Goal: Task Accomplishment & Management: Use online tool/utility

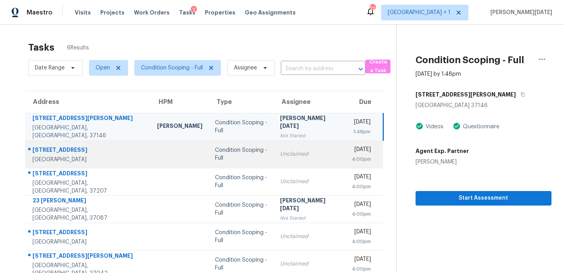
scroll to position [25, 0]
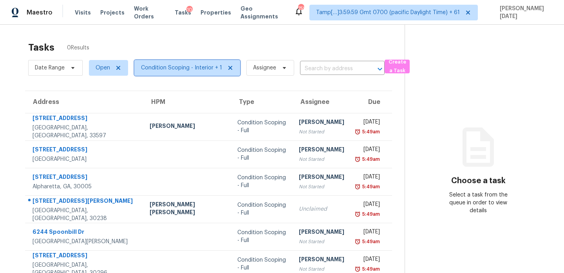
click at [202, 67] on span "Condition Scoping - Interior + 1" at bounding box center [181, 68] width 81 height 8
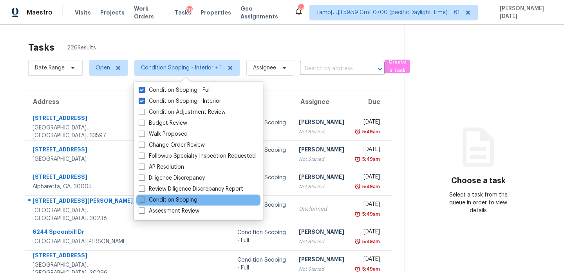
click at [172, 198] on label "Condition Scoping" at bounding box center [168, 200] width 59 height 8
click at [144, 198] on input "Condition Scoping" at bounding box center [141, 198] width 5 height 5
checkbox input "true"
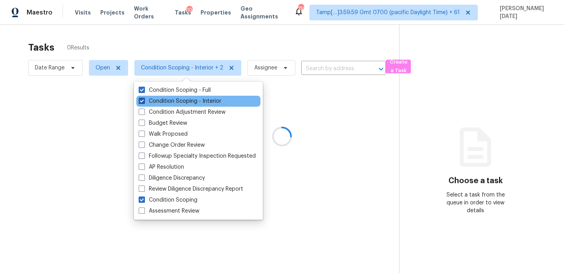
click at [187, 97] on label "Condition Scoping - Interior" at bounding box center [180, 101] width 83 height 8
click at [144, 97] on input "Condition Scoping - Interior" at bounding box center [141, 99] width 5 height 5
checkbox input "false"
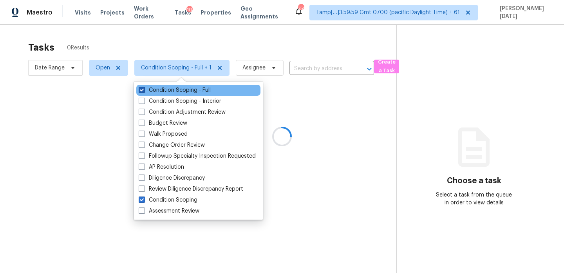
click at [189, 91] on label "Condition Scoping - Full" at bounding box center [175, 90] width 72 height 8
click at [144, 91] on input "Condition Scoping - Full" at bounding box center [141, 88] width 5 height 5
checkbox input "false"
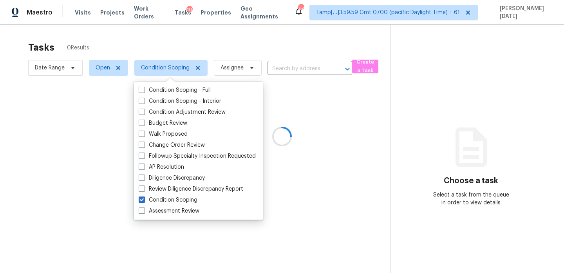
click at [248, 43] on div at bounding box center [282, 136] width 564 height 273
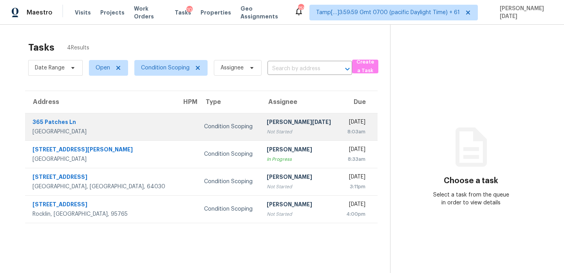
click at [345, 127] on div "Fri, Oct 3rd 2025" at bounding box center [355, 123] width 20 height 10
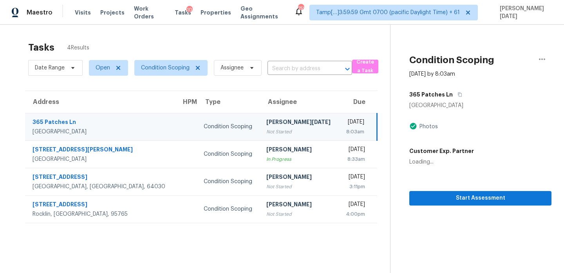
click at [345, 127] on div "Fri, Oct 3rd 2025" at bounding box center [355, 123] width 20 height 10
click at [459, 93] on button "button" at bounding box center [458, 94] width 11 height 14
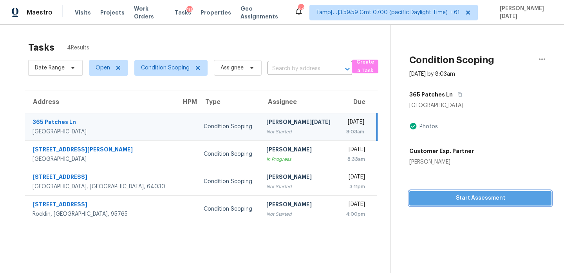
click at [434, 202] on span "Start Assessment" at bounding box center [481, 198] width 130 height 10
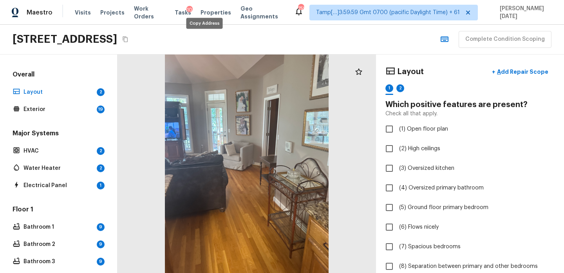
click at [128, 41] on icon "Copy Address" at bounding box center [125, 39] width 6 height 6
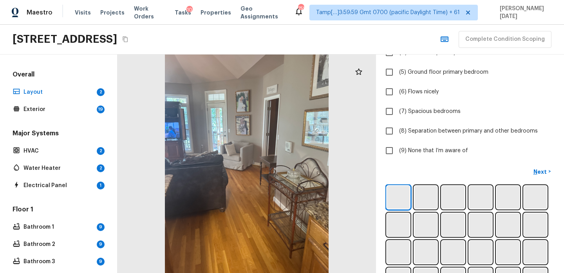
scroll to position [143, 0]
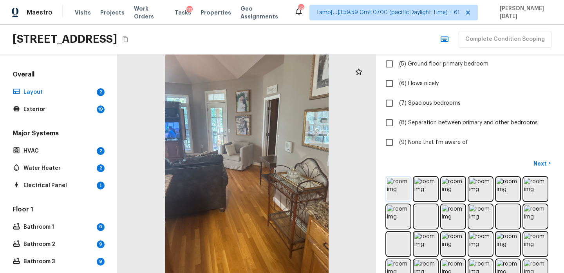
click at [401, 182] on img at bounding box center [398, 188] width 23 height 23
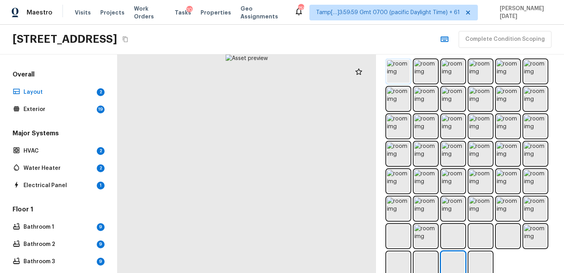
scroll to position [263, 0]
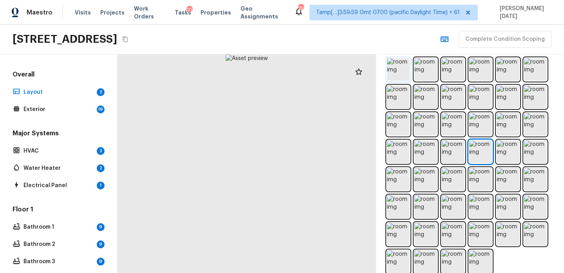
click at [398, 70] on img at bounding box center [398, 69] width 23 height 23
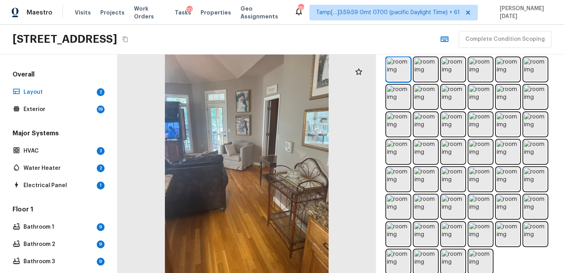
click at [386, 70] on div at bounding box center [469, 165] width 169 height 218
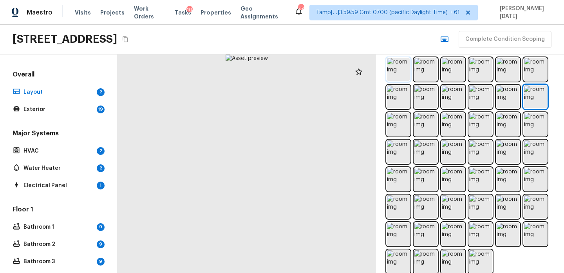
click at [392, 71] on img at bounding box center [398, 69] width 23 height 23
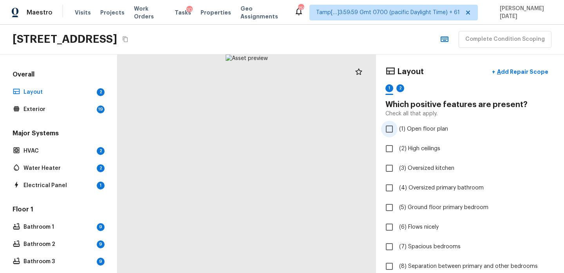
click at [421, 129] on span "(1) Open floor plan" at bounding box center [423, 129] width 49 height 8
click at [398, 129] on input "(1) Open floor plan" at bounding box center [389, 129] width 16 height 16
checkbox input "true"
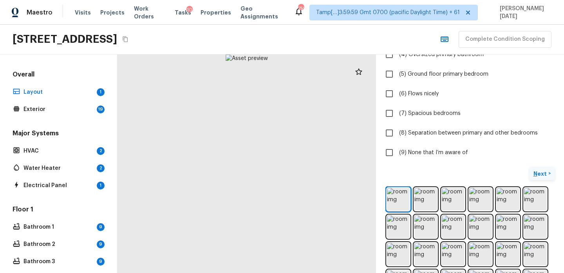
click at [541, 172] on p "Next" at bounding box center [540, 174] width 15 height 8
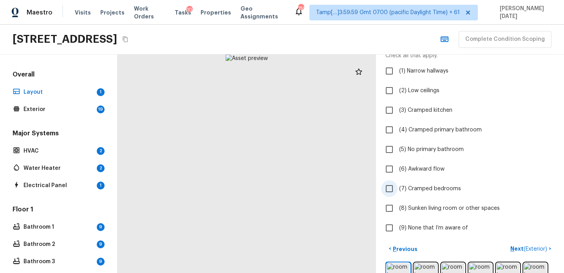
scroll to position [63, 0]
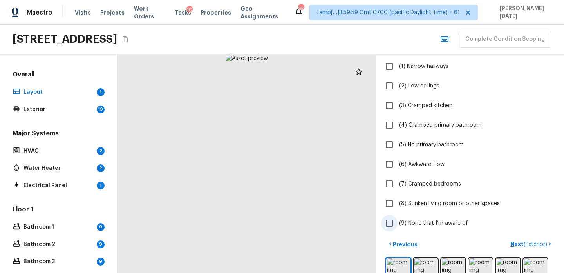
click at [400, 221] on span "(9) None that I’m aware of" at bounding box center [433, 223] width 69 height 8
click at [398, 221] on input "(9) None that I’m aware of" at bounding box center [389, 223] width 16 height 16
checkbox input "true"
click at [519, 244] on p "Next ( Exterior )" at bounding box center [529, 244] width 38 height 8
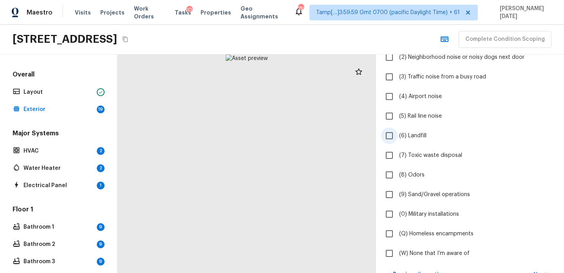
scroll to position [168, 0]
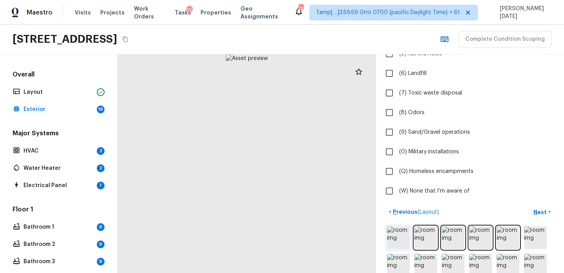
click at [398, 233] on img at bounding box center [398, 237] width 23 height 23
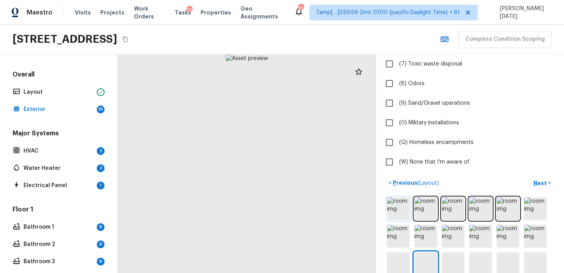
scroll to position [199, 0]
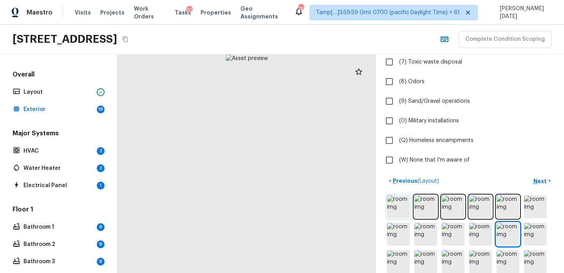
click at [398, 210] on img at bounding box center [398, 206] width 23 height 23
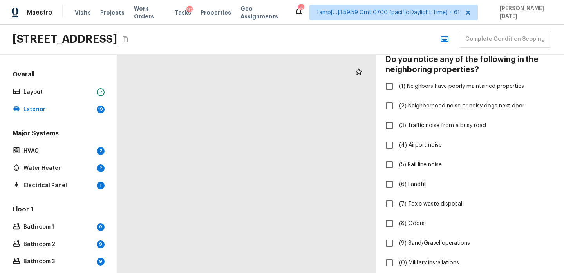
scroll to position [0, 0]
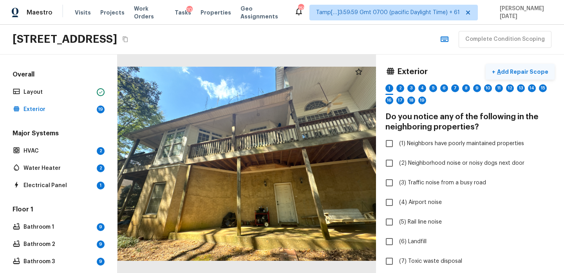
click at [515, 71] on p "Add Repair Scope" at bounding box center [521, 72] width 53 height 8
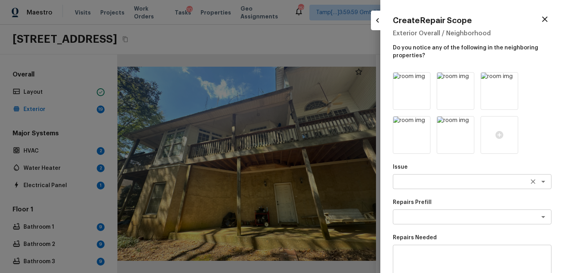
click at [412, 184] on textarea at bounding box center [461, 181] width 130 height 8
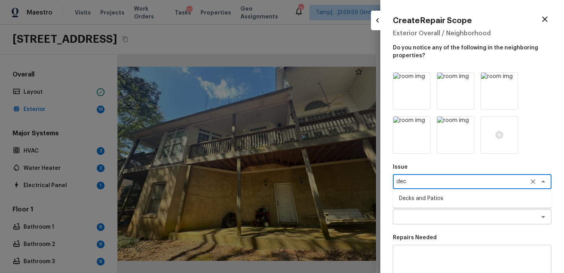
click at [430, 196] on li "Decks and Patios" at bounding box center [472, 198] width 159 height 13
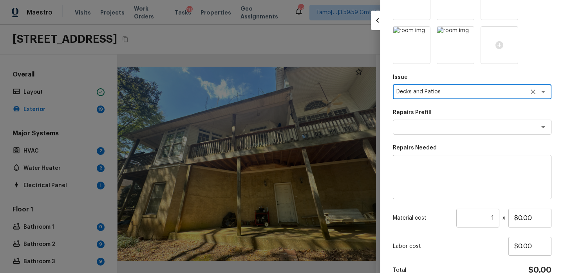
scroll to position [130, 0]
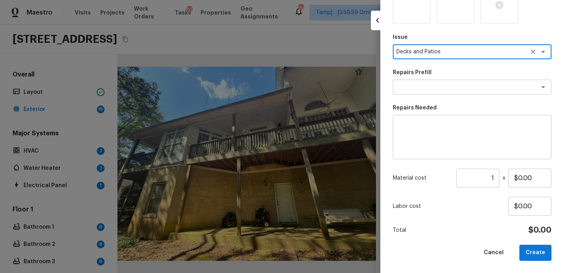
type textarea "Decks and Patios"
click at [408, 128] on textarea at bounding box center [472, 136] width 148 height 31
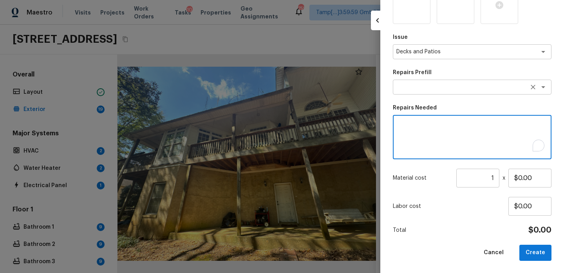
click at [412, 91] on div "x ​" at bounding box center [472, 87] width 159 height 15
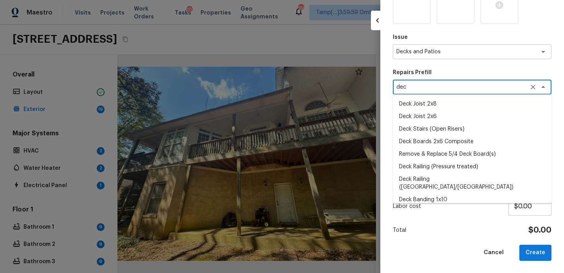
scroll to position [47, 0]
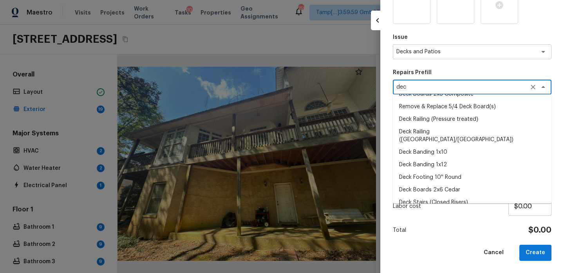
type textarea "dec"
click at [434, 216] on div "Issue Decks and Patios x ​ Repairs Prefill dec x ​ Deck Joist 2x8 Deck Joist 2x…" at bounding box center [472, 101] width 159 height 318
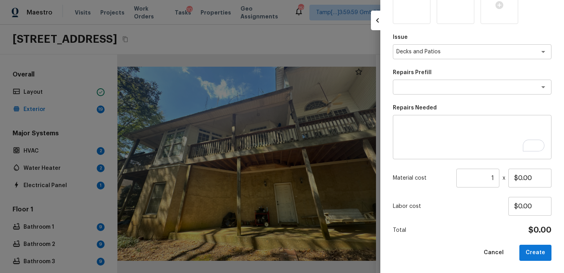
click at [408, 134] on textarea "To enrich screen reader interactions, please activate Accessibility in Grammarl…" at bounding box center [472, 136] width 148 height 31
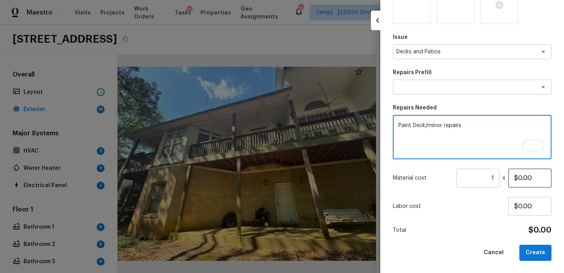
type textarea "Paint Deck/minor repairs"
drag, startPoint x: 532, startPoint y: 177, endPoint x: 439, endPoint y: 177, distance: 92.4
click at [439, 177] on div "Material cost 1 ​ x $0.00" at bounding box center [472, 177] width 159 height 19
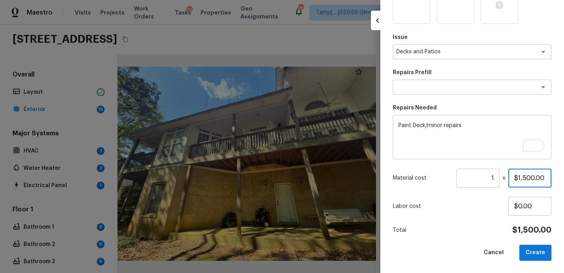
drag, startPoint x: 543, startPoint y: 177, endPoint x: 483, endPoint y: 177, distance: 59.9
click at [483, 177] on div "Material cost 1 ​ x $1,500.00" at bounding box center [472, 177] width 159 height 19
type input "$2,500.00"
click at [539, 257] on button "Create" at bounding box center [535, 252] width 32 height 16
type input "$0.00"
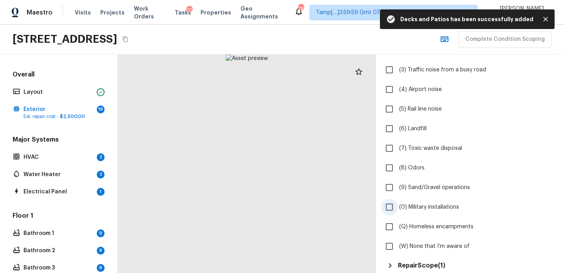
scroll to position [128, 0]
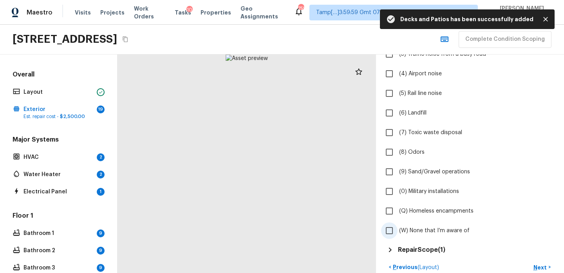
click at [392, 232] on input "(W) None that I’m aware of" at bounding box center [389, 230] width 16 height 16
checkbox input "true"
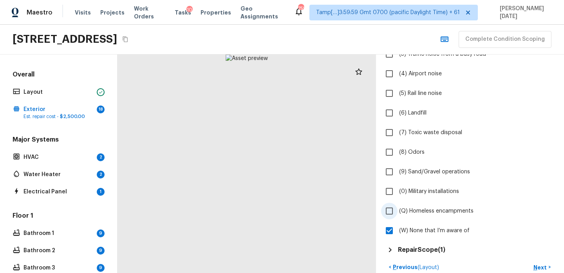
scroll to position [226, 0]
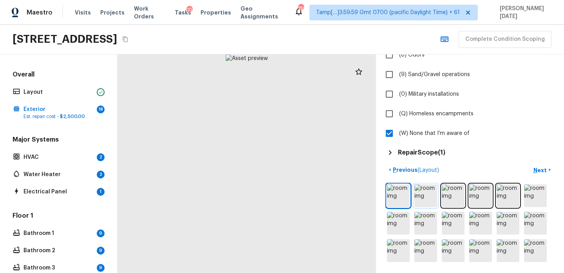
click at [425, 200] on img at bounding box center [425, 195] width 23 height 23
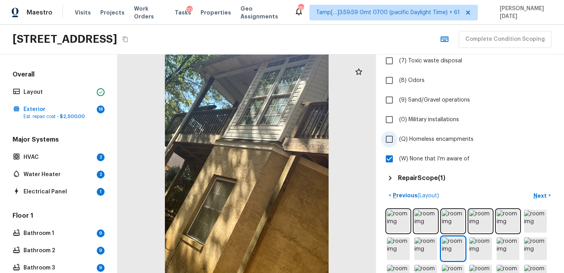
scroll to position [0, 0]
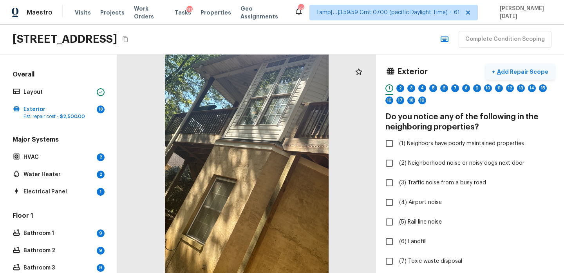
click at [534, 68] on p "Add Repair Scope" at bounding box center [521, 72] width 53 height 8
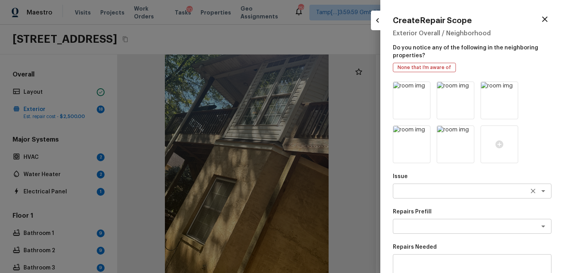
click at [407, 191] on textarea at bounding box center [461, 191] width 130 height 8
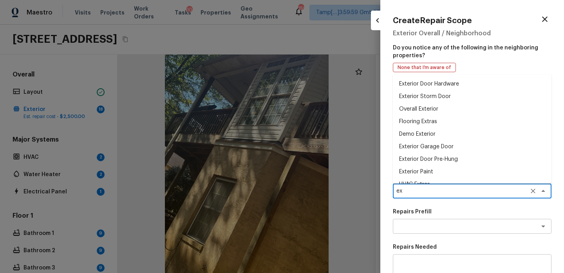
type textarea "e"
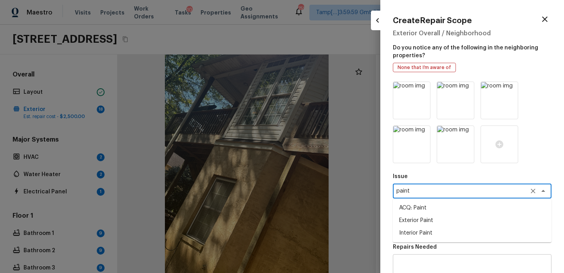
click at [406, 204] on li "ACQ: Paint" at bounding box center [472, 207] width 159 height 13
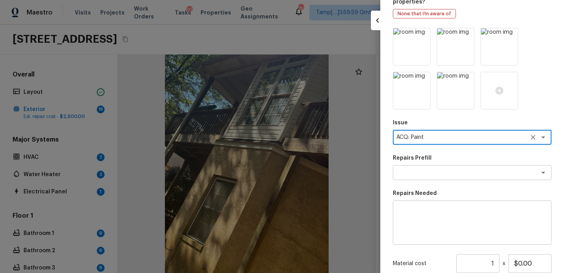
scroll to position [139, 0]
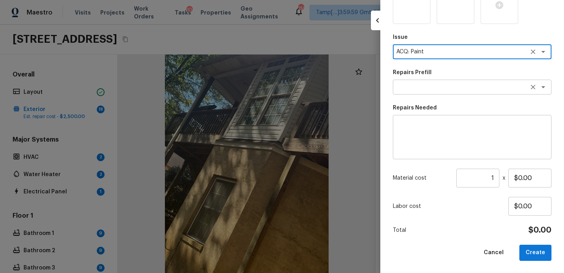
type textarea "ACQ: Paint"
click at [415, 90] on textarea at bounding box center [461, 87] width 130 height 8
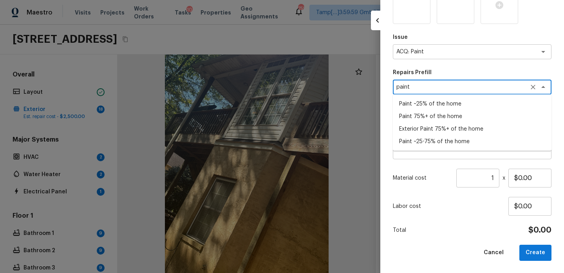
click at [434, 127] on li "Exterior Paint 75%+ of the home" at bounding box center [472, 129] width 159 height 13
type textarea "Exterior Paint 75%+ of the home"
type textarea "Acquisition Scope: 75%+ of the home exterior will likely require paint"
type input "$1.34"
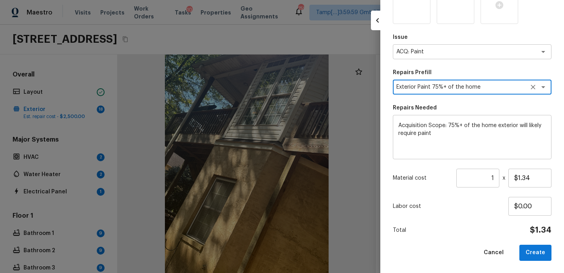
type textarea "Exterior Paint 75%+ of the home"
click at [497, 179] on input "1" at bounding box center [477, 177] width 43 height 19
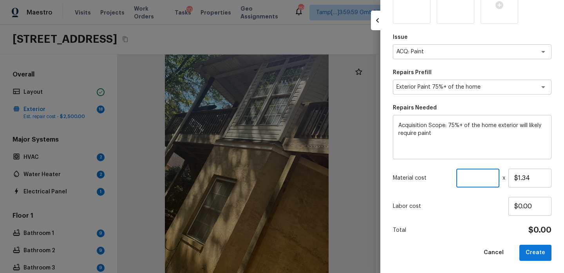
paste input "3155"
type input "3155"
click at [537, 178] on input "$1.34" at bounding box center [529, 177] width 43 height 19
type input "$1.50"
click at [494, 206] on p "Labor cost" at bounding box center [451, 206] width 116 height 8
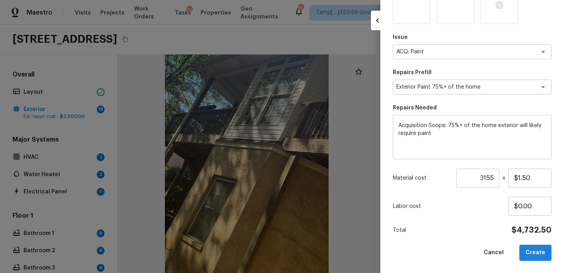
click at [535, 251] on button "Create" at bounding box center [535, 252] width 32 height 16
type input "1"
type input "$0.00"
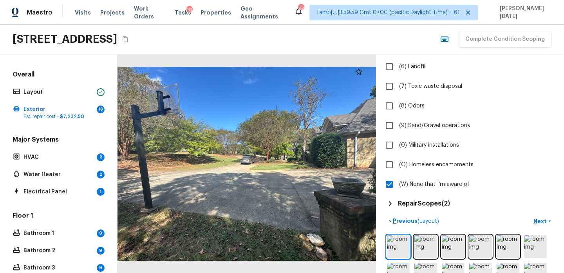
scroll to position [223, 0]
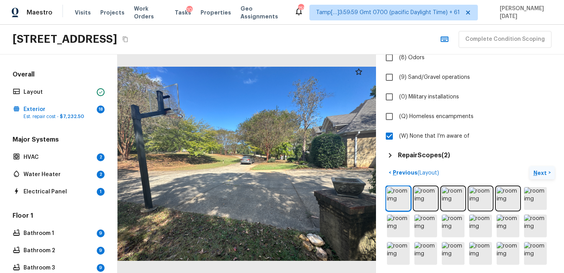
click at [541, 172] on p "Next" at bounding box center [540, 173] width 15 height 8
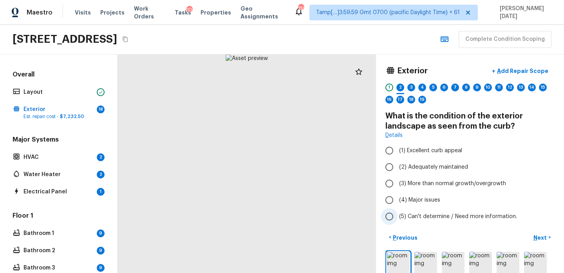
scroll to position [0, 0]
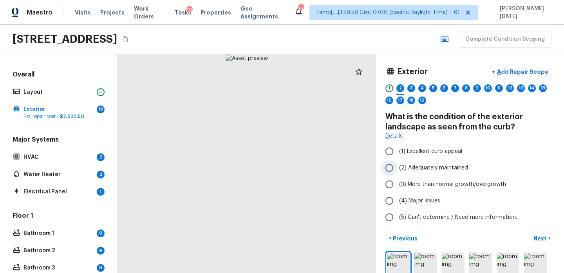
click at [422, 171] on span "(2) Adequately maintained" at bounding box center [433, 168] width 69 height 8
click at [398, 171] on input "(2) Adequately maintained" at bounding box center [389, 167] width 16 height 16
radio input "true"
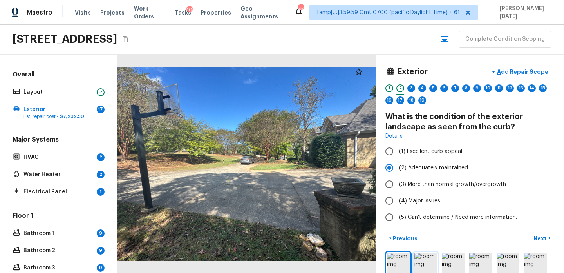
click at [421, 257] on img at bounding box center [425, 263] width 23 height 23
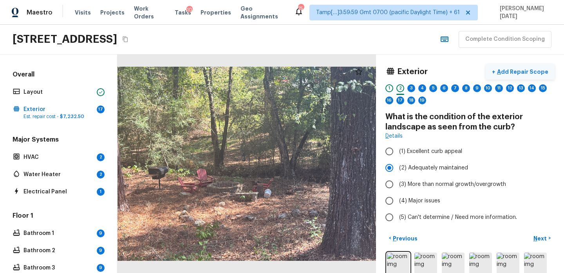
click at [521, 69] on p "Add Repair Scope" at bounding box center [521, 72] width 53 height 8
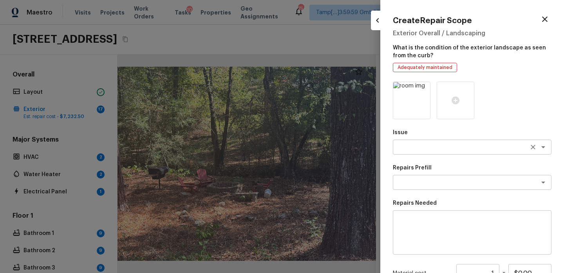
click at [417, 148] on textarea at bounding box center [461, 147] width 130 height 8
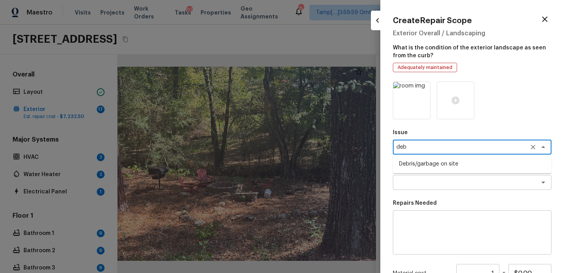
click at [424, 161] on li "Debris/garbage on site" at bounding box center [472, 163] width 159 height 13
type textarea "Debris/garbage on site"
click at [430, 184] on textarea at bounding box center [461, 182] width 130 height 8
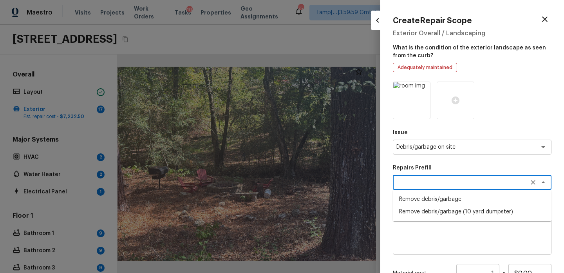
click at [433, 198] on li "Remove debris/garbage" at bounding box center [472, 199] width 159 height 13
type textarea "Remove debris/garbage"
type textarea "Remove, haul off, and properly dispose of any debris left by seller to offsite …"
type input "$50.00"
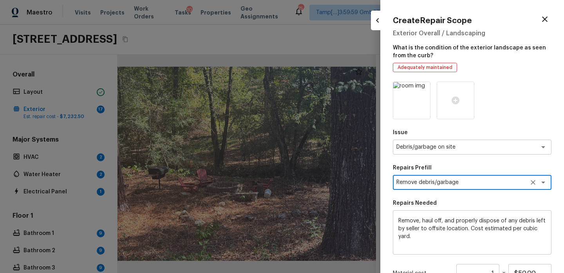
scroll to position [95, 0]
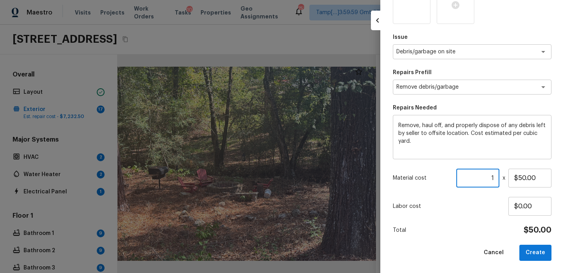
click at [495, 180] on input "1" at bounding box center [477, 177] width 43 height 19
type input "2"
type input "1"
type input "2"
type input "5"
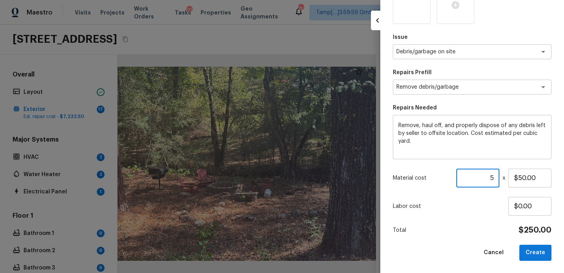
click at [480, 215] on div "Issue Debris/garbage on site x ​ Repairs Prefill Remove debris/garbage x ​ Repa…" at bounding box center [472, 123] width 159 height 274
click at [533, 251] on button "Create" at bounding box center [535, 252] width 32 height 16
type input "1"
type input "$0.00"
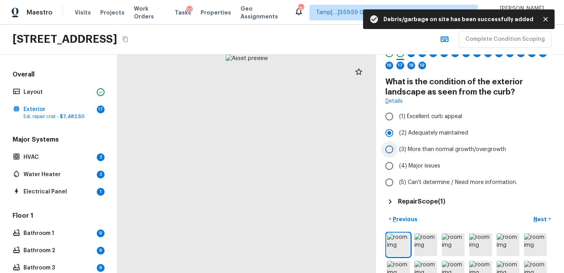
scroll to position [59, 0]
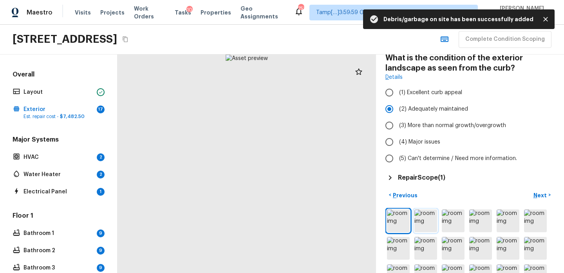
click at [429, 215] on img at bounding box center [425, 220] width 23 height 23
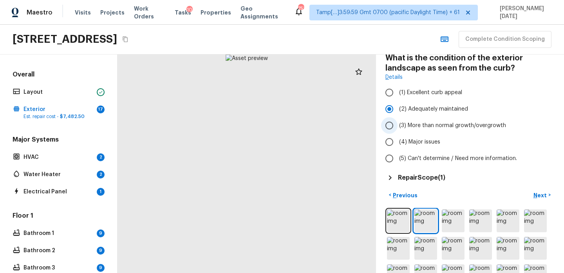
click at [403, 129] on span "(3) More than normal growth/overgrowth" at bounding box center [452, 125] width 107 height 8
click at [398, 129] on input "(3) More than normal growth/overgrowth" at bounding box center [389, 125] width 16 height 16
radio input "true"
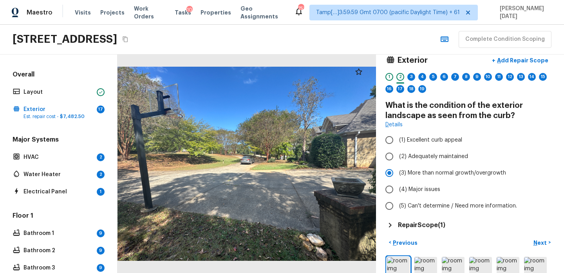
scroll to position [0, 0]
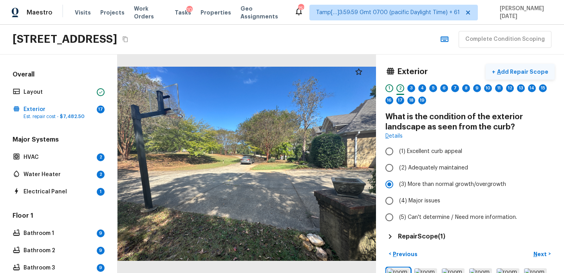
click at [518, 71] on p "Add Repair Scope" at bounding box center [521, 72] width 53 height 8
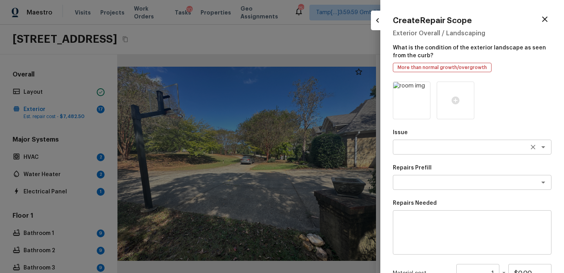
click at [421, 149] on textarea at bounding box center [461, 147] width 130 height 8
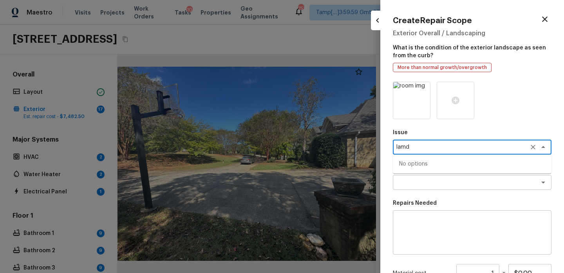
click at [421, 149] on textarea "lamd" at bounding box center [461, 147] width 130 height 8
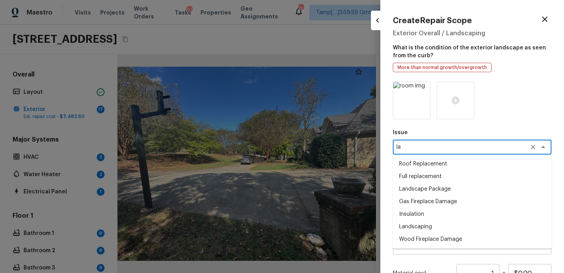
type textarea "l"
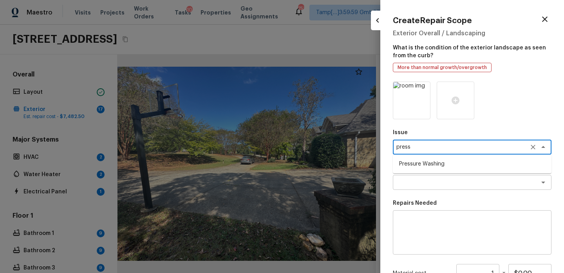
click at [431, 163] on li "Pressure Washing" at bounding box center [472, 163] width 159 height 13
type textarea "Pressure Washing"
click at [421, 185] on textarea at bounding box center [461, 182] width 130 height 8
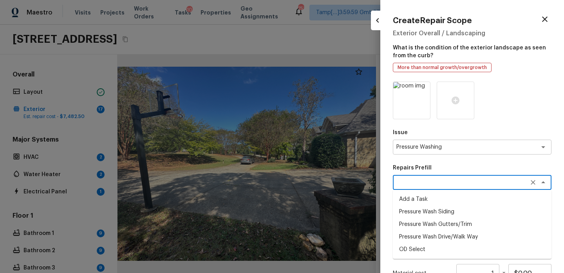
click at [428, 212] on li "Pressure Wash Siding" at bounding box center [472, 211] width 159 height 13
type textarea "Pressure Wash Siding"
type textarea "Protect areas as needed for pressure washing. Pressure wash the siding on the h…"
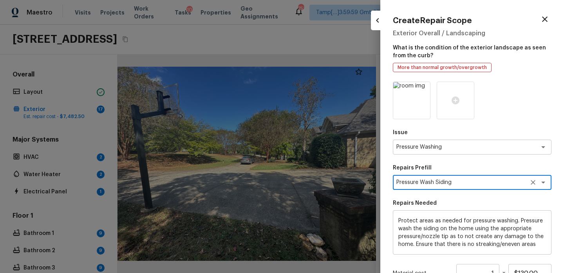
scroll to position [95, 0]
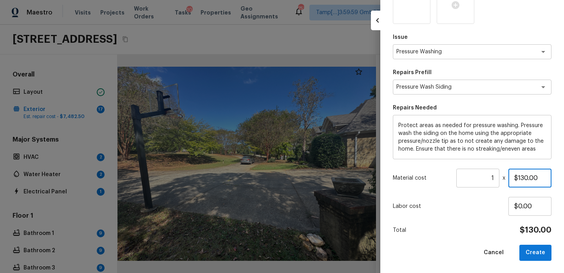
drag, startPoint x: 533, startPoint y: 179, endPoint x: 511, endPoint y: 179, distance: 21.9
click at [511, 179] on input "$130.00" at bounding box center [529, 177] width 43 height 19
type input "$250.00"
click at [531, 254] on button "Create" at bounding box center [535, 252] width 32 height 16
type input "$0.00"
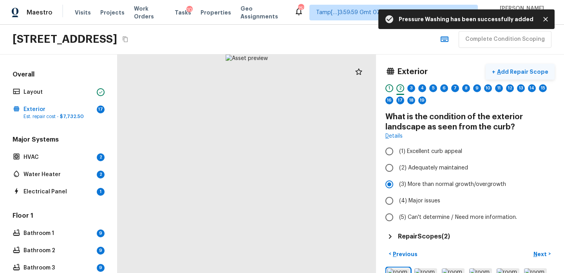
click at [525, 77] on button "+ Add Repair Scope" at bounding box center [520, 72] width 69 height 16
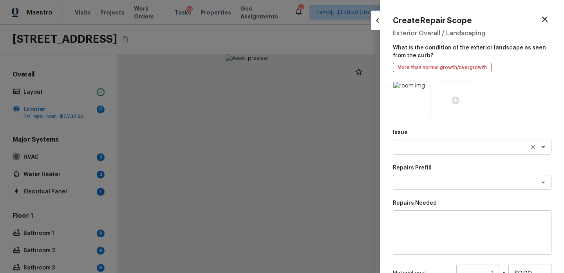
click at [402, 154] on div "x ​" at bounding box center [472, 146] width 159 height 15
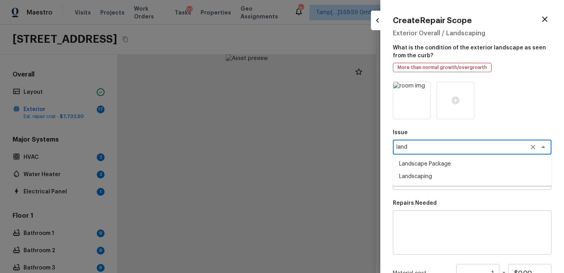
click at [408, 166] on li "Landscape Package" at bounding box center [472, 163] width 159 height 13
type textarea "Landscape Package"
click at [409, 181] on textarea at bounding box center [461, 182] width 130 height 8
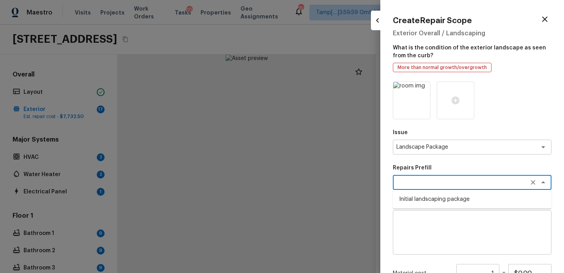
click at [416, 193] on li "Initial landscaping package" at bounding box center [472, 199] width 159 height 13
type textarea "Initial landscaping package"
type textarea "Mowing of grass up to 6" in height. Mow, edge along driveways & sidewalks, trim…"
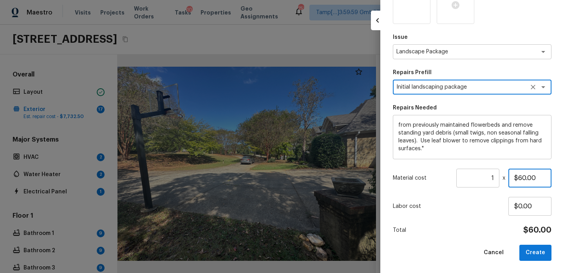
drag, startPoint x: 546, startPoint y: 177, endPoint x: 432, endPoint y: 177, distance: 114.4
click at [432, 177] on div "Material cost 1 ​ x $60.00" at bounding box center [472, 177] width 159 height 19
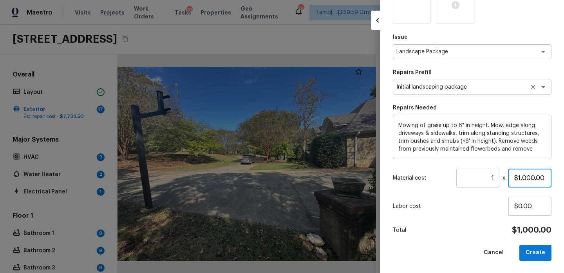
scroll to position [0, 0]
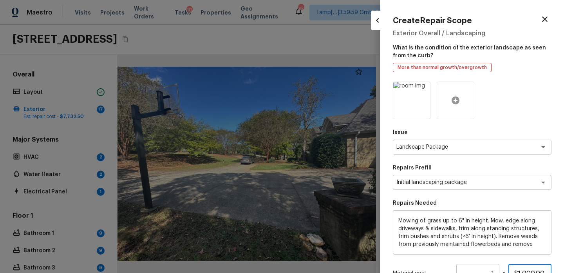
type input "$1,000.00"
click at [458, 97] on icon at bounding box center [455, 100] width 9 height 9
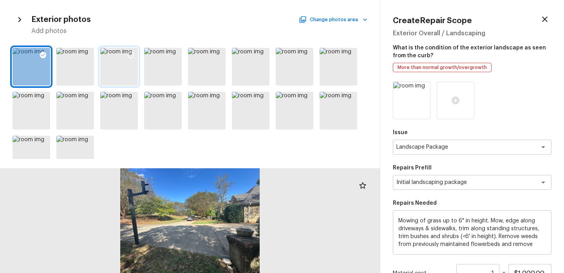
click at [130, 58] on icon at bounding box center [131, 55] width 8 height 8
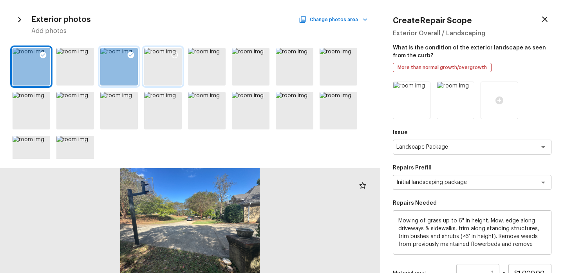
click at [171, 55] on icon at bounding box center [175, 55] width 8 height 8
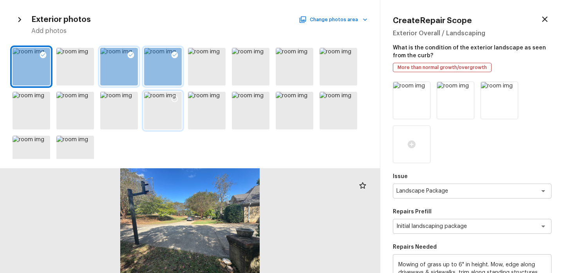
click at [170, 105] on div at bounding box center [175, 100] width 14 height 16
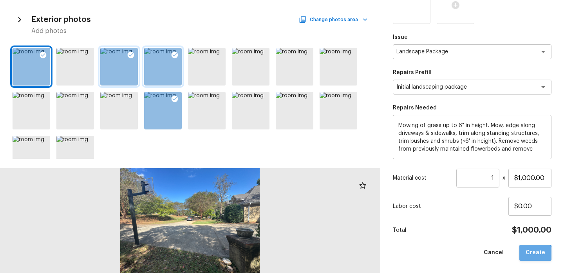
click at [533, 256] on button "Create" at bounding box center [535, 252] width 32 height 16
type input "$0.00"
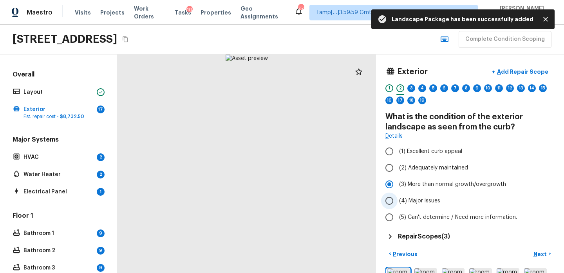
scroll to position [23, 0]
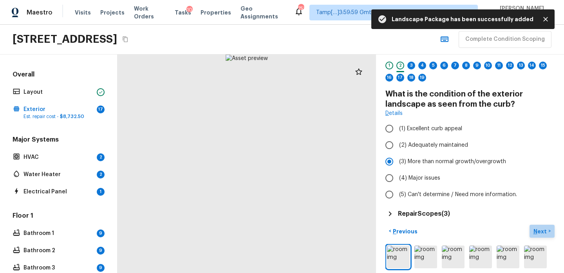
click at [546, 230] on p "Next" at bounding box center [540, 231] width 15 height 8
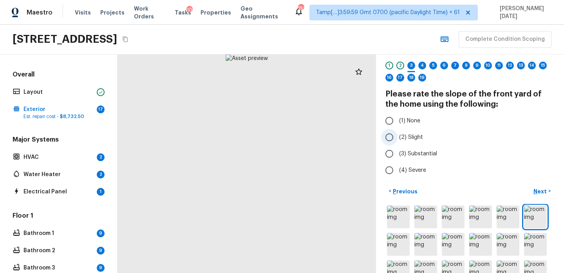
click at [414, 138] on span "(2) Slight" at bounding box center [411, 137] width 24 height 8
click at [398, 138] on input "(2) Slight" at bounding box center [389, 137] width 16 height 16
radio input "true"
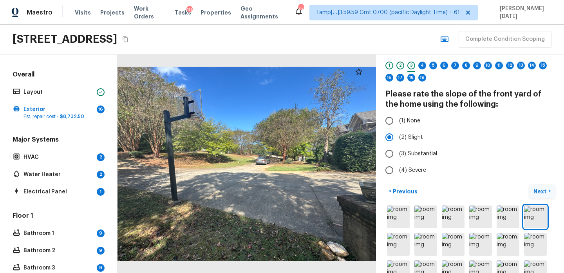
click at [546, 193] on p "Next" at bounding box center [540, 191] width 15 height 8
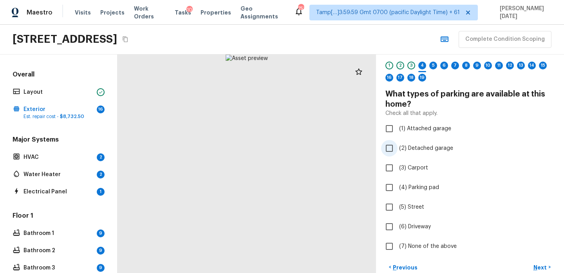
click at [419, 147] on span "(2) Detached garage" at bounding box center [426, 148] width 54 height 8
click at [398, 147] on input "(2) Detached garage" at bounding box center [389, 148] width 16 height 16
checkbox input "true"
click at [444, 128] on span "(1) Attached garage" at bounding box center [425, 129] width 52 height 8
click at [398, 128] on input "(1) Attached garage" at bounding box center [389, 128] width 16 height 16
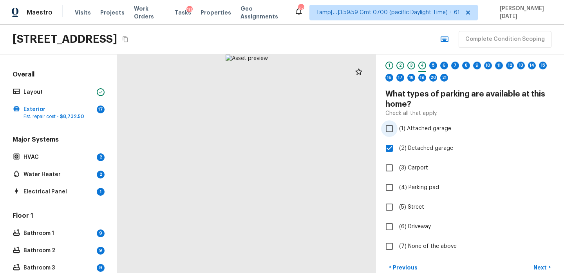
checkbox input "true"
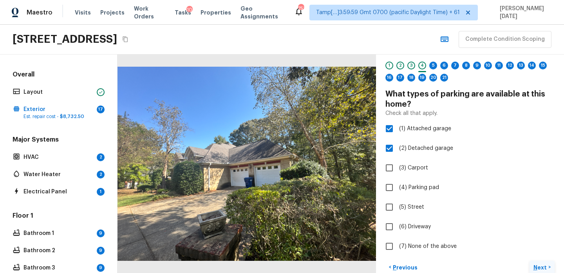
click at [546, 266] on p "Next" at bounding box center [540, 267] width 15 height 8
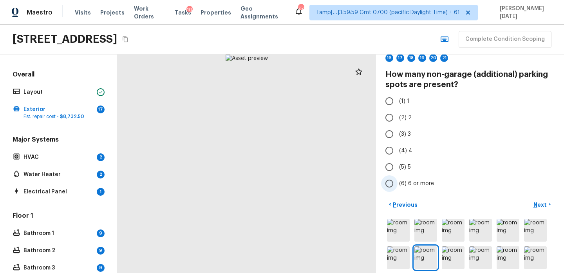
scroll to position [43, 0]
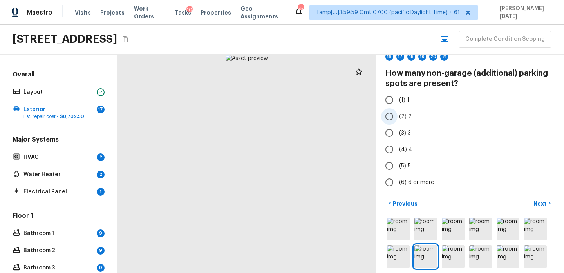
click at [409, 119] on span "(2) 2" at bounding box center [405, 116] width 13 height 8
click at [398, 119] on input "(2) 2" at bounding box center [389, 116] width 16 height 16
radio input "true"
click at [542, 202] on p "Next" at bounding box center [540, 203] width 15 height 8
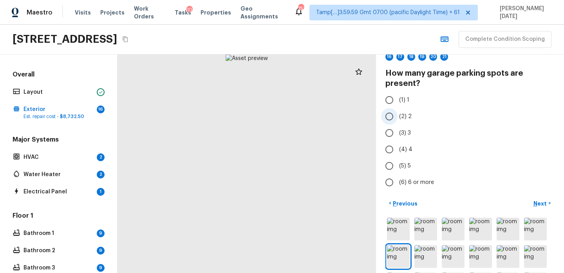
click at [398, 112] on label "(2) 2" at bounding box center [464, 116] width 167 height 16
click at [398, 112] on input "(2) 2" at bounding box center [389, 116] width 16 height 16
radio input "true"
click at [542, 201] on p "Next" at bounding box center [540, 203] width 15 height 8
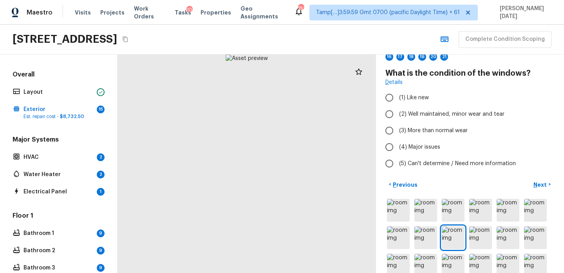
click at [260, 132] on div at bounding box center [247, 163] width 259 height 218
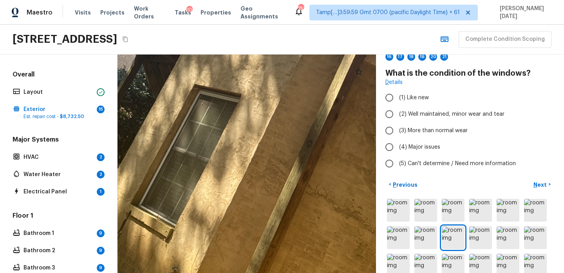
drag, startPoint x: 281, startPoint y: 129, endPoint x: 308, endPoint y: -2, distance: 134.3
click at [308, 0] on html "Maestro Visits Projects Work Orders Tasks 10 Properties Geo Assignments 753 Tam…" at bounding box center [282, 136] width 564 height 273
click at [397, 117] on input "(2) Well maintained, minor wear and tear" at bounding box center [389, 114] width 16 height 16
radio input "true"
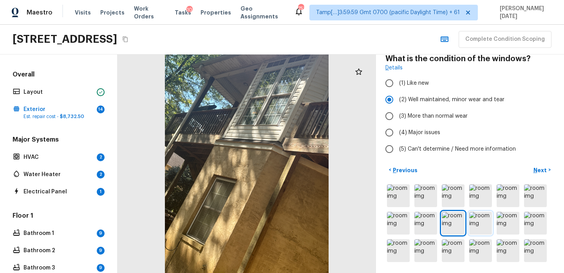
click at [486, 224] on img at bounding box center [480, 223] width 23 height 23
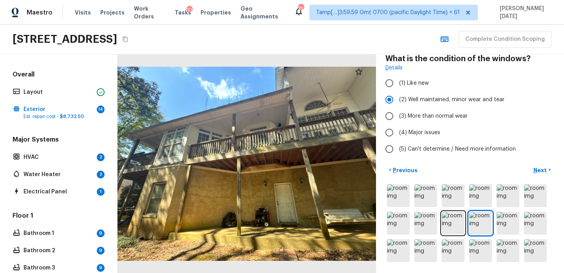
click at [293, 186] on div at bounding box center [247, 163] width 259 height 218
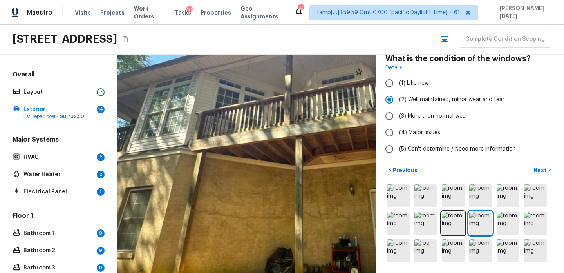
drag, startPoint x: 217, startPoint y: 181, endPoint x: 335, endPoint y: 190, distance: 117.9
click at [335, 190] on div at bounding box center [315, 149] width 520 height 439
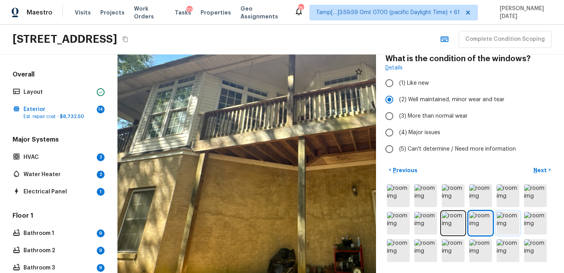
click at [512, 221] on img at bounding box center [508, 223] width 23 height 23
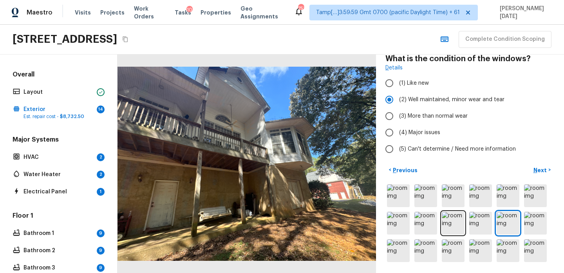
click at [343, 163] on div at bounding box center [247, 163] width 259 height 218
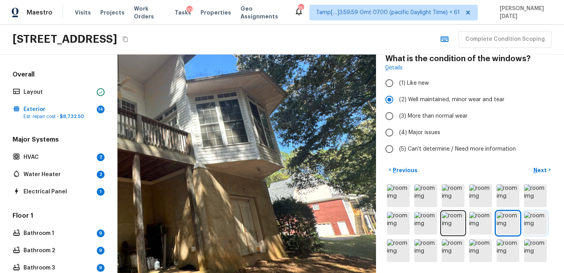
click at [542, 226] on img at bounding box center [535, 223] width 23 height 23
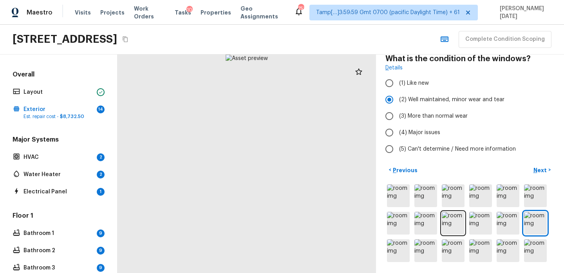
click at [278, 122] on div at bounding box center [247, 163] width 259 height 218
click at [278, 122] on div at bounding box center [230, 185] width 395 height 334
click at [313, 154] on div at bounding box center [230, 185] width 395 height 334
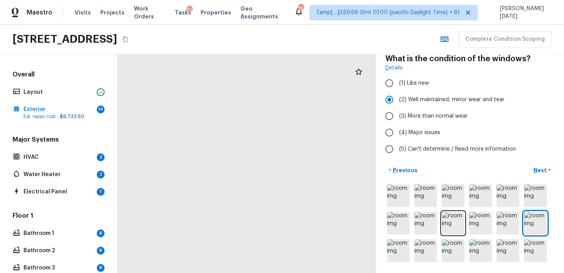
drag, startPoint x: 313, startPoint y: 154, endPoint x: 276, endPoint y: 116, distance: 52.9
click at [276, 116] on div at bounding box center [118, 217] width 796 height 672
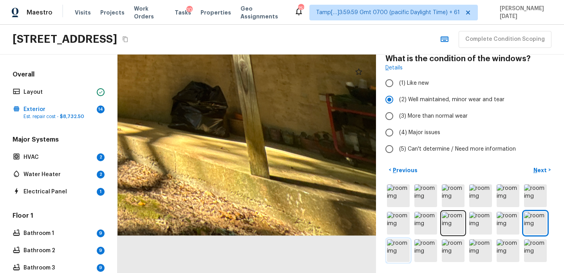
click at [400, 247] on img at bounding box center [398, 250] width 23 height 23
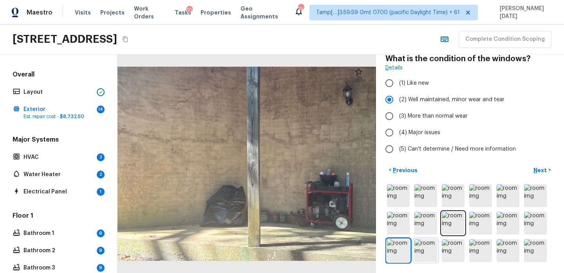
click at [425, 250] on img at bounding box center [425, 250] width 23 height 23
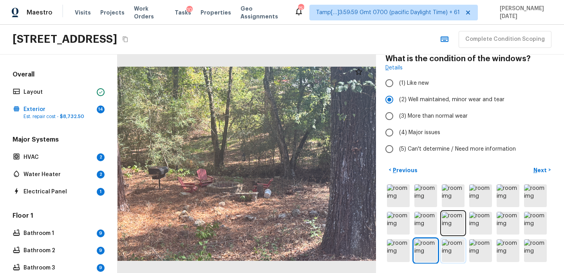
click at [455, 253] on img at bounding box center [453, 250] width 23 height 23
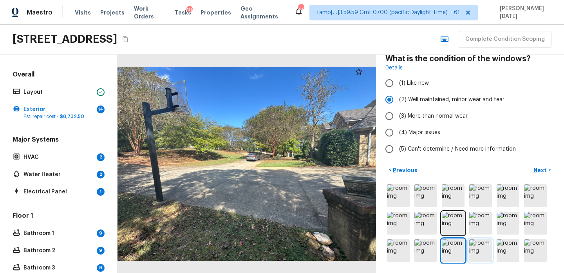
click at [485, 249] on img at bounding box center [480, 250] width 23 height 23
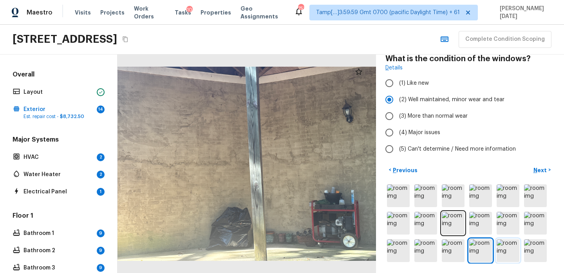
click at [508, 251] on img at bounding box center [508, 250] width 23 height 23
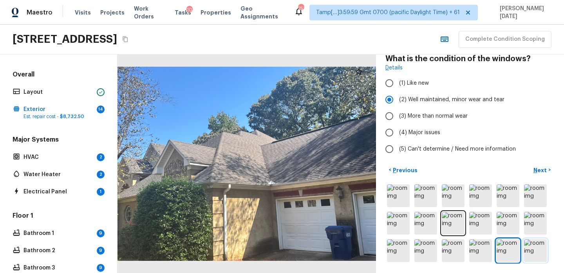
click at [541, 250] on img at bounding box center [535, 250] width 23 height 23
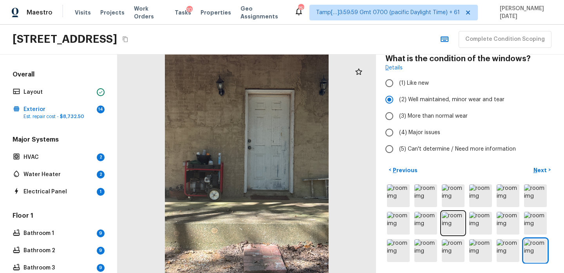
click at [292, 181] on div at bounding box center [247, 163] width 259 height 218
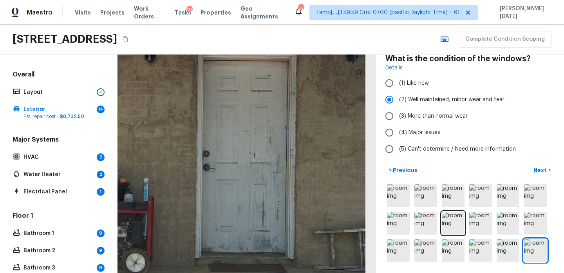
drag, startPoint x: 292, startPoint y: 181, endPoint x: 292, endPoint y: 235, distance: 54.1
click at [292, 235] on div at bounding box center [201, 199] width 520 height 439
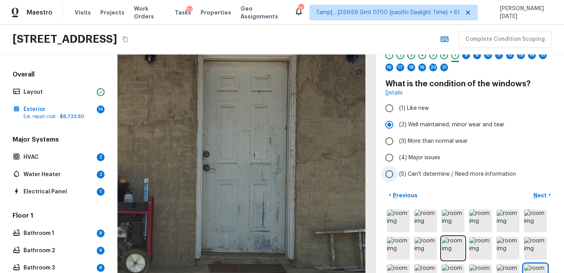
scroll to position [28, 0]
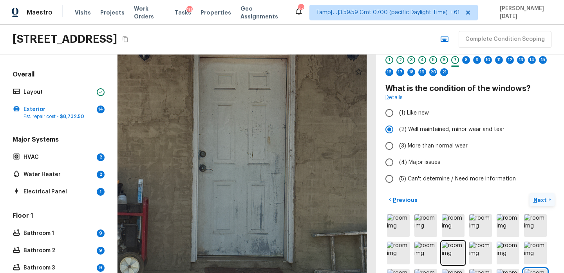
click at [540, 200] on p "Next" at bounding box center [540, 200] width 15 height 8
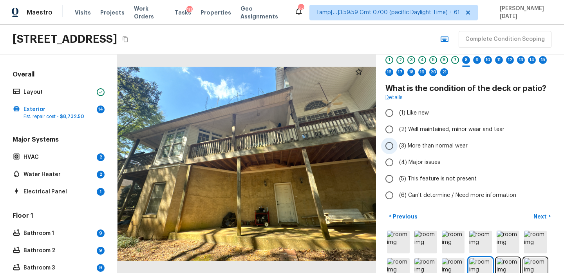
click at [432, 145] on span "(3) More than normal wear" at bounding box center [433, 146] width 69 height 8
click at [398, 145] on input "(3) More than normal wear" at bounding box center [389, 145] width 16 height 16
radio input "true"
click at [535, 218] on p "Next" at bounding box center [540, 216] width 15 height 8
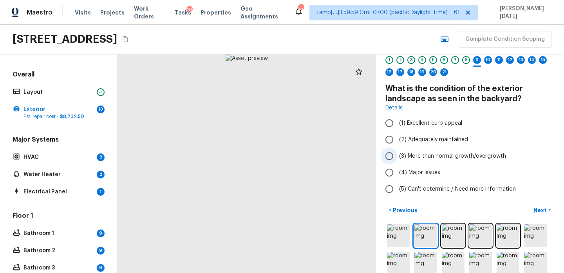
click at [414, 154] on span "(3) More than normal growth/overgrowth" at bounding box center [452, 156] width 107 height 8
click at [398, 154] on input "(3) More than normal growth/overgrowth" at bounding box center [389, 156] width 16 height 16
radio input "true"
click at [538, 211] on p "Next" at bounding box center [540, 210] width 15 height 8
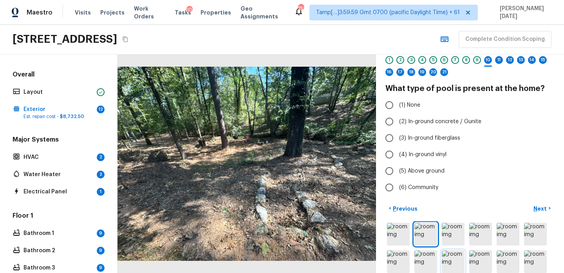
scroll to position [67, 0]
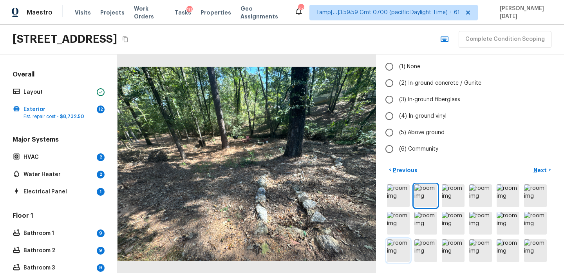
click at [399, 253] on img at bounding box center [398, 250] width 23 height 23
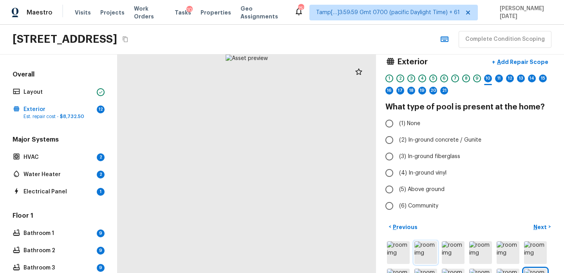
scroll to position [9, 0]
click at [396, 125] on input "(1) None" at bounding box center [389, 124] width 16 height 16
radio input "true"
click at [537, 226] on p "Next" at bounding box center [540, 228] width 15 height 8
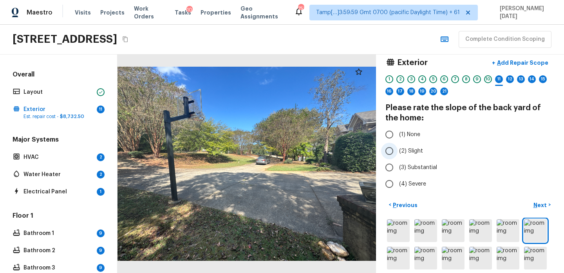
click at [400, 153] on span "(2) Slight" at bounding box center [411, 151] width 24 height 8
click at [398, 153] on input "(2) Slight" at bounding box center [389, 151] width 16 height 16
radio input "true"
click at [539, 203] on p "Next" at bounding box center [540, 205] width 15 height 8
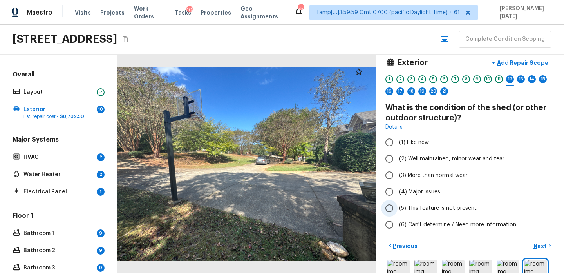
scroll to position [85, 0]
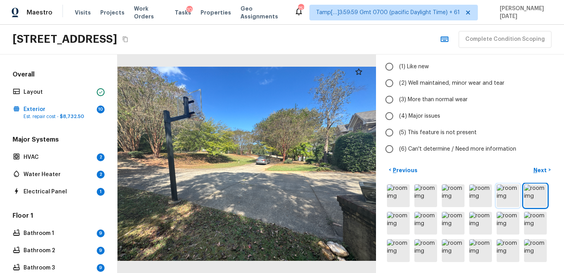
click at [512, 202] on img at bounding box center [508, 195] width 23 height 23
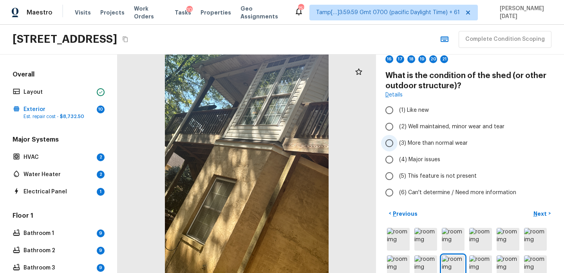
scroll to position [53, 0]
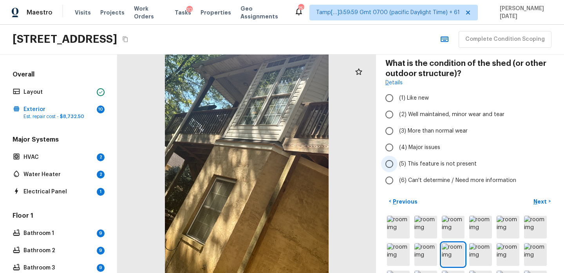
click at [415, 161] on span "(5) This feature is not present" at bounding box center [438, 164] width 78 height 8
click at [398, 161] on input "(5) This feature is not present" at bounding box center [389, 163] width 16 height 16
radio input "true"
click at [533, 197] on p "Next" at bounding box center [540, 201] width 15 height 8
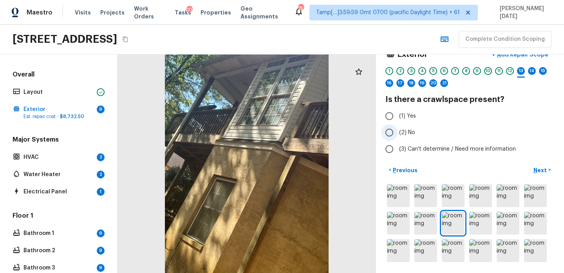
click at [385, 136] on input "(2) No" at bounding box center [389, 132] width 16 height 16
radio input "true"
click at [390, 194] on img at bounding box center [398, 195] width 23 height 23
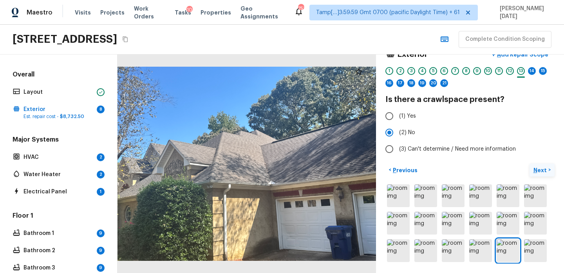
click at [537, 165] on button "Next >" at bounding box center [542, 169] width 25 height 13
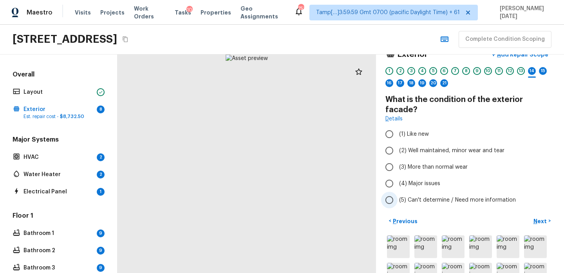
scroll to position [58, 0]
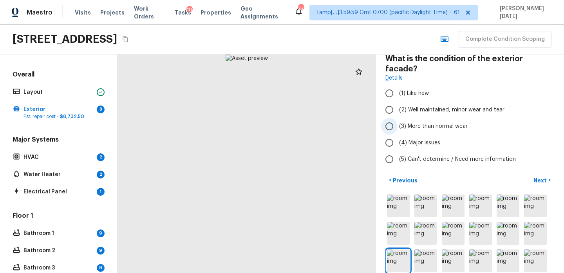
click at [417, 121] on label "(3) More than normal wear" at bounding box center [464, 126] width 167 height 16
click at [398, 121] on input "(3) More than normal wear" at bounding box center [389, 126] width 16 height 16
radio input "true"
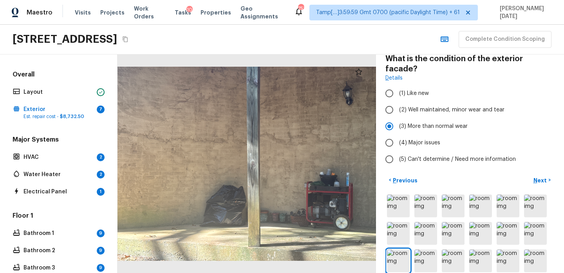
click at [274, 228] on div at bounding box center [247, 163] width 259 height 218
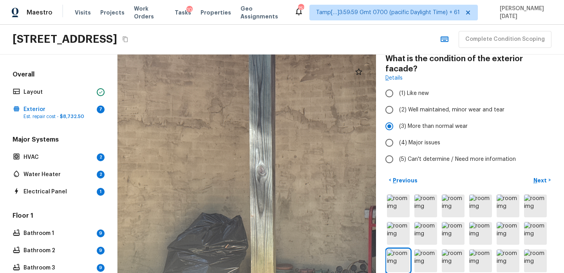
drag, startPoint x: 267, startPoint y: 221, endPoint x: 296, endPoint y: 295, distance: 79.1
click at [296, 272] on html "Maestro Visits Projects Work Orders Tasks 10 Properties Geo Assignments 753 Tam…" at bounding box center [282, 136] width 564 height 273
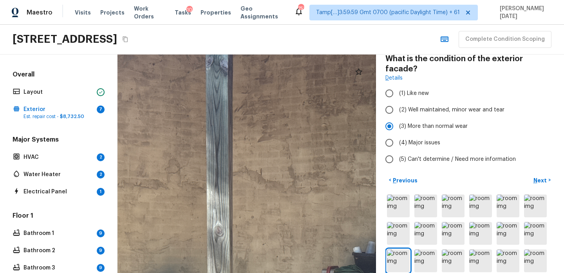
drag, startPoint x: 270, startPoint y: 178, endPoint x: 209, endPoint y: 248, distance: 92.7
click at [209, 248] on div at bounding box center [206, 230] width 520 height 439
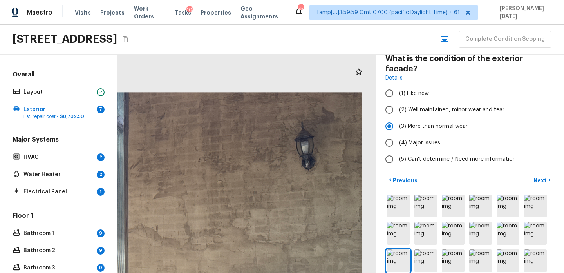
drag, startPoint x: 296, startPoint y: 193, endPoint x: 213, endPoint y: 240, distance: 95.7
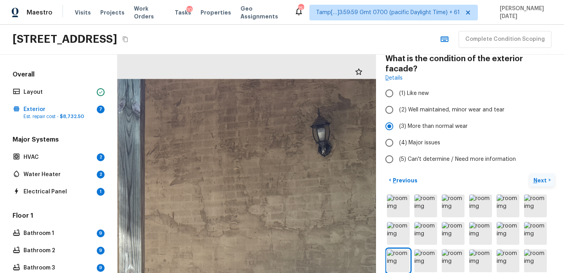
click at [542, 176] on p "Next" at bounding box center [540, 180] width 15 height 8
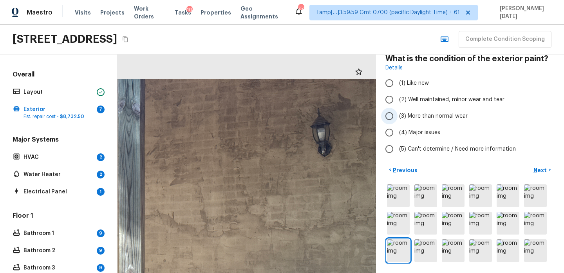
click at [408, 116] on span "(3) More than normal wear" at bounding box center [433, 116] width 69 height 8
click at [398, 116] on input "(3) More than normal wear" at bounding box center [389, 116] width 16 height 16
radio input "true"
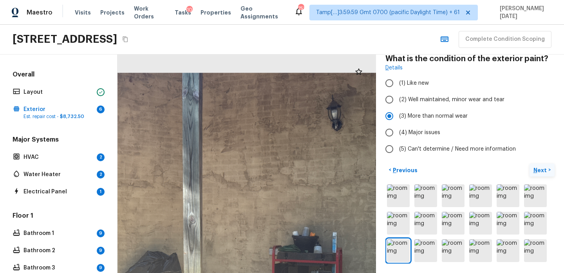
click at [536, 167] on p "Next" at bounding box center [540, 170] width 15 height 8
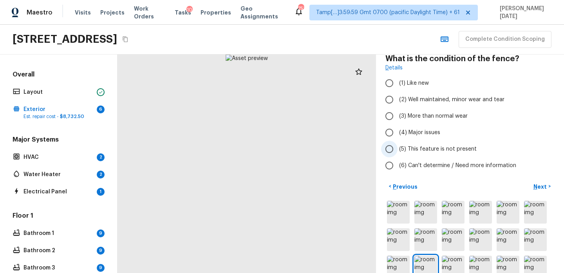
click at [417, 146] on span "(5) This feature is not present" at bounding box center [438, 149] width 78 height 8
click at [398, 146] on input "(5) This feature is not present" at bounding box center [389, 149] width 16 height 16
radio input "true"
click at [480, 252] on div at bounding box center [469, 239] width 169 height 81
click at [480, 239] on img at bounding box center [480, 239] width 23 height 23
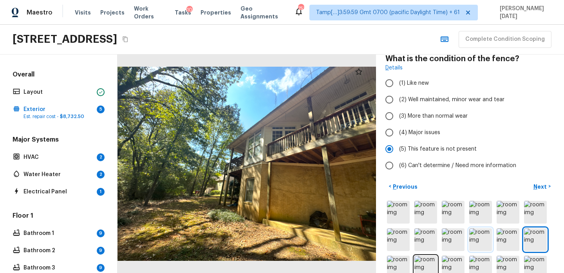
scroll to position [63, 0]
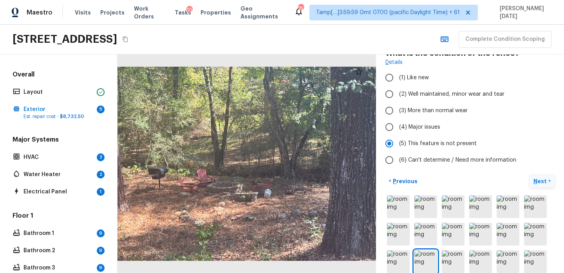
click at [540, 177] on p "Next" at bounding box center [540, 181] width 15 height 8
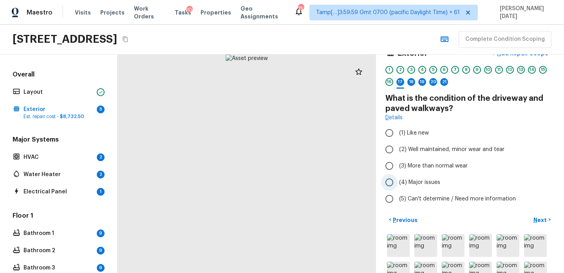
scroll to position [25, 0]
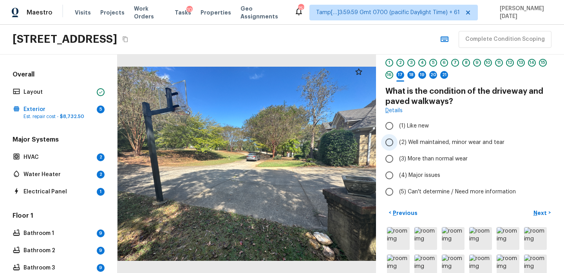
click at [418, 141] on span "(2) Well maintained, minor wear and tear" at bounding box center [451, 142] width 105 height 8
click at [398, 141] on input "(2) Well maintained, minor wear and tear" at bounding box center [389, 142] width 16 height 16
radio input "true"
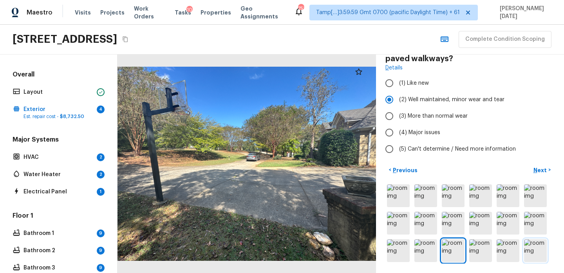
click at [540, 249] on img at bounding box center [535, 250] width 23 height 23
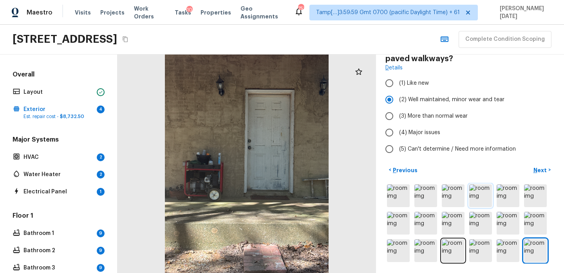
click at [479, 193] on img at bounding box center [480, 195] width 23 height 23
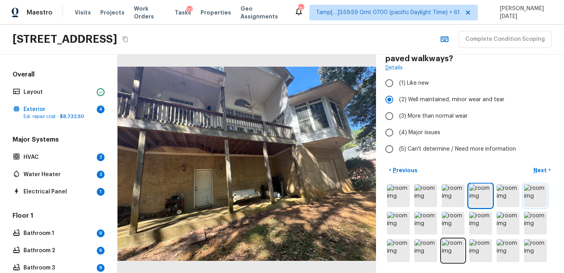
click at [535, 188] on img at bounding box center [535, 195] width 23 height 23
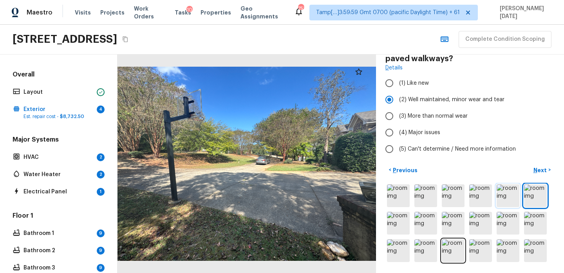
click at [516, 193] on img at bounding box center [508, 195] width 23 height 23
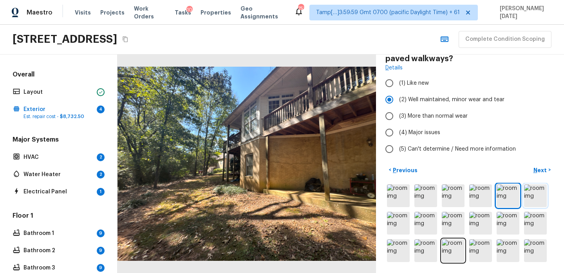
click at [536, 194] on img at bounding box center [535, 195] width 23 height 23
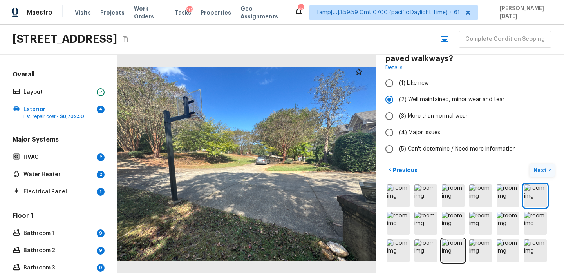
click at [540, 167] on p "Next" at bounding box center [540, 170] width 15 height 8
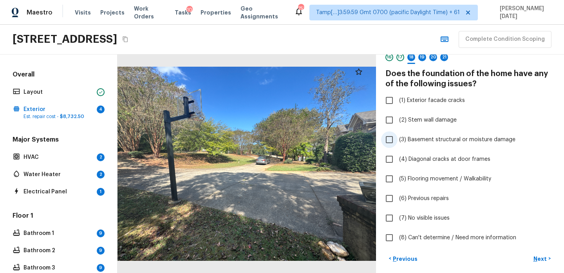
scroll to position [44, 0]
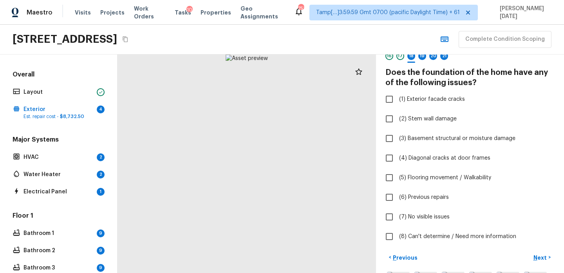
click at [201, 221] on div at bounding box center [247, 163] width 259 height 218
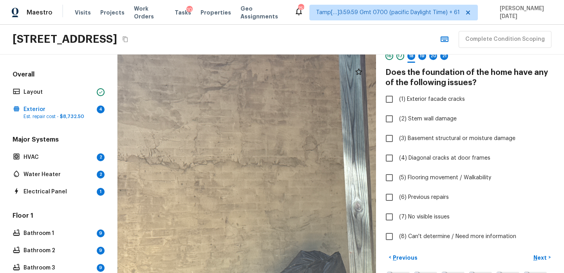
drag, startPoint x: 201, startPoint y: 200, endPoint x: 246, endPoint y: 259, distance: 74.0
click at [246, 259] on div at bounding box center [339, 163] width 520 height 439
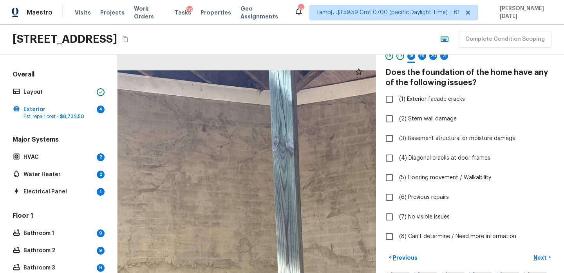
drag, startPoint x: 235, startPoint y: 191, endPoint x: 130, endPoint y: 181, distance: 105.9
click at [130, 181] on div at bounding box center [273, 265] width 520 height 439
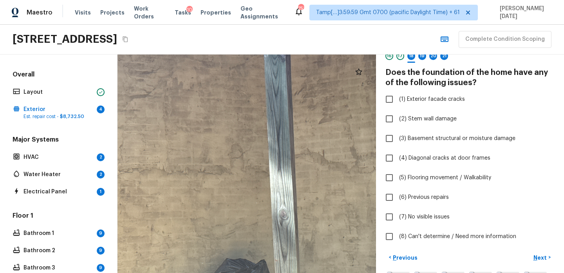
drag, startPoint x: 262, startPoint y: 188, endPoint x: 259, endPoint y: 101, distance: 86.2
click at [258, 101] on div at bounding box center [264, 171] width 520 height 439
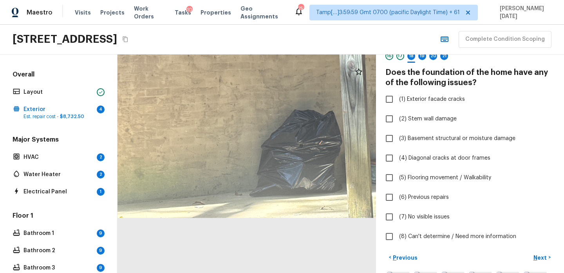
drag, startPoint x: 257, startPoint y: 204, endPoint x: 324, endPoint y: -13, distance: 227.5
click at [324, 0] on html "Maestro Visits Projects Work Orders Tasks 10 Properties Geo Assignments 753 Tam…" at bounding box center [282, 136] width 564 height 273
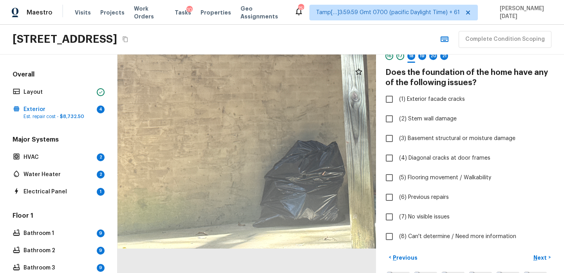
click at [271, 77] on div at bounding box center [336, 53] width 520 height 439
click at [270, 183] on div at bounding box center [336, 53] width 520 height 439
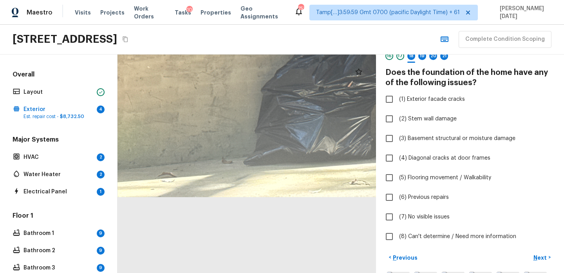
drag, startPoint x: 270, startPoint y: 183, endPoint x: 255, endPoint y: 29, distance: 155.4
click at [255, 29] on div "Maestro Visits Projects Work Orders Tasks 10 Properties Geo Assignments 753 Tam…" at bounding box center [282, 136] width 564 height 273
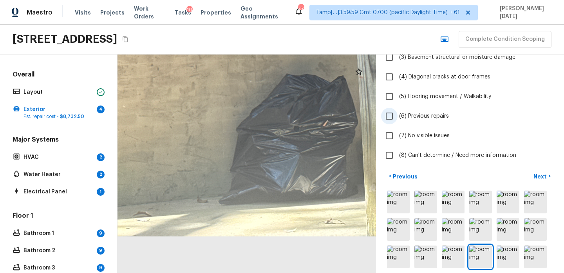
scroll to position [132, 0]
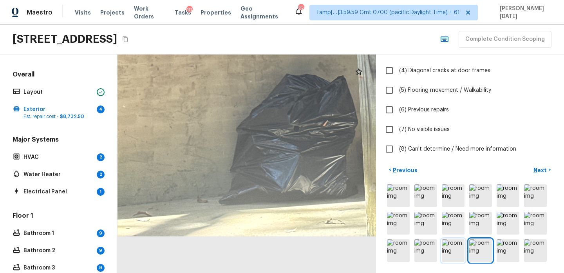
click at [460, 242] on img at bounding box center [453, 250] width 23 height 23
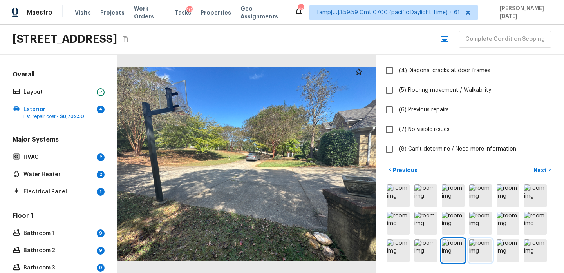
click at [475, 247] on img at bounding box center [480, 250] width 23 height 23
click at [271, 214] on div at bounding box center [247, 163] width 259 height 218
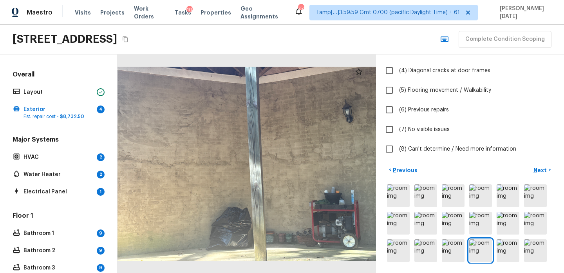
click at [271, 214] on div at bounding box center [247, 163] width 259 height 218
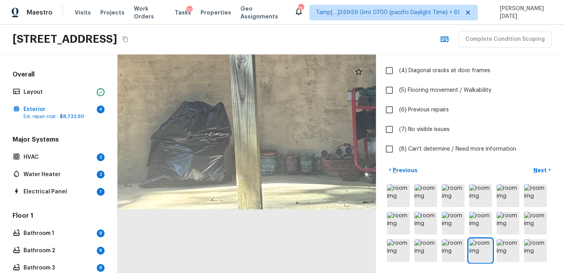
drag, startPoint x: 271, startPoint y: 214, endPoint x: 272, endPoint y: 95, distance: 119.1
click at [272, 95] on div at bounding box center [222, 14] width 520 height 439
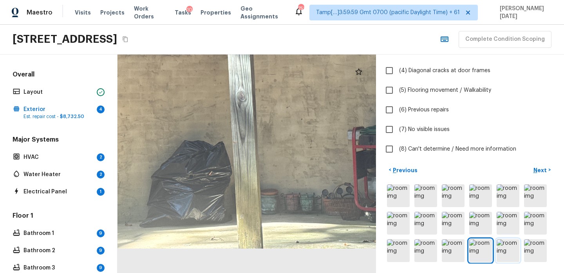
click at [508, 249] on img at bounding box center [508, 250] width 23 height 23
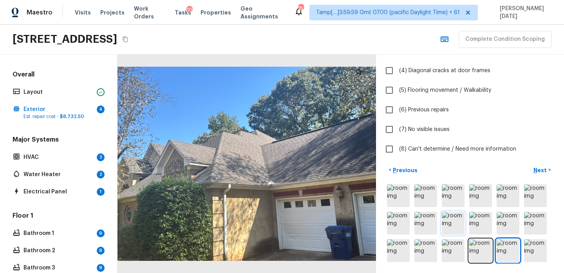
click at [452, 218] on img at bounding box center [453, 223] width 23 height 23
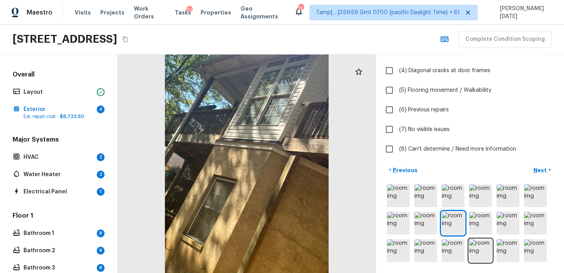
click at [218, 247] on div at bounding box center [247, 163] width 259 height 218
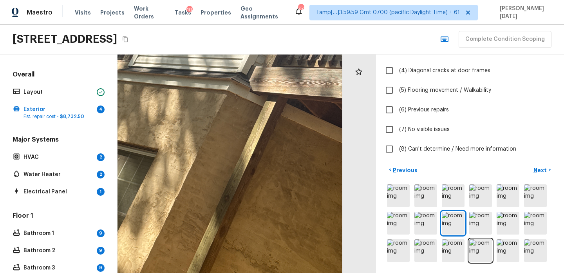
drag, startPoint x: 218, startPoint y: 247, endPoint x: 119, endPoint y: 287, distance: 106.6
click at [119, 272] on html "Maestro Visits Projects Work Orders Tasks 10 Properties Geo Assignments 751 Tam…" at bounding box center [282, 136] width 564 height 273
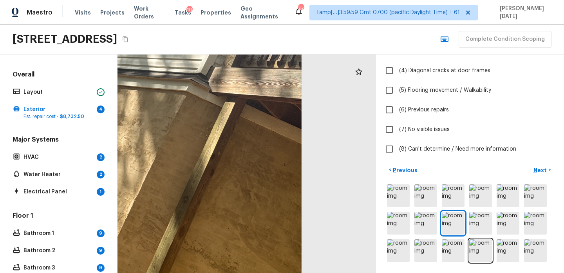
drag, startPoint x: 239, startPoint y: 221, endPoint x: 197, endPoint y: 221, distance: 42.7
click at [197, 221] on div at bounding box center [137, 118] width 520 height 439
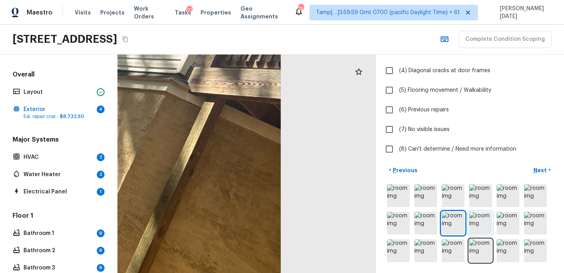
click at [488, 226] on img at bounding box center [480, 223] width 23 height 23
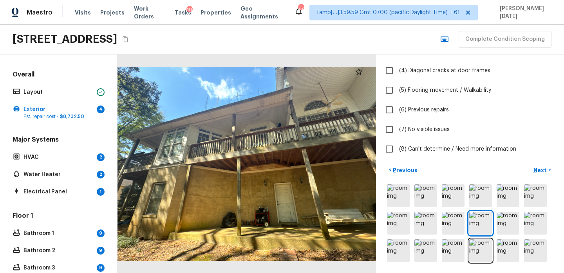
click at [300, 200] on div at bounding box center [247, 163] width 259 height 218
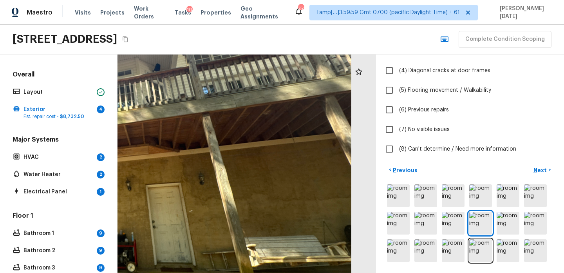
drag, startPoint x: 300, startPoint y: 197, endPoint x: 198, endPoint y: 220, distance: 105.0
click at [198, 220] on div at bounding box center [92, 145] width 520 height 439
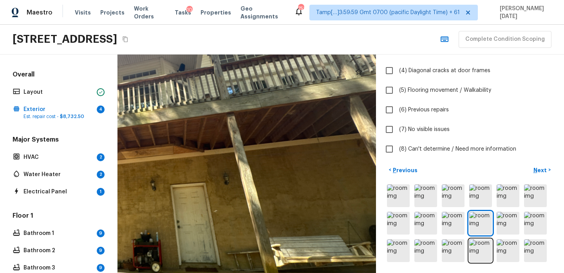
click at [208, 214] on div at bounding box center [116, 145] width 520 height 439
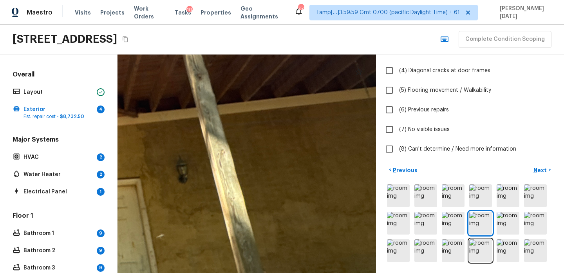
drag, startPoint x: 225, startPoint y: 209, endPoint x: 163, endPoint y: 237, distance: 68.4
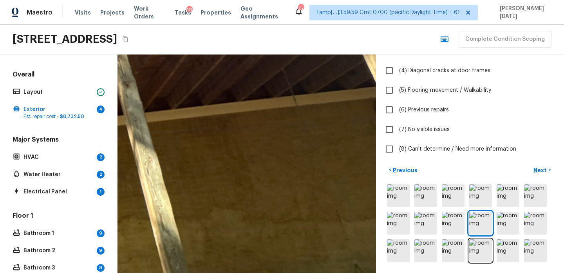
drag, startPoint x: 249, startPoint y: 197, endPoint x: 154, endPoint y: 171, distance: 98.7
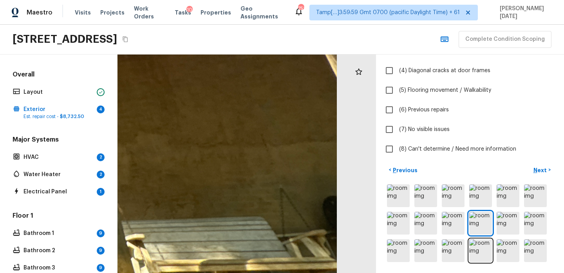
drag, startPoint x: 295, startPoint y: 189, endPoint x: 226, endPoint y: 134, distance: 88.3
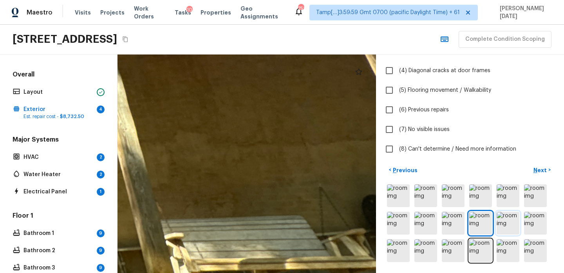
click at [505, 215] on img at bounding box center [508, 223] width 23 height 23
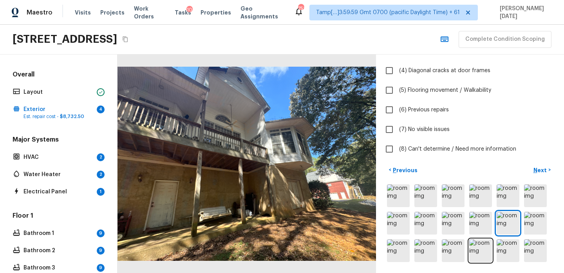
click at [298, 196] on div at bounding box center [247, 163] width 259 height 218
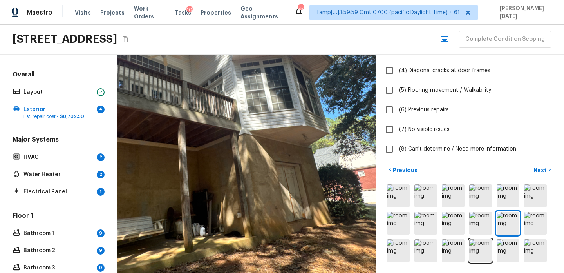
click at [255, 202] on div at bounding box center [195, 130] width 520 height 439
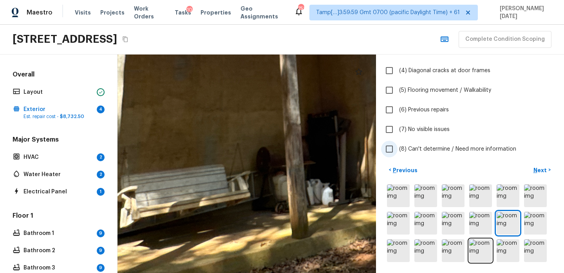
drag, startPoint x: 231, startPoint y: 200, endPoint x: 416, endPoint y: 145, distance: 193.2
click at [416, 145] on div "Exterior + Add Repair Scope 1 2 3 4 5 6 7 8 9 10 11 12 13 14 15 16 17 18 19 20 …" at bounding box center [341, 163] width 447 height 218
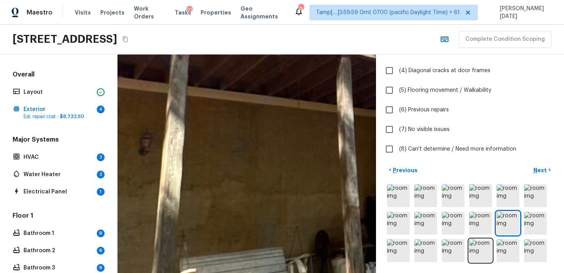
drag, startPoint x: 284, startPoint y: 139, endPoint x: 348, endPoint y: 217, distance: 100.7
click at [348, 217] on div at bounding box center [370, 76] width 1047 height 884
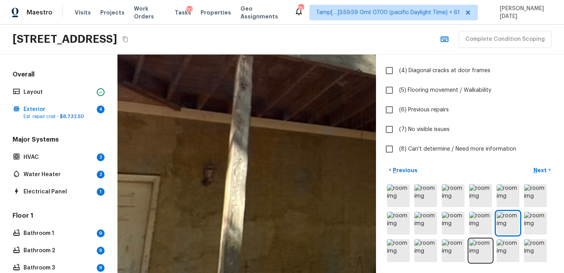
drag, startPoint x: 241, startPoint y: 215, endPoint x: 291, endPoint y: 241, distance: 56.4
click at [291, 241] on div at bounding box center [433, 107] width 1047 height 884
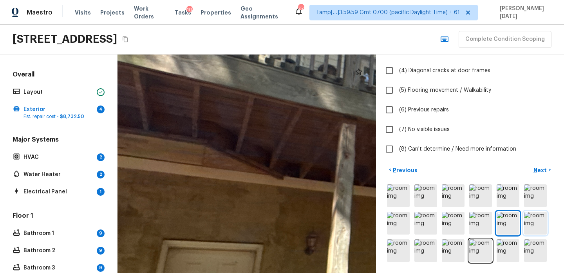
click at [541, 223] on img at bounding box center [535, 223] width 23 height 23
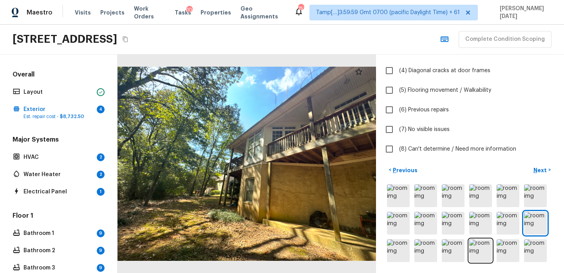
click at [329, 216] on div at bounding box center [247, 163] width 259 height 218
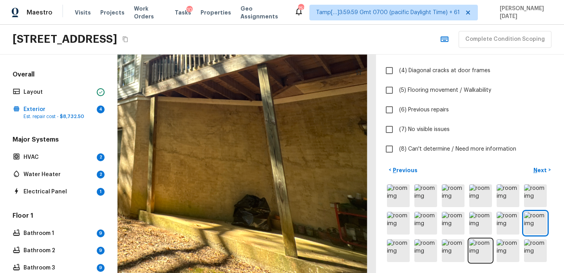
drag, startPoint x: 333, startPoint y: 215, endPoint x: 276, endPoint y: 204, distance: 57.8
click at [276, 204] on div at bounding box center [108, 100] width 520 height 439
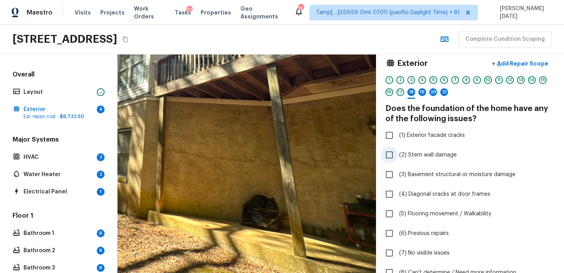
scroll to position [115, 0]
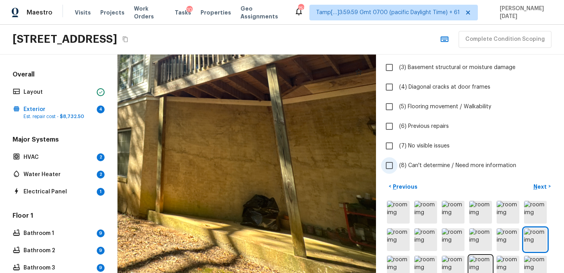
click at [409, 165] on span "(8) Can't determine / Need more information" at bounding box center [457, 165] width 117 height 8
click at [398, 165] on input "(8) Can't determine / Need more information" at bounding box center [389, 165] width 16 height 16
checkbox input "true"
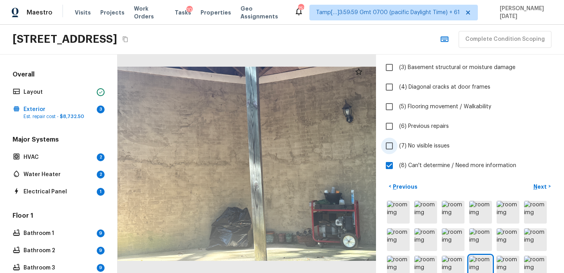
click at [422, 146] on span "(7) No visible issues" at bounding box center [424, 146] width 51 height 8
click at [398, 146] on input "(7) No visible issues" at bounding box center [389, 145] width 16 height 16
checkbox input "true"
click at [404, 164] on span "(8) Can't determine / Need more information" at bounding box center [457, 165] width 117 height 8
click at [398, 164] on input "(8) Can't determine / Need more information" at bounding box center [389, 165] width 16 height 16
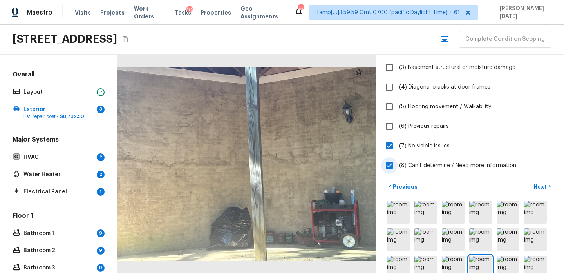
checkbox input "false"
click at [542, 185] on p "Next" at bounding box center [540, 187] width 15 height 8
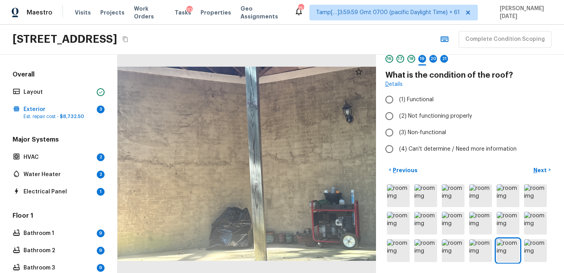
click at [294, 194] on div at bounding box center [247, 163] width 259 height 218
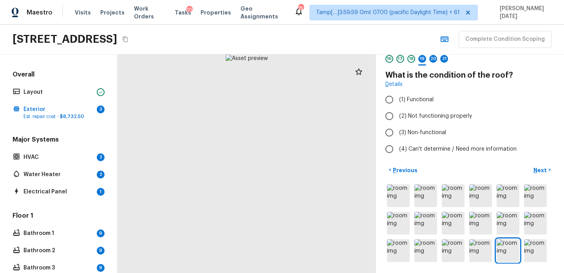
click at [294, 194] on div at bounding box center [247, 163] width 259 height 218
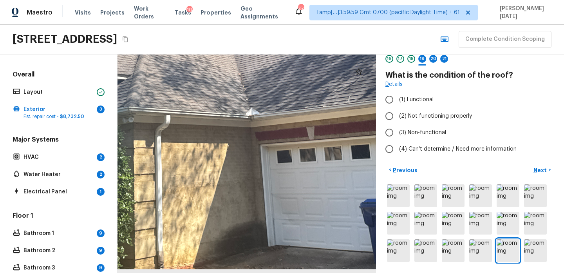
drag, startPoint x: 294, startPoint y: 194, endPoint x: 297, endPoint y: 136, distance: 58.4
click at [297, 136] on div at bounding box center [203, 73] width 520 height 439
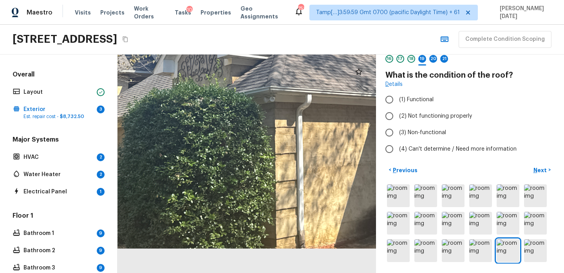
click at [266, 190] on div at bounding box center [344, 53] width 520 height 439
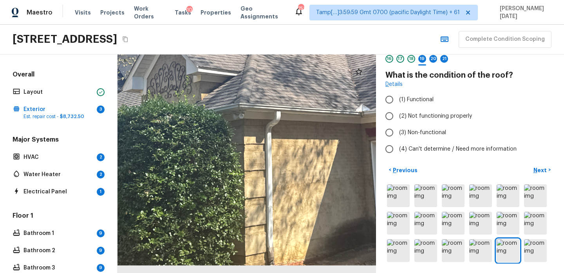
drag, startPoint x: 293, startPoint y: 182, endPoint x: 210, endPoint y: 221, distance: 92.2
click at [210, 221] on div at bounding box center [313, 70] width 520 height 439
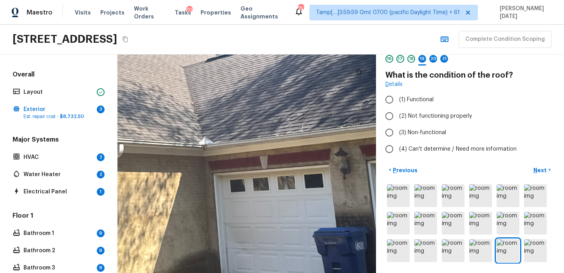
drag, startPoint x: 258, startPoint y: 193, endPoint x: 161, endPoint y: 194, distance: 97.5
click at [161, 194] on div at bounding box center [156, 103] width 520 height 439
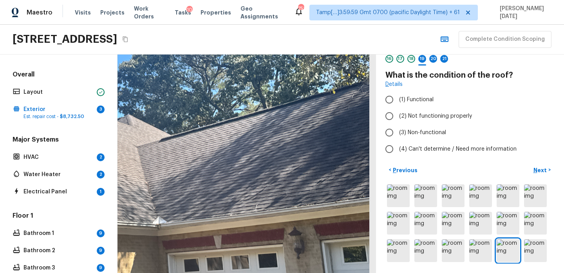
drag, startPoint x: 251, startPoint y: 176, endPoint x: 244, endPoint y: 255, distance: 79.0
click at [244, 255] on div at bounding box center [110, 182] width 520 height 439
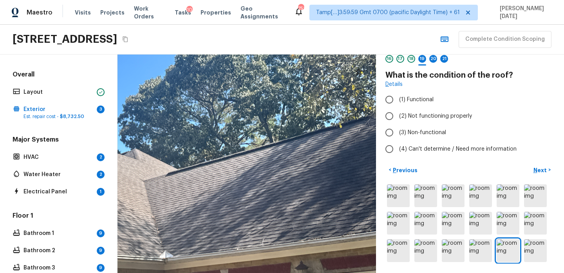
click at [277, 212] on div at bounding box center [116, 216] width 520 height 439
drag, startPoint x: 277, startPoint y: 212, endPoint x: 372, endPoint y: 222, distance: 96.5
click at [372, 222] on div at bounding box center [116, 216] width 520 height 439
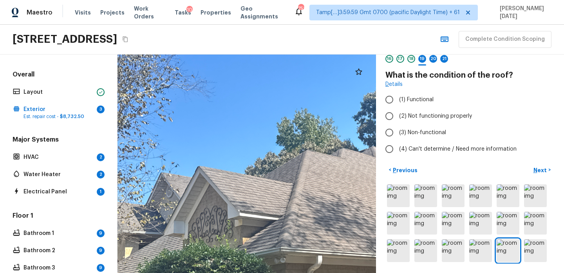
drag, startPoint x: 300, startPoint y: 200, endPoint x: 257, endPoint y: 107, distance: 102.4
click at [257, 107] on div at bounding box center [354, 214] width 520 height 439
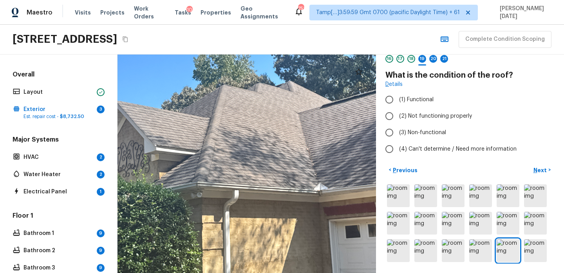
drag, startPoint x: 286, startPoint y: 179, endPoint x: 222, endPoint y: 179, distance: 64.2
click at [222, 179] on div at bounding box center [271, 148] width 520 height 439
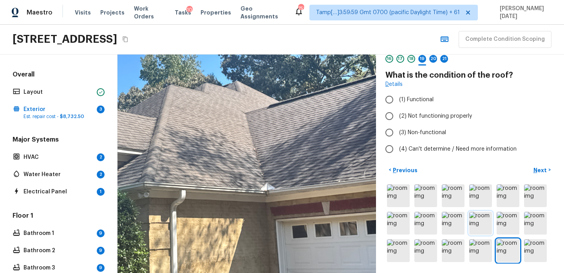
click at [478, 222] on img at bounding box center [480, 223] width 23 height 23
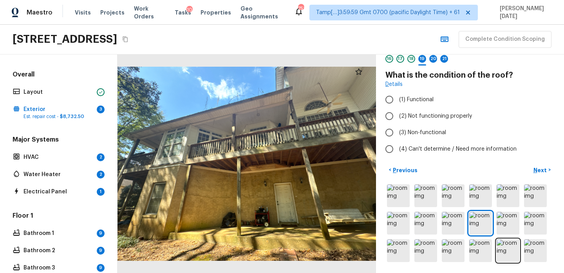
click at [293, 176] on div at bounding box center [247, 163] width 259 height 218
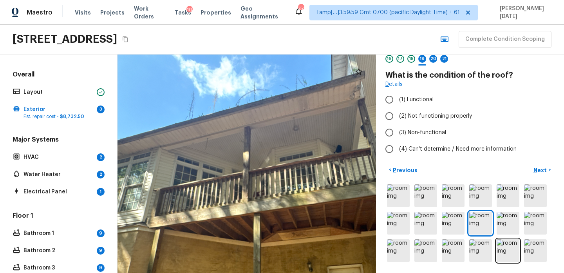
drag, startPoint x: 249, startPoint y: 159, endPoint x: 322, endPoint y: 235, distance: 105.0
click at [322, 235] on div at bounding box center [273, 226] width 520 height 439
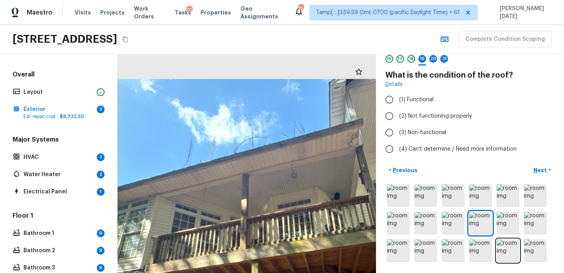
drag, startPoint x: 323, startPoint y: 199, endPoint x: 287, endPoint y: 199, distance: 36.4
click at [287, 199] on div at bounding box center [271, 273] width 520 height 439
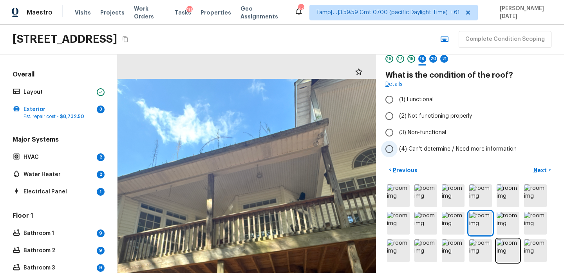
scroll to position [0, 0]
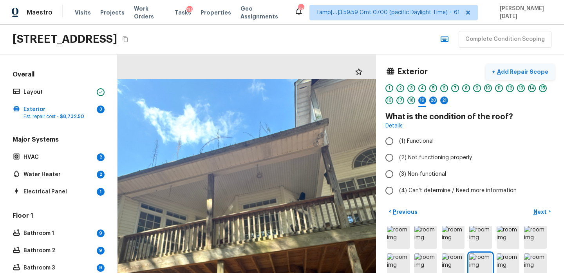
click at [509, 72] on p "Add Repair Scope" at bounding box center [521, 72] width 53 height 8
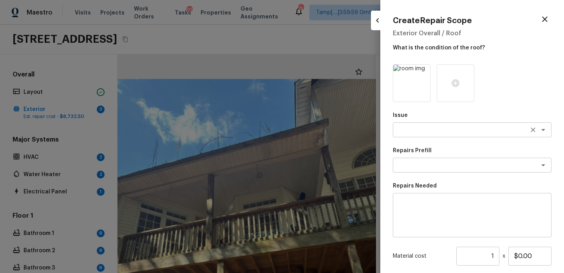
click at [419, 129] on textarea at bounding box center [461, 130] width 130 height 8
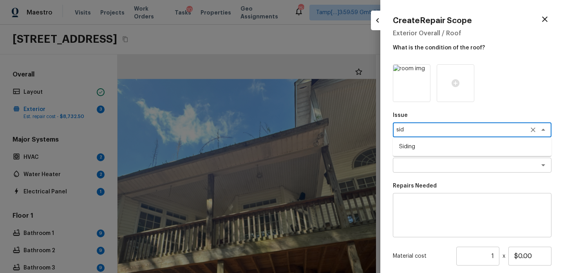
click at [425, 145] on li "Siding" at bounding box center [472, 146] width 159 height 13
click at [416, 172] on div "x ​" at bounding box center [472, 164] width 159 height 15
type textarea "Siding"
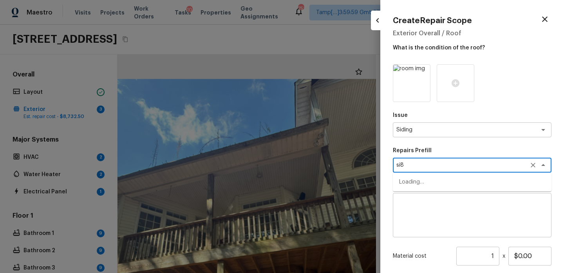
type textarea "si8d"
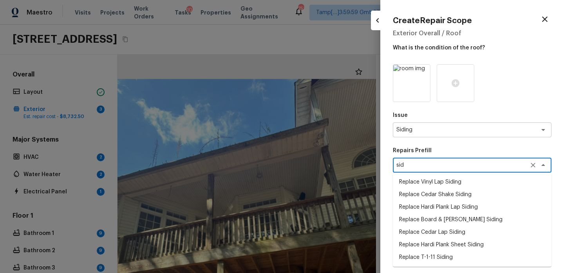
type textarea "sid"
click at [441, 148] on p "Repairs Prefill" at bounding box center [472, 150] width 159 height 8
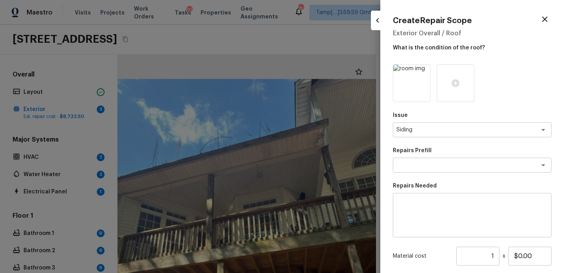
scroll to position [78, 0]
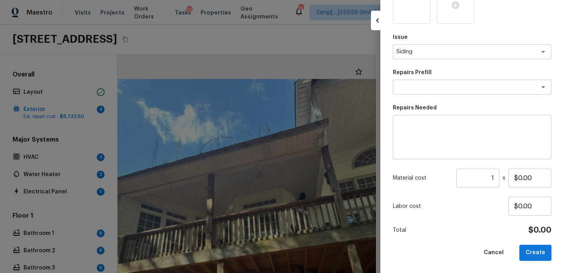
click at [405, 134] on textarea at bounding box center [472, 136] width 148 height 31
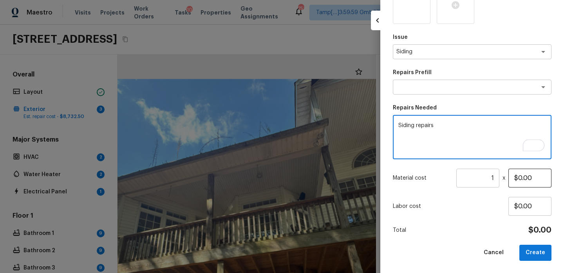
type textarea "Siding repairs"
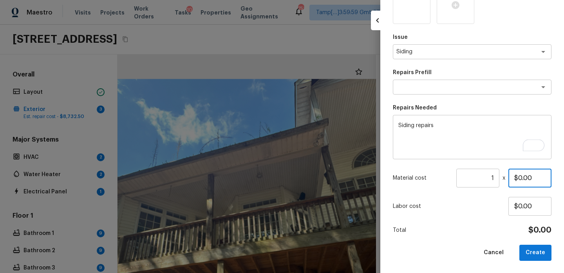
drag, startPoint x: 533, startPoint y: 179, endPoint x: 482, endPoint y: 179, distance: 51.3
click at [482, 179] on div "Material cost 1 ​ x $0.00" at bounding box center [472, 177] width 159 height 19
type input "$1,200.00"
click at [532, 253] on button "Create" at bounding box center [535, 252] width 32 height 16
type input "$0.00"
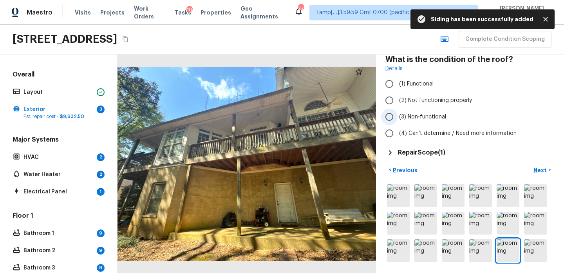
scroll to position [27, 0]
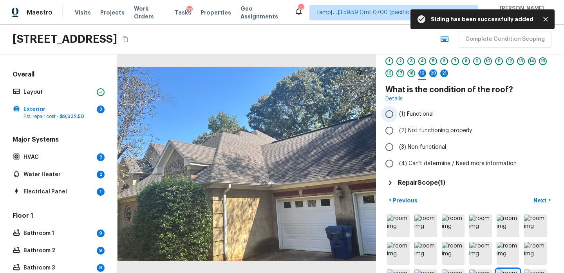
click at [400, 114] on span "(1) Functional" at bounding box center [416, 114] width 34 height 8
click at [398, 114] on input "(1) Functional" at bounding box center [389, 114] width 16 height 16
radio input "true"
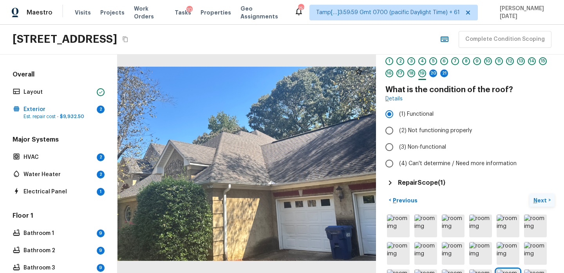
click at [541, 196] on p "Next" at bounding box center [540, 200] width 15 height 8
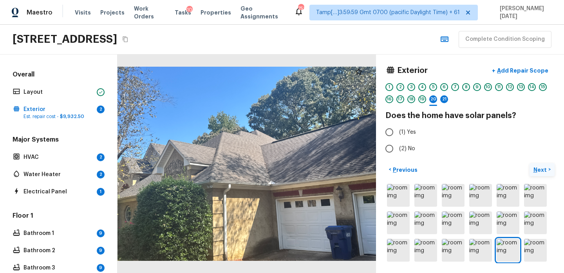
scroll to position [1, 0]
click at [396, 151] on input "(2) No" at bounding box center [389, 149] width 16 height 16
radio input "true"
click at [537, 168] on p "Next" at bounding box center [540, 170] width 15 height 8
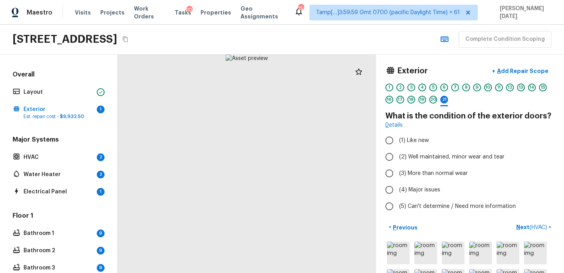
click at [256, 188] on div at bounding box center [247, 163] width 259 height 218
drag, startPoint x: 256, startPoint y: 188, endPoint x: 247, endPoint y: 295, distance: 107.3
click at [247, 272] on html "Maestro Visits Projects Work Orders Tasks 10 Properties Geo Assignments 751 Tam…" at bounding box center [282, 136] width 564 height 273
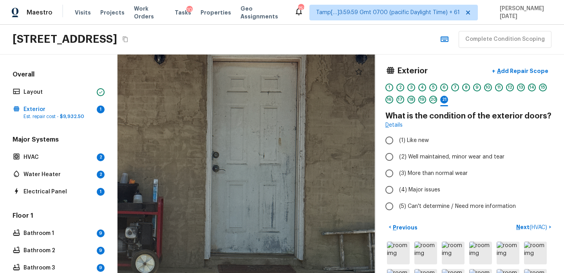
drag, startPoint x: 298, startPoint y: 226, endPoint x: 280, endPoint y: 181, distance: 48.5
click at [280, 181] on div at bounding box center [210, 200] width 520 height 439
click at [408, 174] on span "(3) More than normal wear" at bounding box center [433, 173] width 69 height 8
click at [398, 174] on input "(3) More than normal wear" at bounding box center [389, 173] width 16 height 16
radio input "true"
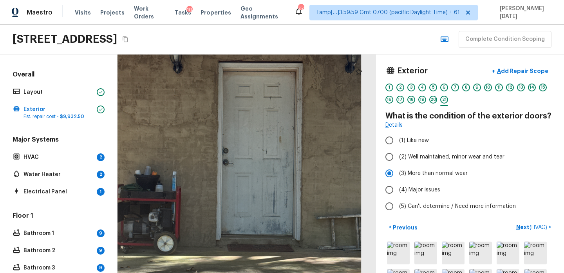
scroll to position [0, 0]
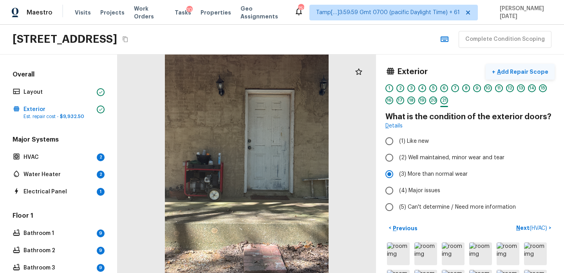
click at [536, 69] on p "Add Repair Scope" at bounding box center [521, 72] width 53 height 8
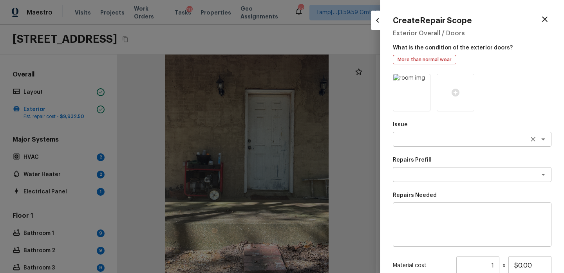
click at [423, 136] on textarea at bounding box center [461, 139] width 130 height 8
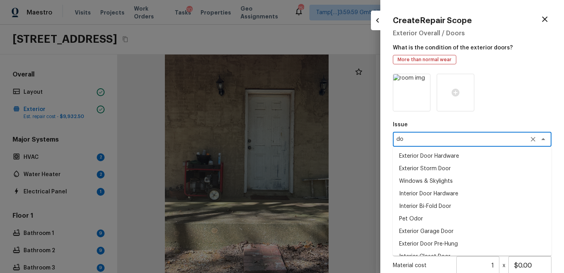
type textarea "d"
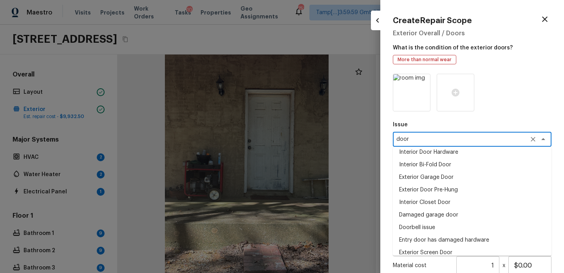
click at [439, 178] on li "Exterior Garage Door" at bounding box center [472, 177] width 159 height 13
type textarea "Exterior Garage Door"
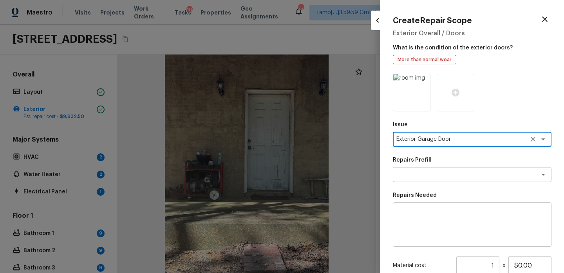
click at [533, 139] on icon "Clear" at bounding box center [533, 139] width 8 height 8
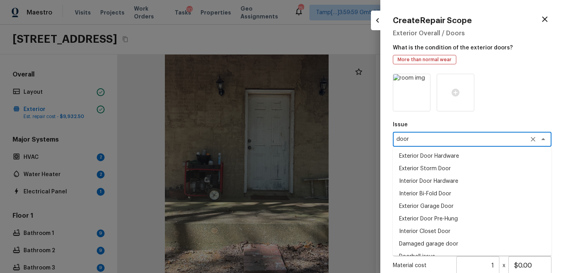
scroll to position [16, 0]
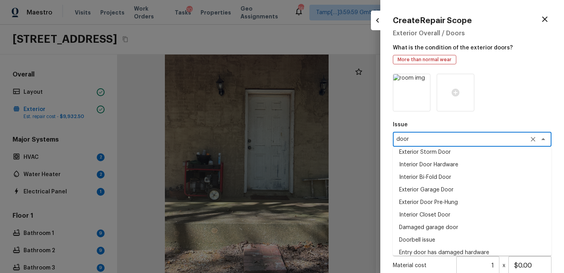
click at [438, 204] on li "Exterior Door Pre-Hung" at bounding box center [472, 202] width 159 height 13
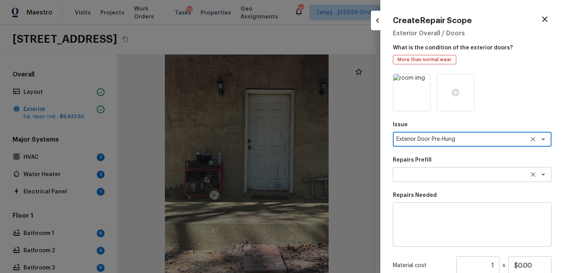
type textarea "Exterior Door Pre-Hung"
click at [436, 171] on textarea at bounding box center [461, 174] width 130 height 8
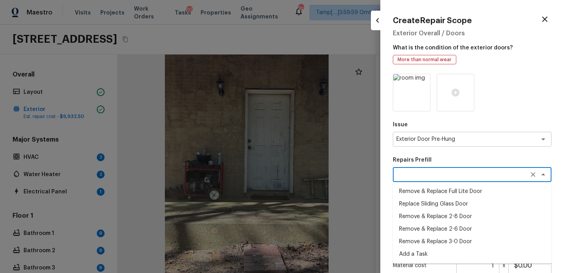
click at [449, 239] on li "Remove & Replace 3-0 Door" at bounding box center [472, 241] width 159 height 13
type textarea "Remove & Replace 3-0 Door"
type textarea "Remove the existing exterior door, prep the opening and install a new 3-0 steel…"
type input "$497.71"
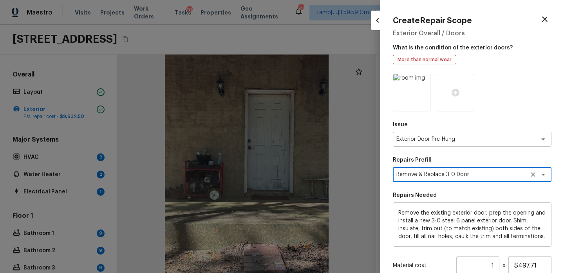
scroll to position [16, 0]
click at [530, 175] on icon "Clear" at bounding box center [533, 174] width 8 height 8
click at [483, 174] on textarea at bounding box center [461, 174] width 130 height 8
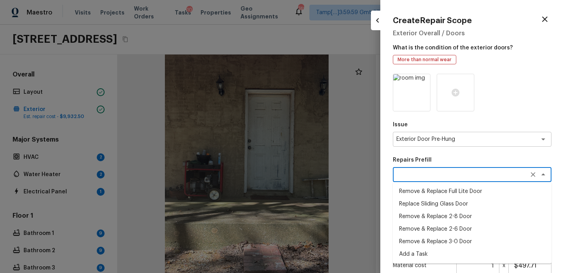
click at [477, 159] on p "Repairs Prefill" at bounding box center [472, 160] width 159 height 8
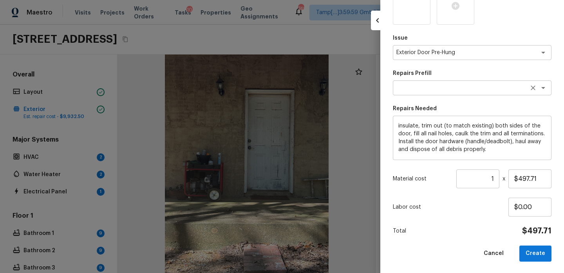
scroll to position [87, 0]
click at [265, 196] on div at bounding box center [282, 136] width 564 height 273
type input "$0.00"
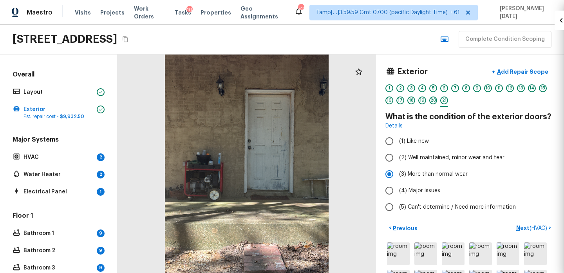
scroll to position [0, 0]
click at [265, 196] on div at bounding box center [282, 136] width 564 height 273
click at [277, 182] on div at bounding box center [247, 163] width 259 height 218
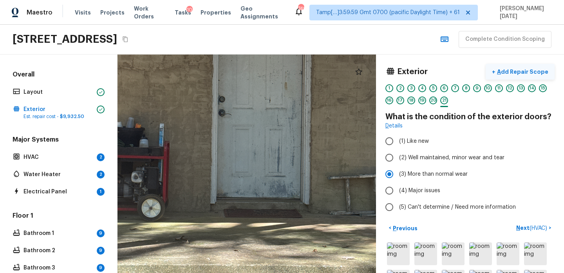
click at [517, 73] on p "Add Repair Scope" at bounding box center [521, 72] width 53 height 8
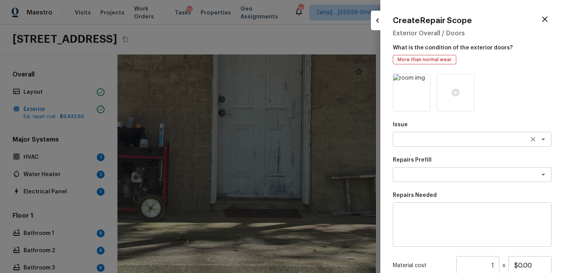
click at [421, 143] on textarea at bounding box center [461, 139] width 130 height 8
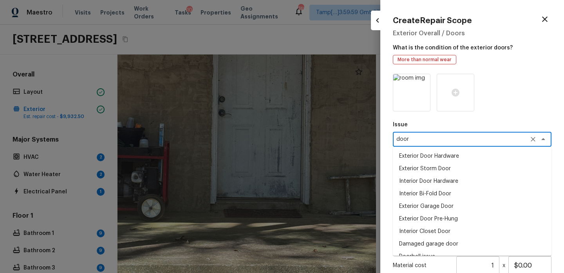
scroll to position [60, 0]
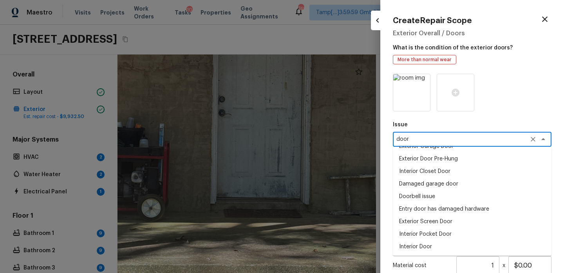
click at [425, 245] on li "Interior Door" at bounding box center [472, 246] width 159 height 13
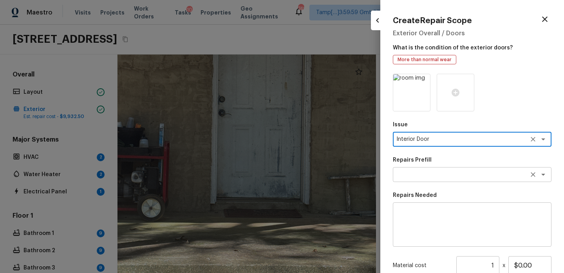
type textarea "Interior Door"
click at [414, 174] on textarea at bounding box center [461, 174] width 130 height 8
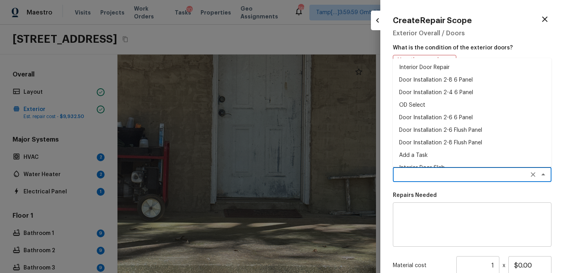
click at [414, 215] on textarea at bounding box center [472, 224] width 148 height 31
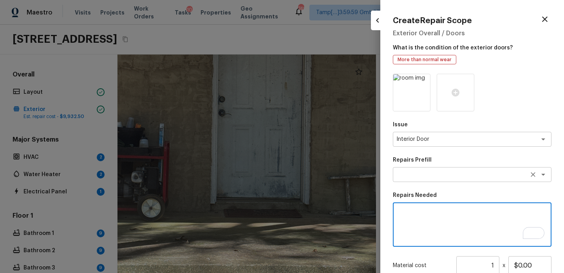
click at [421, 174] on textarea at bounding box center [461, 174] width 130 height 8
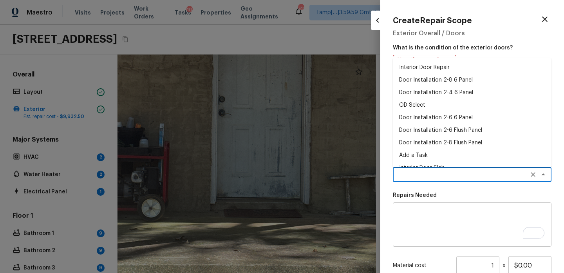
click at [412, 208] on div "x ​" at bounding box center [472, 224] width 159 height 44
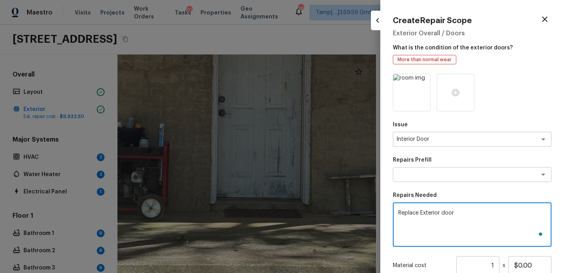
scroll to position [87, 0]
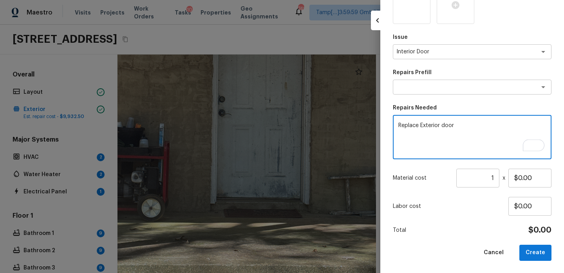
type textarea "Replace Exterior door"
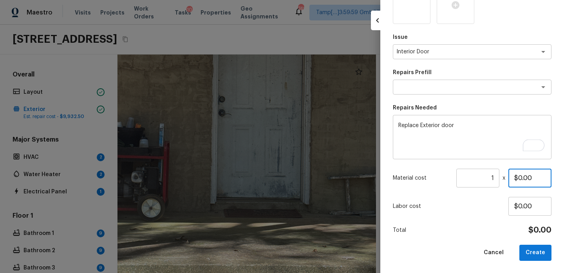
drag, startPoint x: 504, startPoint y: 179, endPoint x: 474, endPoint y: 179, distance: 29.8
click at [474, 179] on div "Material cost 1 ​ x $0.00" at bounding box center [472, 177] width 159 height 19
type input "$550.00"
click at [540, 252] on button "Create" at bounding box center [535, 252] width 32 height 16
type input "$0.00"
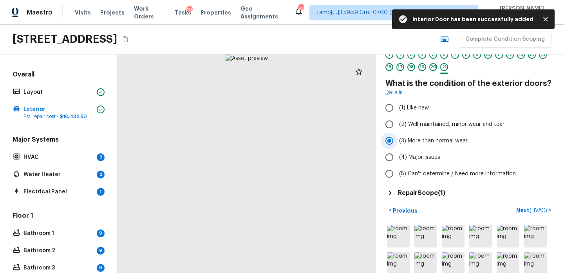
scroll to position [35, 0]
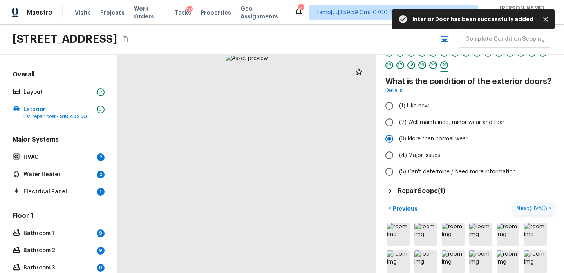
click at [520, 203] on button "Next ( HVAC ) >" at bounding box center [534, 208] width 42 height 13
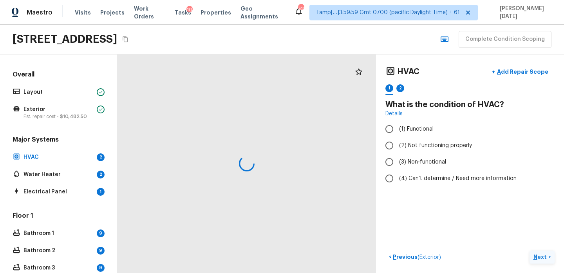
scroll to position [0, 0]
click at [520, 203] on div "HVAC + Add Repair Scope 1 2 What is the condition of HVAC? Details (1) Function…" at bounding box center [470, 163] width 188 height 218
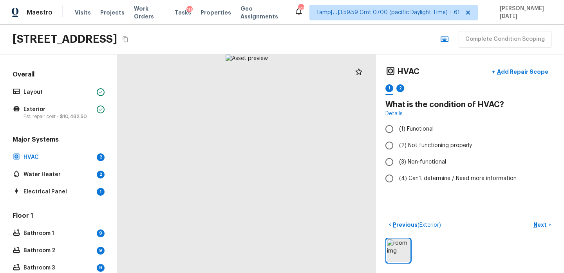
click at [213, 183] on div at bounding box center [247, 163] width 259 height 218
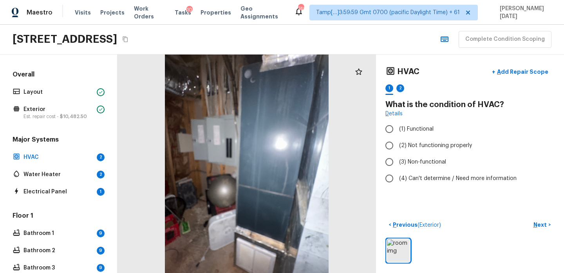
click at [255, 183] on div at bounding box center [247, 163] width 259 height 218
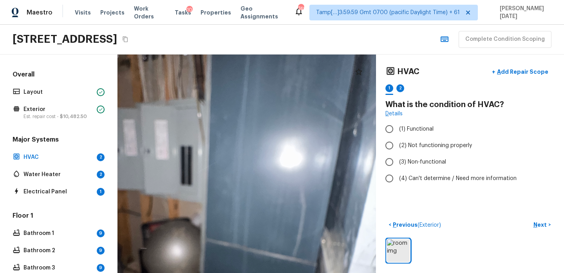
drag, startPoint x: 263, startPoint y: 177, endPoint x: 246, endPoint y: 230, distance: 55.4
click at [246, 230] on div at bounding box center [222, 197] width 520 height 439
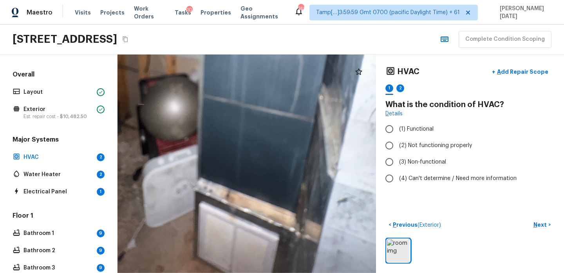
drag, startPoint x: 311, startPoint y: 208, endPoint x: 309, endPoint y: 64, distance: 143.8
click at [309, 64] on div at bounding box center [220, 53] width 520 height 439
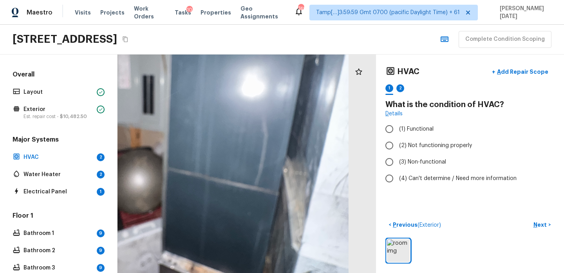
drag, startPoint x: 310, startPoint y: 81, endPoint x: 256, endPoint y: 204, distance: 134.5
click at [256, 204] on div at bounding box center [184, 126] width 520 height 439
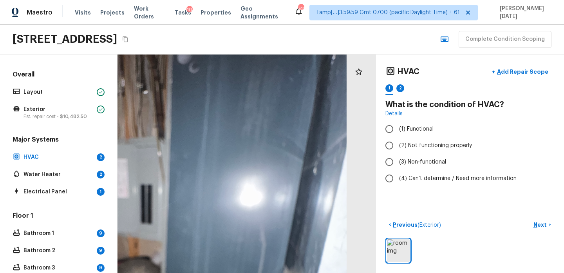
drag, startPoint x: 242, startPoint y: 204, endPoint x: 259, endPoint y: 263, distance: 60.9
click at [259, 263] on div at bounding box center [182, 235] width 520 height 439
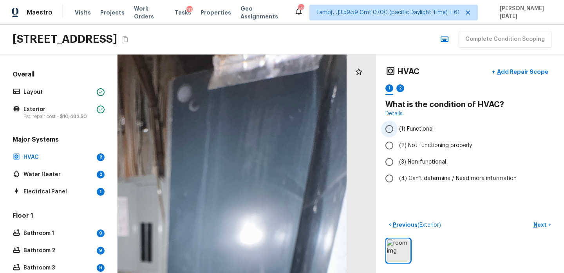
click at [399, 128] on span "(1) Functional" at bounding box center [416, 129] width 34 height 8
click at [398, 128] on input "(1) Functional" at bounding box center [389, 129] width 16 height 16
radio input "true"
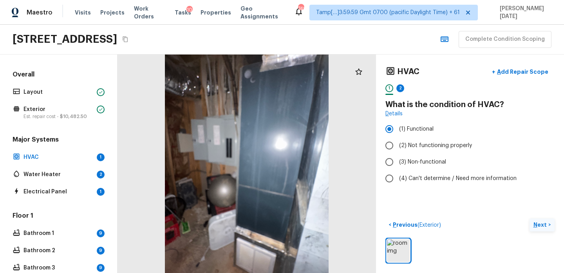
click at [544, 226] on p "Next" at bounding box center [540, 225] width 15 height 8
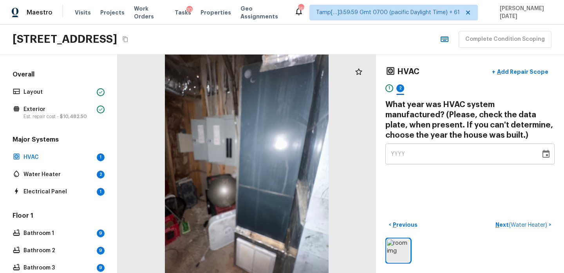
click at [540, 145] on div "YYYY ​" at bounding box center [469, 153] width 169 height 21
click at [545, 152] on icon "Choose date" at bounding box center [545, 154] width 7 height 8
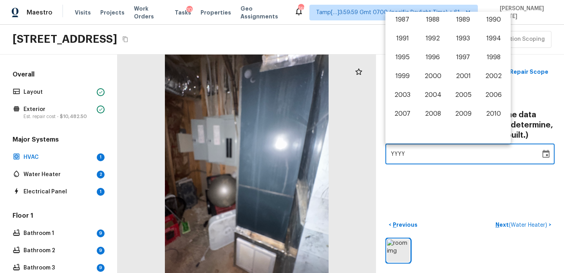
scroll to position [412, 0]
click at [462, 76] on button "2001" at bounding box center [463, 76] width 28 height 14
type input "2001"
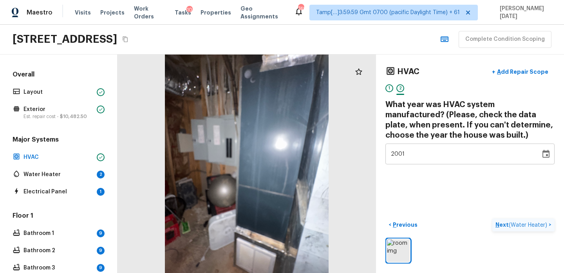
click at [504, 226] on p "Next ( Water Heater )" at bounding box center [521, 225] width 53 height 8
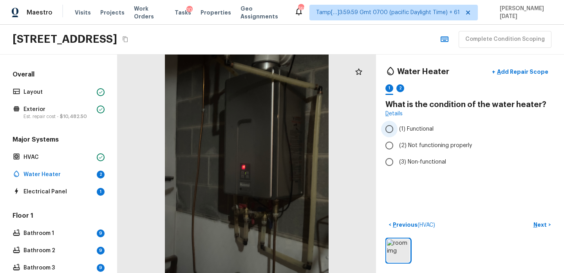
click at [401, 133] on label "(1) Functional" at bounding box center [464, 129] width 167 height 16
click at [398, 133] on input "(1) Functional" at bounding box center [389, 129] width 16 height 16
radio input "true"
click at [534, 220] on button "Next >" at bounding box center [542, 224] width 25 height 13
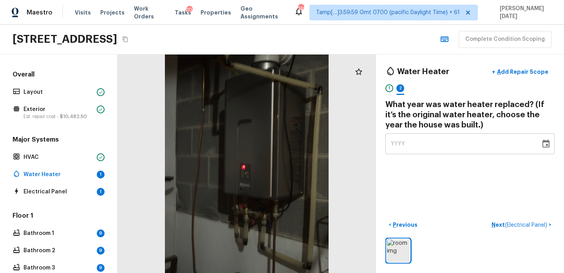
click at [549, 144] on icon "Choose date" at bounding box center [545, 143] width 7 height 8
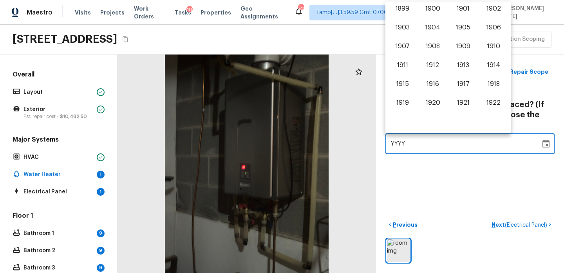
scroll to position [487, 0]
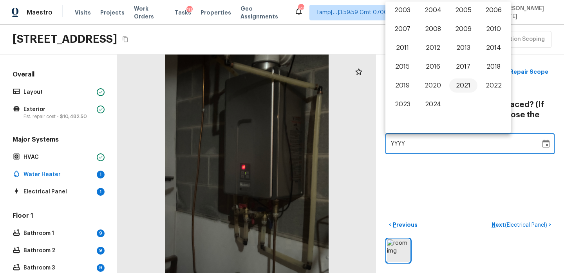
click at [469, 85] on button "2021" at bounding box center [463, 85] width 28 height 14
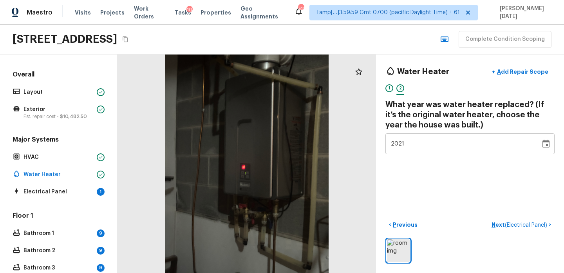
click at [546, 141] on icon "Choose date, selected date is Dec 31, 2021" at bounding box center [545, 143] width 7 height 8
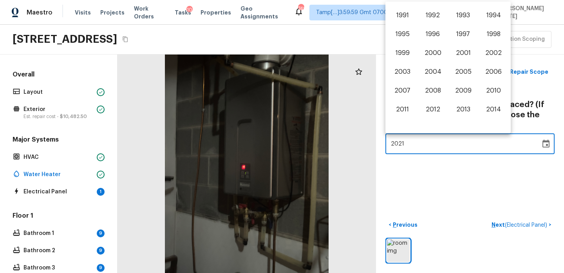
scroll to position [424, 0]
click at [465, 59] on button "2001" at bounding box center [463, 54] width 28 height 14
type input "2001"
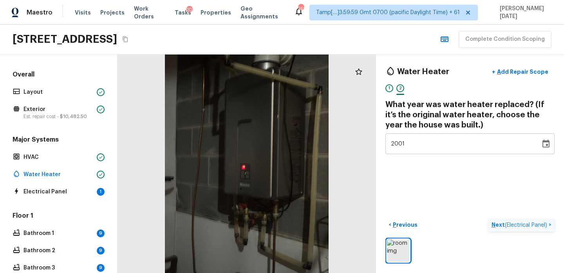
click at [499, 225] on p "Next ( Electrical Panel )" at bounding box center [520, 225] width 57 height 8
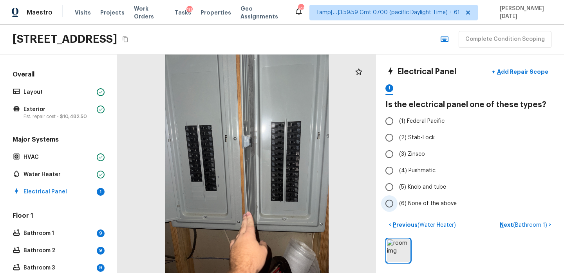
click at [431, 200] on span "(6) None of the above" at bounding box center [428, 203] width 58 height 8
click at [398, 200] on input "(6) None of the above" at bounding box center [389, 203] width 16 height 16
radio input "true"
click at [512, 225] on p "Next ( Bathroom 1 )" at bounding box center [524, 225] width 49 height 8
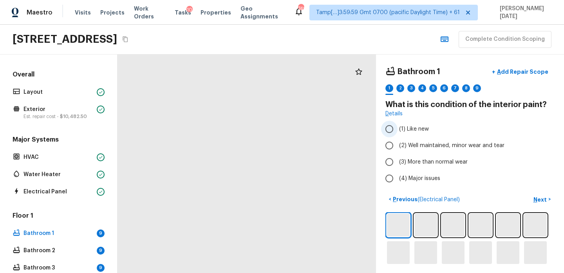
scroll to position [2, 0]
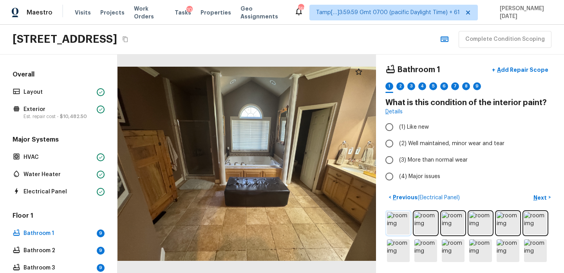
click at [391, 227] on img at bounding box center [398, 223] width 23 height 23
click at [401, 223] on img at bounding box center [398, 223] width 23 height 23
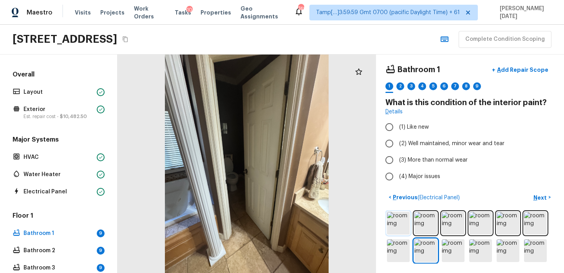
click at [401, 224] on img at bounding box center [398, 223] width 23 height 23
click at [416, 159] on span "(3) More than normal wear" at bounding box center [433, 160] width 69 height 8
click at [398, 159] on input "(3) More than normal wear" at bounding box center [389, 160] width 16 height 16
radio input "true"
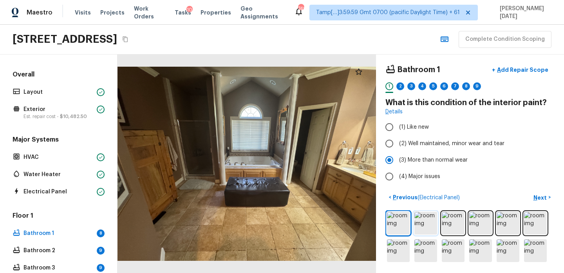
click at [425, 223] on img at bounding box center [425, 223] width 23 height 23
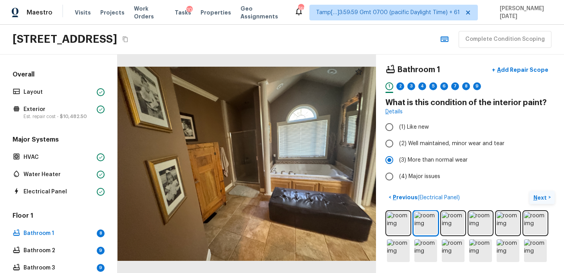
click at [541, 194] on p "Next" at bounding box center [540, 197] width 15 height 8
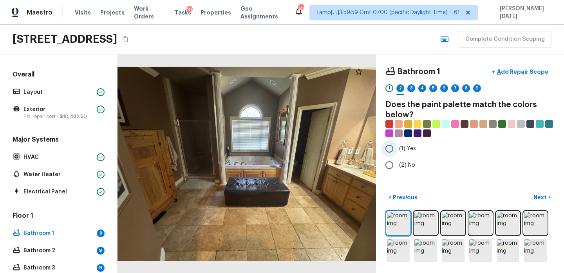
click at [394, 148] on input "(1) Yes" at bounding box center [389, 148] width 16 height 16
radio input "true"
click at [541, 195] on p "Next" at bounding box center [540, 197] width 15 height 8
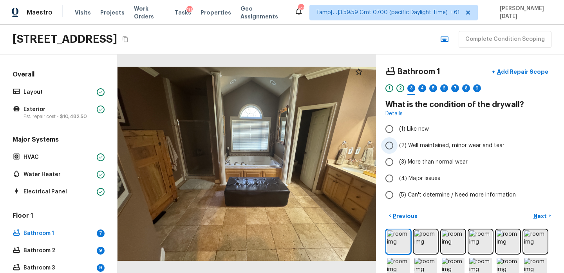
click at [408, 146] on span "(2) Well maintained, minor wear and tear" at bounding box center [451, 145] width 105 height 8
click at [398, 146] on input "(2) Well maintained, minor wear and tear" at bounding box center [389, 145] width 16 height 16
radio input "true"
click at [537, 216] on p "Next" at bounding box center [540, 216] width 15 height 8
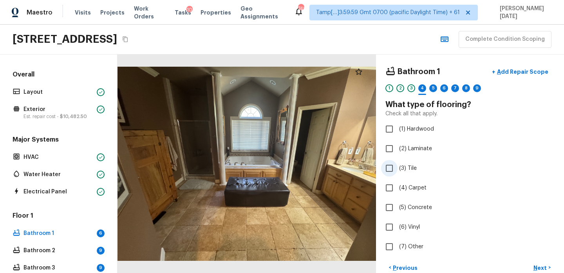
click at [412, 168] on span "(3) Tile" at bounding box center [408, 168] width 18 height 8
click at [398, 168] on input "(3) Tile" at bounding box center [389, 168] width 16 height 16
checkbox input "true"
click at [537, 266] on p "Next" at bounding box center [540, 268] width 15 height 8
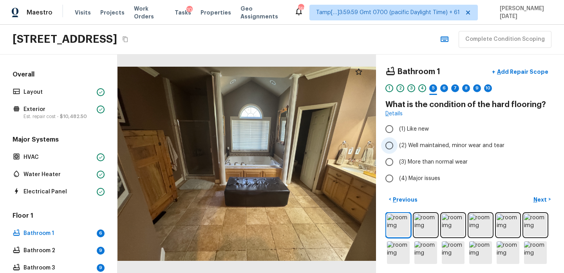
click at [399, 141] on span "(2) Well maintained, minor wear and tear" at bounding box center [451, 145] width 105 height 8
click at [398, 141] on input "(2) Well maintained, minor wear and tear" at bounding box center [389, 145] width 16 height 16
radio input "true"
click at [293, 229] on div at bounding box center [247, 163] width 259 height 218
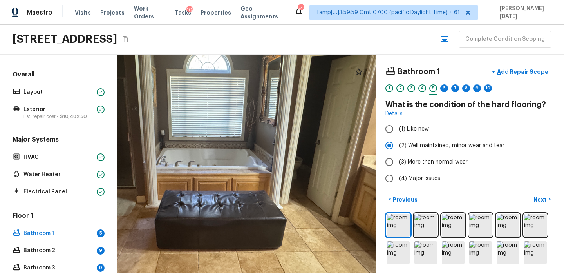
drag, startPoint x: 293, startPoint y: 229, endPoint x: 293, endPoint y: 295, distance: 66.2
click at [293, 272] on html "Maestro Visits Projects Work Orders Tasks 10 Properties Geo Assignments 749 Tam…" at bounding box center [282, 136] width 564 height 273
click at [390, 169] on input "(3) More than normal wear" at bounding box center [389, 162] width 16 height 16
radio input "true"
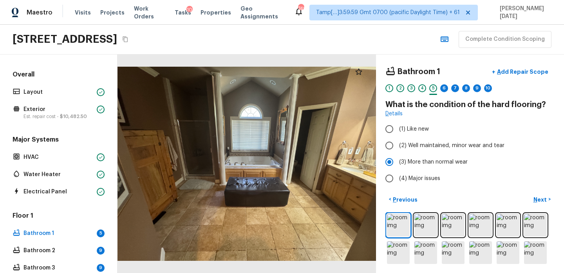
click at [313, 222] on div at bounding box center [247, 163] width 259 height 218
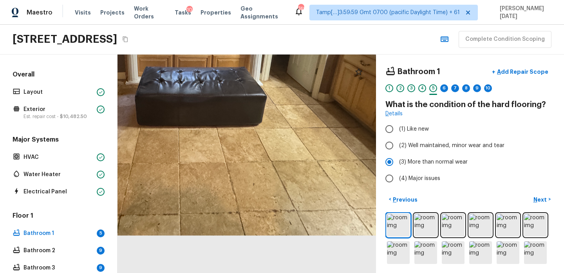
drag, startPoint x: 313, startPoint y: 222, endPoint x: 313, endPoint y: 158, distance: 64.2
click at [313, 158] on div at bounding box center [180, 40] width 520 height 439
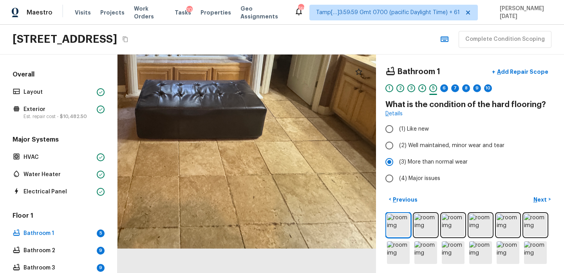
click at [245, 170] on div at bounding box center [180, 53] width 520 height 439
drag, startPoint x: 237, startPoint y: 172, endPoint x: 245, endPoint y: 211, distance: 40.0
click at [245, 211] on div at bounding box center [180, 53] width 520 height 439
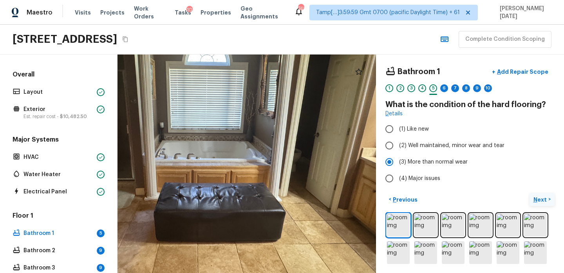
click at [537, 201] on p "Next" at bounding box center [540, 199] width 15 height 8
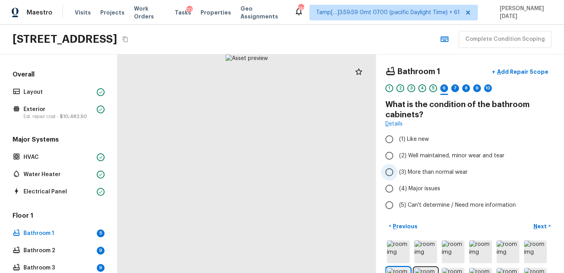
click at [422, 171] on span "(3) More than normal wear" at bounding box center [433, 172] width 69 height 8
click at [398, 171] on input "(3) More than normal wear" at bounding box center [389, 172] width 16 height 16
radio input "true"
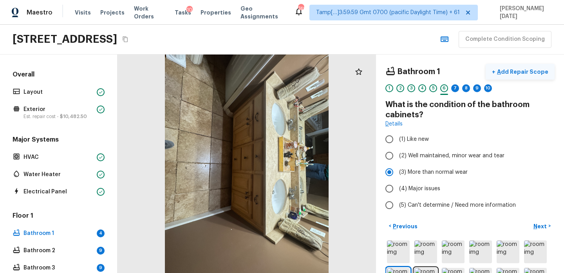
click at [530, 72] on p "Add Repair Scope" at bounding box center [521, 72] width 53 height 8
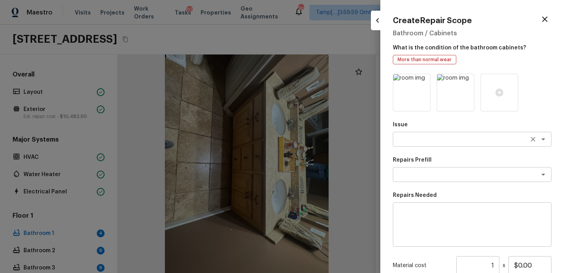
click at [431, 137] on textarea at bounding box center [461, 139] width 130 height 8
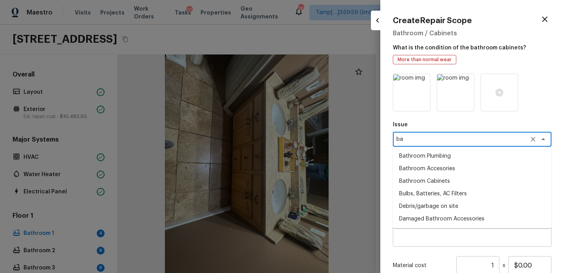
type textarea "bat"
click at [532, 141] on icon "Clear" at bounding box center [533, 139] width 8 height 8
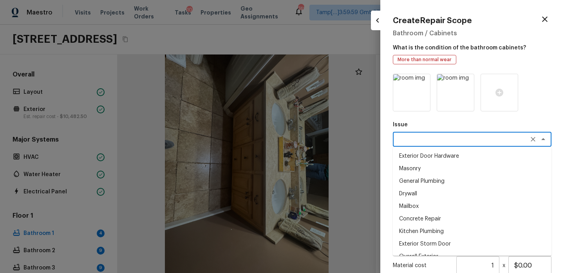
click at [504, 141] on textarea at bounding box center [461, 139] width 130 height 8
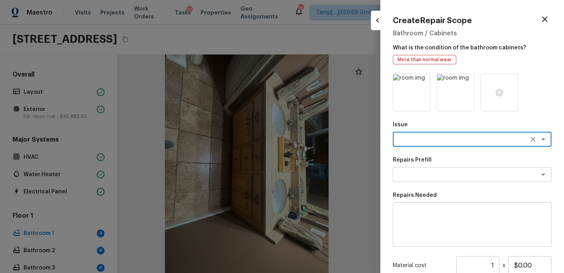
click at [504, 141] on textarea at bounding box center [461, 139] width 130 height 8
click at [484, 157] on li "Bathroom Cabinets" at bounding box center [472, 156] width 159 height 13
type textarea "Bathroom Cabinets"
click at [447, 173] on textarea at bounding box center [461, 174] width 130 height 8
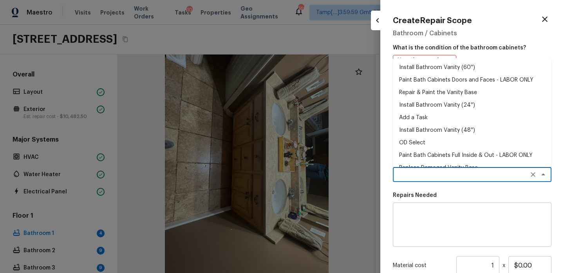
click at [447, 173] on textarea at bounding box center [461, 174] width 130 height 8
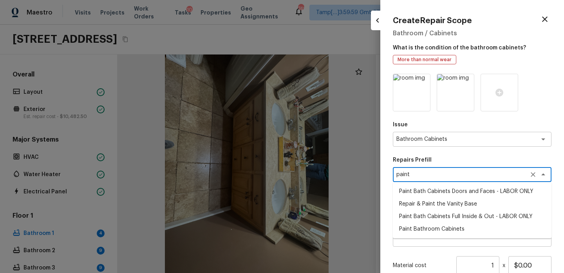
click at [451, 188] on li "Paint Bath Cabinets Doors and Faces - LABOR ONLY" at bounding box center [472, 191] width 159 height 13
type textarea "Paint Bath Cabinets Doors and Faces - LABOR ONLY"
type textarea "Prep, sand, mask and apply 2 coats of paint to the bathroom cabinet doors and b…"
type input "$27.00"
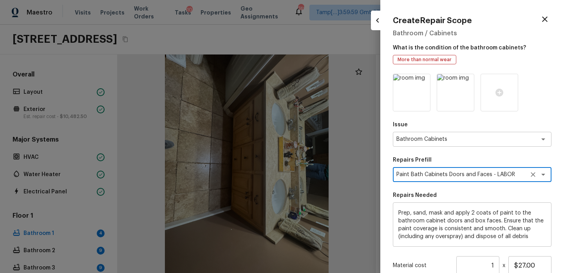
scroll to position [87, 0]
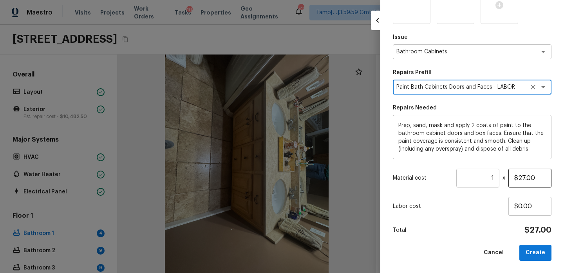
type textarea "Paint Bath Cabinets Doors and Faces - LABOR ONLY"
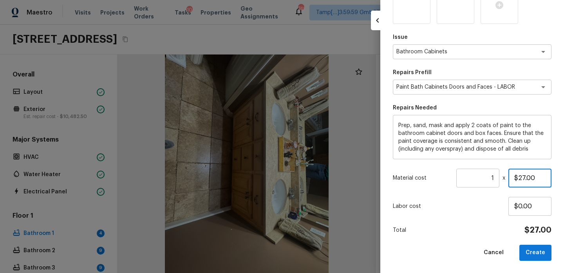
drag, startPoint x: 537, startPoint y: 176, endPoint x: 444, endPoint y: 176, distance: 93.6
click at [444, 176] on div "Material cost 1 ​ x $27.00" at bounding box center [472, 177] width 159 height 19
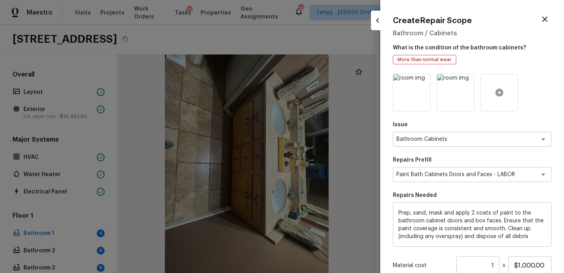
click at [500, 98] on div at bounding box center [500, 93] width 38 height 38
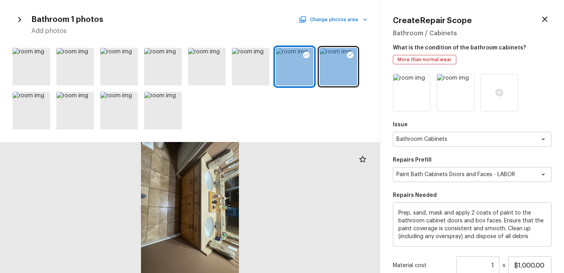
click at [354, 24] on button "Change photos area" at bounding box center [333, 19] width 67 height 10
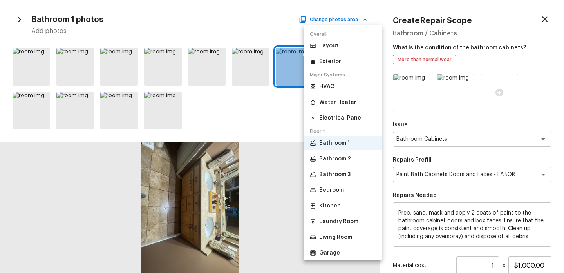
click at [350, 158] on li "Bathroom 2" at bounding box center [343, 159] width 78 height 14
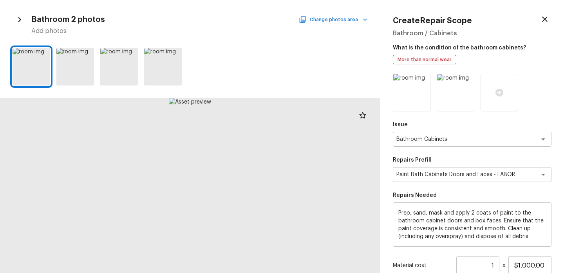
click at [346, 17] on button "Change photos area" at bounding box center [333, 19] width 67 height 10
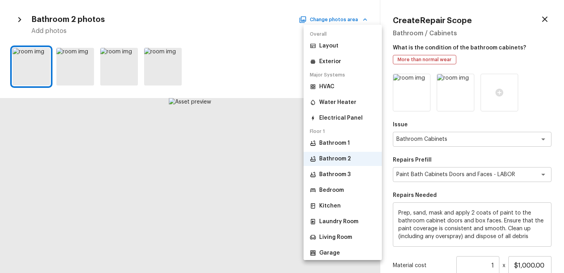
click at [341, 171] on p "Bathroom 3" at bounding box center [334, 174] width 31 height 8
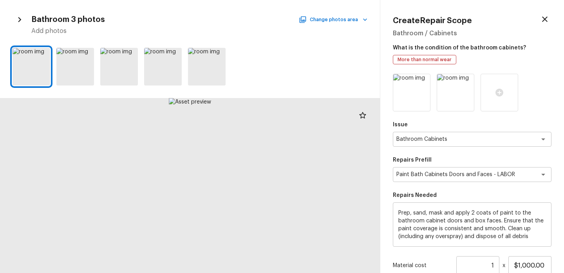
scroll to position [16, 0]
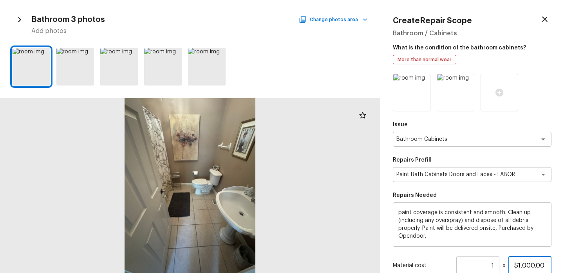
drag, startPoint x: 543, startPoint y: 265, endPoint x: 472, endPoint y: 265, distance: 71.3
click at [472, 265] on div "Material cost 1 ​ x $1,000.00" at bounding box center [472, 265] width 159 height 19
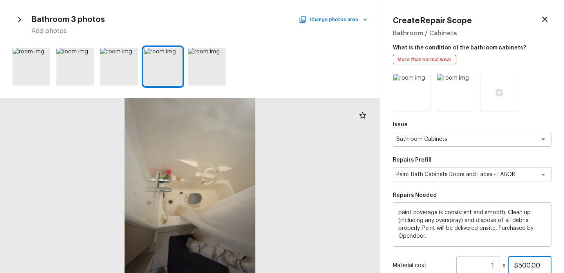
scroll to position [87, 0]
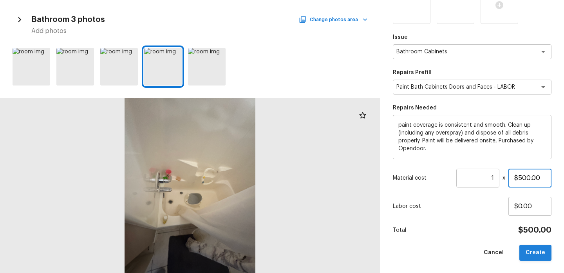
type input "$500.00"
click at [533, 250] on button "Create" at bounding box center [535, 252] width 32 height 16
type input "$0.00"
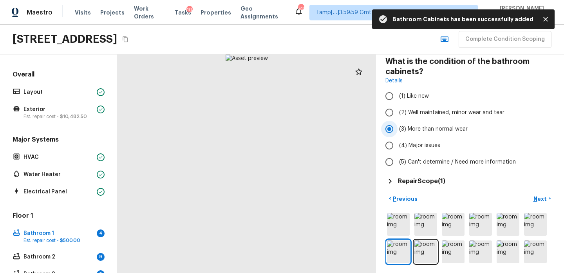
scroll to position [44, 0]
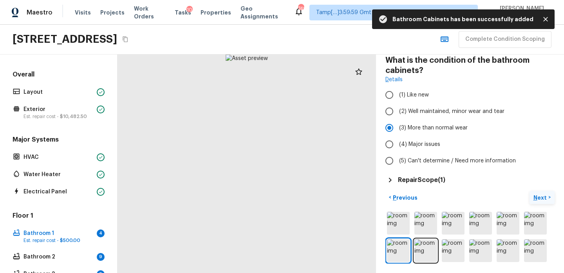
click at [542, 197] on p "Next" at bounding box center [540, 197] width 15 height 8
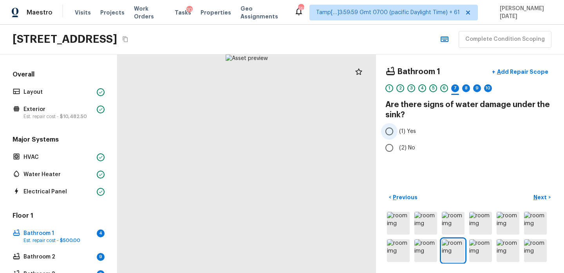
scroll to position [0, 0]
click at [303, 190] on div at bounding box center [247, 163] width 259 height 218
click at [270, 199] on div at bounding box center [247, 163] width 259 height 218
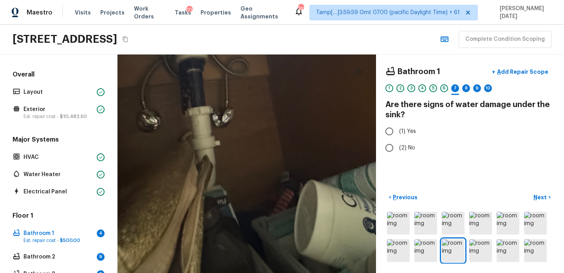
drag, startPoint x: 270, startPoint y: 199, endPoint x: 283, endPoint y: 164, distance: 37.9
click at [283, 164] on div at bounding box center [236, 91] width 520 height 439
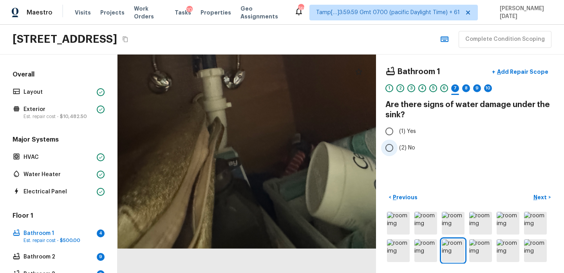
click at [391, 149] on input "(2) No" at bounding box center [389, 147] width 16 height 16
radio input "true"
click at [542, 194] on p "Next" at bounding box center [540, 197] width 15 height 8
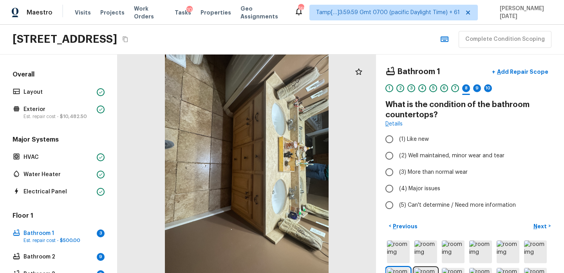
click at [290, 199] on div at bounding box center [247, 163] width 259 height 218
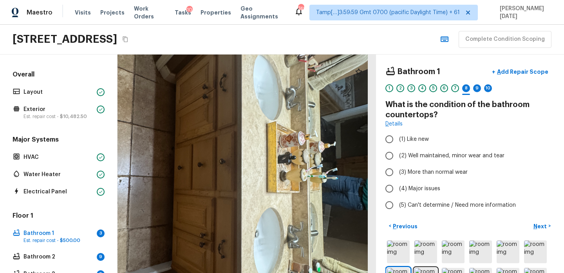
drag, startPoint x: 290, startPoint y: 182, endPoint x: 290, endPoint y: 230, distance: 48.6
click at [290, 230] on div at bounding box center [204, 176] width 520 height 439
click at [410, 153] on span "(2) Well maintained, minor wear and tear" at bounding box center [451, 156] width 105 height 8
click at [398, 153] on input "(2) Well maintained, minor wear and tear" at bounding box center [389, 155] width 16 height 16
radio input "true"
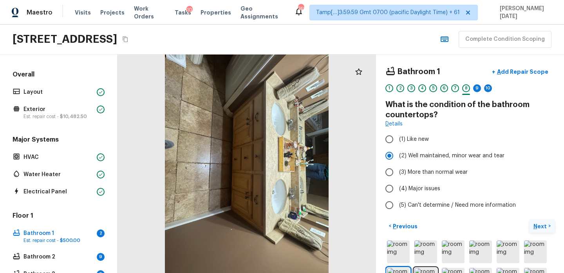
click at [539, 224] on p "Next" at bounding box center [540, 226] width 15 height 8
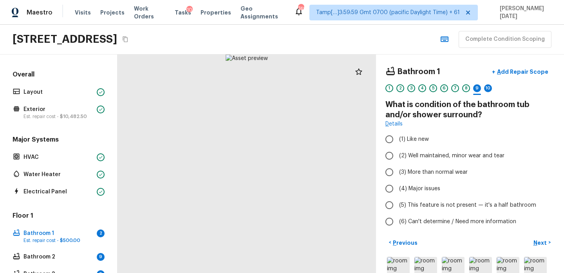
click at [259, 208] on div at bounding box center [247, 163] width 259 height 218
drag, startPoint x: 260, startPoint y: 184, endPoint x: 260, endPoint y: 193, distance: 9.0
click at [260, 193] on div at bounding box center [234, 127] width 520 height 439
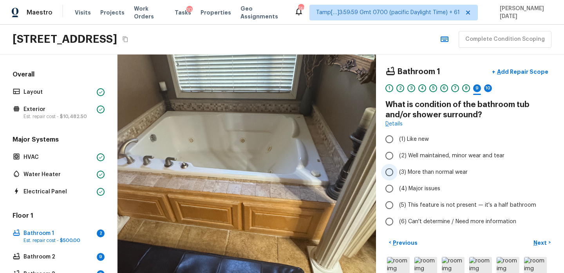
click at [428, 175] on span "(3) More than normal wear" at bounding box center [433, 172] width 69 height 8
click at [398, 175] on input "(3) More than normal wear" at bounding box center [389, 172] width 16 height 16
radio input "true"
click at [412, 158] on span "(2) Well maintained, minor wear and tear" at bounding box center [451, 156] width 105 height 8
click at [398, 158] on input "(2) Well maintained, minor wear and tear" at bounding box center [389, 155] width 16 height 16
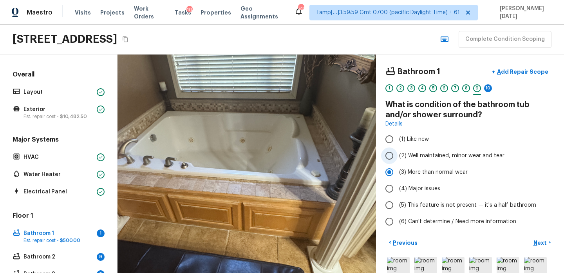
radio input "true"
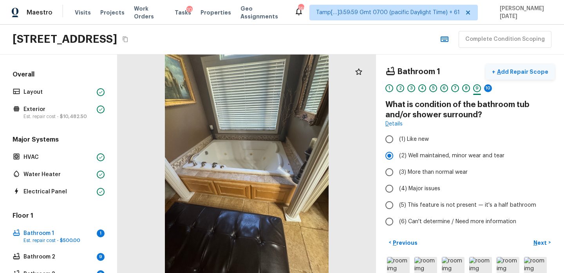
click at [526, 72] on p "Add Repair Scope" at bounding box center [521, 72] width 53 height 8
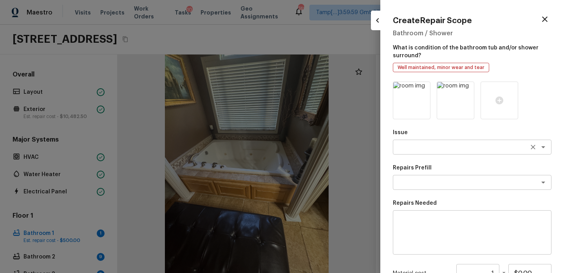
click at [444, 143] on textarea at bounding box center [461, 147] width 130 height 8
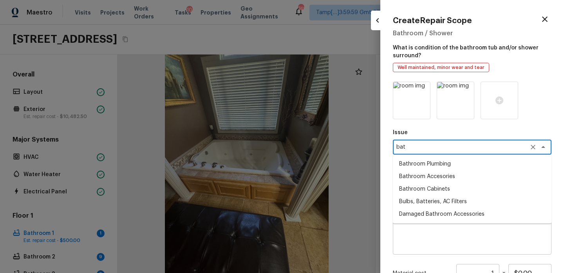
click at [430, 163] on li "Bathroom Plumbing" at bounding box center [472, 163] width 159 height 13
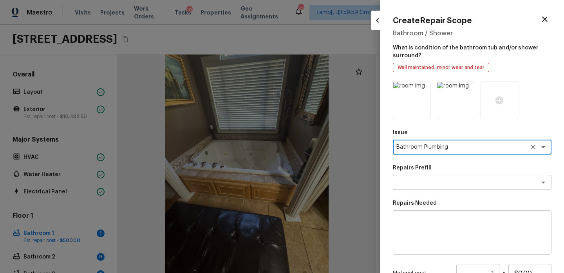
type textarea "Bathroom Plumbing"
click at [425, 193] on div "Issue Bathroom Plumbing x ​ Repairs Prefill x ​ Repairs Needed x ​ Material cos…" at bounding box center [472, 218] width 159 height 274
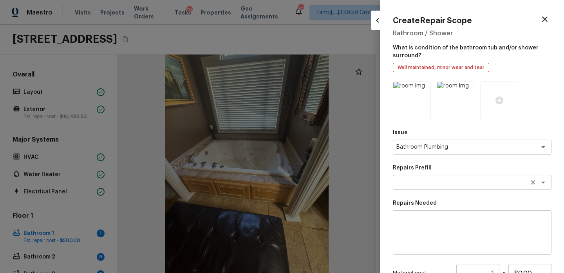
click at [429, 188] on div "x ​" at bounding box center [472, 182] width 159 height 15
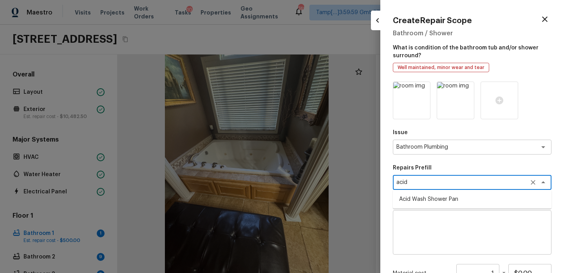
click at [427, 199] on li "Acid Wash Shower Pan" at bounding box center [472, 199] width 159 height 13
type textarea "Acid Wash Shower Pan"
type textarea "Prep and acid wash/deep clean the shower pan."
type input "$50.00"
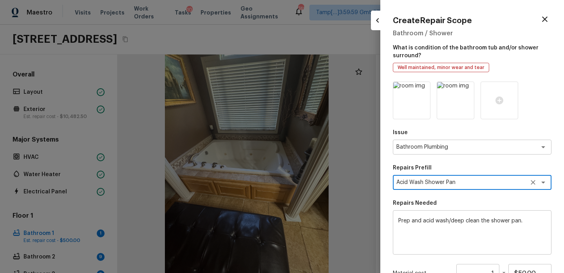
scroll to position [95, 0]
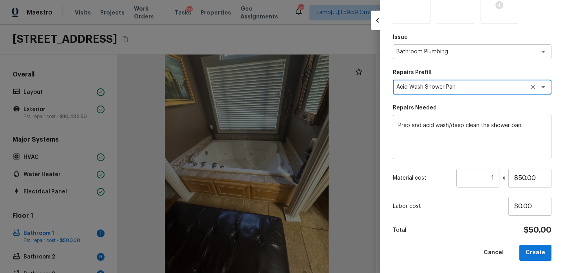
type textarea "Acid Wash Shower Pan"
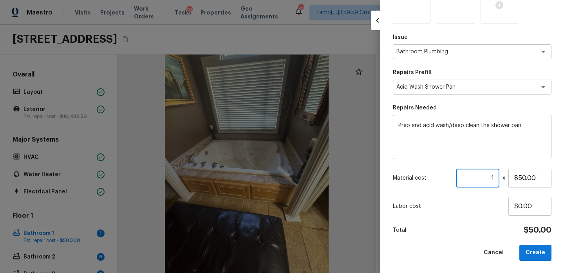
click at [497, 179] on input "1" at bounding box center [477, 177] width 43 height 19
type input "2"
click at [533, 255] on button "Create" at bounding box center [535, 252] width 32 height 16
type input "1"
type input "$0.00"
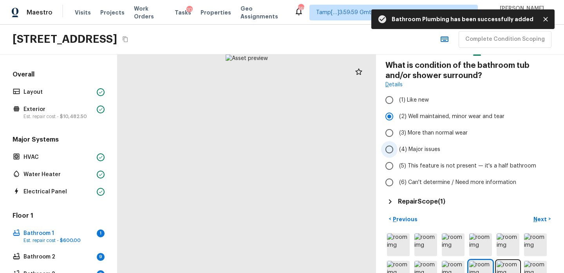
scroll to position [42, 0]
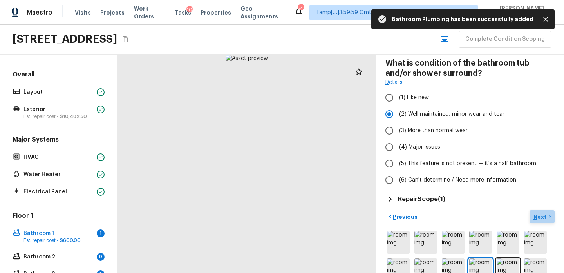
click at [536, 213] on p "Next" at bounding box center [540, 217] width 15 height 8
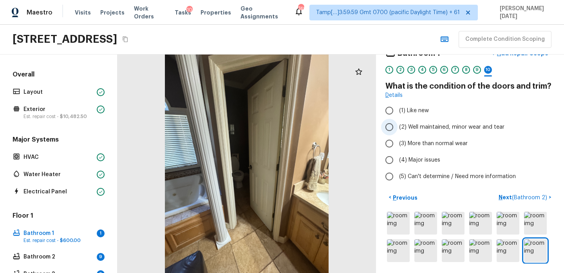
click at [390, 125] on input "(2) Well maintained, minor wear and tear" at bounding box center [389, 127] width 16 height 16
radio input "true"
click at [506, 195] on p "Next ( Bathroom 2 )" at bounding box center [524, 197] width 50 height 8
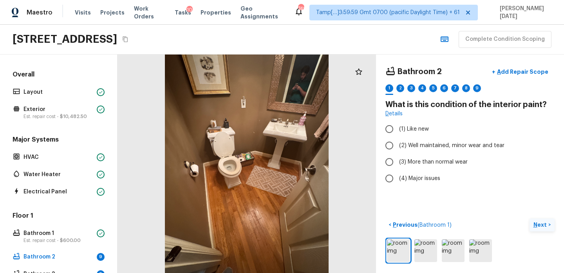
scroll to position [0, 0]
click at [419, 159] on span "(3) More than normal wear" at bounding box center [433, 162] width 69 height 8
click at [398, 159] on input "(3) More than normal wear" at bounding box center [389, 162] width 16 height 16
radio input "true"
click at [541, 226] on p "Next" at bounding box center [540, 225] width 15 height 8
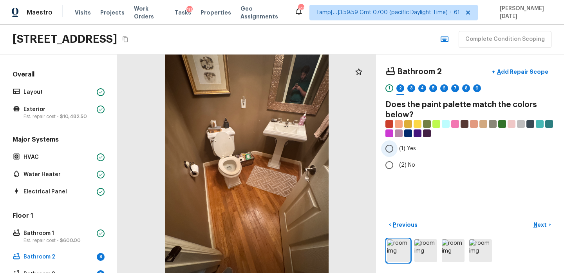
click at [394, 150] on input "(1) Yes" at bounding box center [389, 148] width 16 height 16
radio input "true"
click at [411, 253] on div at bounding box center [469, 250] width 169 height 26
click at [427, 253] on img at bounding box center [425, 250] width 23 height 23
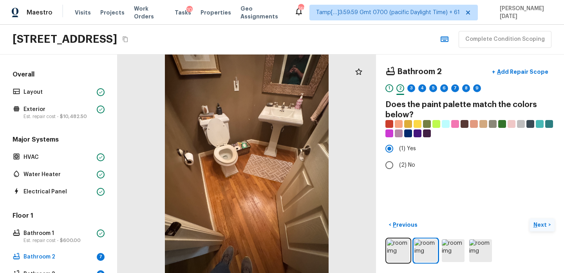
click at [539, 221] on p "Next" at bounding box center [540, 225] width 15 height 8
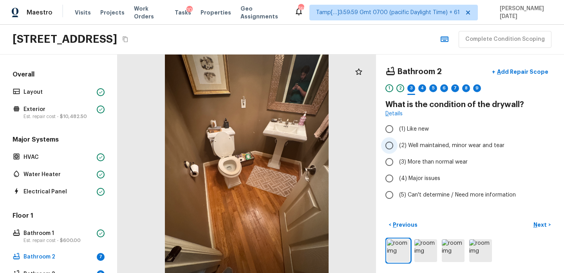
click at [420, 145] on span "(2) Well maintained, minor wear and tear" at bounding box center [451, 145] width 105 height 8
click at [398, 145] on input "(2) Well maintained, minor wear and tear" at bounding box center [389, 145] width 16 height 16
radio input "true"
click at [539, 224] on p "Next" at bounding box center [540, 225] width 15 height 8
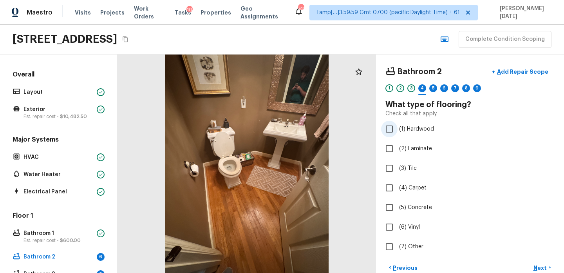
click at [409, 128] on span "(1) Hardwood" at bounding box center [416, 129] width 35 height 8
click at [398, 128] on input "(1) Hardwood" at bounding box center [389, 129] width 16 height 16
checkbox input "true"
click at [538, 263] on button "Next >" at bounding box center [542, 267] width 25 height 13
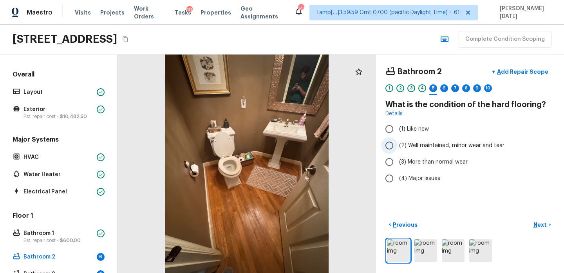
click at [409, 145] on span "(2) Well maintained, minor wear and tear" at bounding box center [451, 145] width 105 height 8
click at [398, 145] on input "(2) Well maintained, minor wear and tear" at bounding box center [389, 145] width 16 height 16
radio input "true"
click at [537, 222] on p "Next" at bounding box center [540, 225] width 15 height 8
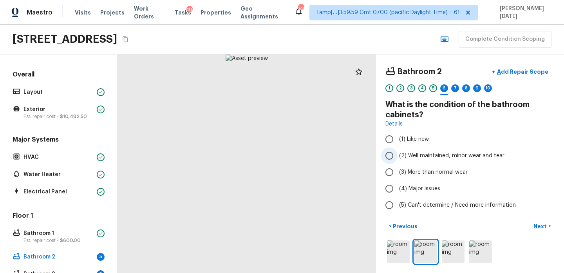
click at [418, 158] on span "(2) Well maintained, minor wear and tear" at bounding box center [451, 156] width 105 height 8
click at [398, 158] on input "(2) Well maintained, minor wear and tear" at bounding box center [389, 155] width 16 height 16
radio input "true"
click at [537, 223] on p "Next" at bounding box center [540, 226] width 15 height 8
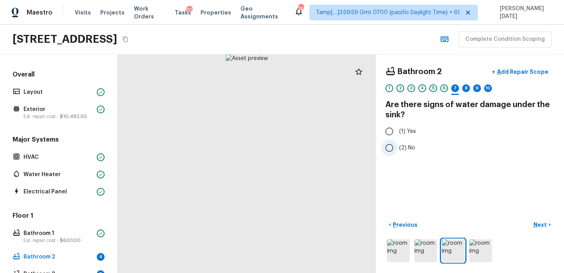
click at [390, 147] on input "(2) No" at bounding box center [389, 147] width 16 height 16
radio input "true"
click at [535, 225] on p "Next" at bounding box center [540, 225] width 15 height 8
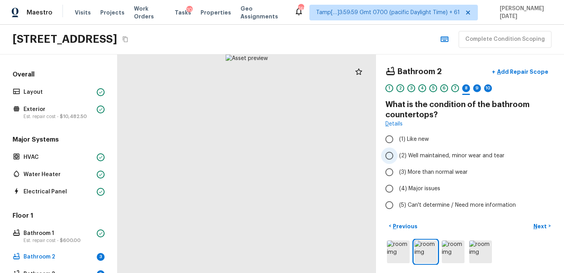
click at [428, 154] on span "(2) Well maintained, minor wear and tear" at bounding box center [451, 156] width 105 height 8
click at [398, 154] on input "(2) Well maintained, minor wear and tear" at bounding box center [389, 155] width 16 height 16
radio input "true"
click at [534, 222] on p "Next" at bounding box center [540, 226] width 15 height 8
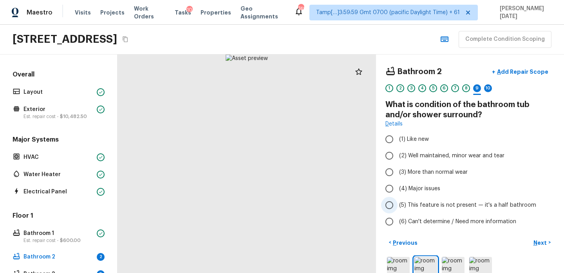
click at [414, 201] on span "(5) This feature is not present — it's a half bathroom" at bounding box center [467, 205] width 137 height 8
click at [398, 201] on input "(5) This feature is not present — it's a half bathroom" at bounding box center [389, 205] width 16 height 16
radio input "true"
click at [540, 245] on p "Next" at bounding box center [540, 243] width 15 height 8
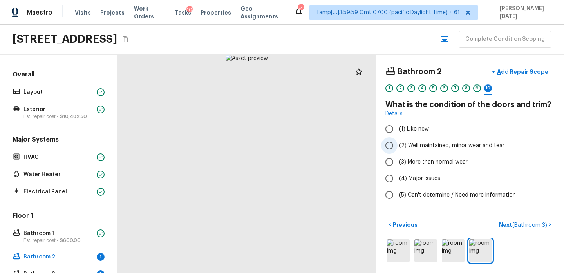
click at [394, 146] on input "(2) Well maintained, minor wear and tear" at bounding box center [389, 145] width 16 height 16
radio input "true"
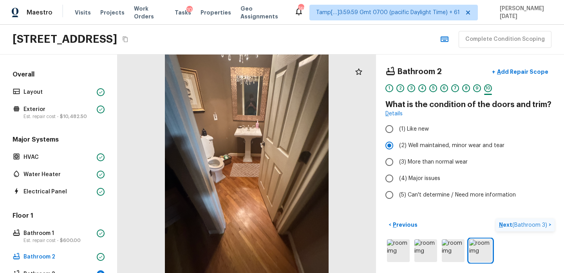
click at [506, 224] on p "Next ( Bathroom 3 )" at bounding box center [524, 225] width 50 height 8
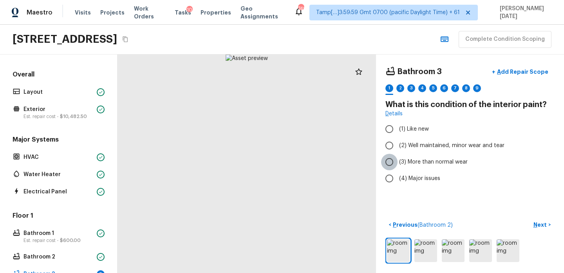
click at [397, 162] on input "(3) More than normal wear" at bounding box center [389, 162] width 16 height 16
radio input "true"
click at [425, 152] on label "(2) Well maintained, minor wear and tear" at bounding box center [464, 145] width 167 height 16
click at [398, 152] on input "(2) Well maintained, minor wear and tear" at bounding box center [389, 145] width 16 height 16
radio input "true"
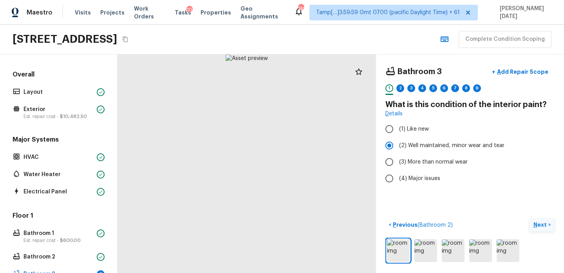
click at [542, 224] on p "Next" at bounding box center [540, 225] width 15 height 8
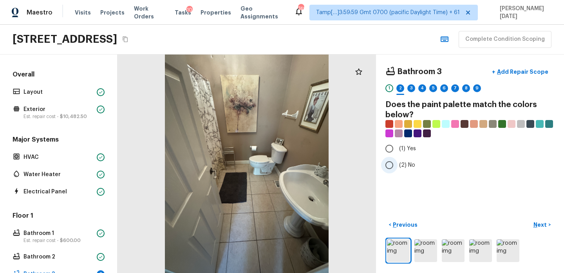
click at [390, 166] on input "(2) No" at bounding box center [389, 165] width 16 height 16
radio input "true"
click at [540, 231] on button "Next >" at bounding box center [542, 224] width 25 height 13
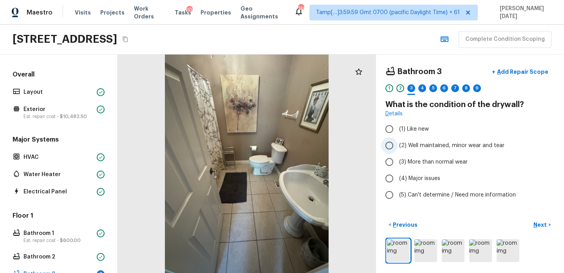
click at [421, 143] on span "(2) Well maintained, minor wear and tear" at bounding box center [451, 145] width 105 height 8
click at [398, 143] on input "(2) Well maintained, minor wear and tear" at bounding box center [389, 145] width 16 height 16
radio input "true"
click at [540, 221] on p "Next" at bounding box center [540, 225] width 15 height 8
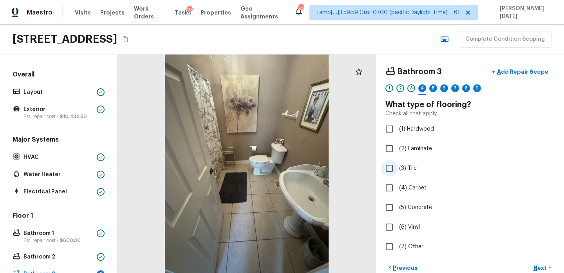
click at [397, 171] on input "(3) Tile" at bounding box center [389, 168] width 16 height 16
checkbox input "true"
click at [537, 266] on p "Next" at bounding box center [540, 268] width 15 height 8
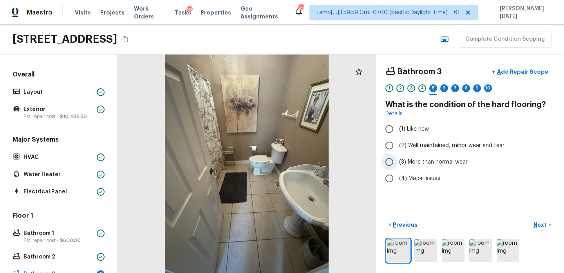
click at [399, 154] on label "(3) More than normal wear" at bounding box center [464, 162] width 167 height 16
click at [398, 154] on input "(3) More than normal wear" at bounding box center [389, 162] width 16 height 16
radio input "true"
click at [401, 144] on span "(2) Well maintained, minor wear and tear" at bounding box center [451, 145] width 105 height 8
click at [398, 144] on input "(2) Well maintained, minor wear and tear" at bounding box center [389, 145] width 16 height 16
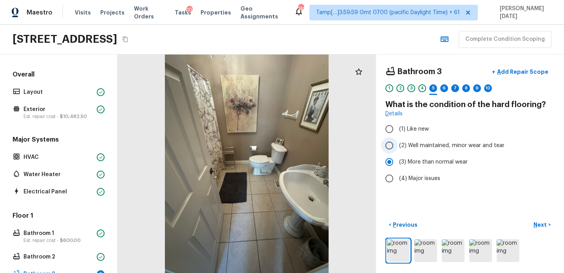
radio input "true"
click at [538, 220] on button "Next >" at bounding box center [542, 224] width 25 height 13
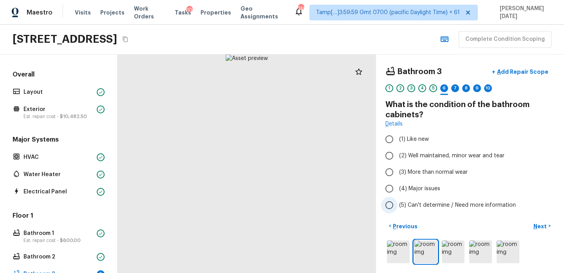
click at [403, 204] on span "(5) Can't determine / Need more information" at bounding box center [457, 205] width 117 height 8
click at [398, 204] on input "(5) Can't determine / Need more information" at bounding box center [389, 205] width 16 height 16
radio input "true"
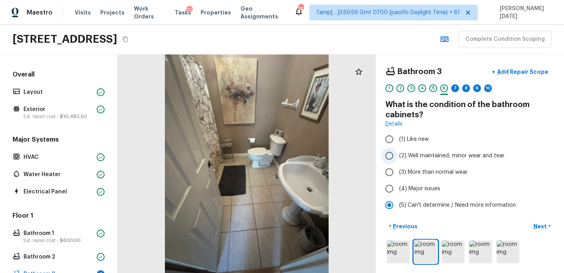
click at [408, 155] on span "(2) Well maintained, minor wear and tear" at bounding box center [451, 156] width 105 height 8
click at [398, 155] on input "(2) Well maintained, minor wear and tear" at bounding box center [389, 155] width 16 height 16
radio input "true"
click at [539, 224] on p "Next" at bounding box center [540, 226] width 15 height 8
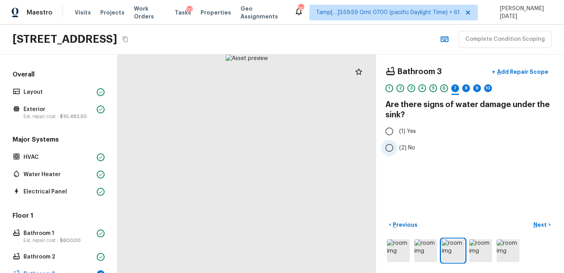
click at [383, 151] on input "(2) No" at bounding box center [389, 147] width 16 height 16
radio input "true"
click at [539, 228] on button "Next >" at bounding box center [542, 224] width 25 height 13
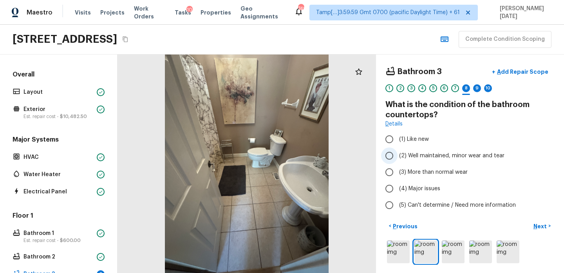
click at [407, 157] on span "(2) Well maintained, minor wear and tear" at bounding box center [451, 156] width 105 height 8
click at [398, 157] on input "(2) Well maintained, minor wear and tear" at bounding box center [389, 155] width 16 height 16
radio input "true"
click at [535, 224] on p "Next" at bounding box center [540, 226] width 15 height 8
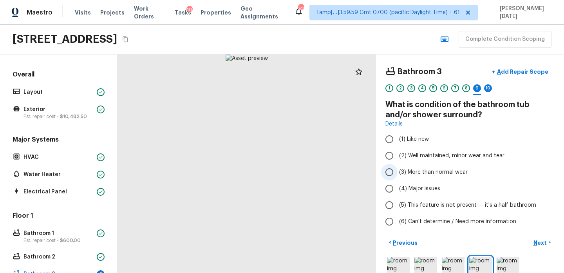
click at [436, 173] on span "(3) More than normal wear" at bounding box center [433, 172] width 69 height 8
click at [398, 173] on input "(3) More than normal wear" at bounding box center [389, 172] width 16 height 16
radio input "true"
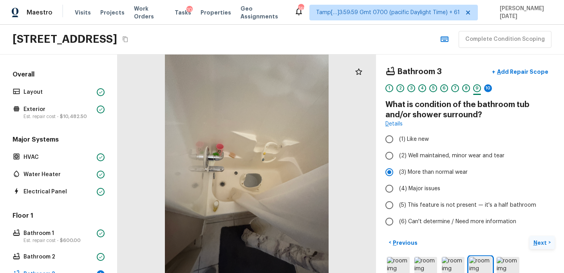
click at [541, 240] on p "Next" at bounding box center [540, 243] width 15 height 8
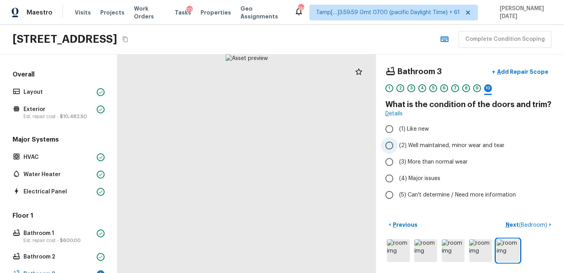
click at [421, 150] on label "(2) Well maintained, minor wear and tear" at bounding box center [464, 145] width 167 height 16
click at [398, 150] on input "(2) Well maintained, minor wear and tear" at bounding box center [389, 145] width 16 height 16
radio input "true"
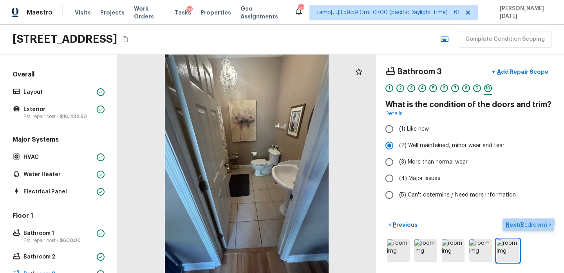
click at [511, 222] on p "Next ( Bedroom )" at bounding box center [527, 225] width 43 height 8
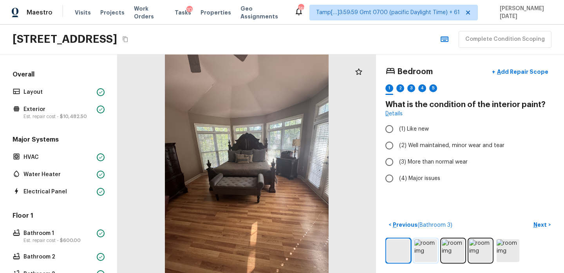
click at [427, 247] on img at bounding box center [425, 250] width 23 height 23
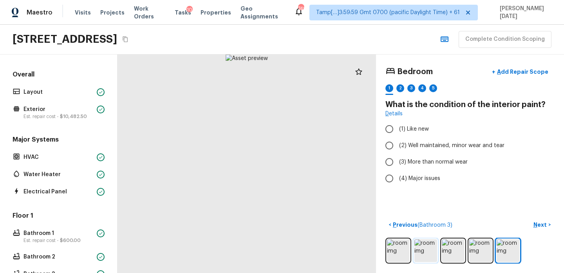
click at [427, 247] on img at bounding box center [425, 250] width 23 height 23
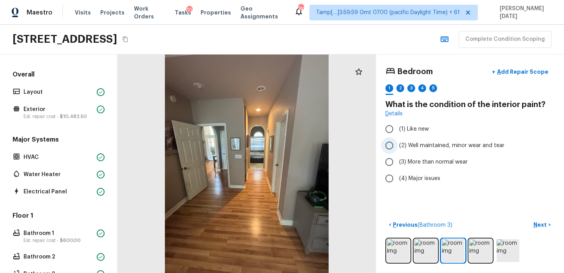
click at [423, 141] on label "(2) Well maintained, minor wear and tear" at bounding box center [464, 145] width 167 height 16
click at [398, 141] on input "(2) Well maintained, minor wear and tear" at bounding box center [389, 145] width 16 height 16
radio input "true"
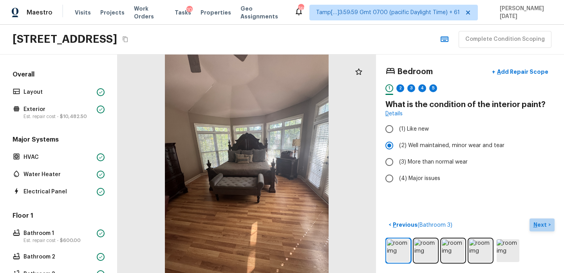
click at [540, 222] on p "Next" at bounding box center [540, 225] width 15 height 8
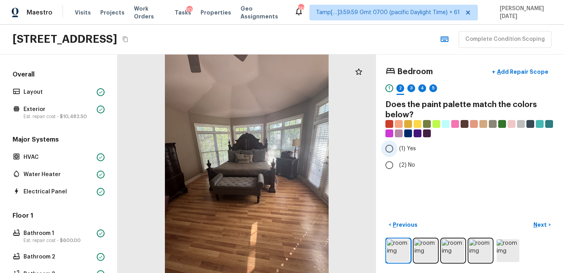
click at [392, 149] on input "(1) Yes" at bounding box center [389, 148] width 16 height 16
radio input "true"
click at [391, 169] on input "(2) No" at bounding box center [389, 165] width 16 height 16
radio input "true"
click at [542, 223] on p "Next" at bounding box center [540, 225] width 15 height 8
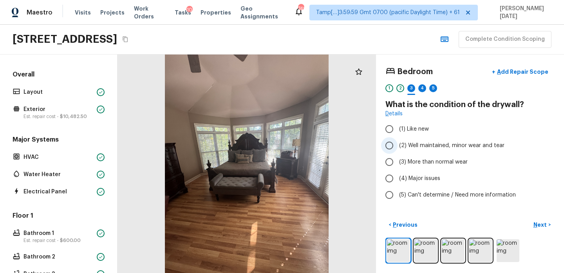
click at [443, 145] on span "(2) Well maintained, minor wear and tear" at bounding box center [451, 145] width 105 height 8
click at [398, 145] on input "(2) Well maintained, minor wear and tear" at bounding box center [389, 145] width 16 height 16
radio input "true"
click at [541, 224] on p "Next" at bounding box center [540, 225] width 15 height 8
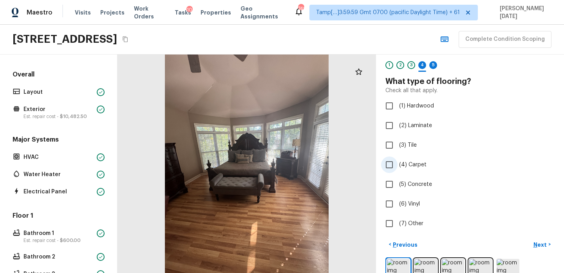
scroll to position [28, 0]
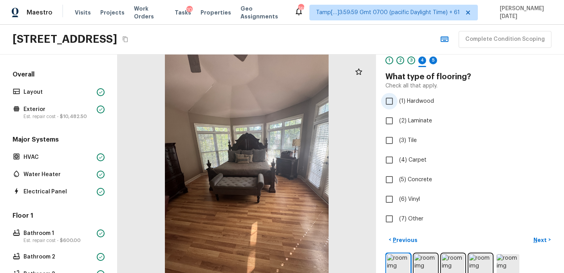
click at [411, 101] on span "(1) Hardwood" at bounding box center [416, 101] width 35 height 8
click at [398, 101] on input "(1) Hardwood" at bounding box center [389, 101] width 16 height 16
checkbox input "true"
click at [538, 238] on p "Next" at bounding box center [540, 240] width 15 height 8
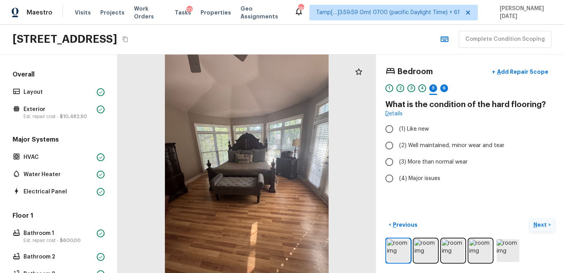
scroll to position [0, 0]
click at [449, 145] on span "(2) Well maintained, minor wear and tear" at bounding box center [451, 145] width 105 height 8
click at [398, 145] on input "(2) Well maintained, minor wear and tear" at bounding box center [389, 145] width 16 height 16
radio input "true"
click at [545, 223] on p "Next" at bounding box center [540, 225] width 15 height 8
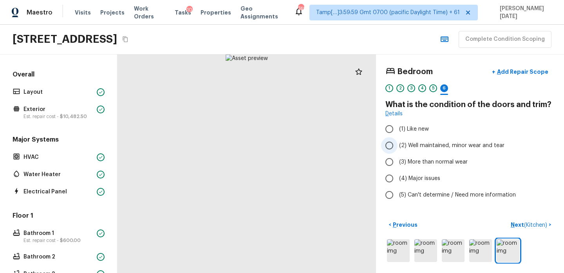
click at [402, 147] on span "(2) Well maintained, minor wear and tear" at bounding box center [451, 145] width 105 height 8
click at [398, 147] on input "(2) Well maintained, minor wear and tear" at bounding box center [389, 145] width 16 height 16
radio input "true"
click at [517, 222] on p "Next ( Kitchen )" at bounding box center [530, 225] width 38 height 8
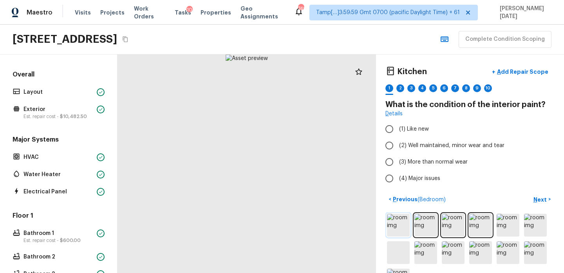
click at [398, 219] on img at bounding box center [398, 224] width 23 height 23
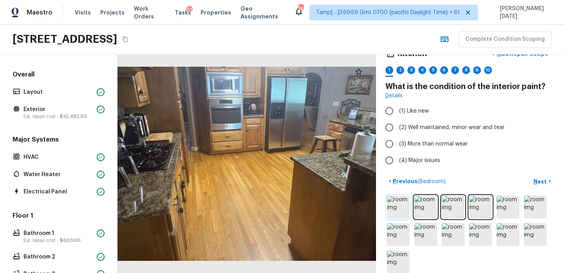
scroll to position [18, 0]
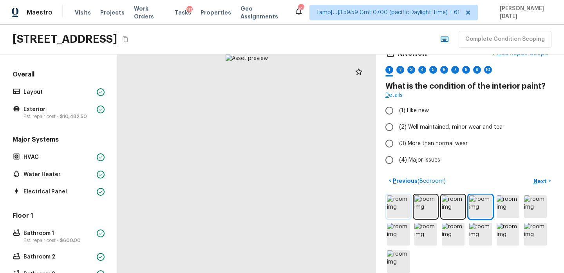
click at [388, 213] on img at bounding box center [398, 206] width 23 height 23
click at [400, 206] on img at bounding box center [398, 206] width 23 height 23
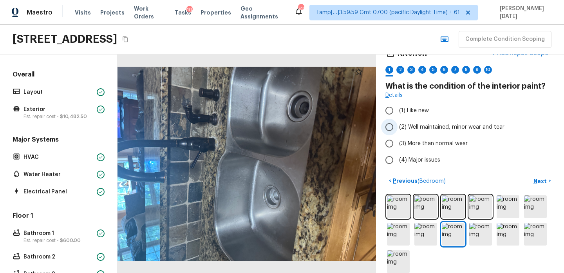
click at [398, 126] on label "(2) Well maintained, minor wear and tear" at bounding box center [464, 127] width 167 height 16
click at [398, 126] on input "(2) Well maintained, minor wear and tear" at bounding box center [389, 127] width 16 height 16
radio input "true"
click at [537, 179] on p "Next" at bounding box center [540, 181] width 15 height 8
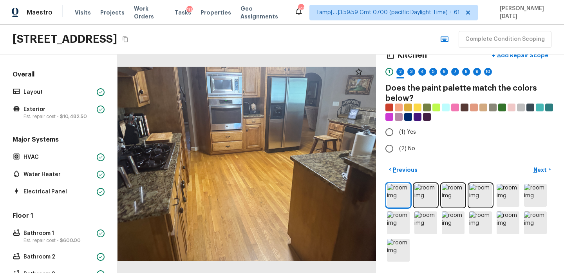
scroll to position [16, 0]
click at [396, 136] on input "(1) Yes" at bounding box center [389, 132] width 16 height 16
radio input "true"
click at [536, 168] on p "Next" at bounding box center [540, 170] width 15 height 8
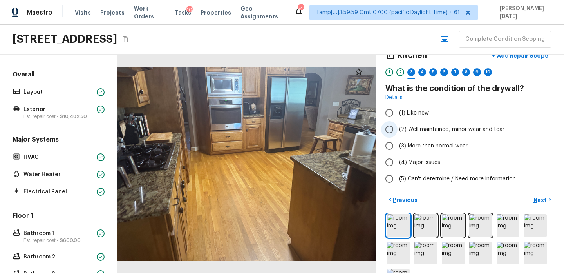
click at [410, 130] on span "(2) Well maintained, minor wear and tear" at bounding box center [451, 129] width 105 height 8
click at [398, 130] on input "(2) Well maintained, minor wear and tear" at bounding box center [389, 129] width 16 height 16
radio input "true"
click at [541, 198] on p "Next" at bounding box center [540, 200] width 15 height 8
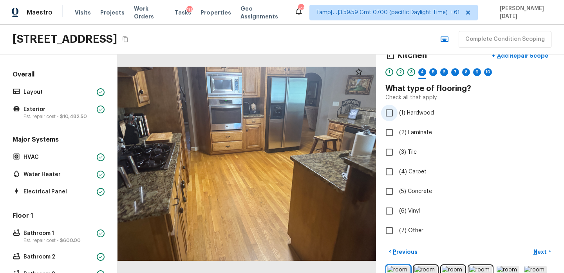
click at [403, 117] on label "(1) Hardwood" at bounding box center [464, 113] width 167 height 16
click at [398, 117] on input "(1) Hardwood" at bounding box center [389, 113] width 16 height 16
checkbox input "true"
click at [537, 246] on button "Next >" at bounding box center [542, 251] width 25 height 13
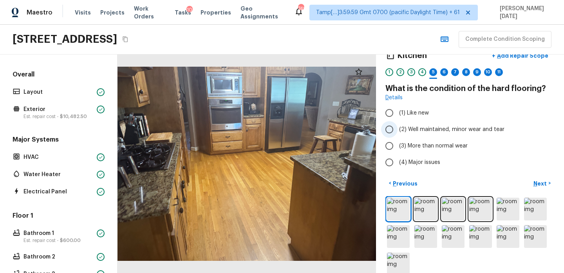
click at [395, 125] on input "(2) Well maintained, minor wear and tear" at bounding box center [389, 129] width 16 height 16
radio input "true"
click at [536, 182] on p "Next" at bounding box center [540, 183] width 15 height 8
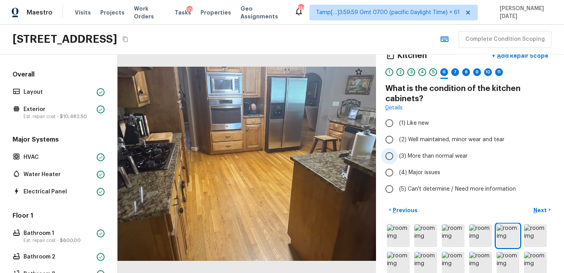
click at [442, 156] on span "(3) More than normal wear" at bounding box center [433, 156] width 69 height 8
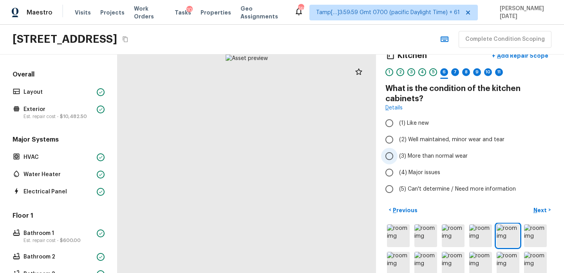
click at [398, 156] on input "(3) More than normal wear" at bounding box center [389, 156] width 16 height 16
radio input "true"
click at [530, 55] on p "Add Repair Scope" at bounding box center [521, 56] width 53 height 8
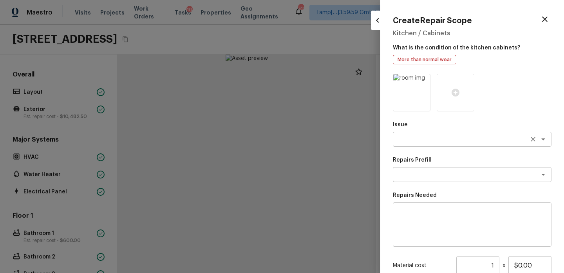
click at [407, 146] on div "x ​" at bounding box center [472, 139] width 159 height 15
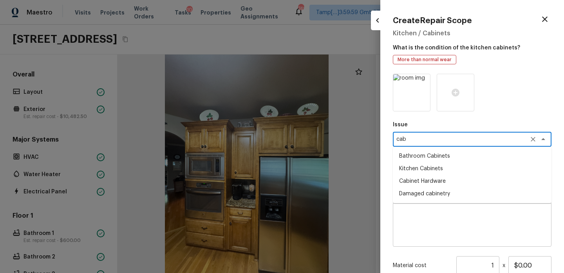
click at [431, 156] on li "Bathroom Cabinets" at bounding box center [472, 156] width 159 height 13
type textarea "Bathroom Cabinets"
click at [419, 170] on textarea at bounding box center [461, 174] width 130 height 8
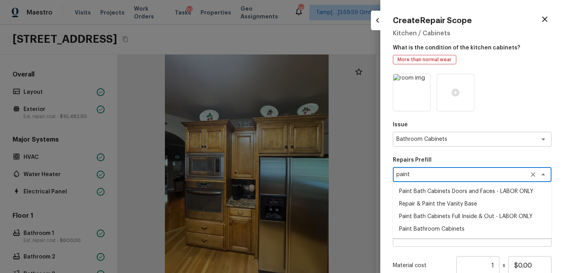
click at [430, 189] on li "Paint Bath Cabinets Doors and Faces - LABOR ONLY" at bounding box center [472, 191] width 159 height 13
type textarea "Paint Bath Cabinets Doors and Faces - LABOR ONLY"
type textarea "Prep, sand, mask and apply 2 coats of paint to the bathroom cabinet doors and b…"
type input "$27.00"
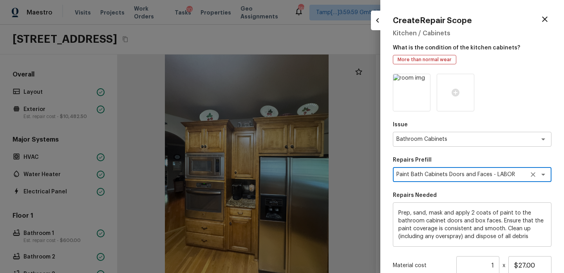
scroll to position [87, 0]
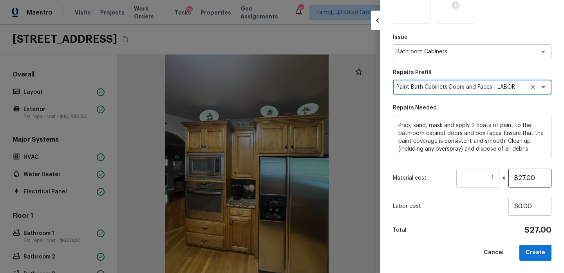
type textarea "Paint Bath Cabinets Doors and Faces - LABOR ONLY"
drag, startPoint x: 542, startPoint y: 179, endPoint x: 455, endPoint y: 179, distance: 87.3
click at [455, 179] on div "Material cost 1 ​ x $27.00" at bounding box center [472, 177] width 159 height 19
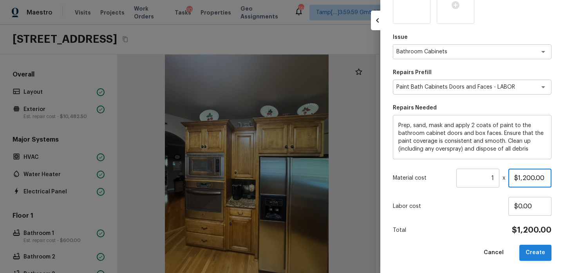
type input "$1,200.00"
click at [539, 255] on button "Create" at bounding box center [535, 252] width 32 height 16
type input "$0.00"
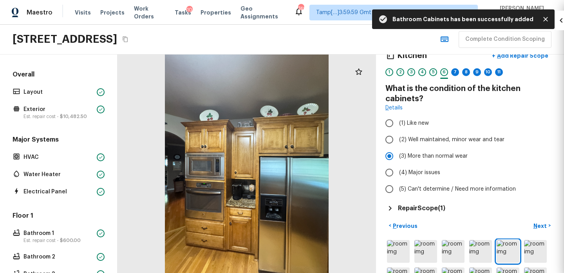
scroll to position [9, 0]
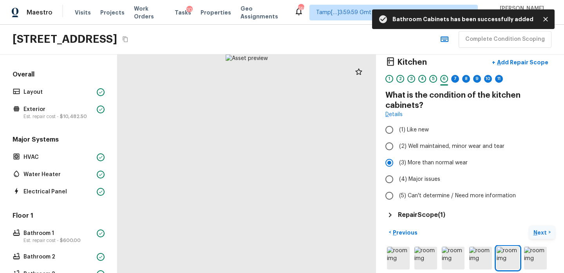
click at [541, 228] on p "Next" at bounding box center [540, 232] width 15 height 8
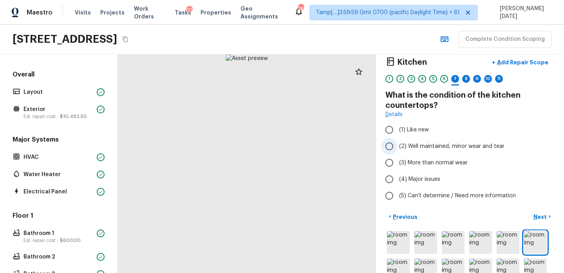
click at [419, 146] on span "(2) Well maintained, minor wear and tear" at bounding box center [451, 146] width 105 height 8
click at [398, 146] on input "(2) Well maintained, minor wear and tear" at bounding box center [389, 146] width 16 height 16
radio input "true"
click at [533, 212] on button "Next >" at bounding box center [542, 216] width 25 height 13
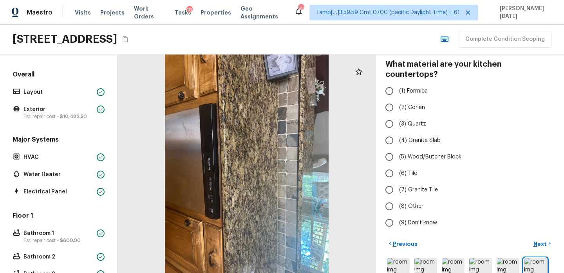
scroll to position [50, 0]
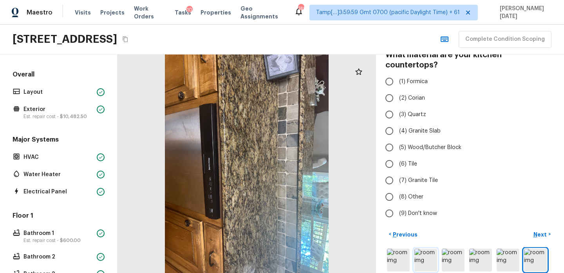
click at [427, 248] on img at bounding box center [425, 259] width 23 height 23
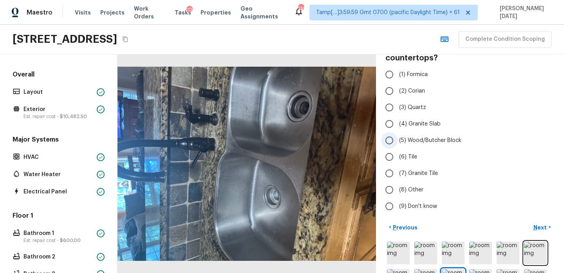
scroll to position [33, 0]
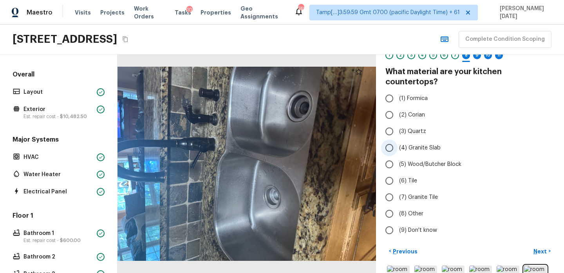
click at [419, 144] on span "(4) Granite Slab" at bounding box center [420, 148] width 42 height 8
click at [398, 139] on input "(4) Granite Slab" at bounding box center [389, 147] width 16 height 16
radio input "true"
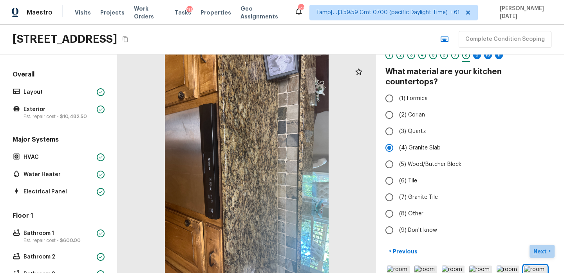
click at [542, 247] on p "Next" at bounding box center [540, 251] width 15 height 8
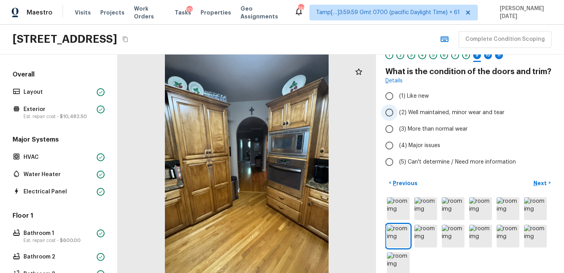
click at [403, 114] on span "(2) Well maintained, minor wear and tear" at bounding box center [451, 112] width 105 height 8
click at [398, 114] on input "(2) Well maintained, minor wear and tear" at bounding box center [389, 112] width 16 height 16
radio input "true"
click at [461, 233] on img at bounding box center [453, 235] width 23 height 23
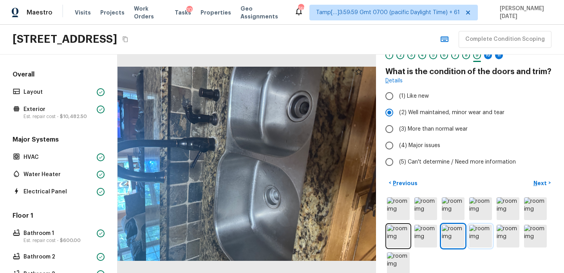
click at [482, 235] on img at bounding box center [480, 235] width 23 height 23
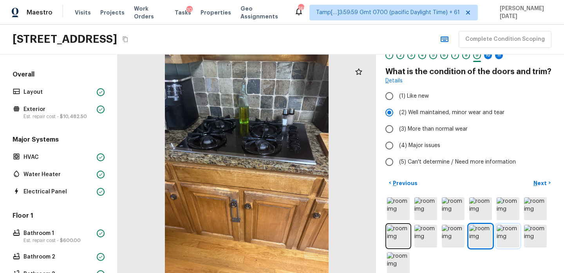
click at [512, 237] on img at bounding box center [508, 235] width 23 height 23
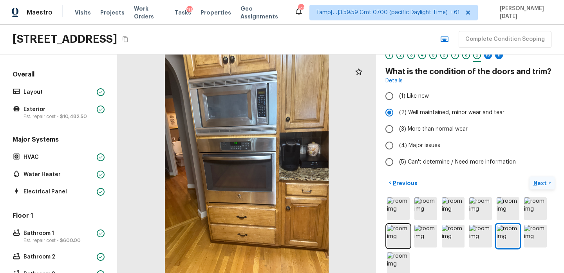
click at [537, 181] on p "Next" at bounding box center [540, 183] width 15 height 8
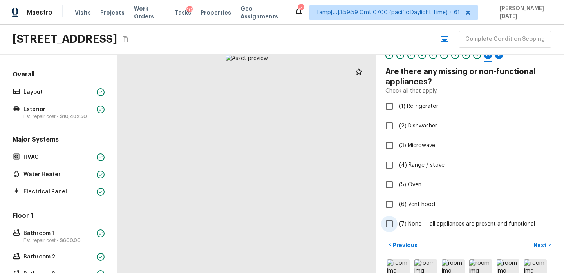
click at [400, 220] on span "(7) None — all appliances are present and functional" at bounding box center [467, 224] width 136 height 8
click at [398, 219] on input "(7) None — all appliances are present and functional" at bounding box center [389, 223] width 16 height 16
checkbox input "true"
click at [541, 242] on p "Next" at bounding box center [540, 245] width 15 height 8
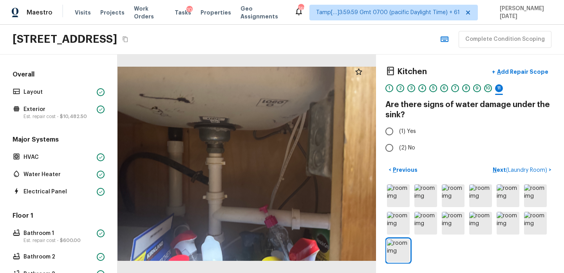
scroll to position [0, 0]
click at [228, 190] on div at bounding box center [247, 163] width 259 height 218
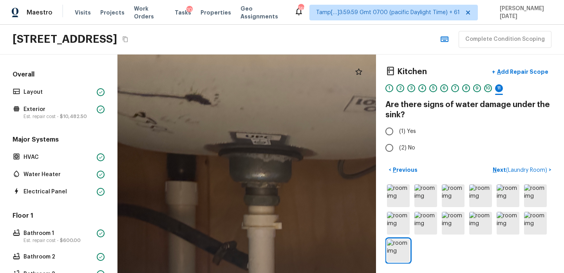
drag, startPoint x: 233, startPoint y: 175, endPoint x: 291, endPoint y: 266, distance: 107.9
click at [291, 266] on div at bounding box center [325, 226] width 520 height 439
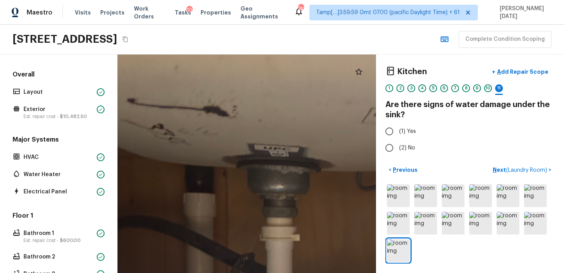
drag, startPoint x: 282, startPoint y: 240, endPoint x: 300, endPoint y: 252, distance: 21.5
click at [300, 252] on div at bounding box center [343, 238] width 520 height 439
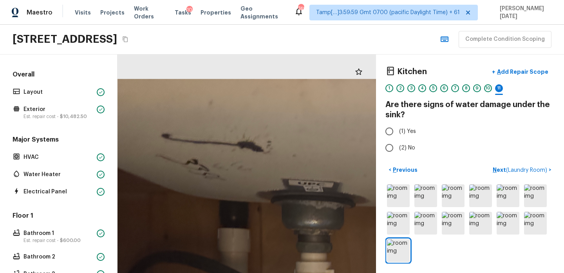
click at [300, 190] on div at bounding box center [378, 273] width 520 height 439
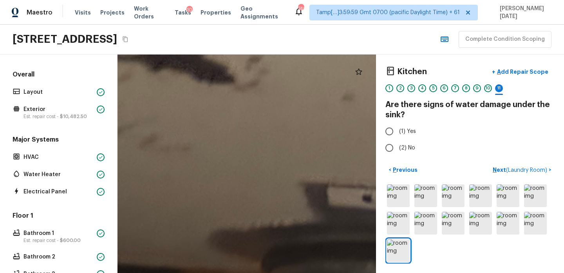
drag, startPoint x: 266, startPoint y: 172, endPoint x: 306, endPoint y: 193, distance: 45.5
click at [392, 154] on input "(2) No" at bounding box center [389, 147] width 16 height 16
radio input "true"
click at [395, 187] on img at bounding box center [398, 195] width 23 height 23
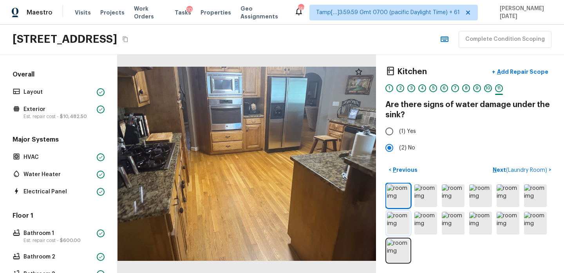
click at [399, 218] on img at bounding box center [398, 223] width 23 height 23
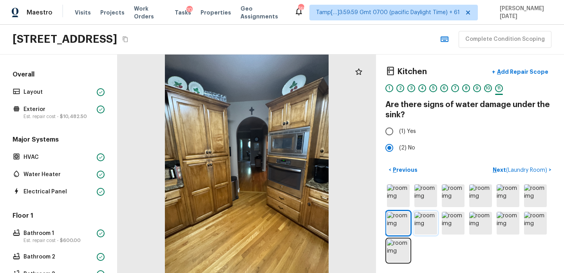
click at [427, 221] on img at bounding box center [425, 223] width 23 height 23
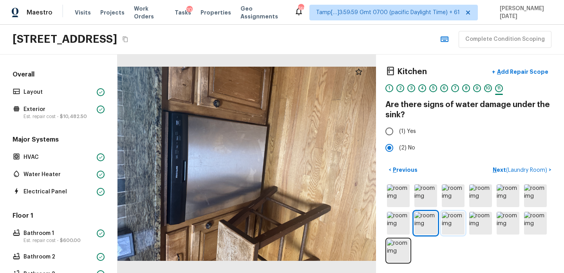
click at [457, 225] on img at bounding box center [453, 223] width 23 height 23
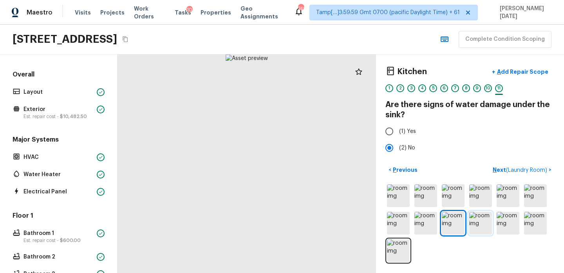
click at [482, 222] on img at bounding box center [480, 223] width 23 height 23
click at [525, 223] on img at bounding box center [535, 223] width 23 height 23
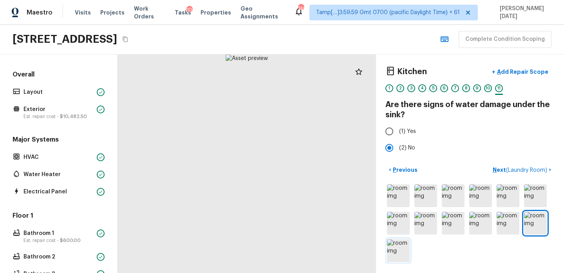
click at [409, 246] on img at bounding box center [398, 250] width 23 height 23
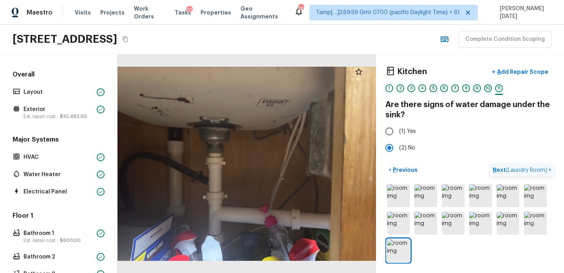
click at [497, 169] on p "Next ( Laundry Room )" at bounding box center [521, 170] width 56 height 8
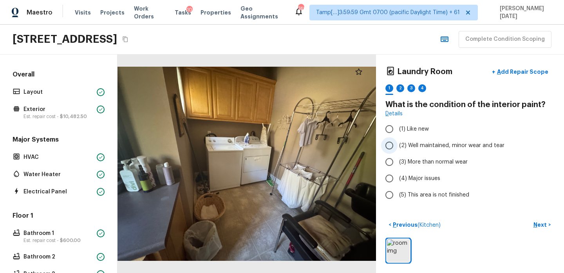
click at [456, 145] on span "(2) Well maintained, minor wear and tear" at bounding box center [451, 145] width 105 height 8
click at [398, 145] on input "(2) Well maintained, minor wear and tear" at bounding box center [389, 145] width 16 height 16
radio input "true"
click at [533, 221] on button "Next >" at bounding box center [542, 224] width 25 height 13
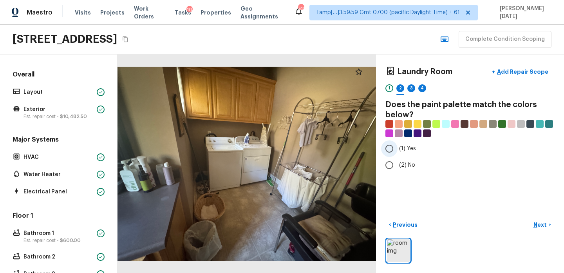
click at [400, 150] on span "(1) Yes" at bounding box center [407, 149] width 17 height 8
click at [398, 150] on input "(1) Yes" at bounding box center [389, 148] width 16 height 16
radio input "true"
click at [548, 221] on p "Next" at bounding box center [540, 225] width 15 height 8
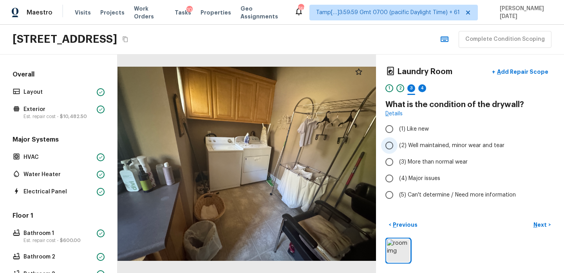
click at [406, 153] on label "(2) Well maintained, minor wear and tear" at bounding box center [464, 145] width 167 height 16
click at [398, 153] on input "(2) Well maintained, minor wear and tear" at bounding box center [389, 145] width 16 height 16
radio input "true"
click at [540, 223] on p "Next" at bounding box center [540, 225] width 15 height 8
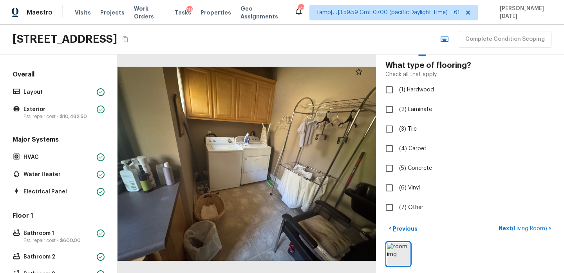
scroll to position [41, 0]
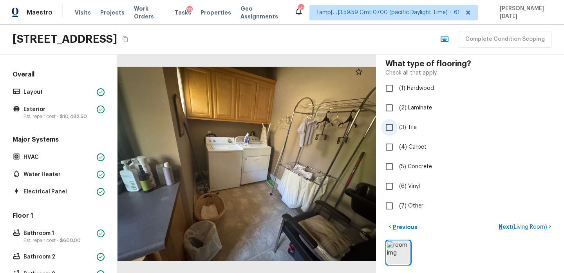
click at [392, 128] on input "(3) Tile" at bounding box center [389, 127] width 16 height 16
checkbox input "true"
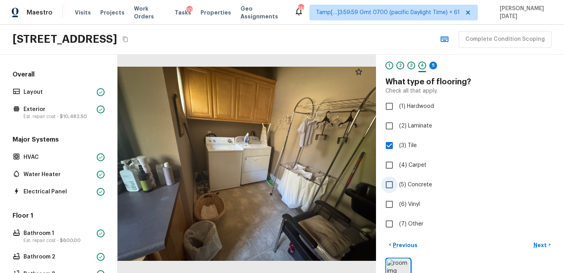
scroll to position [22, 0]
click at [539, 246] on p "Next" at bounding box center [540, 246] width 15 height 8
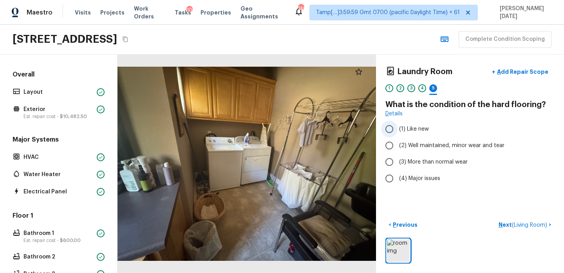
scroll to position [0, 0]
click at [421, 146] on span "(2) Well maintained, minor wear and tear" at bounding box center [451, 145] width 105 height 8
click at [398, 146] on input "(2) Well maintained, minor wear and tear" at bounding box center [389, 145] width 16 height 16
click at [504, 227] on p "Next ( Living Room )" at bounding box center [524, 225] width 50 height 8
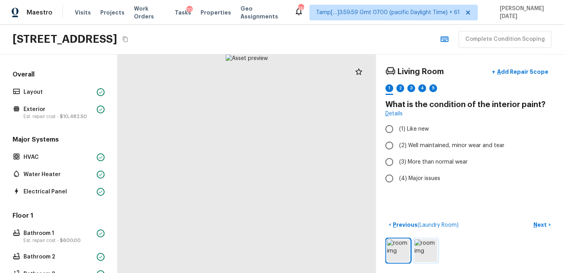
click at [421, 248] on img at bounding box center [425, 250] width 23 height 23
click at [402, 248] on img at bounding box center [398, 250] width 23 height 23
click at [424, 251] on img at bounding box center [425, 250] width 23 height 23
click at [410, 146] on span "(2) Well maintained, minor wear and tear" at bounding box center [451, 145] width 105 height 8
click at [398, 146] on input "(2) Well maintained, minor wear and tear" at bounding box center [389, 145] width 16 height 16
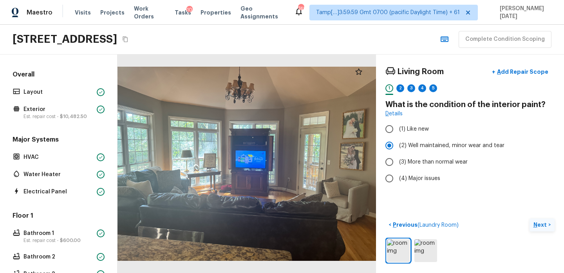
click at [538, 224] on p "Next" at bounding box center [540, 225] width 15 height 8
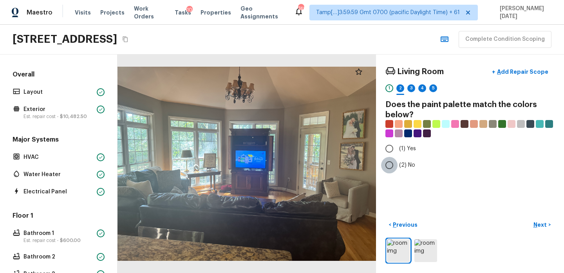
click at [395, 163] on input "(2) No" at bounding box center [389, 165] width 16 height 16
click at [537, 225] on p "Next" at bounding box center [540, 225] width 15 height 8
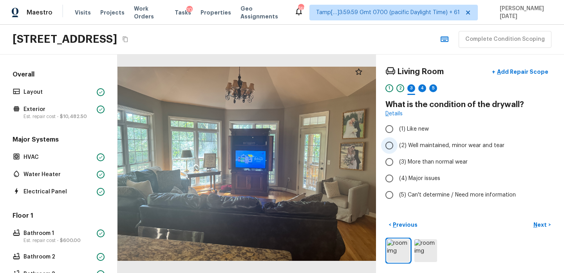
click at [410, 146] on span "(2) Well maintained, minor wear and tear" at bounding box center [451, 145] width 105 height 8
click at [398, 146] on input "(2) Well maintained, minor wear and tear" at bounding box center [389, 145] width 16 height 16
click at [543, 225] on p "Next" at bounding box center [540, 225] width 15 height 8
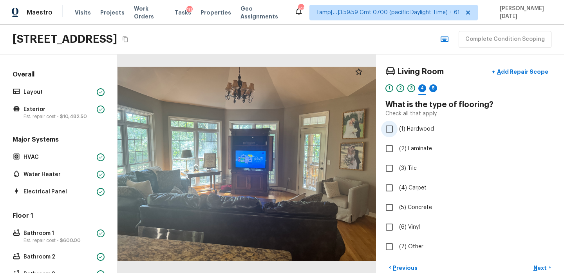
click at [412, 128] on span "(1) Hardwood" at bounding box center [416, 129] width 35 height 8
click at [398, 128] on input "(1) Hardwood" at bounding box center [389, 129] width 16 height 16
click at [543, 265] on p "Next" at bounding box center [540, 268] width 15 height 8
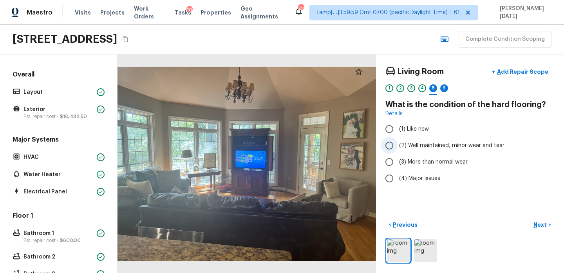
click at [407, 144] on span "(2) Well maintained, minor wear and tear" at bounding box center [451, 145] width 105 height 8
click at [398, 144] on input "(2) Well maintained, minor wear and tear" at bounding box center [389, 145] width 16 height 16
click at [541, 222] on p "Next" at bounding box center [540, 225] width 15 height 8
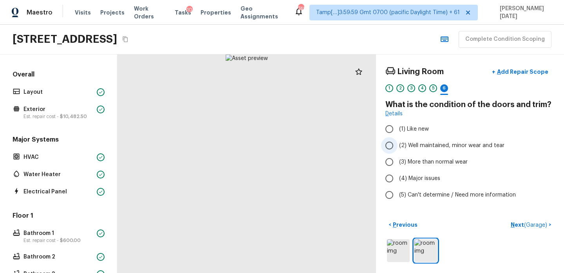
click at [431, 148] on span "(2) Well maintained, minor wear and tear" at bounding box center [451, 145] width 105 height 8
click at [398, 148] on input "(2) Well maintained, minor wear and tear" at bounding box center [389, 145] width 16 height 16
click at [523, 224] on p "Next ( Garage )" at bounding box center [530, 225] width 38 height 8
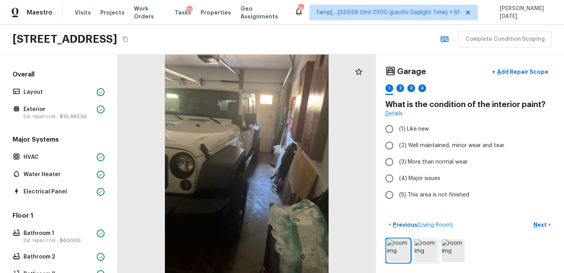
click at [431, 253] on img at bounding box center [425, 250] width 23 height 23
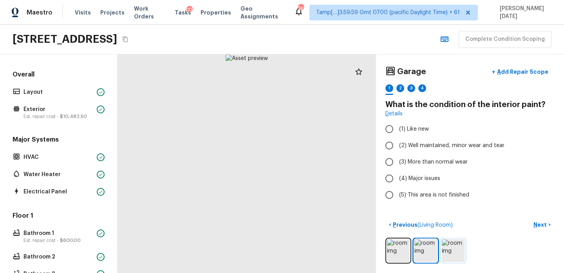
click at [456, 257] on img at bounding box center [453, 250] width 23 height 23
click at [413, 251] on div at bounding box center [469, 250] width 169 height 26
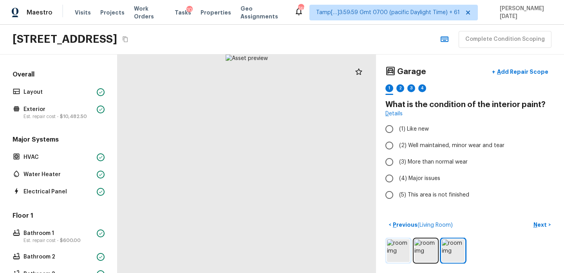
click at [401, 251] on img at bounding box center [398, 250] width 23 height 23
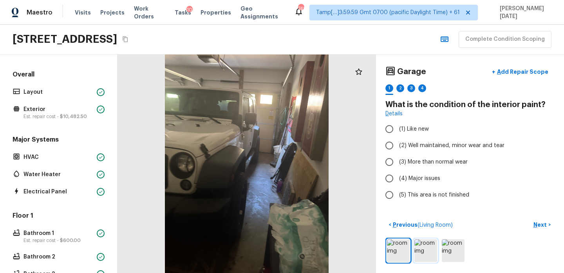
click at [430, 251] on img at bounding box center [425, 250] width 23 height 23
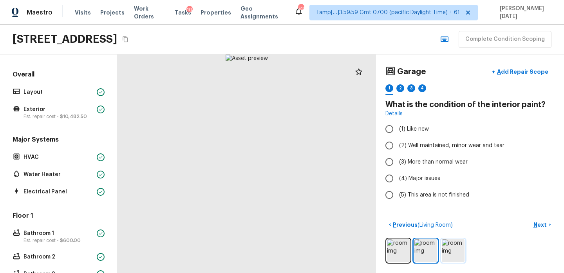
click at [448, 251] on img at bounding box center [453, 250] width 23 height 23
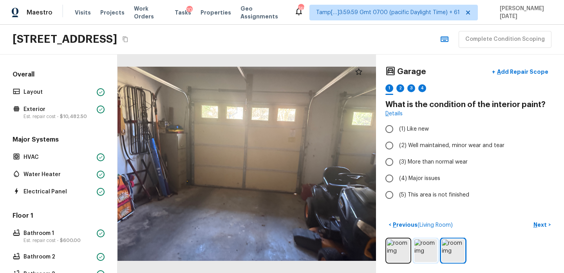
click at [425, 247] on img at bounding box center [425, 250] width 23 height 23
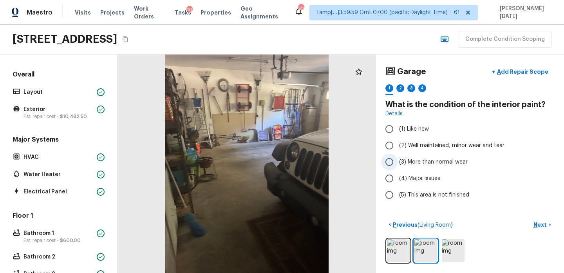
click at [409, 161] on span "(3) More than normal wear" at bounding box center [433, 162] width 69 height 8
click at [398, 161] on input "(3) More than normal wear" at bounding box center [389, 162] width 16 height 16
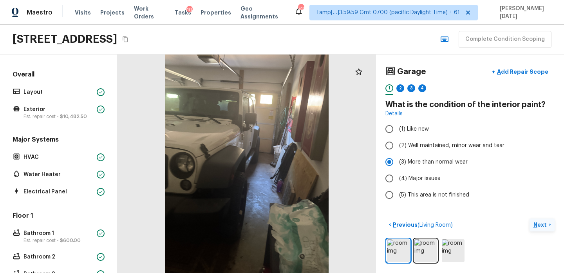
click at [537, 224] on p "Next" at bounding box center [540, 225] width 15 height 8
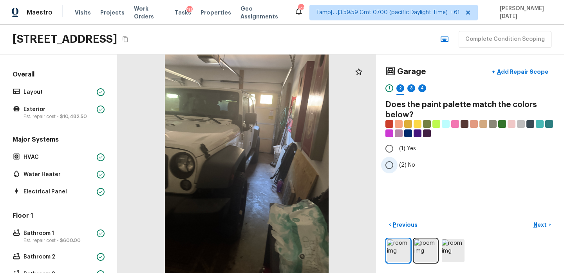
click at [401, 161] on span "(2) No" at bounding box center [407, 165] width 16 height 8
click at [398, 161] on input "(2) No" at bounding box center [389, 165] width 16 height 16
click at [541, 224] on p "Next" at bounding box center [540, 225] width 15 height 8
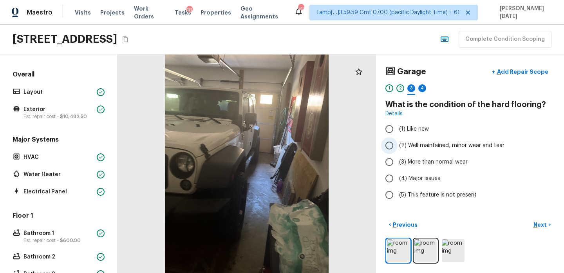
click at [428, 146] on span "(2) Well maintained, minor wear and tear" at bounding box center [451, 145] width 105 height 8
click at [398, 146] on input "(2) Well maintained, minor wear and tear" at bounding box center [389, 145] width 16 height 16
click at [443, 161] on span "(3) More than normal wear" at bounding box center [433, 162] width 69 height 8
click at [398, 161] on input "(3) More than normal wear" at bounding box center [389, 162] width 16 height 16
click at [533, 224] on button "Next >" at bounding box center [542, 224] width 25 height 13
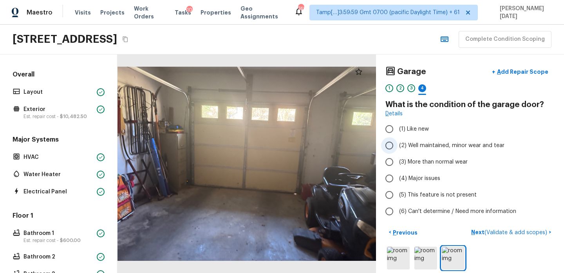
click at [432, 146] on span "(2) Well maintained, minor wear and tear" at bounding box center [451, 145] width 105 height 8
click at [398, 146] on input "(2) Well maintained, minor wear and tear" at bounding box center [389, 145] width 16 height 16
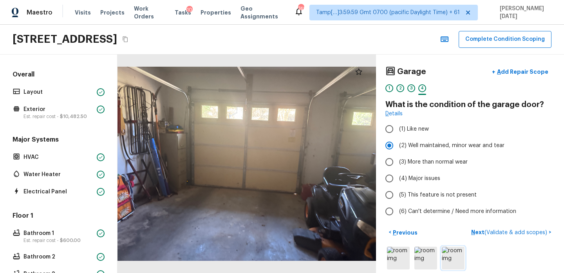
click at [451, 255] on img at bounding box center [453, 257] width 23 height 23
click at [421, 257] on img at bounding box center [425, 257] width 23 height 23
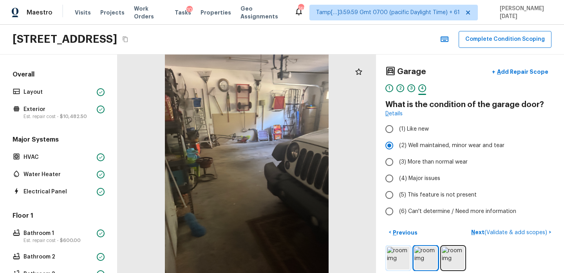
click at [406, 259] on img at bounding box center [398, 257] width 23 height 23
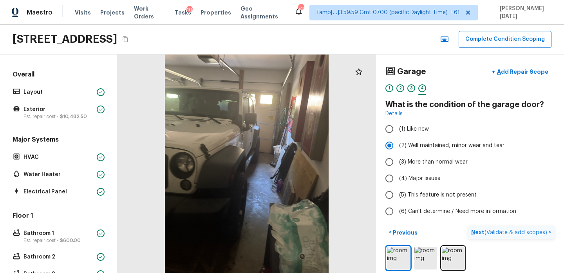
click at [478, 231] on p "Next ( Validate & add scopes )" at bounding box center [510, 232] width 78 height 8
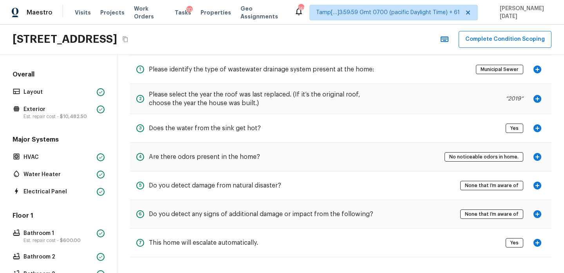
scroll to position [185, 0]
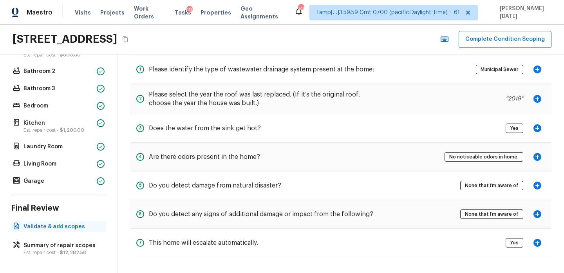
click at [56, 225] on p "Validate & add scopes" at bounding box center [63, 226] width 78 height 8
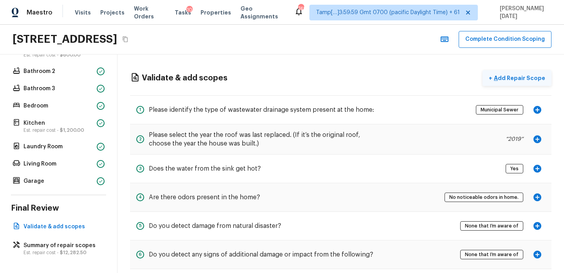
click at [515, 77] on p "Add Repair Scope" at bounding box center [518, 78] width 53 height 8
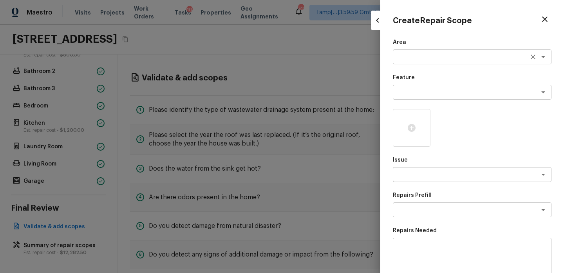
click at [416, 61] on div "x ​" at bounding box center [472, 56] width 159 height 15
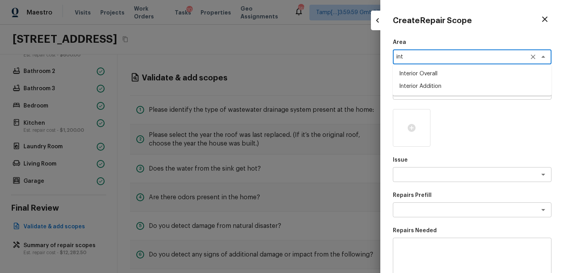
click at [425, 72] on li "Interior Overall" at bounding box center [472, 73] width 159 height 13
click at [420, 87] on div "x ​" at bounding box center [472, 92] width 159 height 15
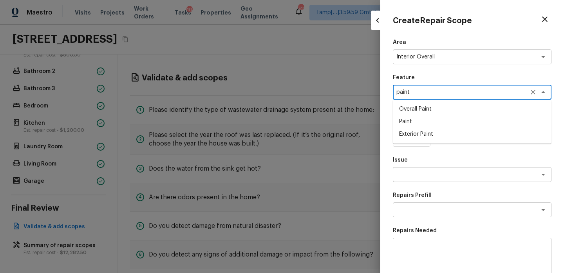
click at [427, 112] on li "Overall Paint" at bounding box center [472, 109] width 159 height 13
click at [415, 173] on textarea at bounding box center [461, 174] width 130 height 8
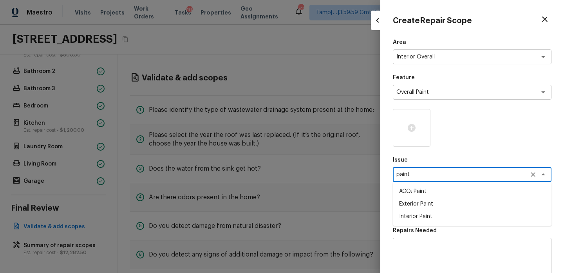
click at [416, 187] on li "ACQ: Paint" at bounding box center [472, 191] width 159 height 13
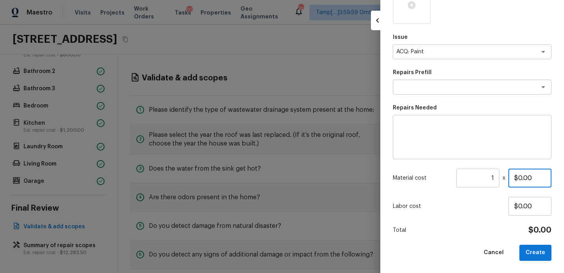
drag, startPoint x: 533, startPoint y: 175, endPoint x: 504, endPoint y: 177, distance: 29.8
click at [504, 177] on div "Material cost 1 ​ x $0.00" at bounding box center [472, 177] width 159 height 19
click at [443, 89] on textarea at bounding box center [461, 87] width 130 height 8
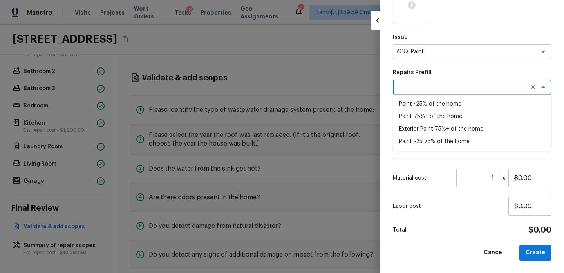
click at [449, 139] on li "Paint ~25-75% of the home" at bounding box center [472, 141] width 159 height 13
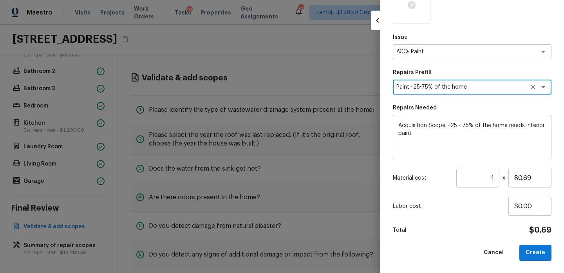
click at [497, 179] on input "1" at bounding box center [477, 177] width 43 height 19
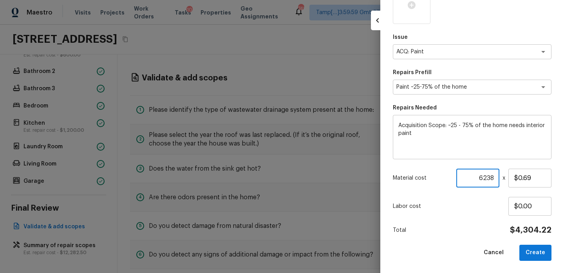
click at [475, 219] on div "Area Interior Overall x ​ Feature Overall Paint x ​ Issue ACQ: Paint x ​ Repair…" at bounding box center [472, 88] width 159 height 345
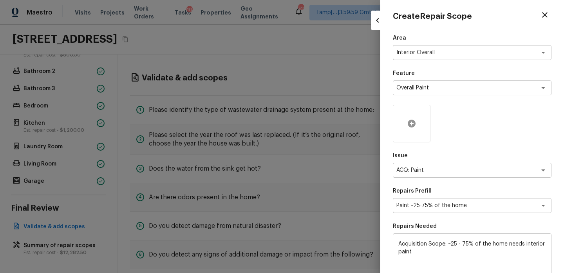
click at [410, 114] on div at bounding box center [412, 124] width 38 height 38
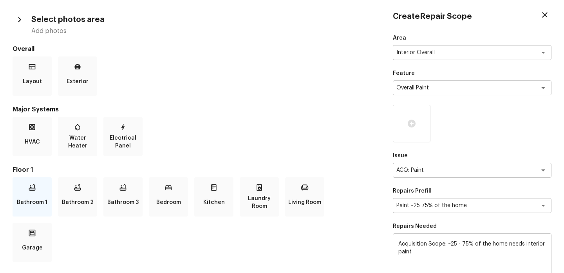
click at [36, 190] on div "Bathroom 1" at bounding box center [32, 196] width 39 height 39
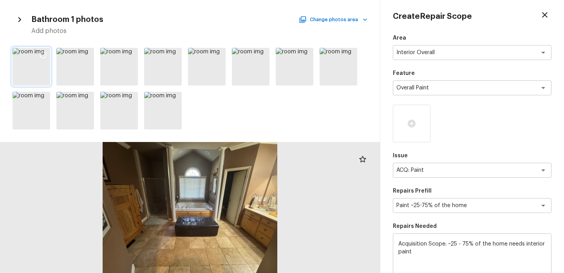
click at [47, 57] on icon at bounding box center [43, 55] width 8 height 8
click at [339, 21] on button "Change photos area" at bounding box center [333, 19] width 67 height 10
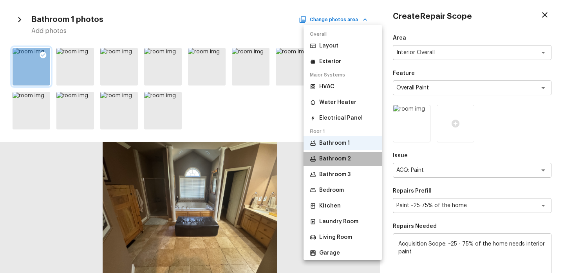
click at [343, 158] on p "Bathroom 2" at bounding box center [335, 159] width 32 height 8
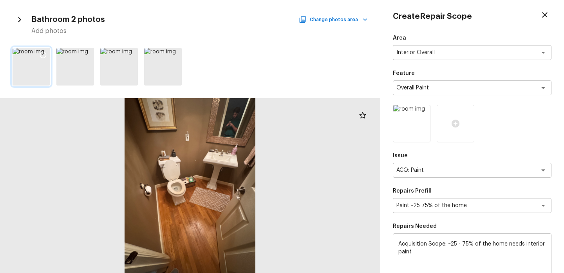
click at [44, 54] on icon at bounding box center [43, 55] width 8 height 8
click at [361, 19] on icon "button" at bounding box center [365, 20] width 8 height 8
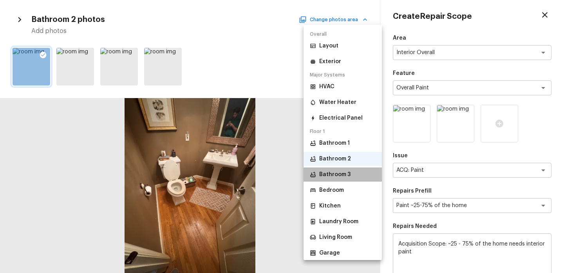
click at [345, 175] on p "Bathroom 3" at bounding box center [334, 174] width 31 height 8
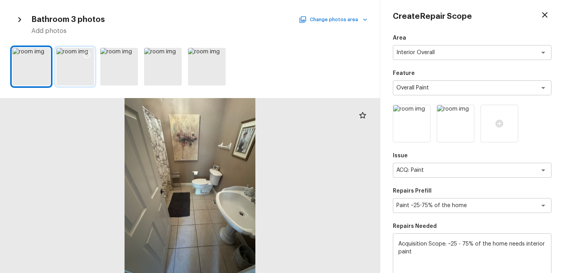
click at [85, 56] on icon at bounding box center [87, 55] width 8 height 8
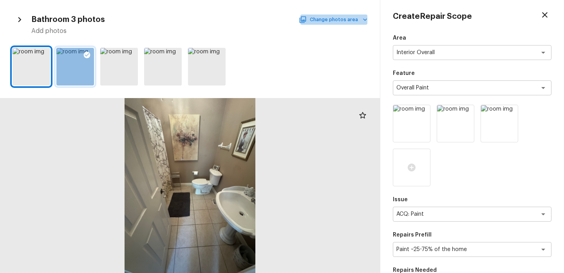
click at [341, 20] on button "Change photos area" at bounding box center [333, 19] width 67 height 10
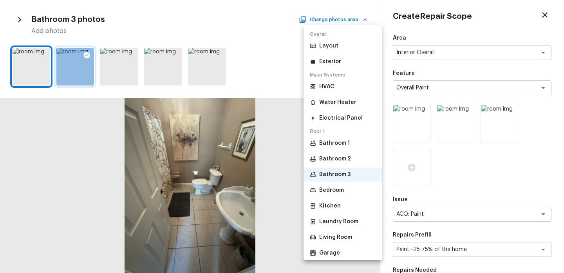
scroll to position [3, 0]
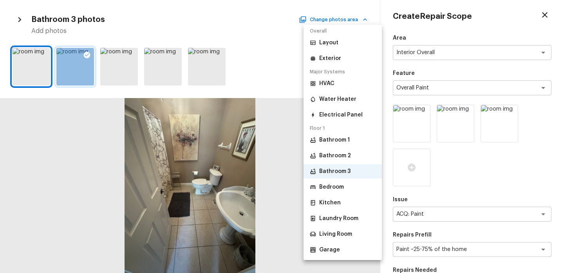
click at [343, 183] on p "Bedroom" at bounding box center [331, 187] width 25 height 8
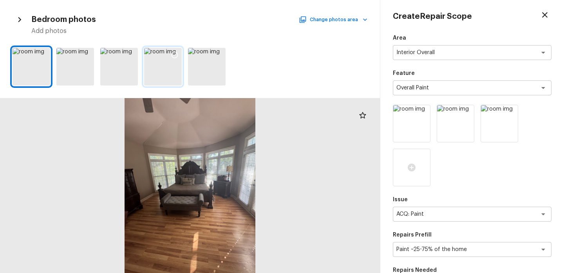
click at [174, 56] on icon at bounding box center [175, 55] width 8 height 8
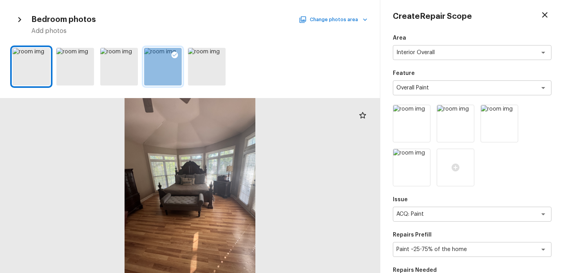
click at [341, 22] on button "Change photos area" at bounding box center [333, 19] width 67 height 10
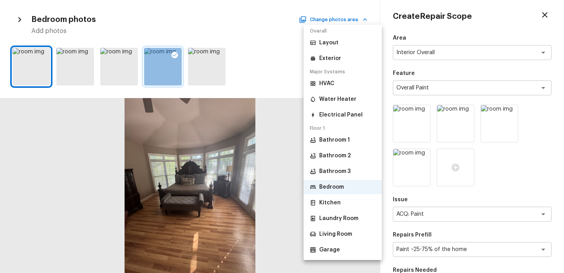
click at [343, 204] on li "Kitchen" at bounding box center [343, 202] width 78 height 14
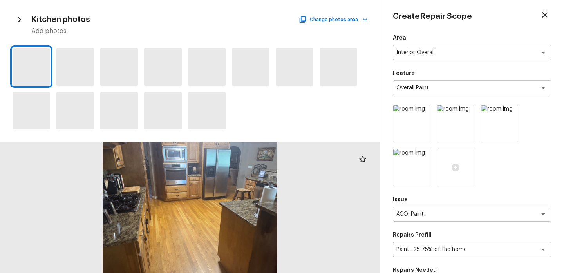
click at [266, 155] on div at bounding box center [190, 207] width 380 height 131
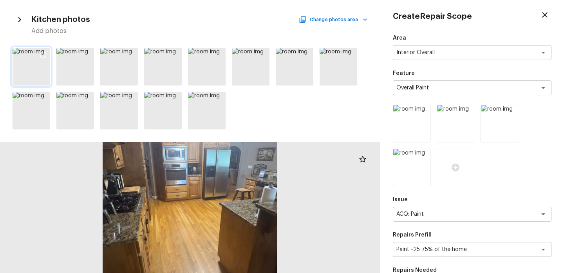
click at [45, 56] on icon at bounding box center [43, 55] width 8 height 8
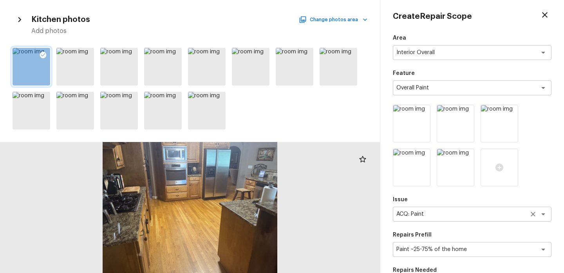
scroll to position [166, 0]
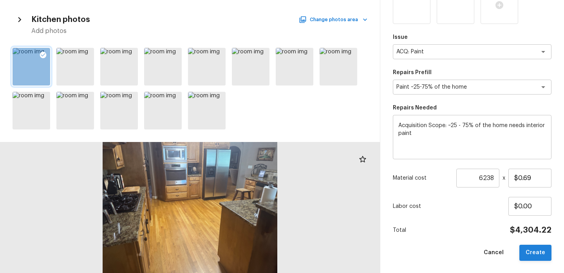
click at [531, 246] on button "Create" at bounding box center [535, 252] width 32 height 16
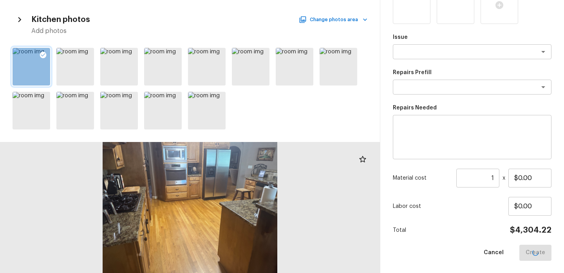
scroll to position [123, 0]
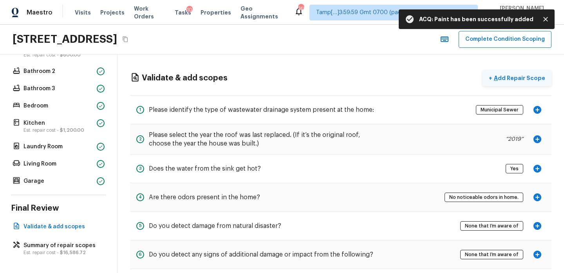
click at [516, 80] on p "Add Repair Scope" at bounding box center [518, 78] width 53 height 8
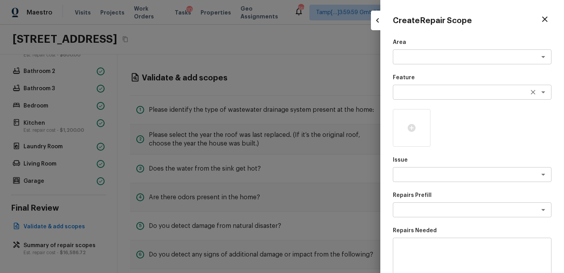
click at [420, 97] on div "x ​" at bounding box center [472, 92] width 159 height 15
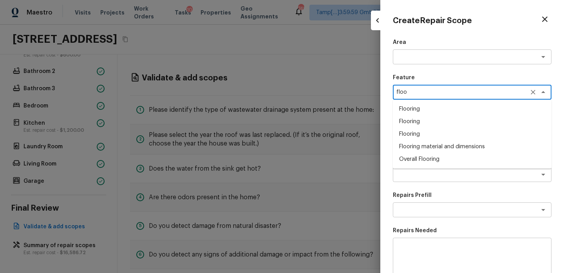
click at [418, 155] on li "Overall Flooring" at bounding box center [472, 159] width 159 height 13
click at [404, 174] on textarea at bounding box center [461, 174] width 130 height 8
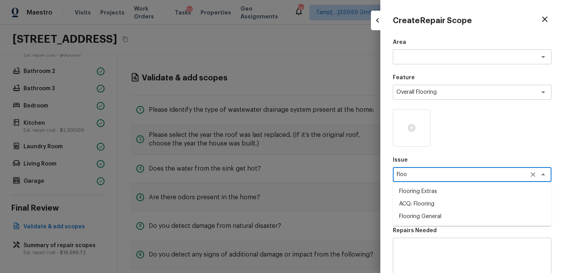
click at [414, 201] on li "ACQ: Flooring" at bounding box center [472, 203] width 159 height 13
click at [422, 209] on textarea at bounding box center [461, 210] width 130 height 8
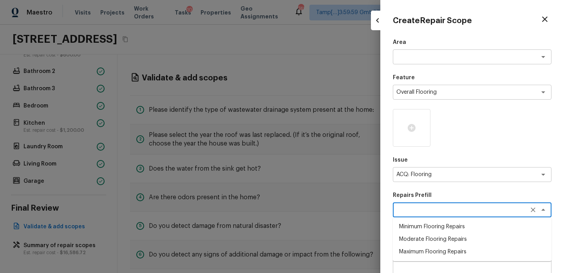
click at [430, 230] on li "Minimum Flooring Repairs" at bounding box center [472, 226] width 159 height 13
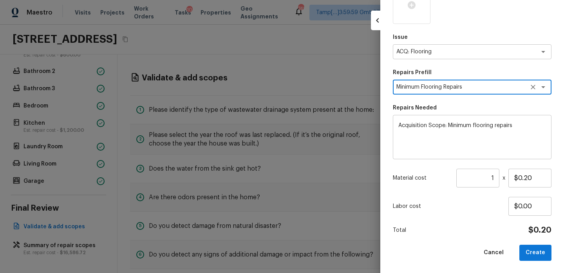
click at [495, 179] on input "1" at bounding box center [477, 177] width 43 height 19
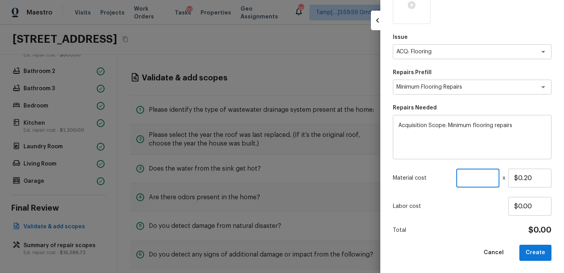
paste input "6238"
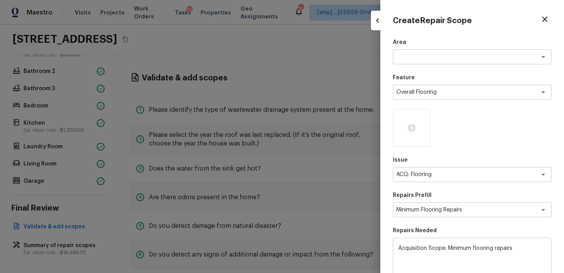
scroll to position [0, 0]
click at [407, 60] on textarea at bounding box center [461, 57] width 130 height 8
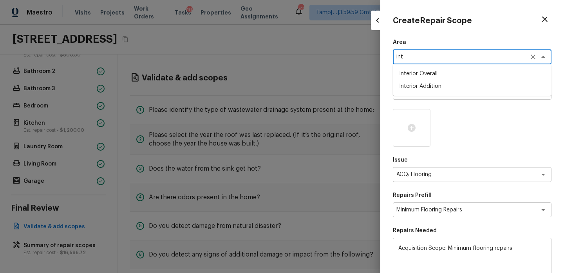
click at [411, 77] on li "Interior Overall" at bounding box center [472, 73] width 159 height 13
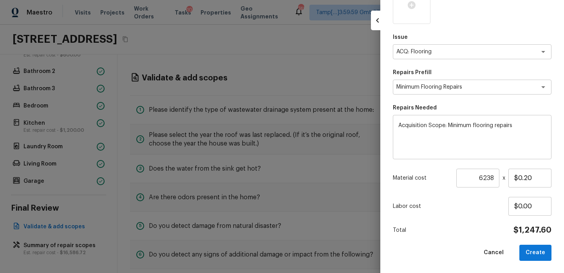
click at [466, 225] on div "Total $1,247.60" at bounding box center [472, 230] width 159 height 10
click at [539, 248] on button "Create" at bounding box center [535, 252] width 32 height 16
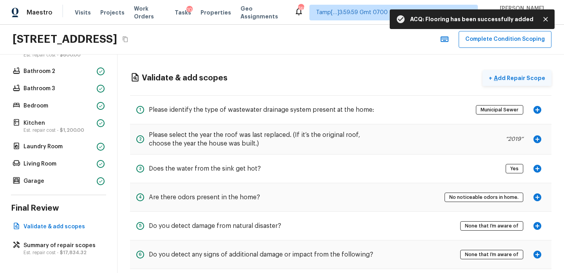
click at [516, 76] on p "Add Repair Scope" at bounding box center [518, 78] width 53 height 8
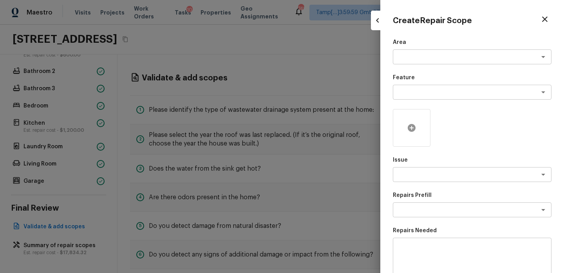
click at [401, 119] on div at bounding box center [412, 128] width 38 height 38
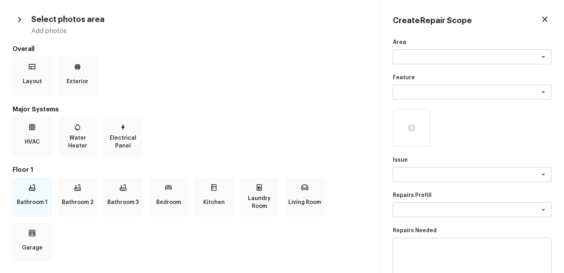
click at [33, 200] on p "Bathroom 1" at bounding box center [32, 202] width 31 height 16
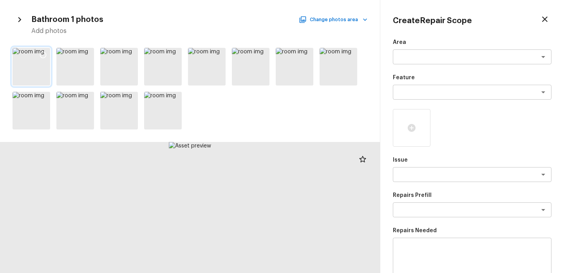
click at [42, 56] on icon at bounding box center [43, 55] width 8 height 8
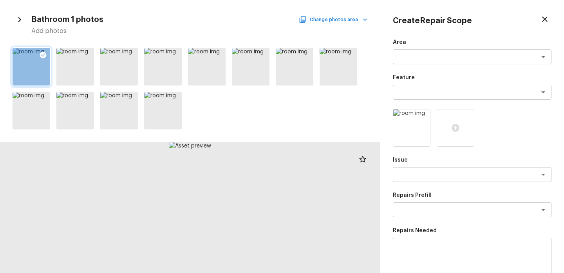
click at [351, 22] on button "Change photos area" at bounding box center [333, 19] width 67 height 10
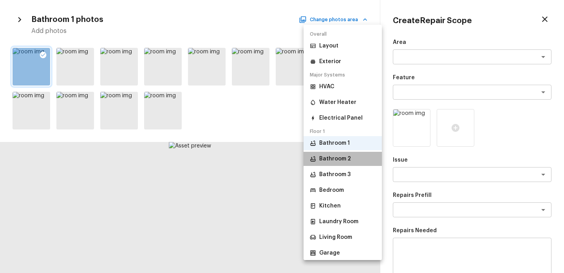
click at [340, 164] on li "Bathroom 2" at bounding box center [343, 159] width 78 height 14
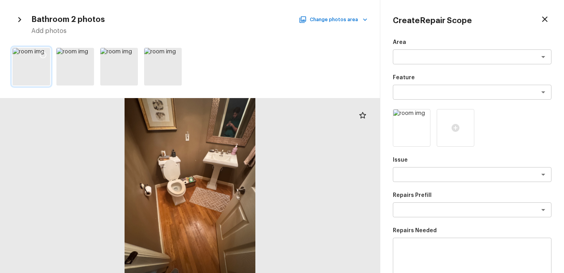
click at [45, 58] on icon at bounding box center [43, 55] width 8 height 8
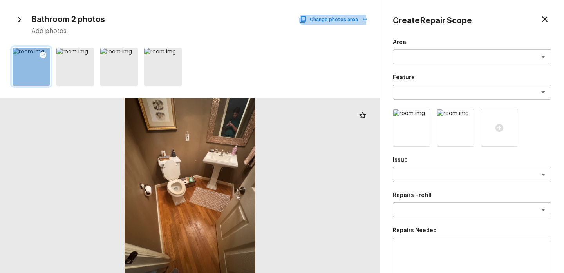
click at [336, 19] on button "Change photos area" at bounding box center [333, 19] width 67 height 10
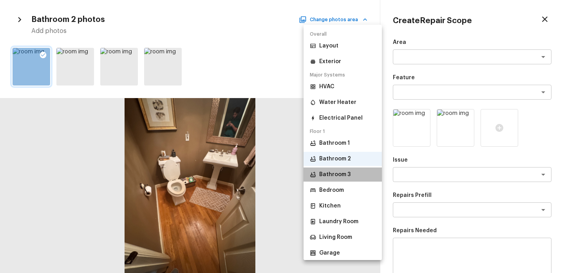
click at [346, 174] on p "Bathroom 3" at bounding box center [334, 174] width 31 height 8
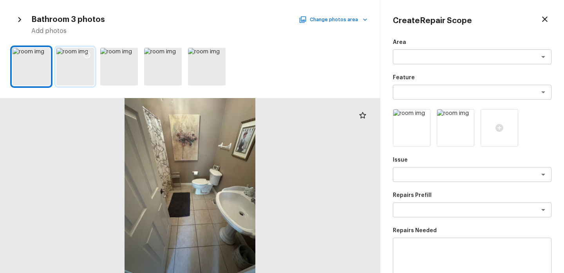
click at [85, 57] on icon at bounding box center [87, 55] width 7 height 7
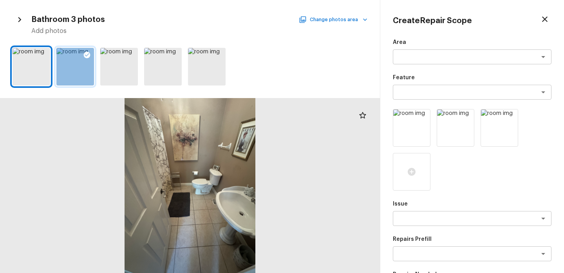
click at [350, 18] on button "Change photos area" at bounding box center [333, 19] width 67 height 10
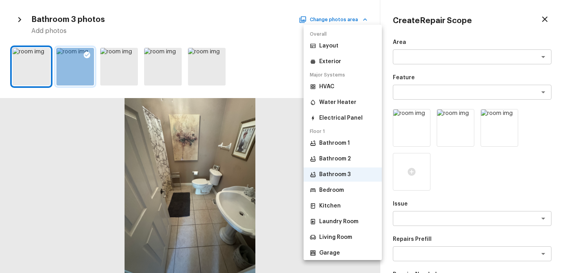
click at [337, 201] on li "Kitchen" at bounding box center [343, 206] width 78 height 14
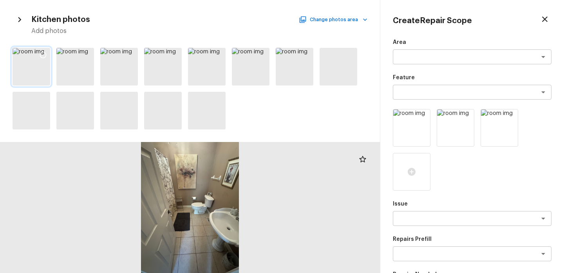
click at [47, 56] on div at bounding box center [43, 56] width 14 height 16
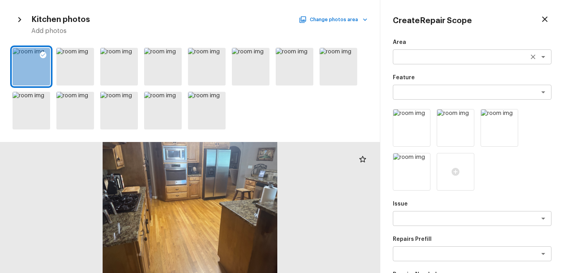
click at [419, 57] on textarea at bounding box center [461, 57] width 130 height 8
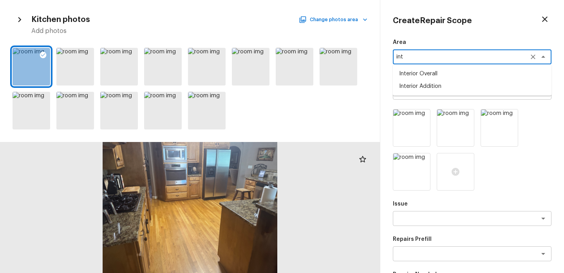
click at [426, 73] on li "Interior Overall" at bounding box center [472, 73] width 159 height 13
click at [422, 217] on textarea at bounding box center [461, 218] width 130 height 8
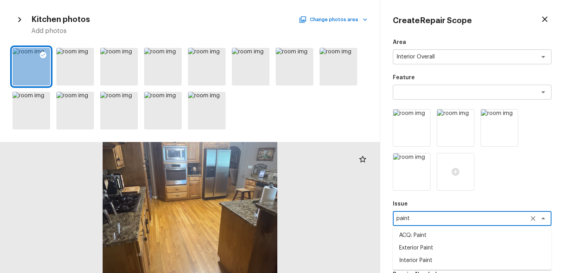
click at [423, 260] on li "Interior Paint" at bounding box center [472, 260] width 159 height 13
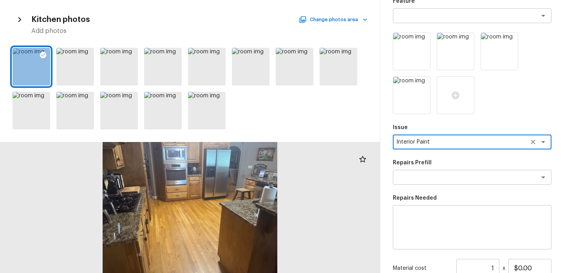
scroll to position [81, 0]
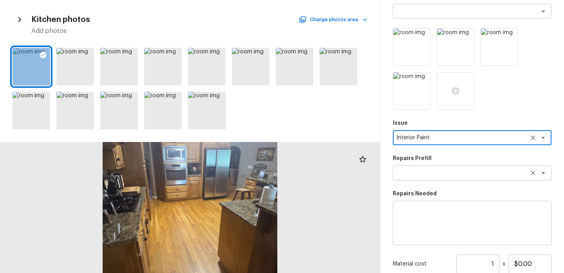
click at [411, 177] on div "x ​" at bounding box center [472, 172] width 159 height 15
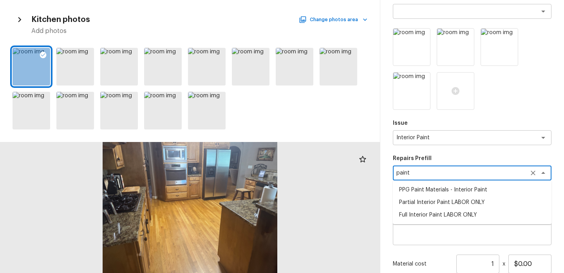
click at [430, 214] on li "Full Interior Paint LABOR ONLY" at bounding box center [472, 214] width 159 height 13
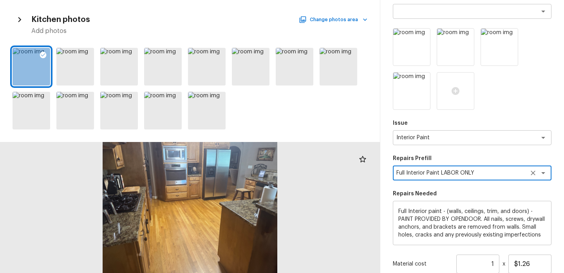
click at [533, 174] on icon "Clear" at bounding box center [533, 173] width 8 height 8
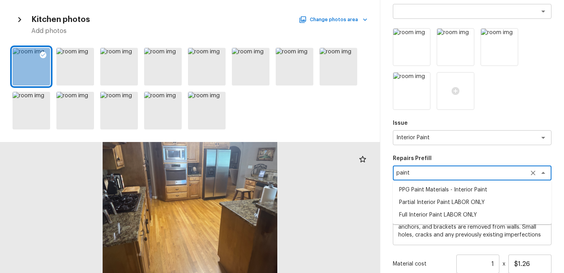
click at [529, 172] on icon "Clear" at bounding box center [533, 173] width 8 height 8
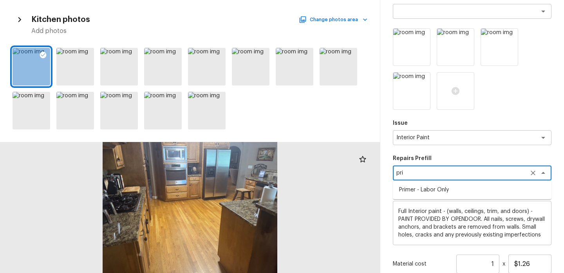
click at [483, 195] on li "Primer - Labor Only" at bounding box center [472, 189] width 159 height 13
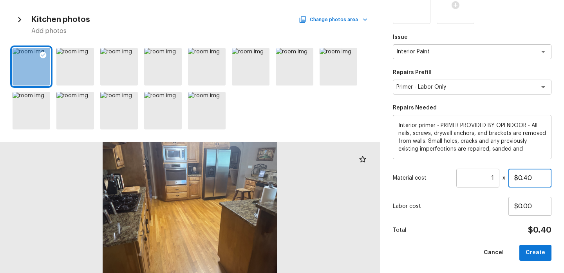
drag, startPoint x: 531, startPoint y: 178, endPoint x: 486, endPoint y: 178, distance: 45.4
click at [487, 178] on div "Material cost 1 ​ x $0.40" at bounding box center [472, 177] width 159 height 19
click at [540, 252] on button "Create" at bounding box center [535, 252] width 32 height 16
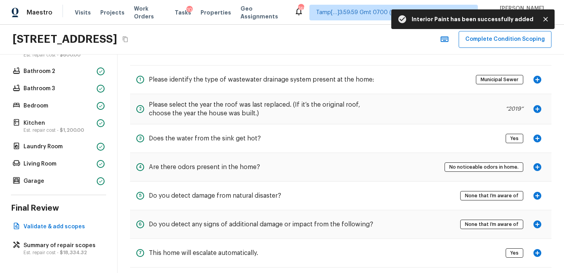
scroll to position [40, 0]
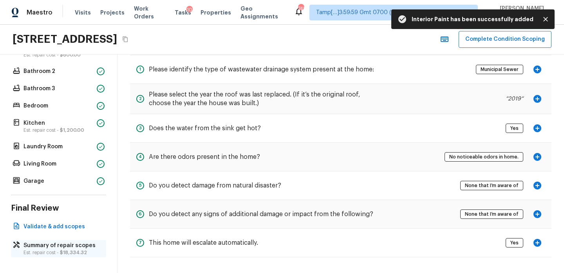
click at [59, 249] on p "Est. repair cost - $18,334.32" at bounding box center [63, 252] width 78 height 6
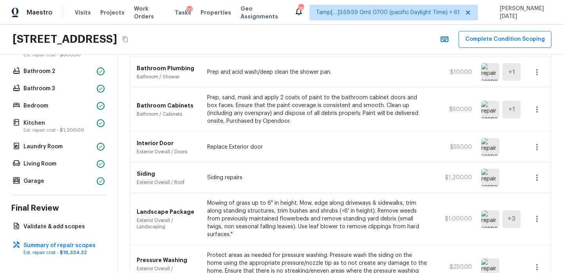
scroll to position [343, 0]
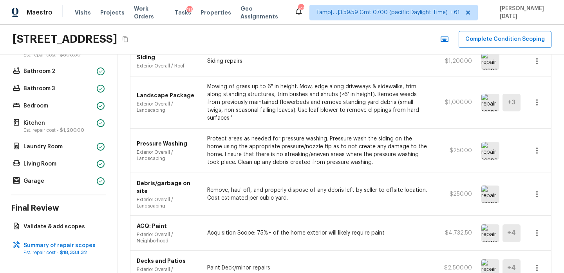
click at [487, 101] on img at bounding box center [490, 103] width 18 height 18
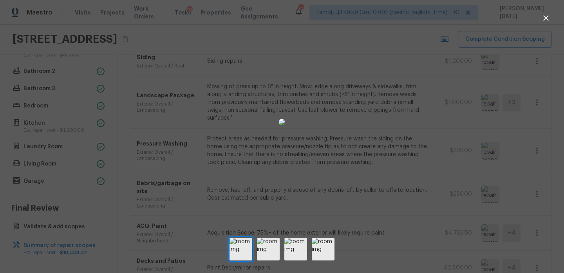
click at [544, 19] on icon "button" at bounding box center [545, 17] width 5 height 5
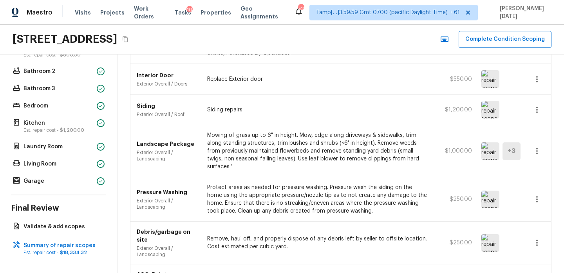
scroll to position [293, 0]
click at [481, 235] on img at bounding box center [490, 244] width 18 height 18
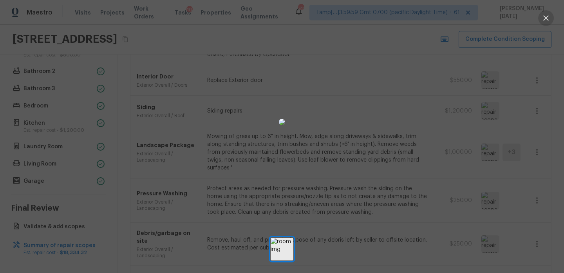
click at [548, 18] on icon "button" at bounding box center [545, 17] width 9 height 9
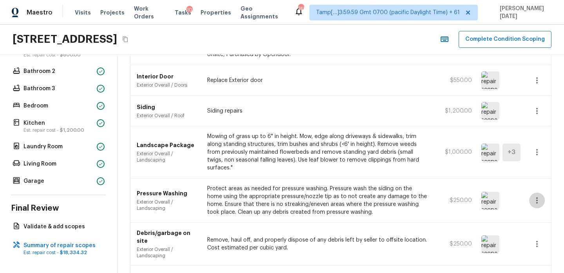
click at [535, 195] on icon "button" at bounding box center [536, 199] width 9 height 9
click at [527, 212] on li "Edit" at bounding box center [539, 215] width 36 height 24
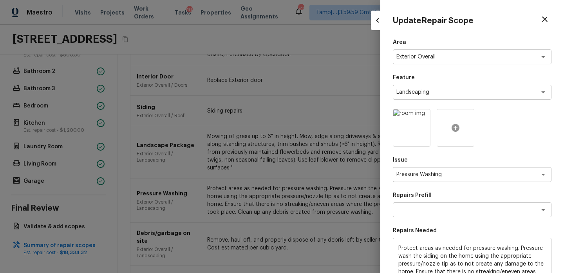
click at [456, 139] on div at bounding box center [456, 128] width 38 height 38
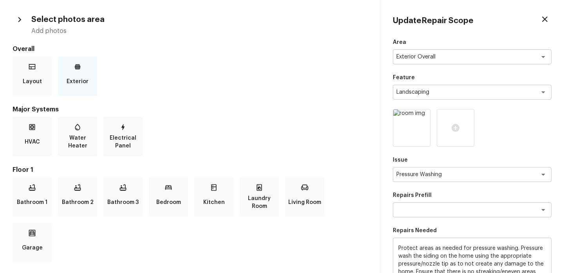
click at [69, 74] on p "Exterior" at bounding box center [78, 82] width 22 height 16
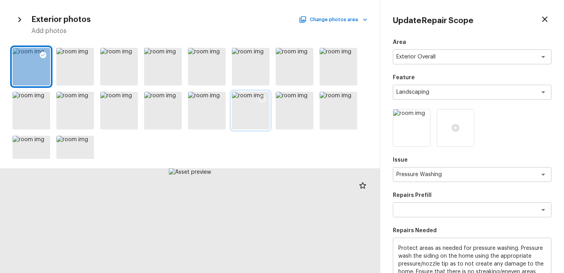
click at [258, 101] on div at bounding box center [262, 100] width 14 height 16
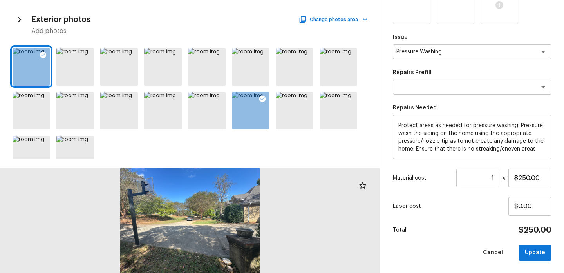
scroll to position [0, 0]
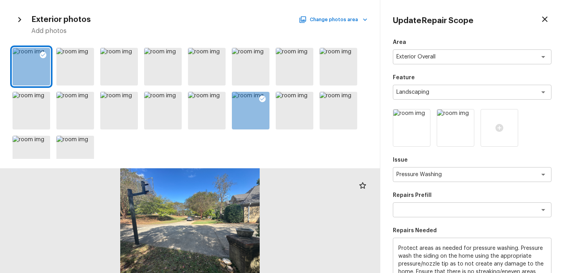
click at [545, 17] on icon "button" at bounding box center [544, 18] width 9 height 9
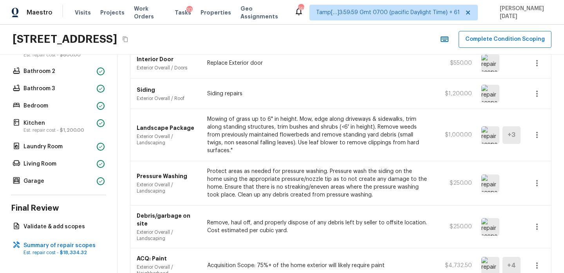
scroll to position [316, 0]
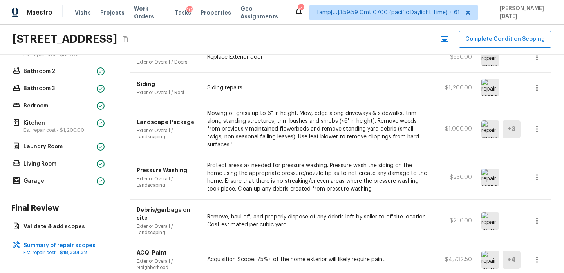
click at [538, 216] on icon "button" at bounding box center [536, 220] width 9 height 9
click at [528, 225] on li "Edit" at bounding box center [539, 228] width 36 height 24
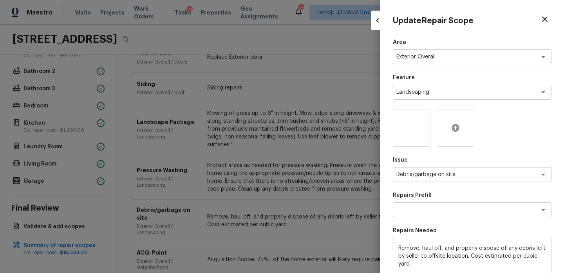
click at [451, 128] on icon at bounding box center [455, 127] width 9 height 9
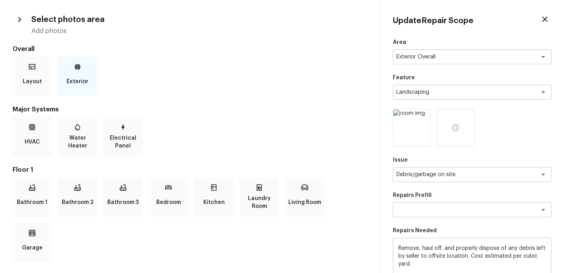
click at [86, 82] on p "Exterior" at bounding box center [78, 82] width 22 height 16
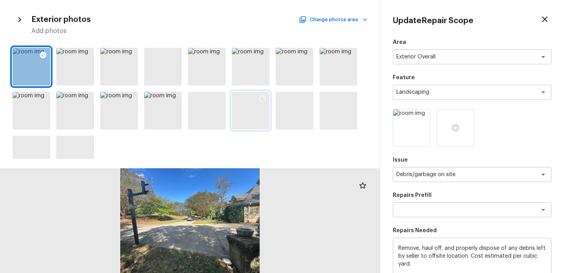
click at [262, 99] on icon at bounding box center [263, 99] width 8 height 8
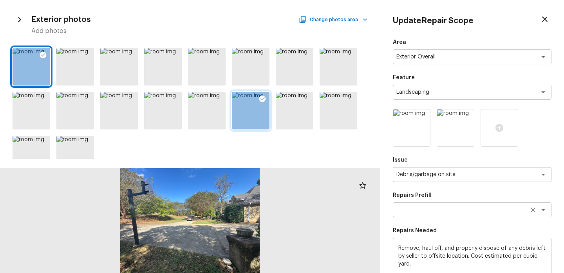
scroll to position [123, 0]
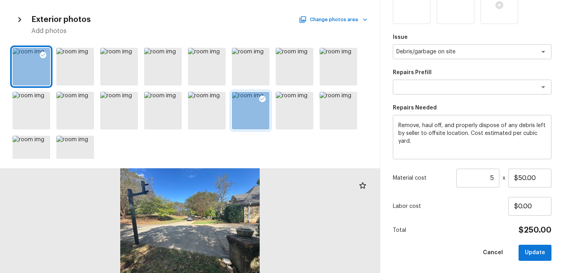
click at [494, 179] on input "5" at bounding box center [477, 177] width 43 height 19
click at [544, 252] on button "Update" at bounding box center [535, 252] width 33 height 16
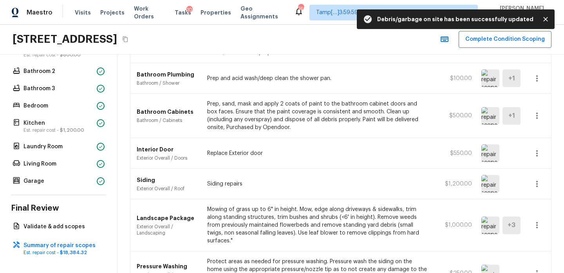
scroll to position [220, 0]
click at [488, 183] on img at bounding box center [490, 184] width 18 height 18
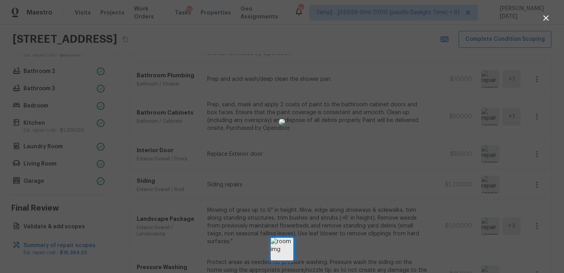
click at [548, 20] on icon "button" at bounding box center [545, 17] width 5 height 5
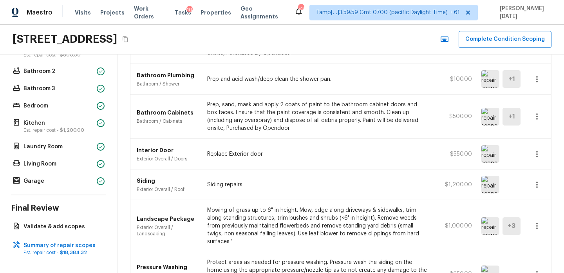
click at [536, 185] on icon "button" at bounding box center [536, 184] width 9 height 9
click at [536, 208] on li "Edit" at bounding box center [539, 207] width 36 height 24
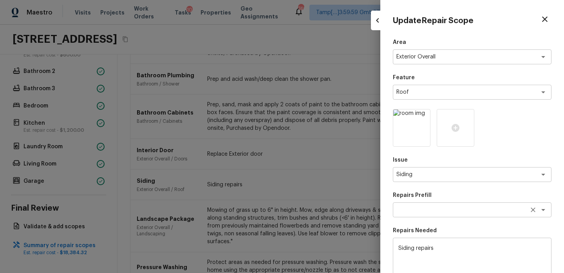
scroll to position [123, 0]
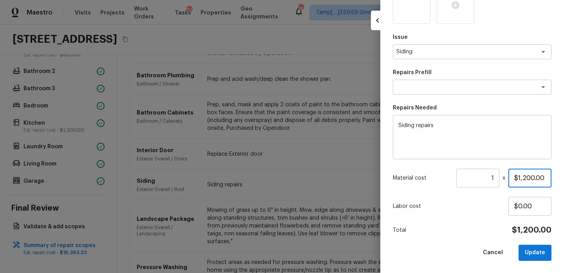
drag, startPoint x: 549, startPoint y: 177, endPoint x: 485, endPoint y: 177, distance: 63.8
click at [485, 177] on div "Material cost 1 ​ x $1,200.00" at bounding box center [472, 177] width 159 height 19
click at [531, 249] on button "Update" at bounding box center [535, 252] width 33 height 16
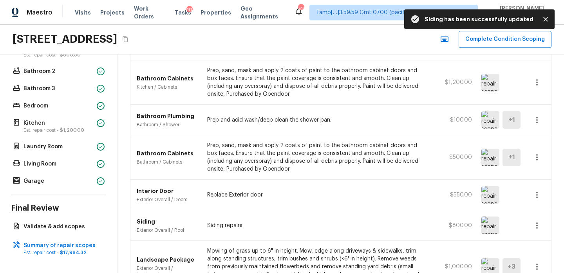
scroll to position [177, 0]
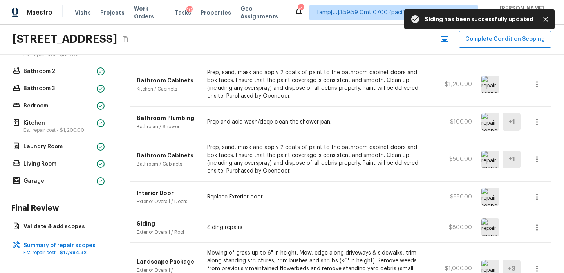
click at [535, 225] on icon "button" at bounding box center [536, 226] width 9 height 9
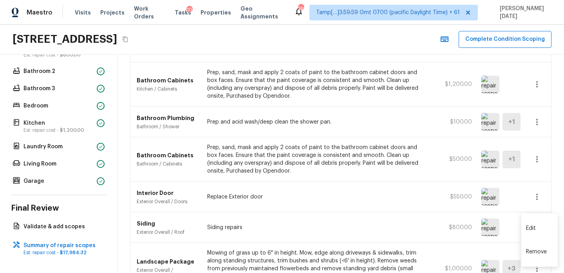
click at [531, 227] on li "Edit" at bounding box center [539, 228] width 36 height 24
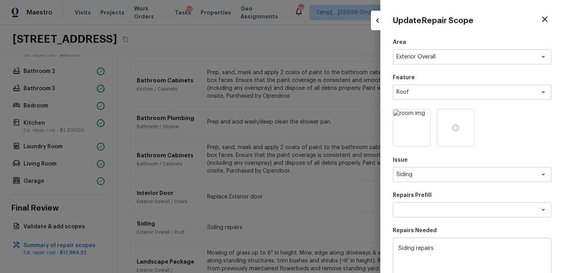
scroll to position [123, 0]
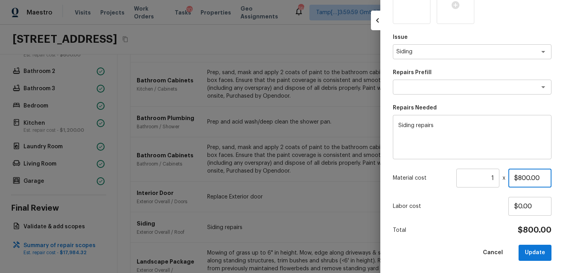
drag, startPoint x: 548, startPoint y: 172, endPoint x: 482, endPoint y: 172, distance: 65.8
click at [482, 172] on div "Material cost 1 ​ x $800.00" at bounding box center [472, 177] width 159 height 19
drag, startPoint x: 545, startPoint y: 177, endPoint x: 479, endPoint y: 177, distance: 66.2
click at [479, 177] on div "Material cost 1 ​ x $800.00" at bounding box center [472, 177] width 159 height 19
click at [530, 249] on button "Update" at bounding box center [535, 252] width 33 height 16
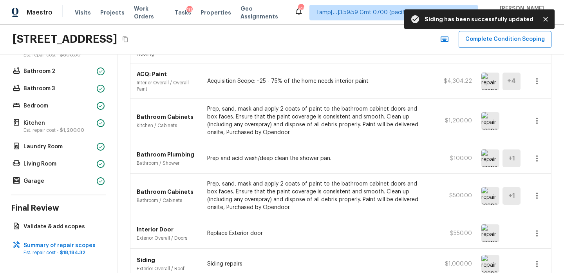
scroll to position [132, 0]
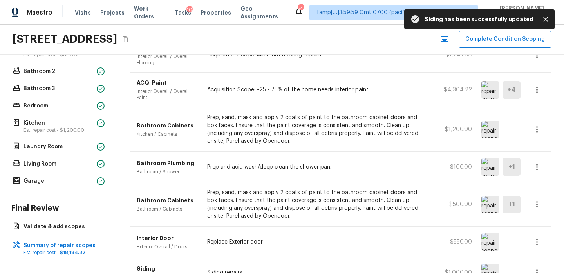
click at [542, 166] on button "button" at bounding box center [537, 167] width 16 height 16
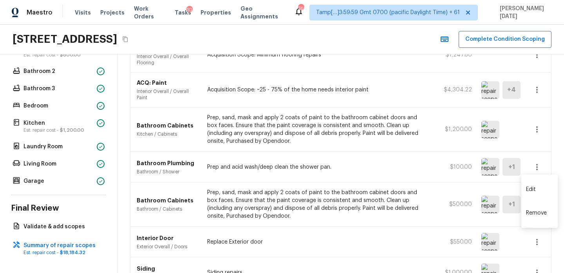
click at [527, 188] on li "Edit" at bounding box center [539, 189] width 36 height 24
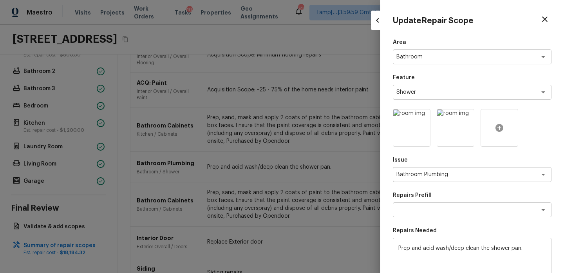
click at [501, 128] on icon at bounding box center [499, 128] width 8 height 8
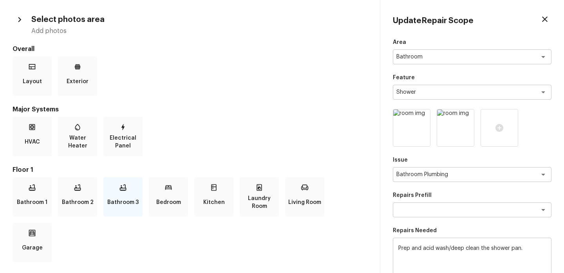
click at [128, 189] on div "Bathroom 3" at bounding box center [122, 196] width 39 height 39
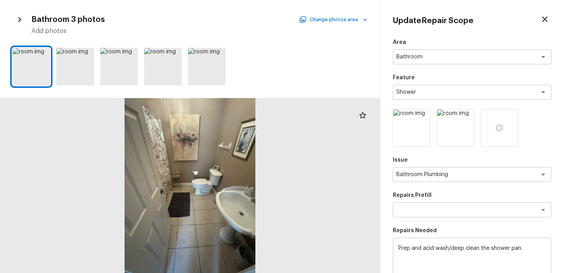
click at [332, 18] on button "Change photos area" at bounding box center [333, 19] width 67 height 10
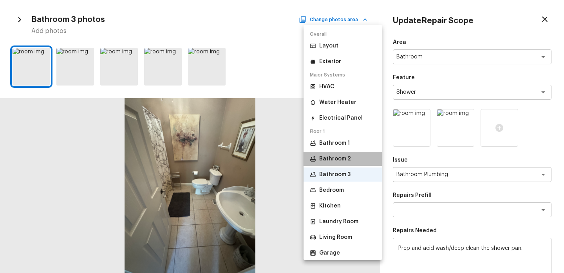
click at [347, 159] on p "Bathroom 2" at bounding box center [335, 159] width 32 height 8
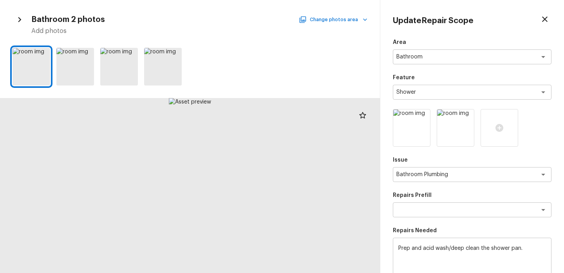
click at [347, 24] on button "Change photos area" at bounding box center [333, 19] width 67 height 10
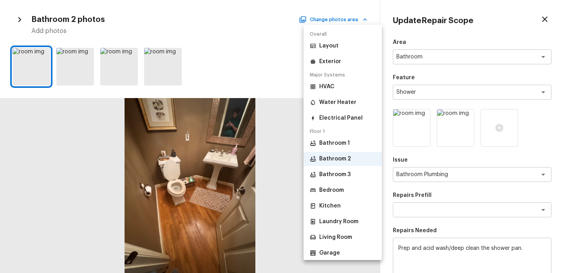
click at [346, 143] on p "Bathroom 1" at bounding box center [334, 143] width 31 height 8
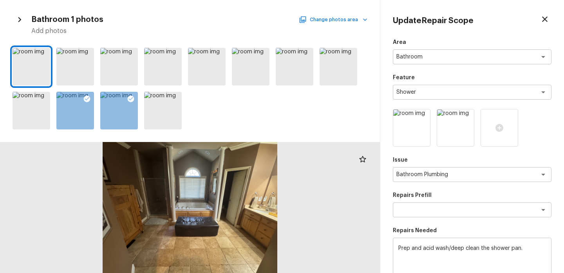
click at [353, 23] on button "Change photos area" at bounding box center [333, 19] width 67 height 10
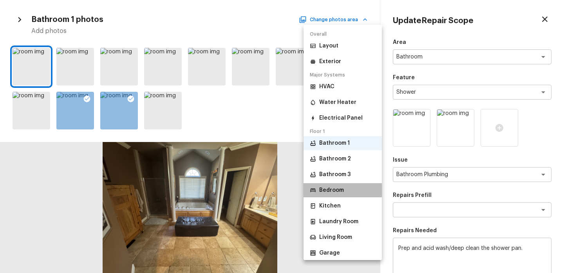
click at [347, 189] on li "Bedroom" at bounding box center [343, 190] width 78 height 14
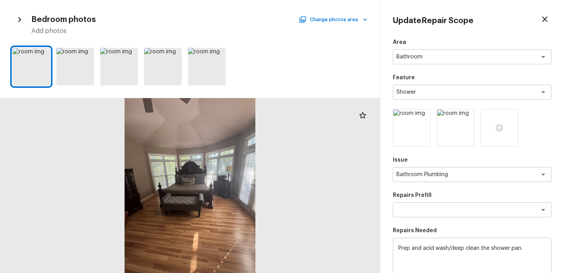
click at [544, 19] on icon "button" at bounding box center [544, 18] width 5 height 5
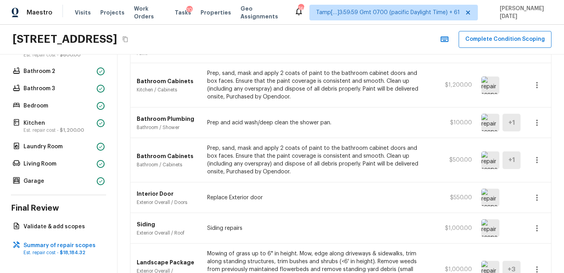
scroll to position [141, 0]
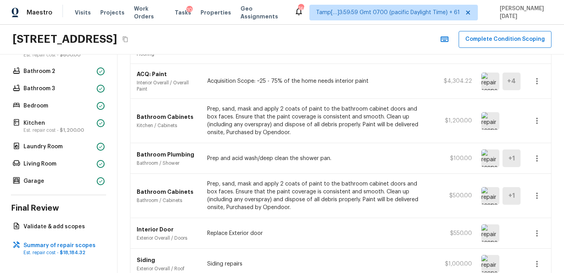
click at [538, 123] on icon "button" at bounding box center [536, 120] width 9 height 9
click at [536, 144] on li "Edit" at bounding box center [539, 144] width 36 height 24
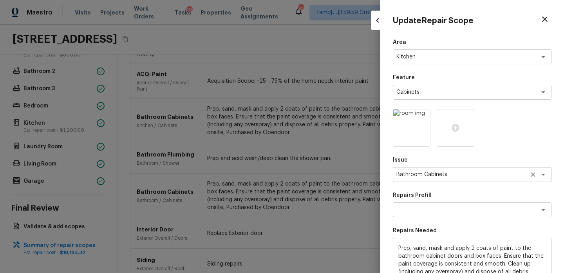
click at [534, 172] on icon "Clear" at bounding box center [533, 174] width 8 height 8
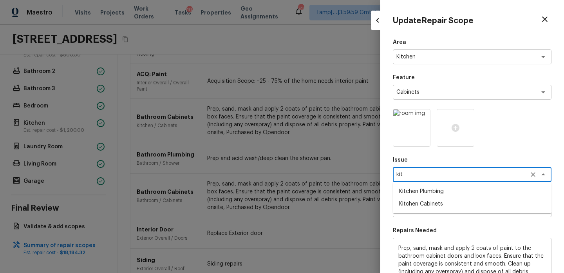
click at [483, 203] on li "Kitchen Cabinets" at bounding box center [472, 203] width 159 height 13
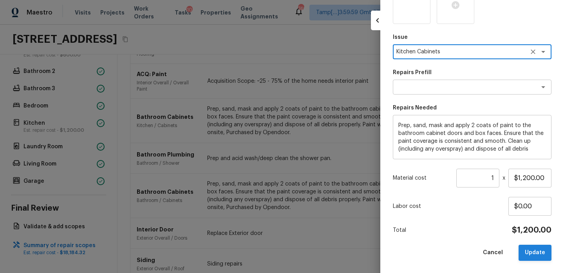
click at [529, 247] on button "Update" at bounding box center [535, 252] width 33 height 16
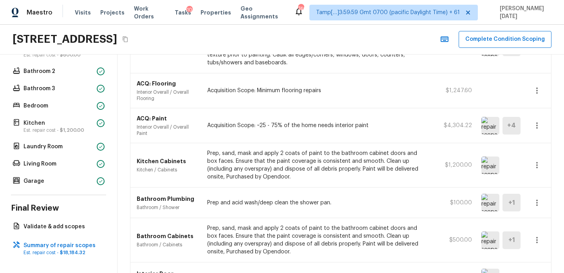
scroll to position [113, 0]
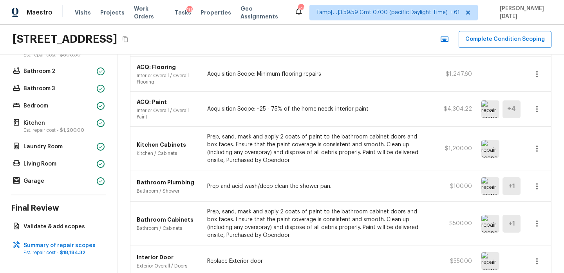
click at [490, 188] on img at bounding box center [490, 186] width 18 height 18
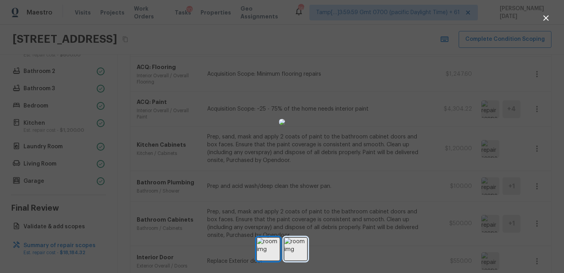
click at [298, 252] on img at bounding box center [295, 248] width 23 height 23
click at [548, 15] on icon "button" at bounding box center [545, 17] width 9 height 9
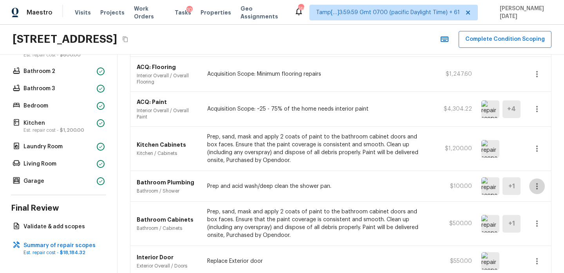
click at [537, 189] on icon "button" at bounding box center [536, 185] width 9 height 9
click at [527, 205] on li "Edit" at bounding box center [539, 209] width 36 height 24
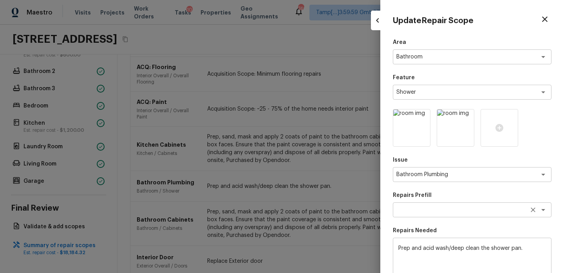
scroll to position [123, 0]
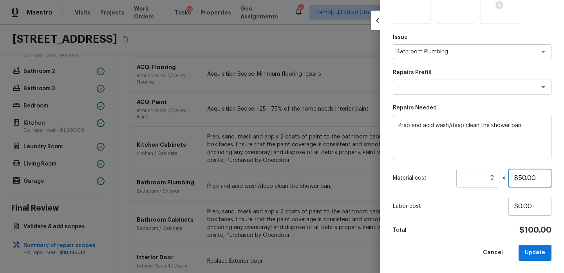
drag, startPoint x: 532, startPoint y: 177, endPoint x: 517, endPoint y: 177, distance: 15.7
click at [517, 177] on input "$50.00" at bounding box center [529, 177] width 43 height 19
click at [534, 254] on button "Update" at bounding box center [535, 252] width 33 height 16
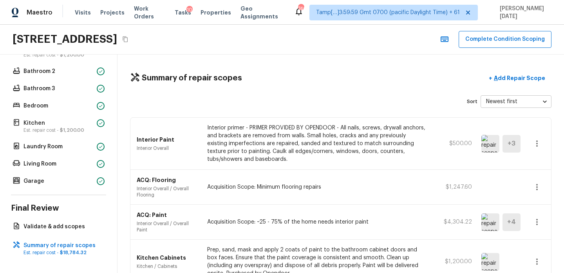
scroll to position [375, 0]
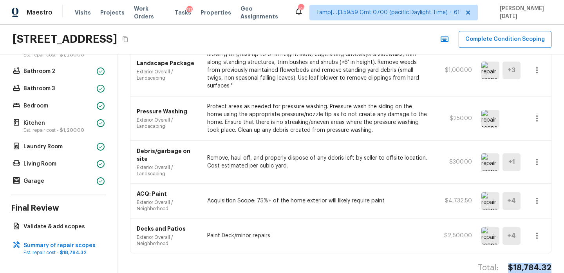
drag, startPoint x: 512, startPoint y: 252, endPoint x: 551, endPoint y: 252, distance: 40.0
click at [551, 252] on div "Summary of repair scopes + Add Repair Scope Sort Newest first newestFirst ​ Int…" at bounding box center [341, 163] width 447 height 218
copy h4 "$18,784.32"
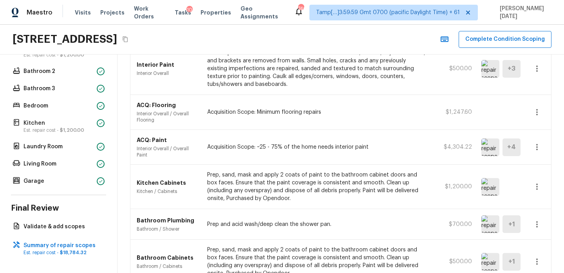
scroll to position [73, 0]
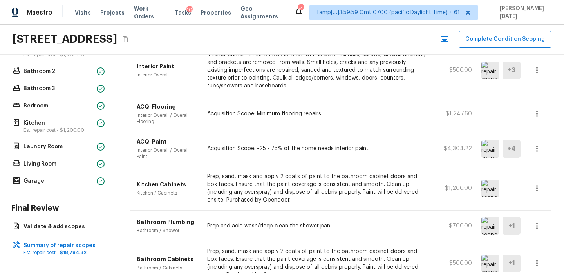
click at [538, 146] on icon "button" at bounding box center [536, 148] width 9 height 9
click at [525, 171] on li "Edit" at bounding box center [539, 171] width 36 height 24
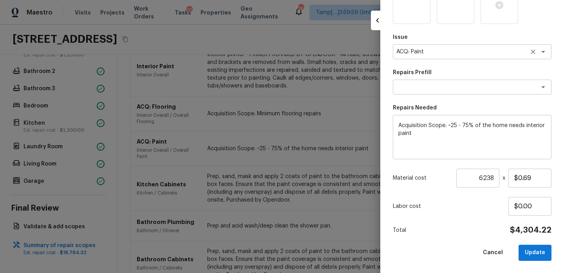
scroll to position [0, 0]
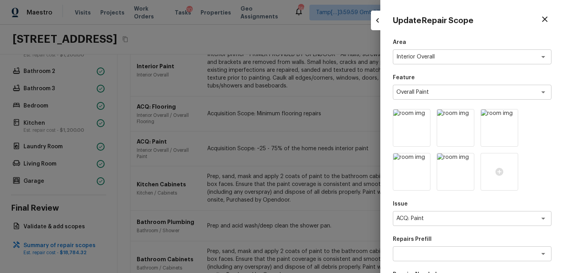
click at [358, 35] on div at bounding box center [282, 136] width 564 height 273
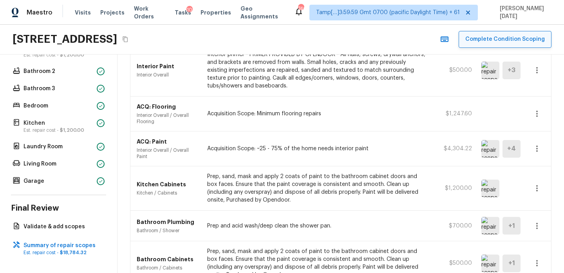
click at [516, 38] on button "Complete Condition Scoping" at bounding box center [505, 39] width 93 height 17
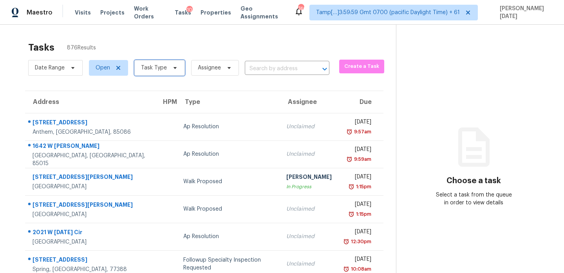
click at [177, 69] on span "Task Type" at bounding box center [159, 68] width 51 height 16
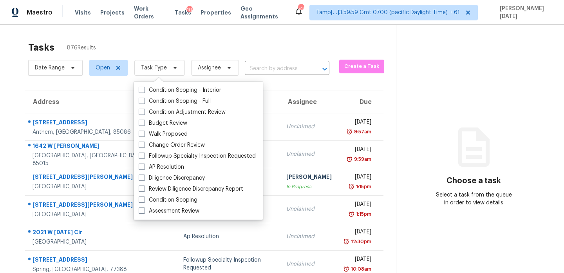
click at [279, 51] on div "Tasks 876 Results" at bounding box center [212, 47] width 368 height 20
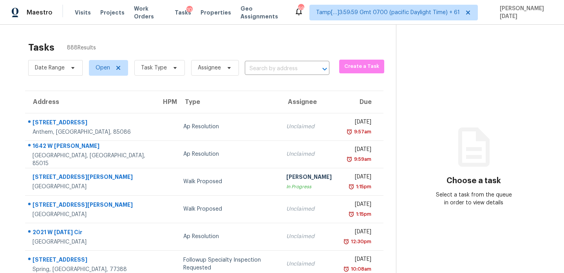
scroll to position [13, 0]
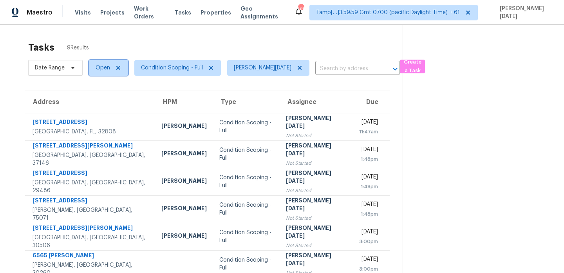
click at [105, 73] on span "Open" at bounding box center [108, 68] width 39 height 16
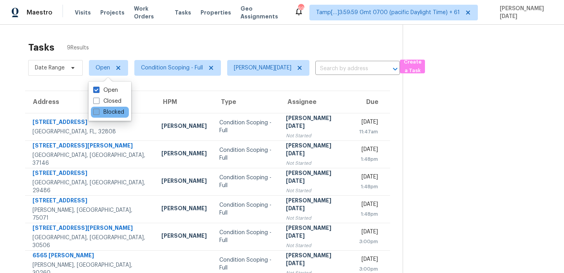
click at [105, 112] on label "Blocked" at bounding box center [108, 112] width 31 height 8
click at [98, 112] on input "Blocked" at bounding box center [95, 110] width 5 height 5
checkbox input "true"
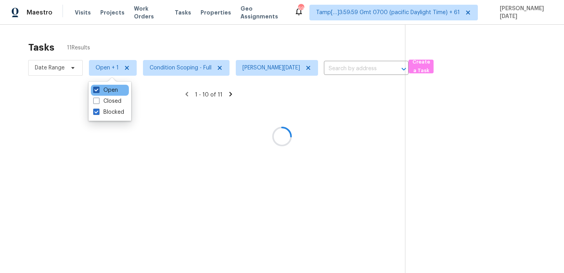
click at [103, 92] on label "Open" at bounding box center [105, 90] width 25 height 8
click at [98, 91] on input "Open" at bounding box center [95, 88] width 5 height 5
checkbox input "false"
click at [194, 47] on div at bounding box center [282, 136] width 564 height 273
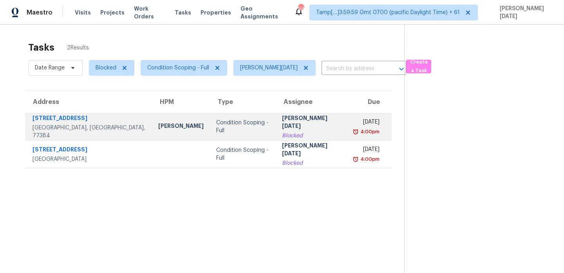
click at [224, 121] on td "Condition Scoping - Full" at bounding box center [242, 126] width 65 height 27
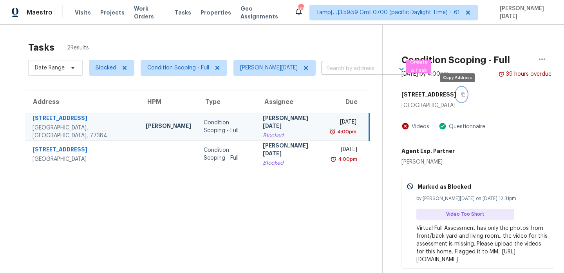
click at [461, 92] on icon "button" at bounding box center [463, 94] width 5 height 5
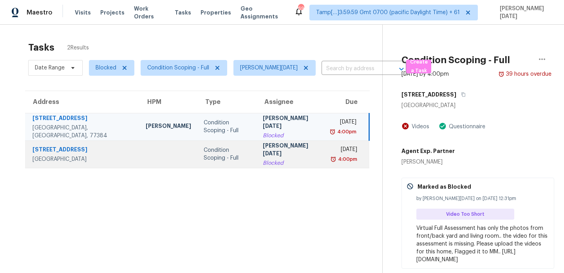
click at [332, 148] on div "Thu, Oct 2nd 2025" at bounding box center [344, 150] width 25 height 10
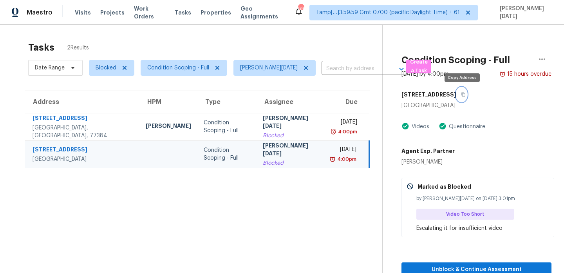
click at [463, 96] on icon "button" at bounding box center [463, 94] width 5 height 5
click at [102, 67] on span "Blocked" at bounding box center [106, 68] width 21 height 8
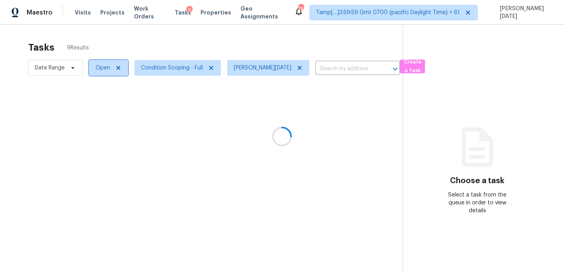
click at [103, 72] on span "Open" at bounding box center [108, 68] width 39 height 16
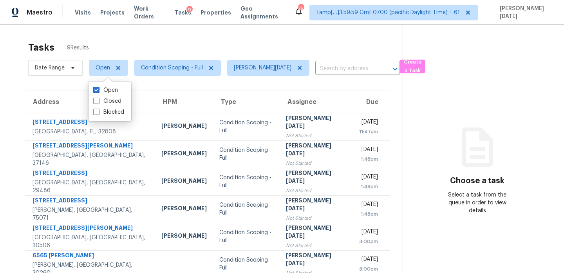
click at [206, 53] on div "Tasks 9 Results" at bounding box center [215, 47] width 374 height 20
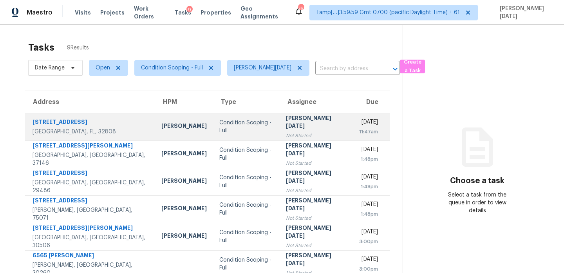
click at [286, 133] on div "Not Started" at bounding box center [316, 136] width 60 height 8
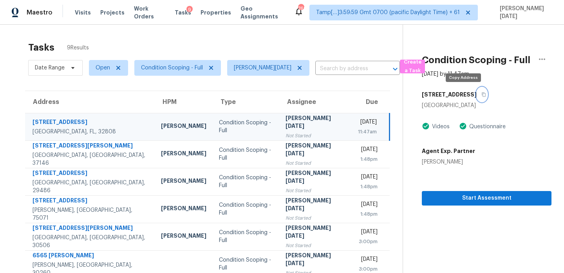
click at [482, 96] on icon "button" at bounding box center [484, 94] width 4 height 4
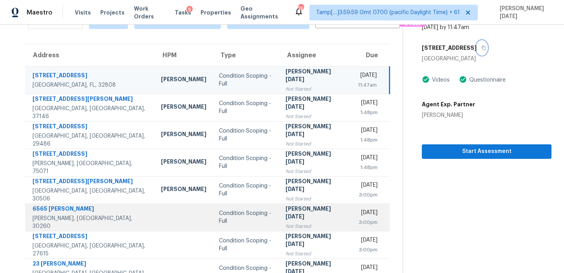
scroll to position [47, 0]
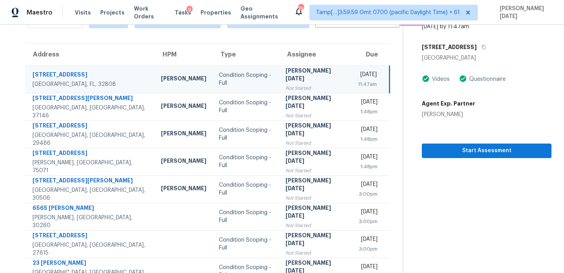
click at [358, 78] on div "[DATE]" at bounding box center [367, 76] width 19 height 10
click at [358, 81] on div "11:47am" at bounding box center [367, 84] width 19 height 8
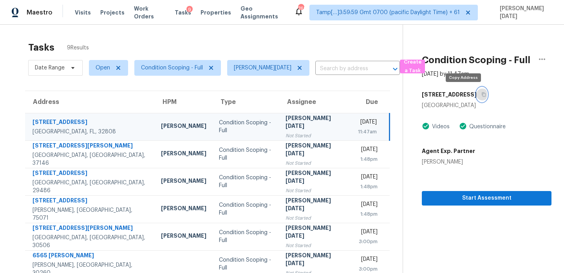
click at [482, 92] on icon "button" at bounding box center [484, 94] width 4 height 4
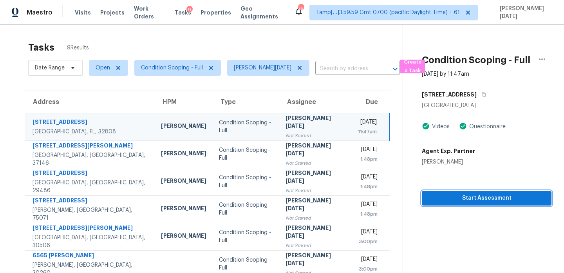
click at [451, 197] on span "Start Assessment" at bounding box center [486, 198] width 117 height 10
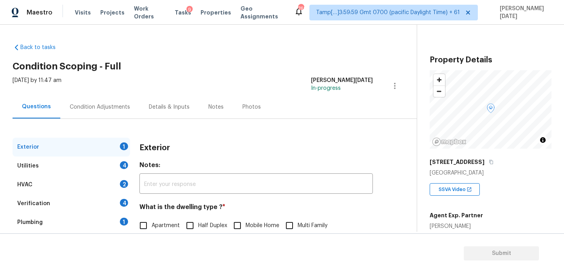
scroll to position [105, 0]
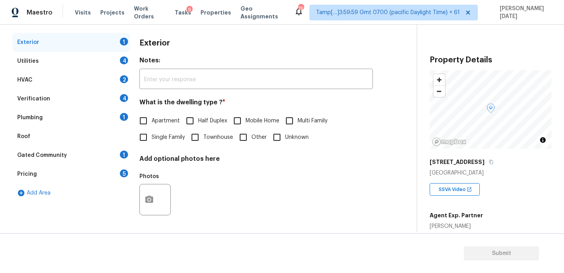
click at [79, 102] on div "Verification 4" at bounding box center [72, 98] width 118 height 19
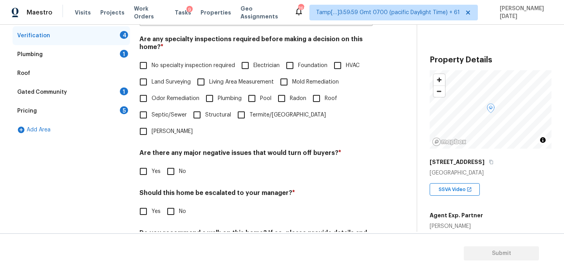
scroll to position [159, 0]
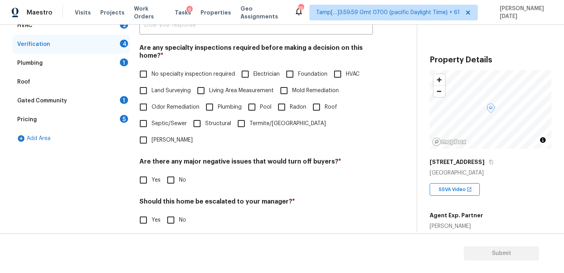
click at [145, 66] on input "No specialty inspection required" at bounding box center [143, 74] width 16 height 16
checkbox input "true"
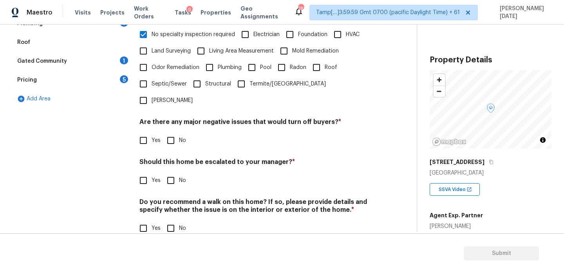
click at [140, 172] on input "Yes" at bounding box center [143, 180] width 16 height 16
checkbox input "true"
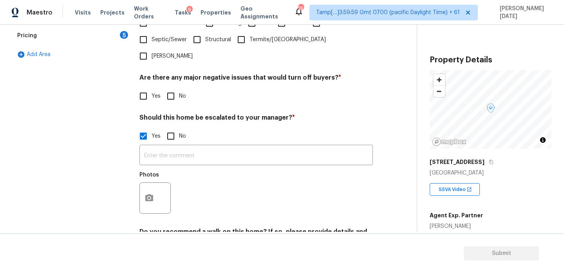
scroll to position [273, 0]
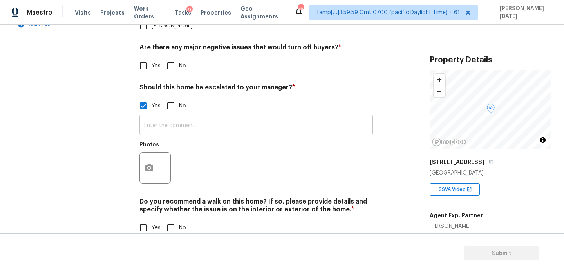
click at [175, 116] on input "text" at bounding box center [255, 125] width 233 height 18
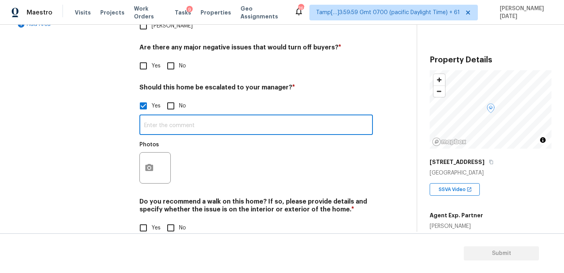
paste input "Escalating for Volusia County review.. No issues noted.,"
type input "Escalating for Volusia County review.. No issues noted.,"
click at [151, 152] on button "button" at bounding box center [149, 167] width 19 height 31
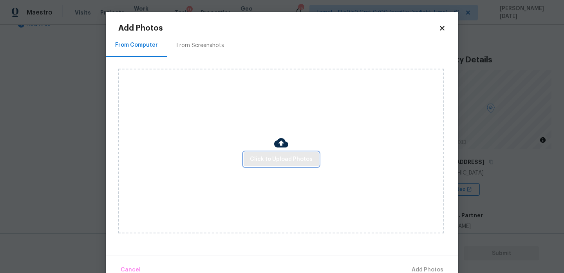
click at [296, 161] on span "Click to Upload Photos" at bounding box center [281, 159] width 63 height 10
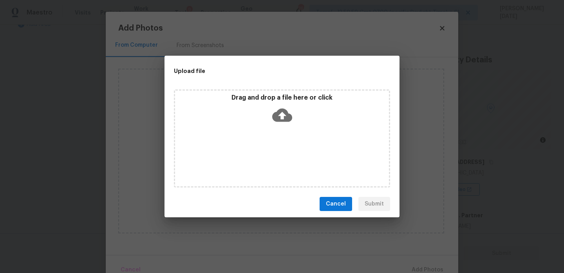
click at [296, 161] on div "Drag and drop a file here or click" at bounding box center [282, 138] width 216 height 98
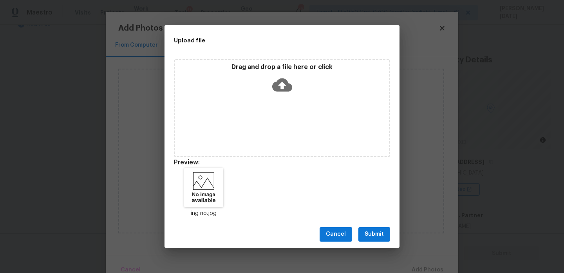
click at [369, 232] on span "Submit" at bounding box center [374, 234] width 19 height 10
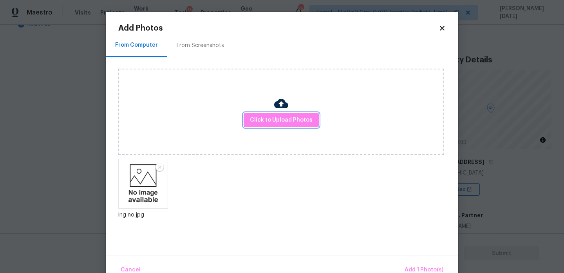
scroll to position [17, 0]
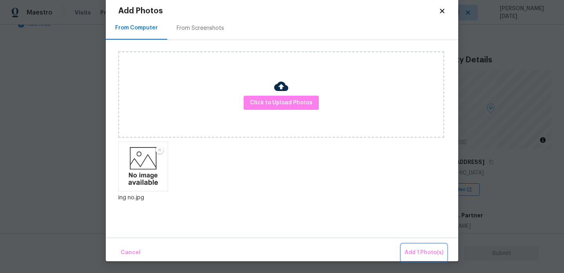
click at [407, 254] on span "Add 1 Photo(s)" at bounding box center [424, 253] width 39 height 10
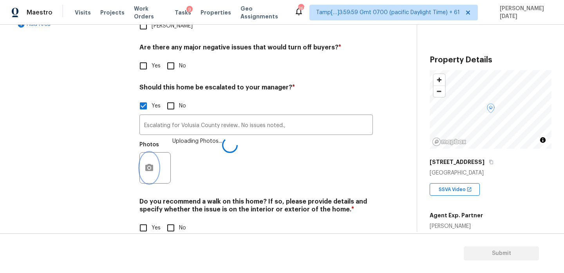
scroll to position [0, 0]
click at [173, 219] on input "No" at bounding box center [171, 227] width 16 height 16
checkbox input "true"
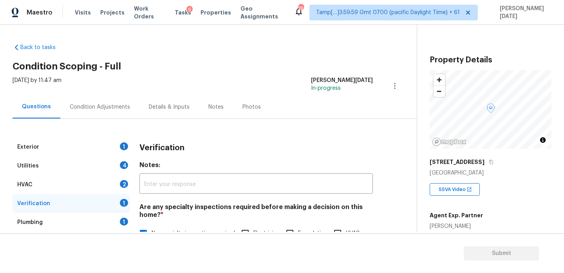
click at [90, 94] on div "Fri, Oct 03 2025 by 11:47 am Prabhu Raja In-progress" at bounding box center [215, 85] width 404 height 19
click at [93, 103] on div "Condition Adjustments" at bounding box center [100, 107] width 60 height 8
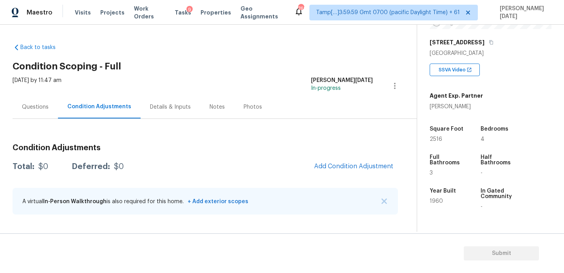
scroll to position [135, 0]
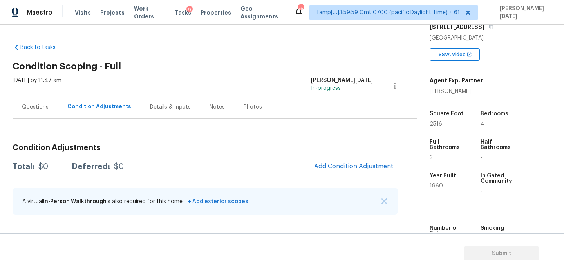
click at [435, 121] on span "2516" at bounding box center [436, 123] width 13 height 5
copy span "2516"
click at [365, 169] on span "Add Condition Adjustment" at bounding box center [353, 166] width 79 height 7
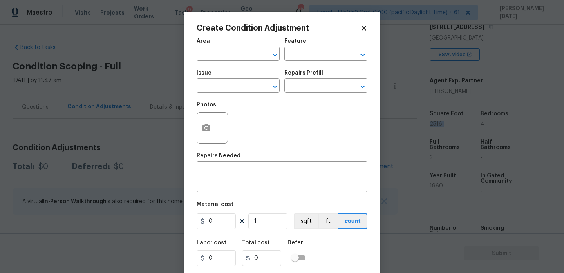
click at [159, 116] on body "Maestro Visits Projects Work Orders Tasks 9 Properties Geo Assignments 763 Tamp…" at bounding box center [282, 136] width 564 height 273
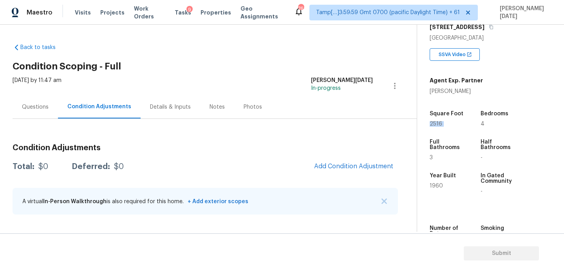
click at [432, 122] on span "2516" at bounding box center [436, 123] width 13 height 5
click at [326, 155] on div "Condition Adjustments Total: $0 Deferred: $0 Add Condition Adjustment A virtual…" at bounding box center [205, 179] width 385 height 84
click at [327, 165] on span "Add Condition Adjustment" at bounding box center [353, 166] width 79 height 7
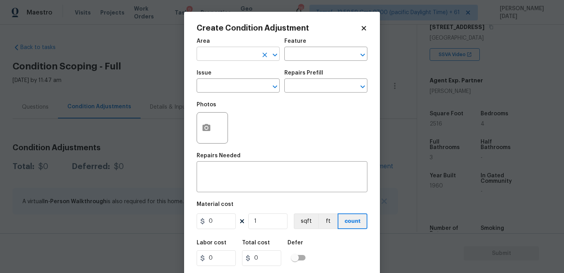
click at [220, 52] on input "text" at bounding box center [227, 55] width 61 height 12
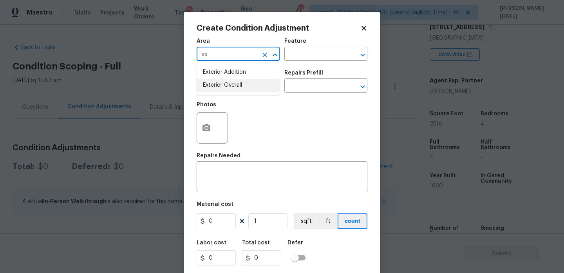
click at [234, 87] on li "Exterior Overall" at bounding box center [238, 85] width 83 height 13
type input "Exterior Overall"
click at [234, 87] on input "text" at bounding box center [227, 86] width 61 height 12
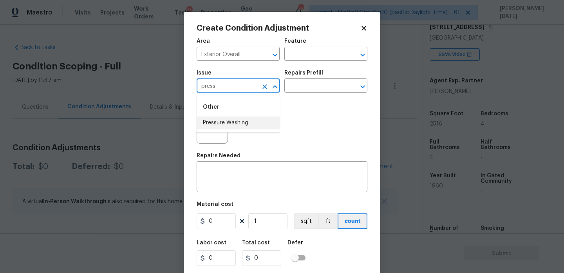
click at [241, 125] on li "Pressure Washing" at bounding box center [238, 122] width 83 height 13
type input "Pressure Washing"
click at [293, 83] on input "text" at bounding box center [314, 86] width 61 height 12
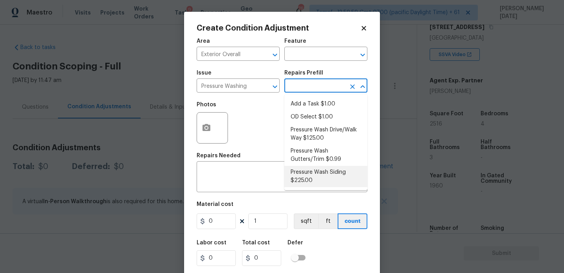
click at [317, 181] on li "Pressure Wash Siding $225.00" at bounding box center [325, 176] width 83 height 21
type input "Siding"
type textarea "Protect areas as needed for pressure washing. Pressure wash the siding on the h…"
type input "225"
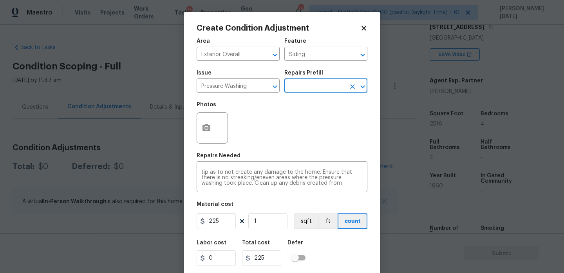
scroll to position [20, 0]
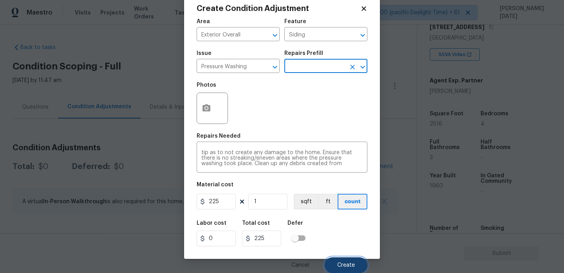
click at [343, 261] on button "Create" at bounding box center [346, 265] width 43 height 16
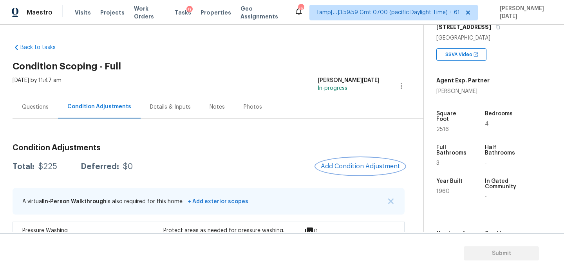
scroll to position [65, 0]
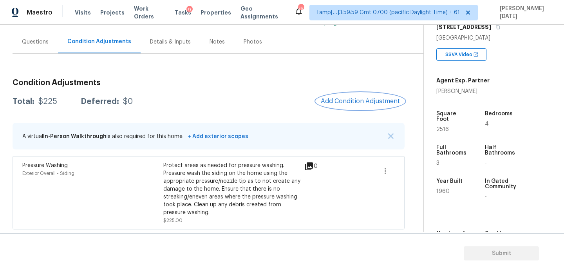
click at [351, 99] on span "Add Condition Adjustment" at bounding box center [360, 101] width 79 height 7
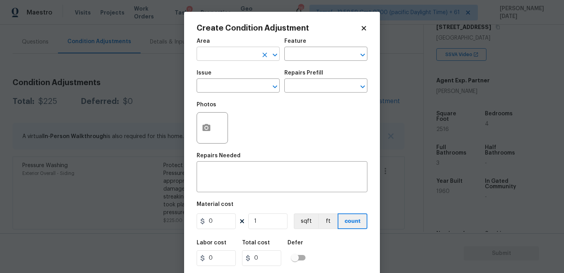
click at [227, 52] on input "text" at bounding box center [227, 55] width 61 height 12
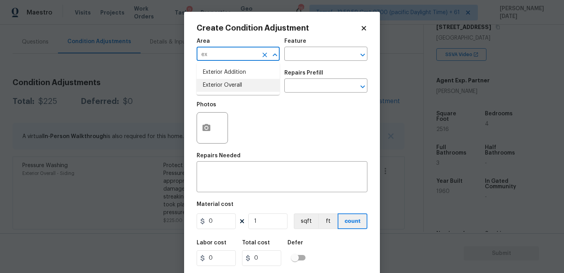
click at [236, 85] on li "Exterior Overall" at bounding box center [238, 85] width 83 height 13
type input "Exterior Overall"
click at [236, 85] on input "text" at bounding box center [227, 86] width 61 height 12
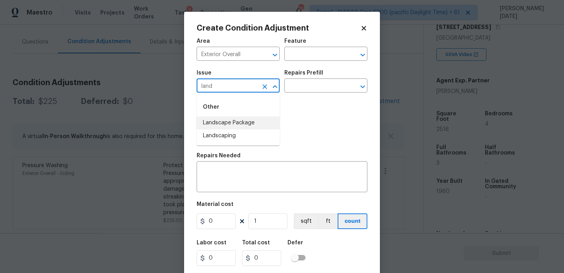
click at [240, 119] on li "Landscape Package" at bounding box center [238, 122] width 83 height 13
type input "Landscape Package"
click at [315, 86] on input "text" at bounding box center [314, 86] width 61 height 12
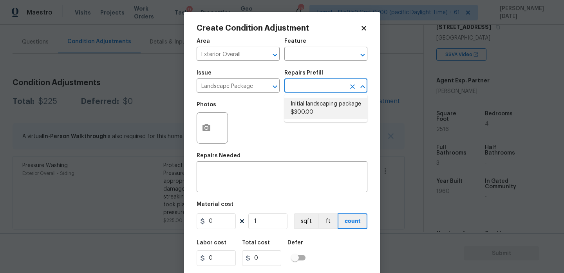
click at [317, 108] on li "Initial landscaping package $300.00" at bounding box center [325, 108] width 83 height 21
type input "Home Readiness Packages"
type textarea "Mowing of grass up to 6" in height. Mow, edge along driveways & sidewalks, trim…"
type input "300"
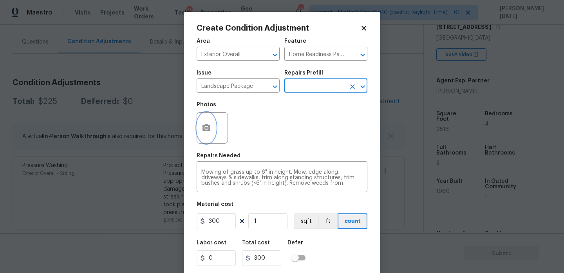
click at [203, 134] on button "button" at bounding box center [206, 127] width 19 height 31
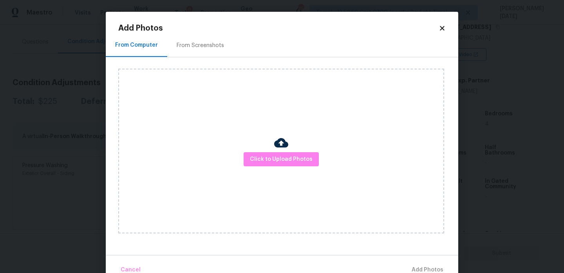
click at [202, 51] on div "From Screenshots" at bounding box center [200, 45] width 66 height 23
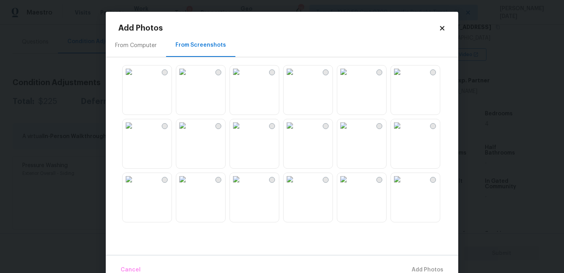
click at [242, 78] on img at bounding box center [236, 71] width 13 height 13
click at [403, 78] on img at bounding box center [397, 71] width 13 height 13
click at [403, 132] on img at bounding box center [397, 125] width 13 height 13
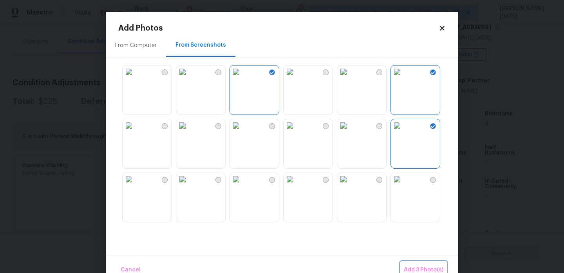
click at [428, 265] on span "Add 3 Photo(s)" at bounding box center [424, 270] width 40 height 10
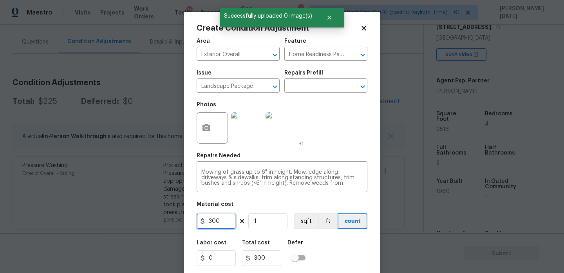
drag, startPoint x: 227, startPoint y: 224, endPoint x: 133, endPoint y: 219, distance: 94.1
click at [133, 219] on div "Create Condition Adjustment Area Exterior Overall ​ Feature Home Readiness Pack…" at bounding box center [282, 136] width 564 height 273
type input "750"
click at [329, 121] on div "Photos +1" at bounding box center [282, 122] width 171 height 51
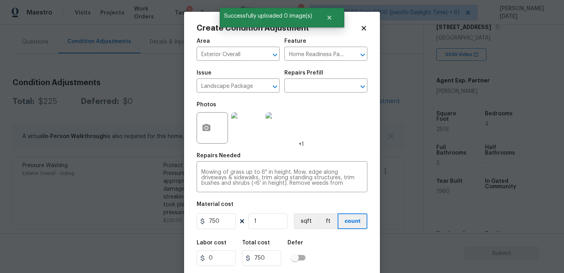
scroll to position [20, 0]
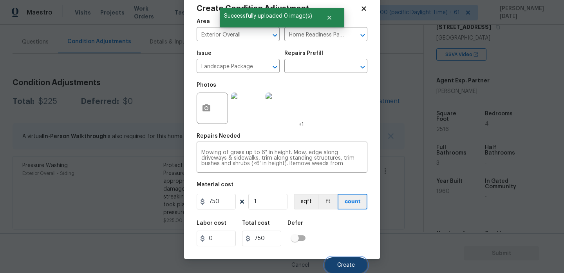
click at [345, 268] on button "Create" at bounding box center [346, 265] width 43 height 16
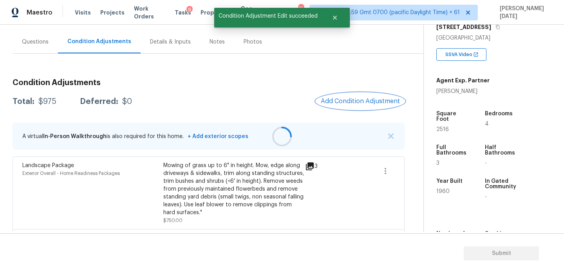
scroll to position [0, 0]
click at [361, 99] on span "Add Condition Adjustment" at bounding box center [360, 101] width 79 height 7
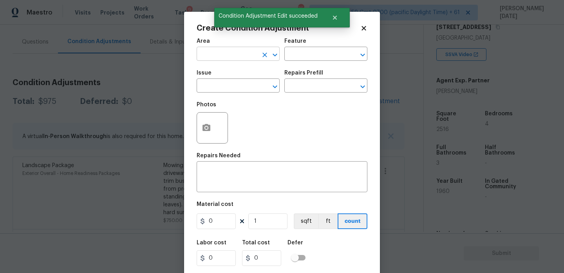
click at [210, 51] on input "text" at bounding box center [227, 55] width 61 height 12
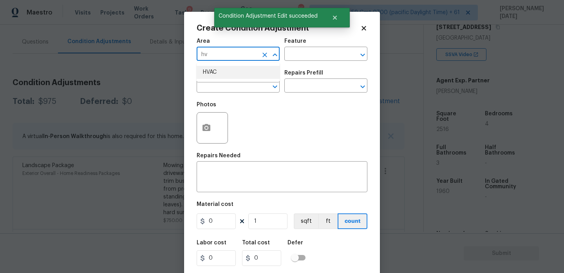
click at [226, 71] on li "HVAC" at bounding box center [238, 72] width 83 height 13
type input "HVAC"
click at [224, 83] on input "text" at bounding box center [227, 86] width 61 height 12
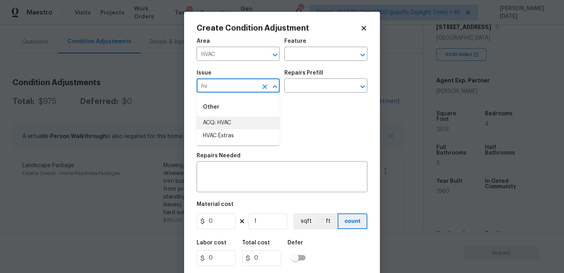
click at [227, 128] on li "ACQ: HVAC" at bounding box center [238, 122] width 83 height 13
type input "ACQ: HVAC"
click at [316, 89] on input "text" at bounding box center [314, 86] width 61 height 12
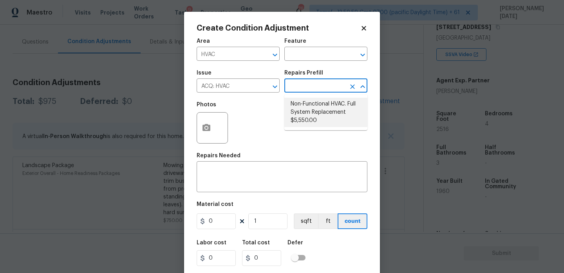
click at [327, 122] on li "Non-Functional HVAC. Full System Replacement $5,550.00" at bounding box center [325, 112] width 83 height 29
type input "Acquisition"
type textarea "Acquisition Scope: Full System Replacement"
type input "5550"
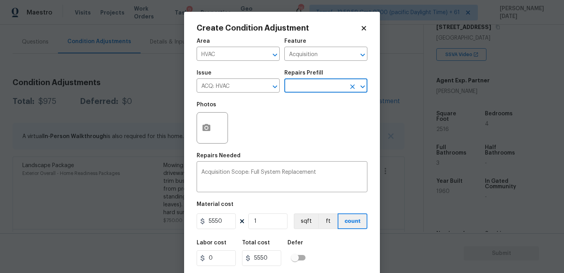
scroll to position [20, 0]
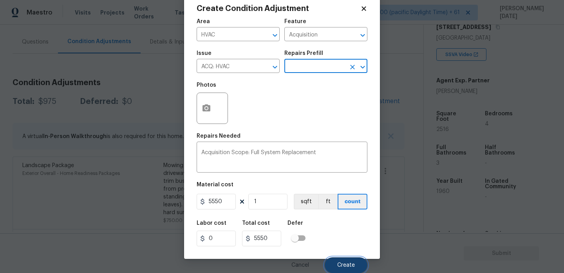
click at [349, 258] on button "Create" at bounding box center [346, 265] width 43 height 16
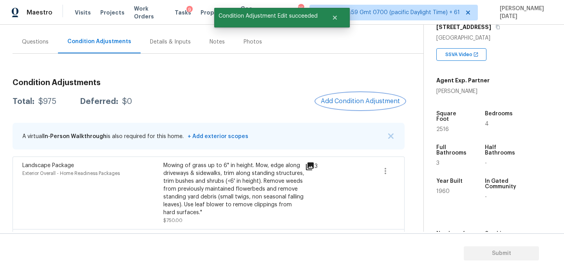
scroll to position [0, 0]
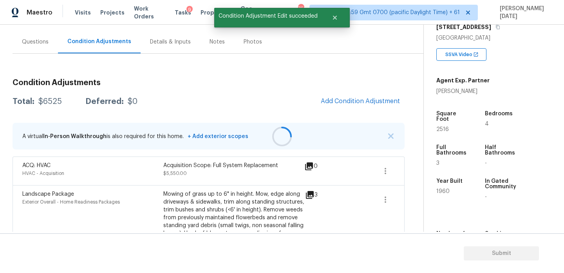
click at [358, 101] on div at bounding box center [282, 136] width 564 height 273
click at [349, 95] on button "Add Condition Adjustment" at bounding box center [360, 101] width 89 height 16
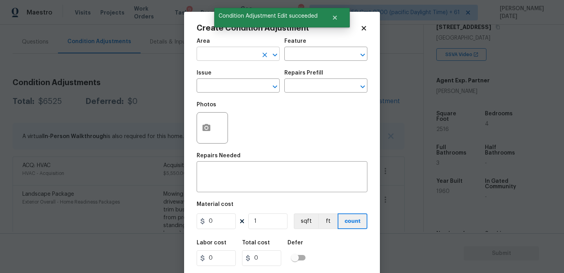
click at [207, 52] on input "text" at bounding box center [227, 55] width 61 height 12
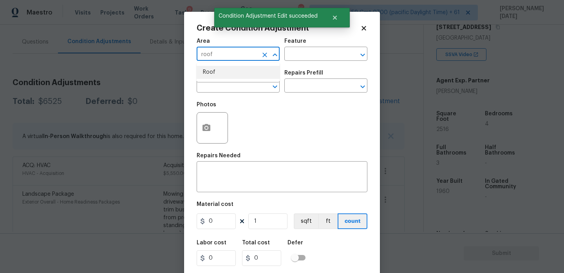
click at [215, 75] on li "Roof" at bounding box center [238, 72] width 83 height 13
type input "Roof"
click at [214, 81] on input "text" at bounding box center [227, 86] width 61 height 12
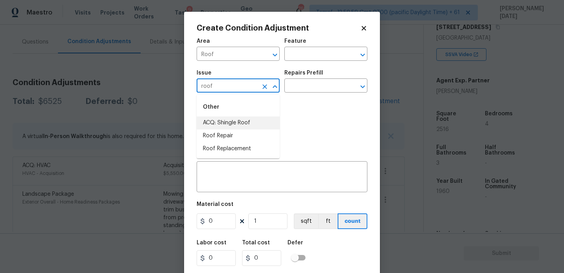
click at [224, 121] on li "ACQ: Shingle Roof" at bounding box center [238, 122] width 83 height 13
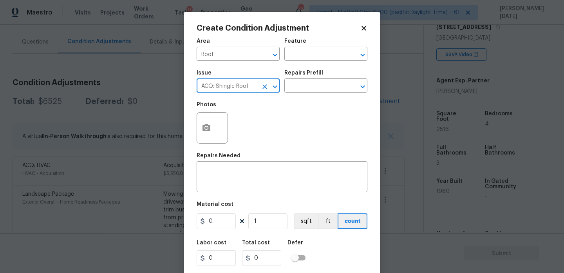
type input "ACQ: Shingle Roof"
click at [309, 97] on div "Issue ACQ: Shingle Roof ​ Repairs Prefill ​" at bounding box center [282, 81] width 171 height 32
click at [317, 92] on input "text" at bounding box center [314, 86] width 61 height 12
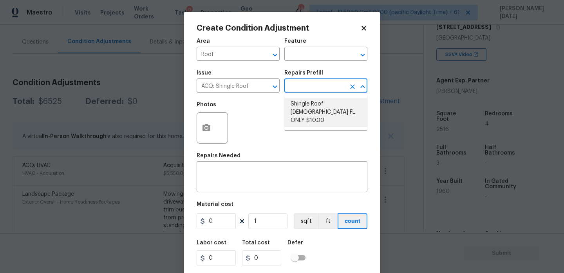
click at [317, 107] on li "Shingle Roof 15+ Years Old FL ONLY $10.00" at bounding box center [325, 112] width 83 height 29
type input "Acquisition"
type textarea "Acquisition Scope ([US_STATE] Only): Shingle Roof 15+ years in age maintenance."
type input "10"
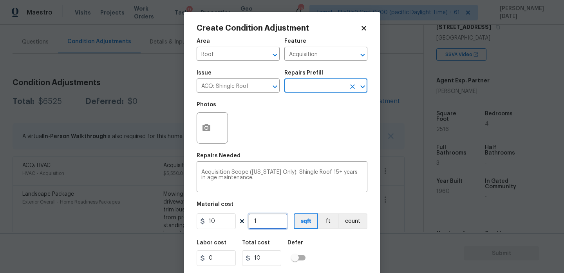
click at [273, 226] on input "1" at bounding box center [267, 221] width 39 height 16
type input "0"
paste input "2516"
type input "2516"
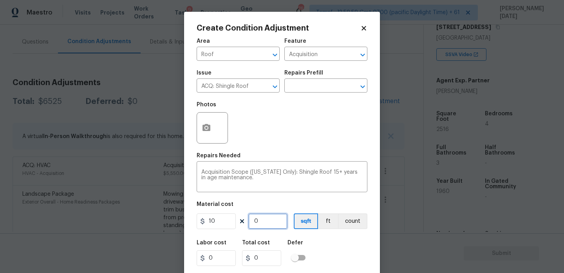
type input "25160"
type input "2516"
click at [329, 139] on div "Photos" at bounding box center [282, 122] width 171 height 51
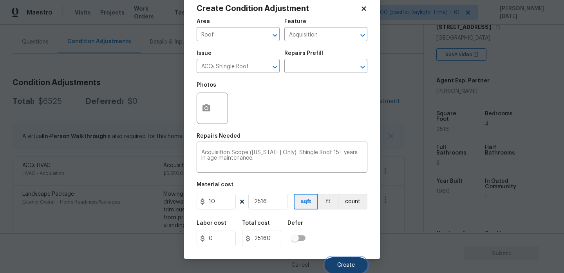
click at [348, 267] on span "Create" at bounding box center [346, 265] width 18 height 6
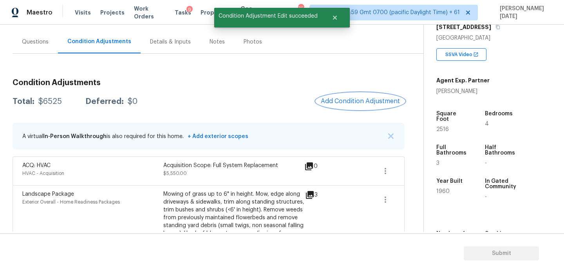
scroll to position [0, 0]
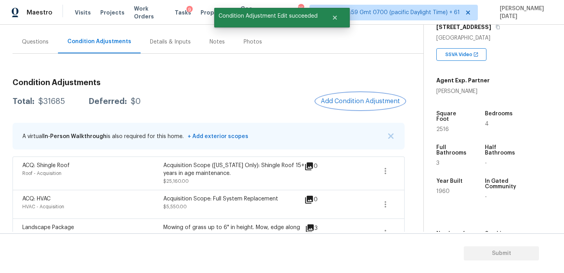
click at [367, 102] on span "Add Condition Adjustment" at bounding box center [360, 101] width 79 height 7
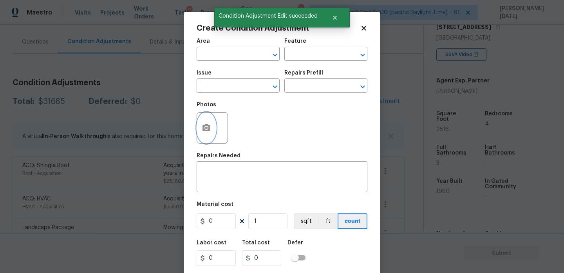
click at [206, 132] on icon "button" at bounding box center [206, 127] width 9 height 9
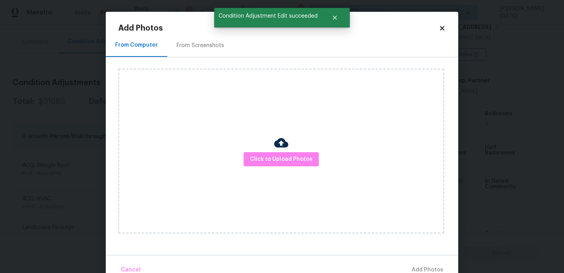
click at [201, 38] on div "From Screenshots" at bounding box center [200, 45] width 66 height 23
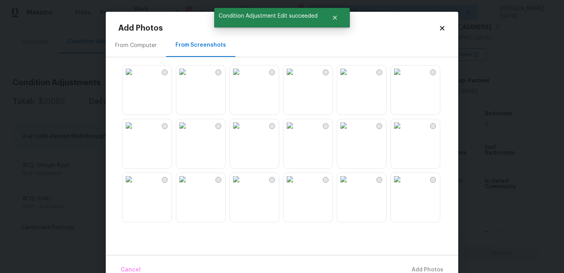
click at [242, 78] on img at bounding box center [236, 71] width 13 height 13
click at [350, 78] on img at bounding box center [343, 71] width 13 height 13
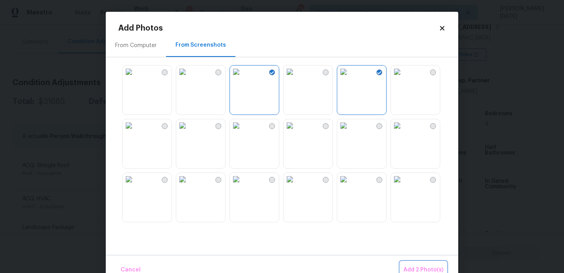
click at [425, 267] on span "Add 2 Photo(s)" at bounding box center [423, 270] width 40 height 10
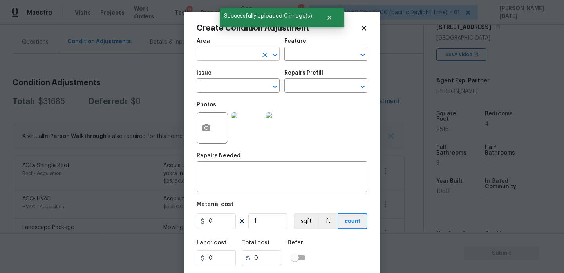
click at [217, 52] on input "text" at bounding box center [227, 55] width 61 height 12
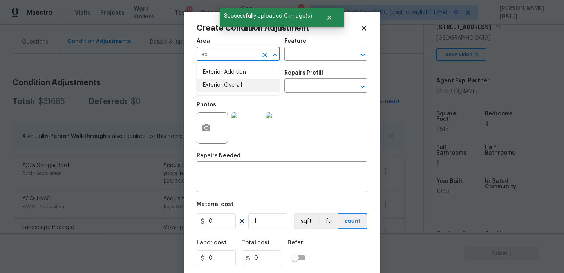
click at [235, 87] on li "Exterior Overall" at bounding box center [238, 85] width 83 height 13
type input "Exterior Overall"
click at [235, 87] on input "text" at bounding box center [227, 86] width 61 height 12
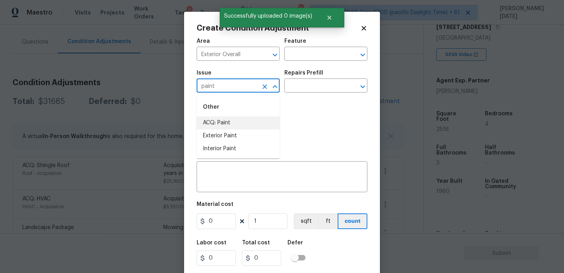
click at [234, 120] on li "ACQ: Paint" at bounding box center [238, 122] width 83 height 13
type input "ACQ: Paint"
click at [313, 87] on input "text" at bounding box center [314, 86] width 61 height 12
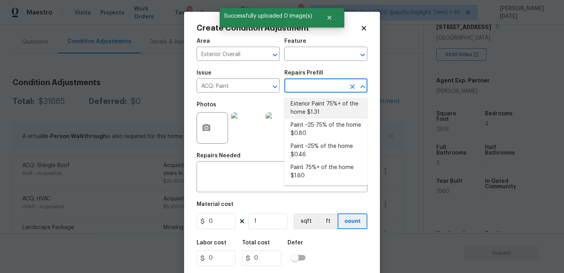
click at [318, 110] on li "Exterior Paint 75%+ of the home $1.31" at bounding box center [325, 108] width 83 height 21
type input "Acquisition"
type textarea "Acquisition Scope: 75%+ of the home exterior will likely require paint"
type input "1.31"
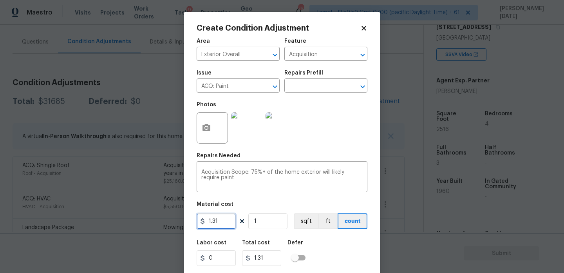
click at [224, 224] on input "1.31" at bounding box center [216, 221] width 39 height 16
type input "1.5"
click at [277, 216] on input "1" at bounding box center [267, 221] width 39 height 16
type input "0"
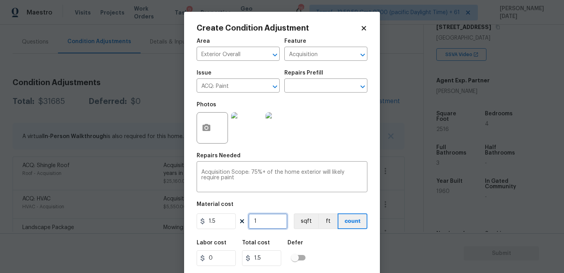
type input "0"
paste input "2516"
type input "2516"
type input "3774"
type input "2516"
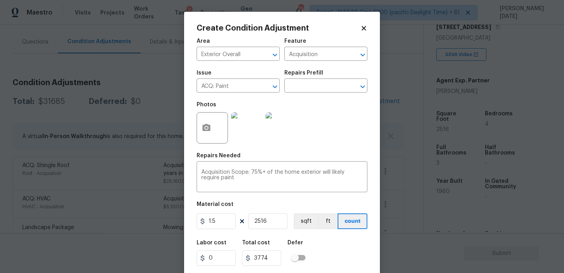
click at [318, 143] on div "Photos" at bounding box center [282, 122] width 171 height 51
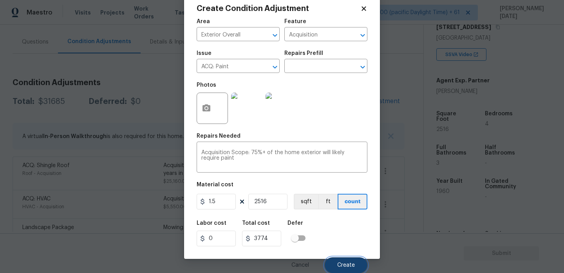
click at [347, 261] on button "Create" at bounding box center [346, 265] width 43 height 16
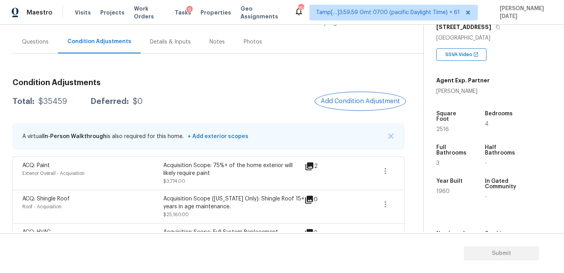
scroll to position [94, 0]
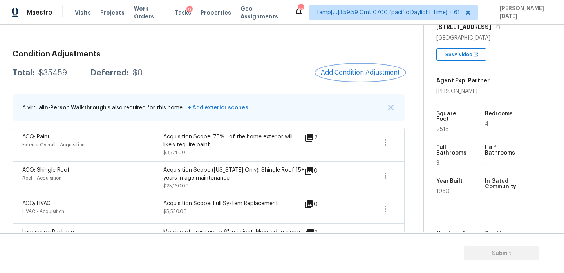
click at [350, 73] on span "Add Condition Adjustment" at bounding box center [360, 72] width 79 height 7
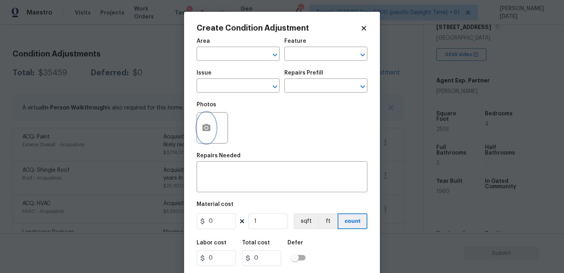
click at [198, 130] on button "button" at bounding box center [206, 127] width 19 height 31
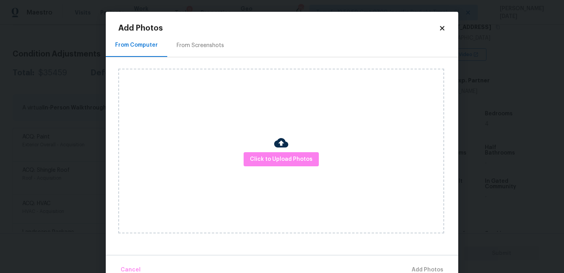
click at [204, 33] on div "Add Photos From Computer From Screenshots Click to Upload Photos Cancel Add Pho…" at bounding box center [281, 151] width 327 height 254
click at [202, 43] on div "From Screenshots" at bounding box center [200, 46] width 47 height 8
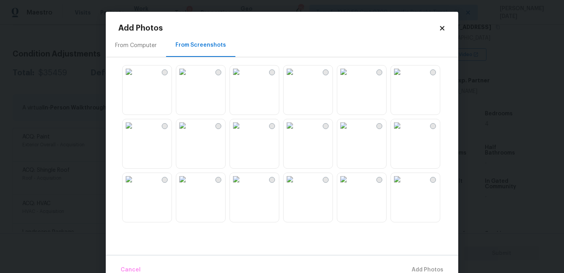
click at [242, 78] on img at bounding box center [236, 71] width 13 height 13
click at [350, 78] on img at bounding box center [343, 71] width 13 height 13
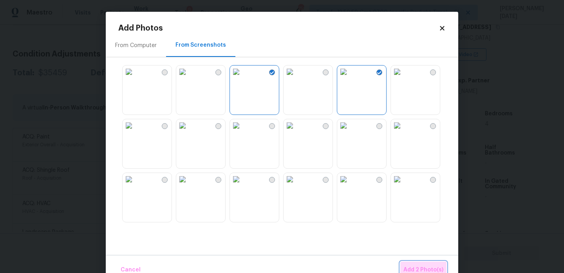
click at [407, 268] on span "Add 2 Photo(s)" at bounding box center [423, 270] width 40 height 10
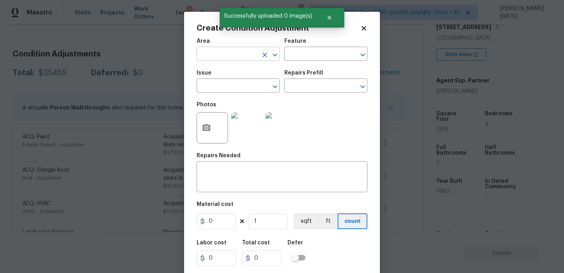
click at [205, 52] on input "text" at bounding box center [227, 55] width 61 height 12
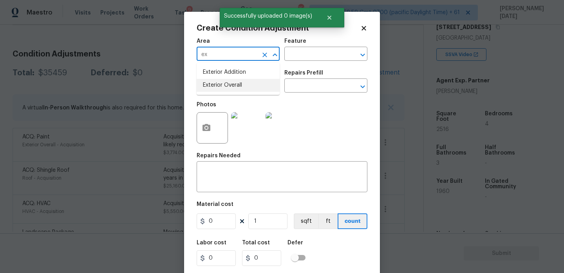
click at [224, 86] on li "Exterior Overall" at bounding box center [238, 85] width 83 height 13
type input "Exterior Overall"
click at [224, 86] on input "text" at bounding box center [227, 86] width 61 height 12
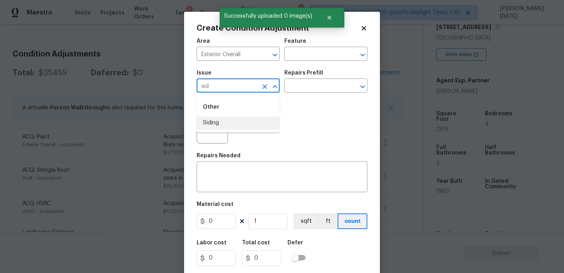
click at [231, 125] on li "Siding" at bounding box center [238, 122] width 83 height 13
type input "Siding"
click at [303, 61] on div "Area Exterior Overall ​ Feature ​" at bounding box center [282, 50] width 171 height 32
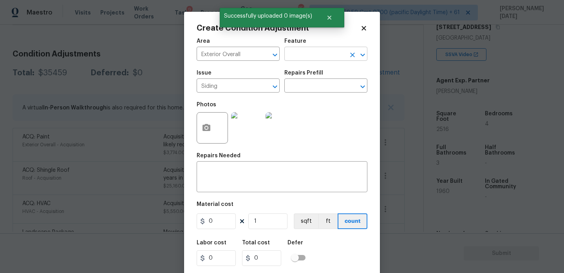
click at [308, 51] on input "text" at bounding box center [314, 55] width 61 height 12
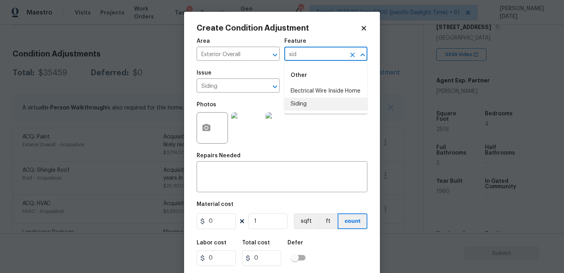
click at [315, 107] on li "Siding" at bounding box center [325, 104] width 83 height 13
type input "Siding"
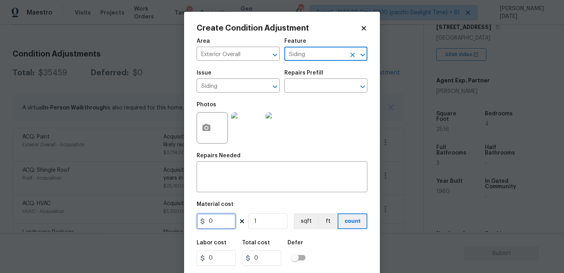
click at [227, 221] on input "0" at bounding box center [216, 221] width 39 height 16
type input "1500"
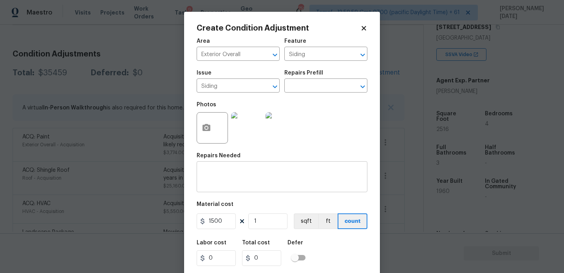
type input "1500"
click at [244, 186] on div "x ​" at bounding box center [282, 177] width 171 height 29
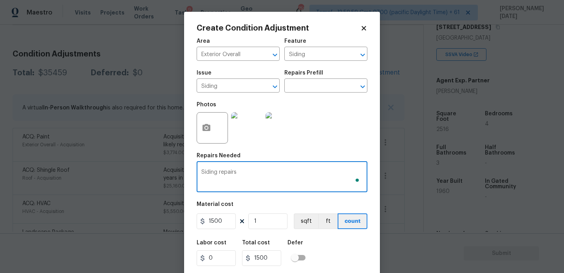
scroll to position [20, 0]
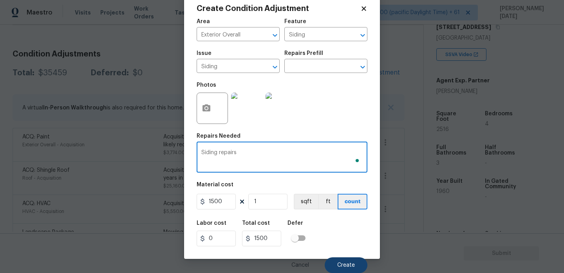
type textarea "Siding repairs"
click at [342, 268] on button "Create" at bounding box center [346, 265] width 43 height 16
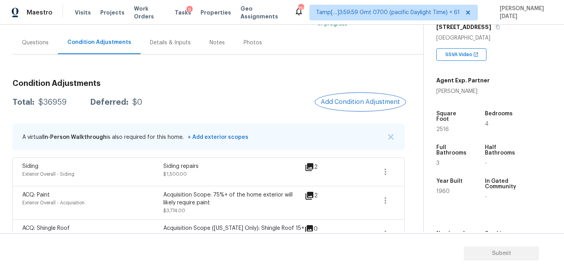
scroll to position [62, 0]
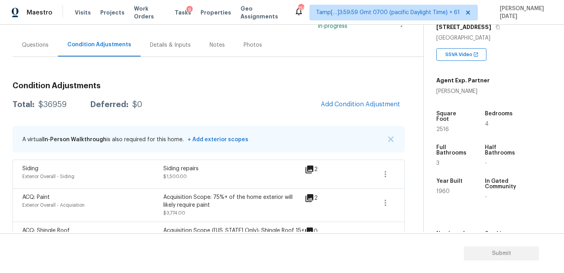
click at [353, 94] on div "Condition Adjustments Total: $36959 Deferred: $0 Add Condition Adjustment A vir…" at bounding box center [209, 252] width 392 height 353
click at [350, 99] on button "Add Condition Adjustment" at bounding box center [360, 104] width 89 height 16
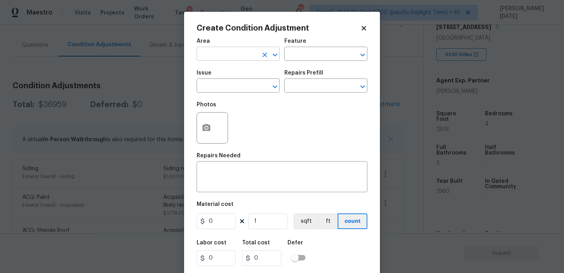
click at [214, 56] on input "text" at bounding box center [227, 55] width 61 height 12
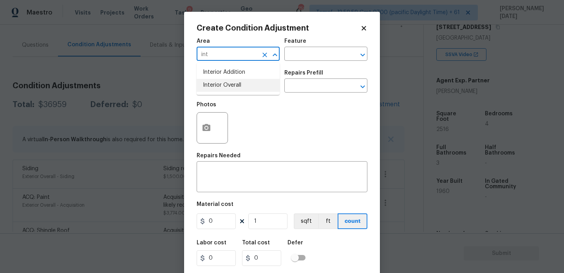
click at [222, 87] on li "Interior Overall" at bounding box center [238, 85] width 83 height 13
type input "Interior Overall"
click at [222, 87] on input "text" at bounding box center [227, 86] width 61 height 12
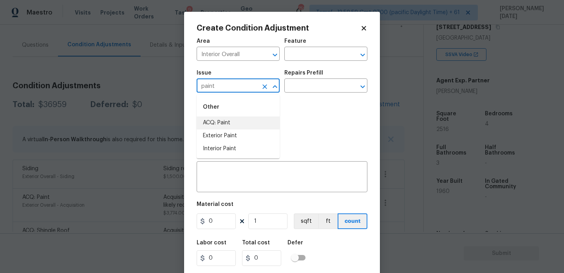
click at [227, 120] on li "ACQ: Paint" at bounding box center [238, 122] width 83 height 13
type input "ACQ: Paint"
click at [306, 96] on div "Issue ACQ: Paint ​ Repairs Prefill ​" at bounding box center [282, 81] width 171 height 32
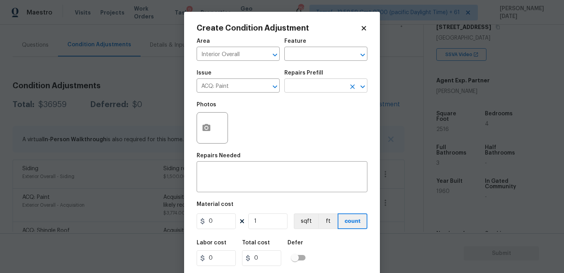
click at [315, 91] on input "text" at bounding box center [314, 86] width 61 height 12
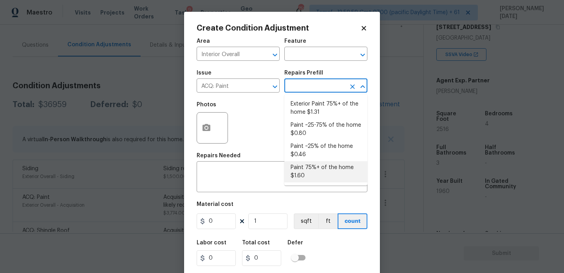
click at [325, 172] on li "Paint 75%+ of the home $1.60" at bounding box center [325, 171] width 83 height 21
type input "Acquisition"
type textarea "Acquisition Scope: 75%+ of the home will likely require interior paint"
type input "1.6"
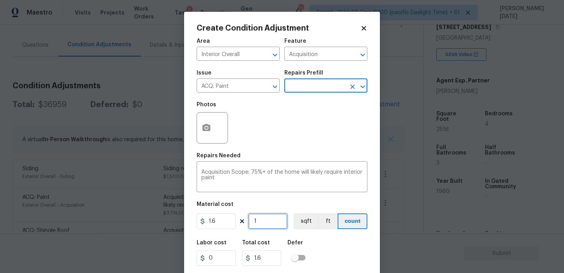
click at [279, 225] on input "1" at bounding box center [267, 221] width 39 height 16
type input "0"
paste input "2516"
type input "2516"
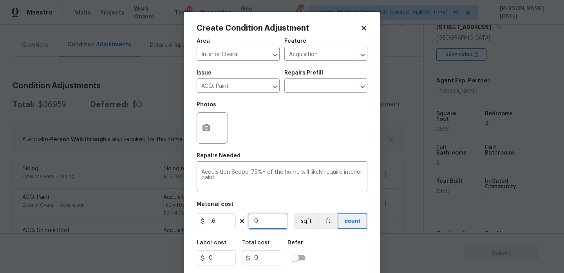
type input "4025.6"
type input "2516"
click at [206, 130] on icon "button" at bounding box center [206, 127] width 8 height 7
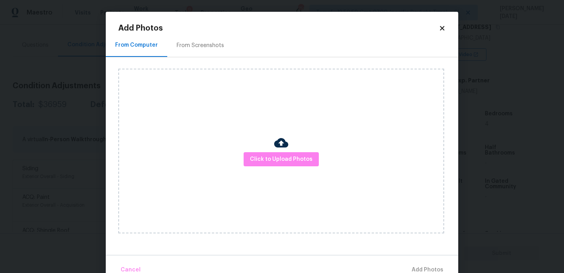
click at [197, 47] on div "From Screenshots" at bounding box center [200, 46] width 47 height 8
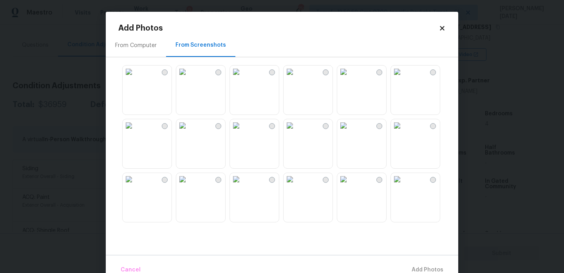
click at [189, 78] on img at bounding box center [182, 71] width 13 height 13
click at [135, 78] on img at bounding box center [129, 71] width 13 height 13
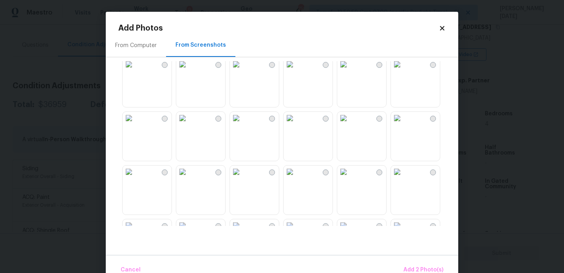
click at [296, 71] on img at bounding box center [290, 64] width 13 height 13
click at [296, 124] on img at bounding box center [290, 118] width 13 height 13
click at [341, 124] on img at bounding box center [343, 118] width 13 height 13
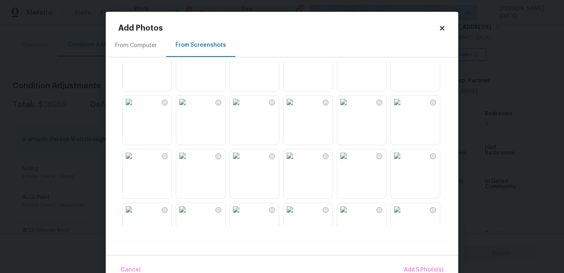
scroll to position [748, 0]
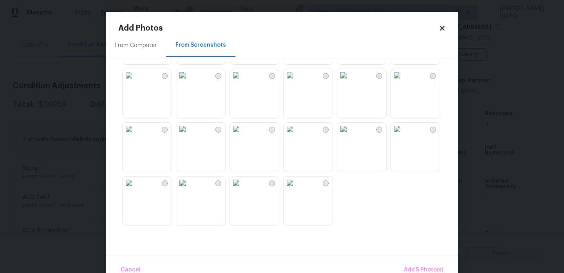
click at [296, 81] on img at bounding box center [290, 75] width 13 height 13
click at [296, 135] on img at bounding box center [290, 129] width 13 height 13
click at [403, 135] on img at bounding box center [397, 129] width 13 height 13
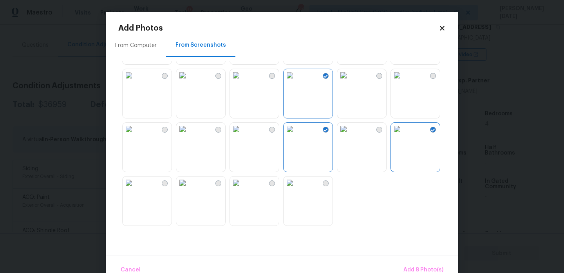
click at [403, 81] on img at bounding box center [397, 75] width 13 height 13
click at [296, 189] on img at bounding box center [290, 182] width 13 height 13
click at [426, 264] on button "Add 10 Photo(s)" at bounding box center [422, 269] width 49 height 17
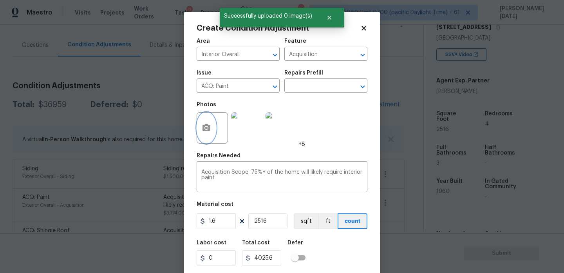
scroll to position [20, 0]
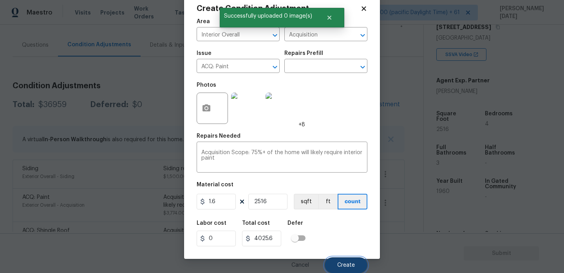
click at [338, 264] on span "Create" at bounding box center [346, 265] width 18 height 6
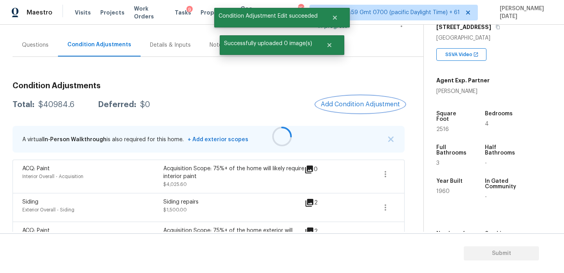
scroll to position [0, 0]
click at [355, 103] on span "Add Condition Adjustment" at bounding box center [360, 104] width 79 height 7
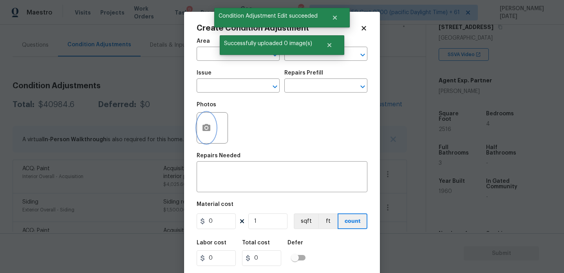
click at [205, 133] on button "button" at bounding box center [206, 127] width 19 height 31
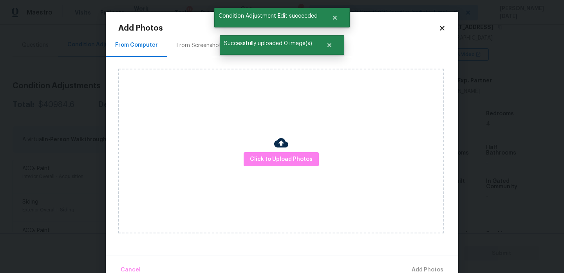
click at [195, 47] on div "From Screenshots" at bounding box center [200, 46] width 47 height 8
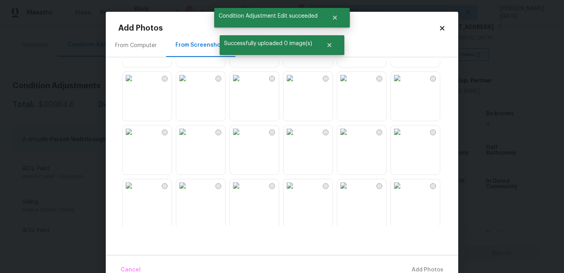
scroll to position [456, 0]
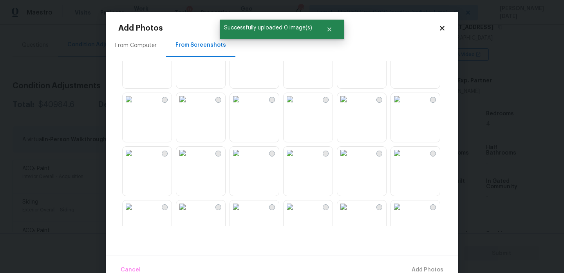
click at [350, 159] on img at bounding box center [343, 152] width 13 height 13
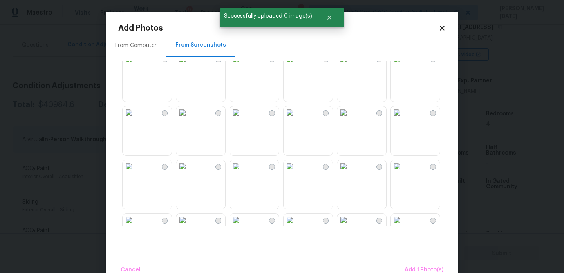
scroll to position [613, 0]
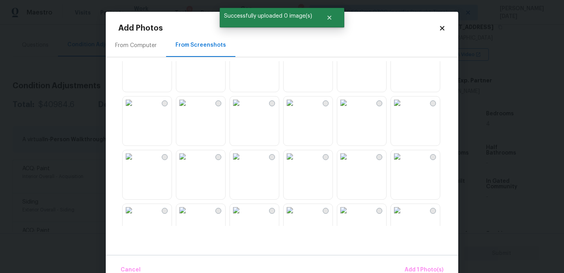
click at [188, 109] on img at bounding box center [182, 102] width 13 height 13
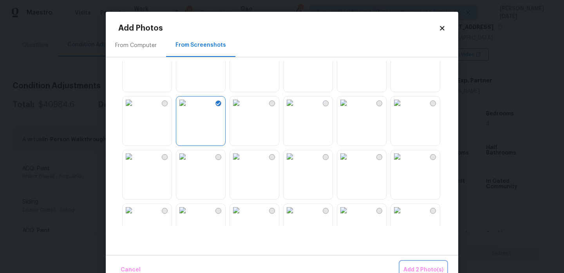
click at [412, 267] on span "Add 2 Photo(s)" at bounding box center [423, 270] width 40 height 10
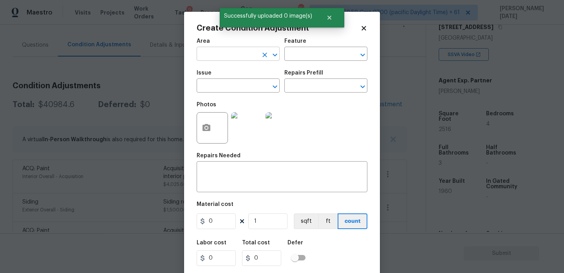
click at [211, 55] on input "text" at bounding box center [227, 55] width 61 height 12
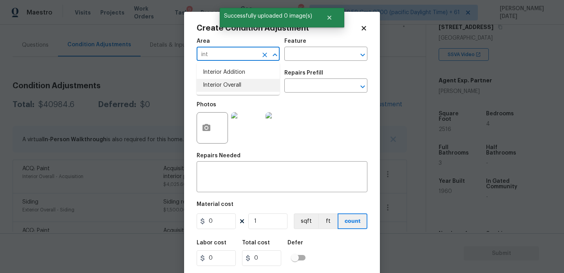
click at [227, 93] on ul "Interior Addition Interior Overall" at bounding box center [238, 79] width 83 height 32
click at [237, 86] on li "Interior Overall" at bounding box center [238, 85] width 83 height 13
type input "Interior Overall"
click at [237, 86] on input "text" at bounding box center [227, 86] width 61 height 12
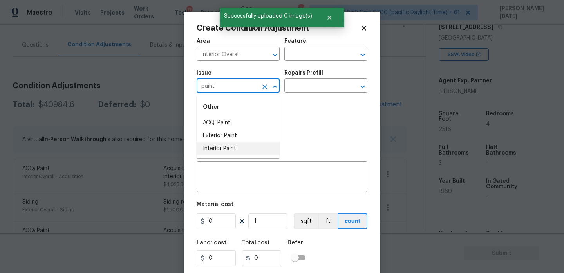
click at [235, 145] on li "Interior Paint" at bounding box center [238, 148] width 83 height 13
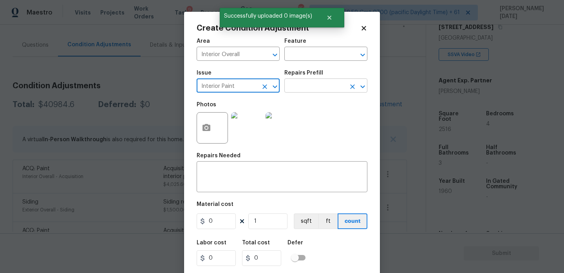
type input "Interior Paint"
click at [310, 82] on input "text" at bounding box center [314, 86] width 61 height 12
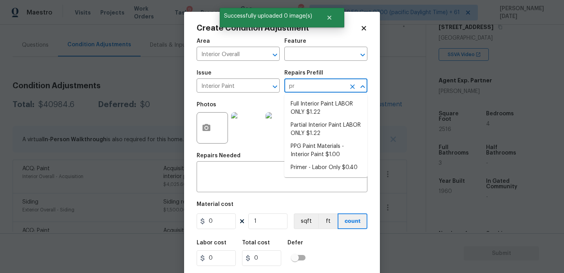
type input "pri"
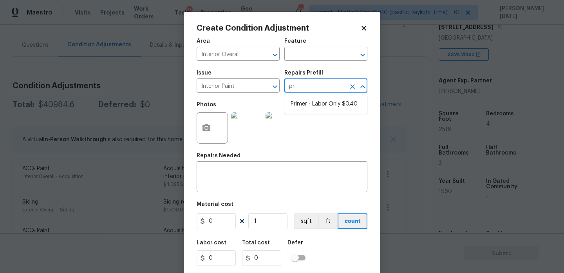
click at [319, 98] on li "Primer - Labor Only $0.40" at bounding box center [325, 104] width 83 height 13
type input "Overall Paint"
type textarea "Interior primer - PRIMER PROVIDED BY OPENDOOR - All nails, screws, drywall anch…"
type input "0.4"
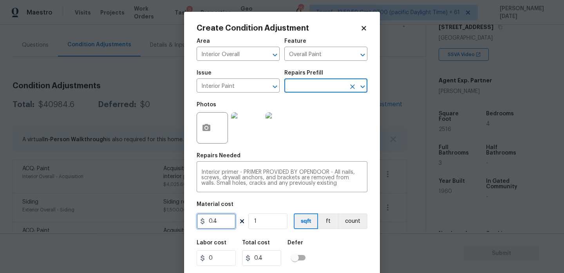
drag, startPoint x: 218, startPoint y: 227, endPoint x: 186, endPoint y: 225, distance: 32.6
click at [186, 225] on div "Create Condition Adjustment Area Interior Overall ​ Feature Overall Paint ​ Iss…" at bounding box center [282, 145] width 196 height 266
type input "500"
click at [325, 143] on div "Photos" at bounding box center [282, 122] width 171 height 51
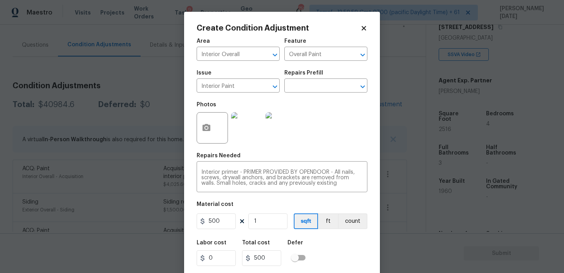
click at [325, 143] on div "Photos" at bounding box center [282, 122] width 171 height 51
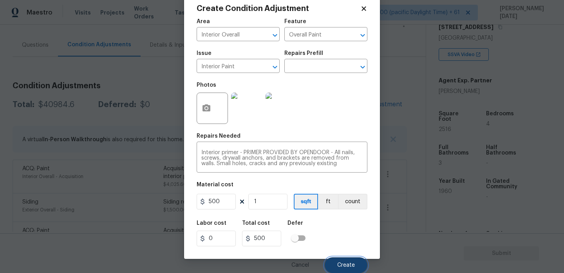
click at [341, 262] on span "Create" at bounding box center [346, 265] width 18 height 6
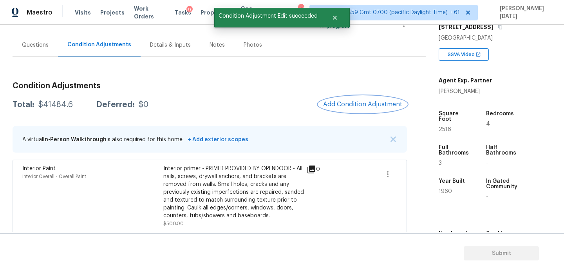
scroll to position [0, 0]
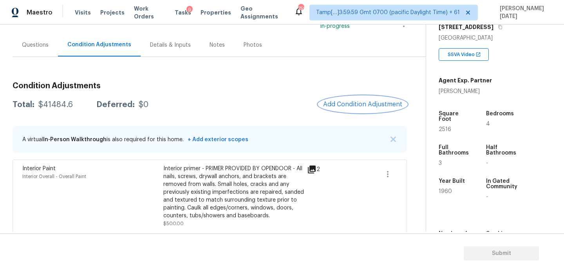
click at [350, 103] on span "Add Condition Adjustment" at bounding box center [362, 104] width 79 height 7
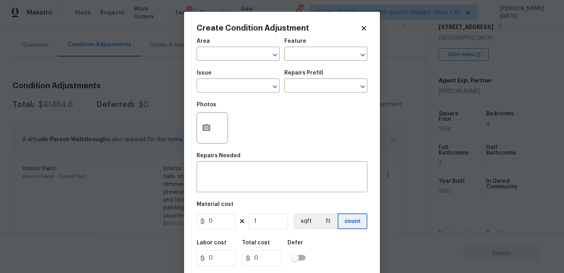
click at [89, 51] on body "Maestro Visits Projects Work Orders Tasks 9 Properties Geo Assignments 759 Tamp…" at bounding box center [282, 136] width 564 height 273
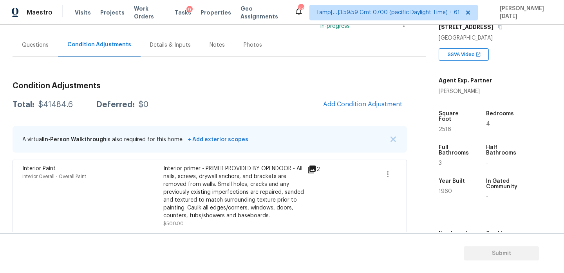
click at [20, 43] on div "Questions" at bounding box center [35, 44] width 45 height 23
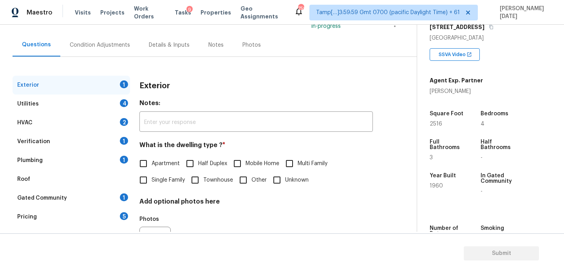
click at [76, 136] on div "Verification 1" at bounding box center [72, 141] width 118 height 19
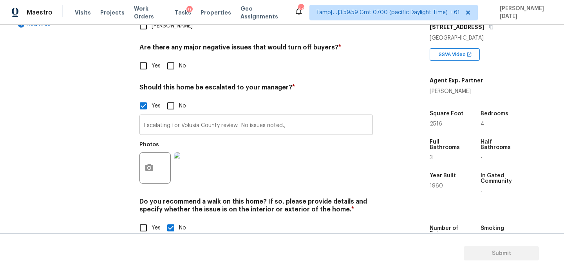
scroll to position [259, 0]
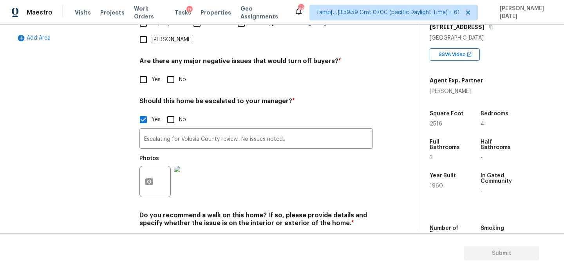
click at [187, 166] on img at bounding box center [189, 181] width 31 height 31
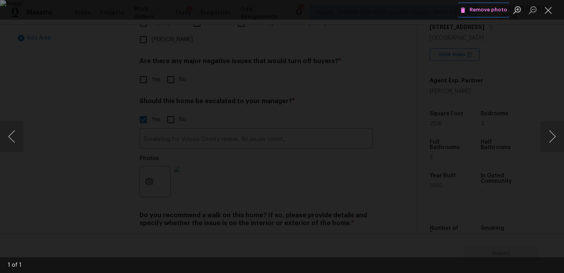
click at [479, 11] on span "Remove photo" at bounding box center [483, 9] width 47 height 9
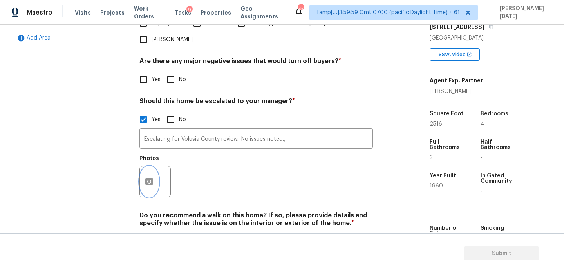
click at [148, 177] on icon "button" at bounding box center [149, 181] width 9 height 9
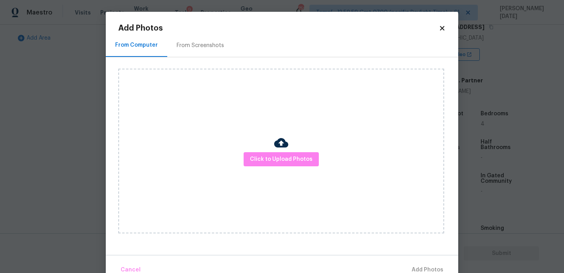
click at [282, 167] on div "Click to Upload Photos" at bounding box center [281, 151] width 326 height 165
click at [291, 162] on span "Click to Upload Photos" at bounding box center [281, 159] width 63 height 10
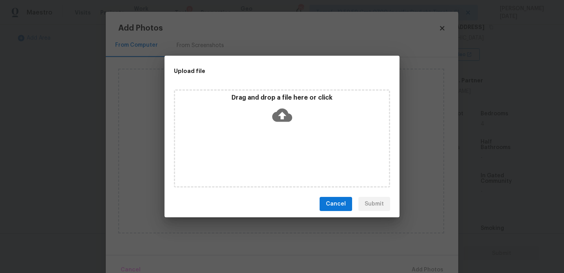
click at [291, 162] on div "Drag and drop a file here or click" at bounding box center [282, 138] width 216 height 98
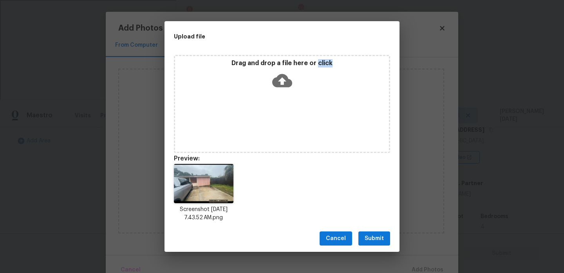
click at [368, 230] on div "Cancel Submit" at bounding box center [282, 238] width 235 height 27
click at [372, 239] on span "Submit" at bounding box center [374, 238] width 19 height 10
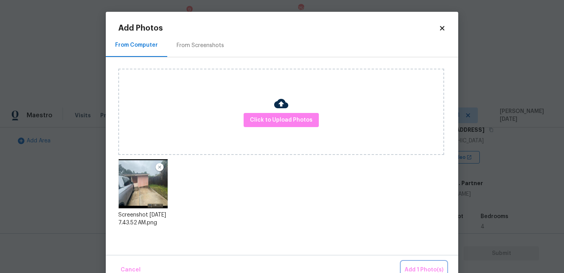
click at [432, 268] on span "Add 1 Photo(s)" at bounding box center [424, 270] width 39 height 10
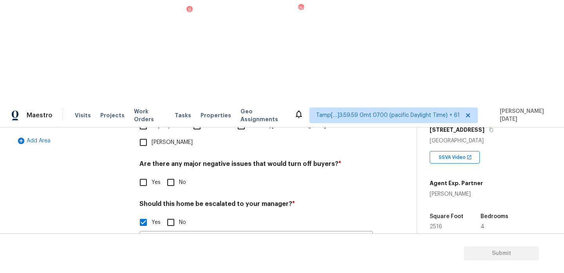
scroll to position [0, 0]
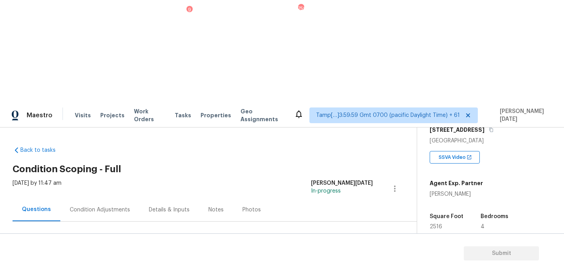
click at [127, 198] on div "Condition Adjustments" at bounding box center [99, 209] width 79 height 23
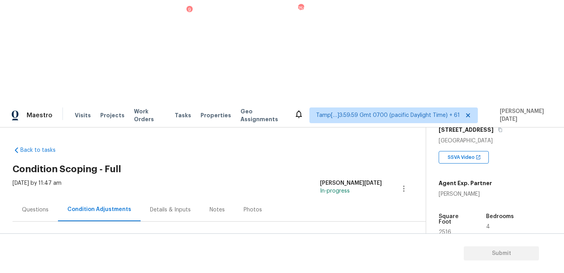
click at [374, 260] on button "Add Condition Adjustment" at bounding box center [362, 268] width 89 height 16
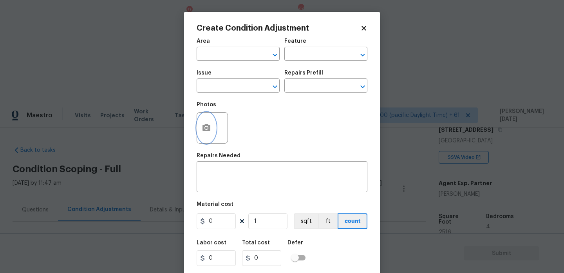
click at [209, 126] on icon "button" at bounding box center [206, 127] width 8 height 7
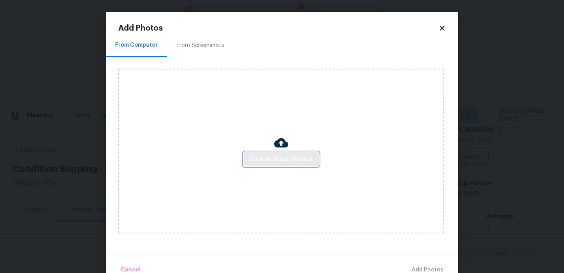
click at [273, 161] on span "Click to Upload Photos" at bounding box center [281, 159] width 63 height 10
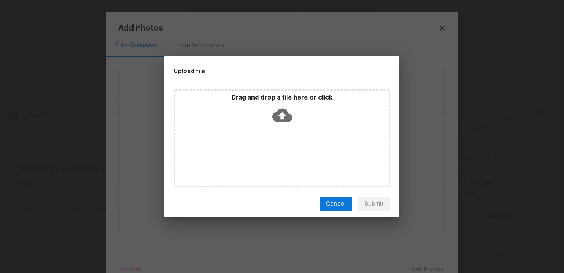
click at [273, 161] on div "Drag and drop a file here or click" at bounding box center [282, 138] width 216 height 98
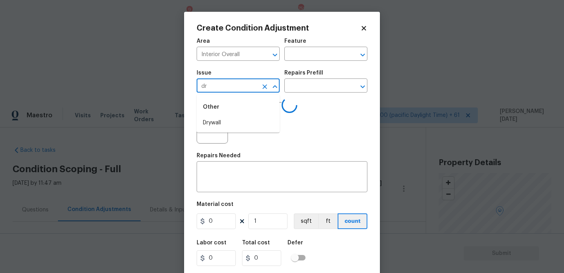
scroll to position [135, 0]
type input "dry"
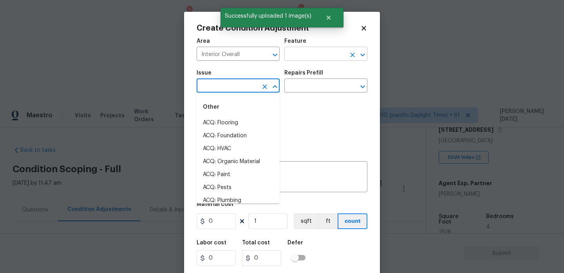
click at [293, 57] on input "text" at bounding box center [314, 55] width 61 height 12
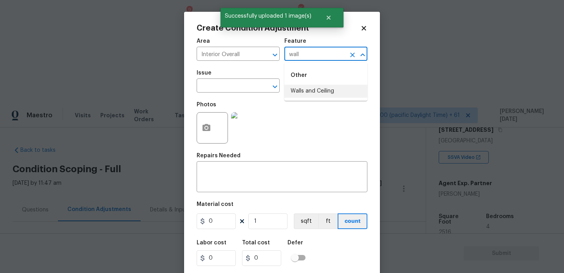
click at [315, 89] on li "Walls and Ceiling" at bounding box center [325, 91] width 83 height 13
type input "Walls and Ceiling"
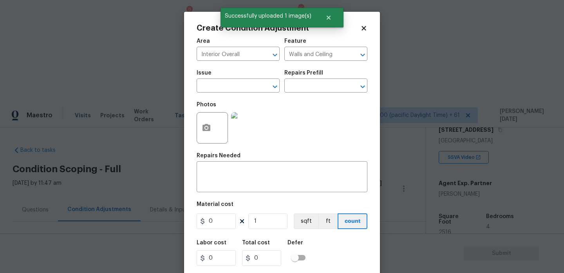
click at [229, 93] on span "Issue ​" at bounding box center [238, 81] width 83 height 32
click at [233, 84] on input "text" at bounding box center [227, 86] width 61 height 12
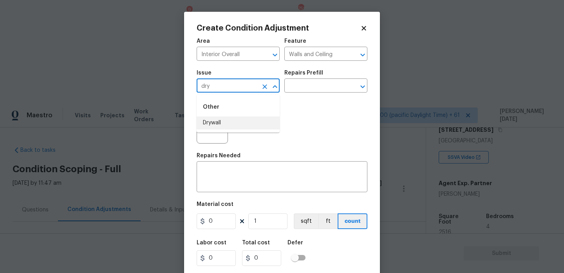
click at [222, 123] on li "Drywall" at bounding box center [238, 122] width 83 height 13
type input "Drywall"
click at [316, 96] on div "Issue Drywall ​ Repairs Prefill ​" at bounding box center [282, 81] width 171 height 32
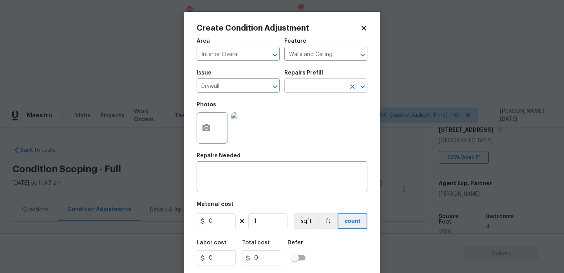
click at [315, 91] on input "text" at bounding box center [314, 86] width 61 height 12
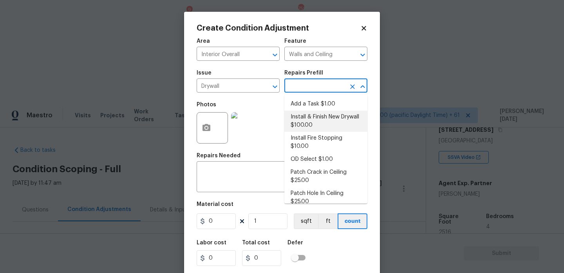
click at [323, 126] on li "Install & Finish New Drywall $100.00" at bounding box center [325, 120] width 83 height 21
type input "100"
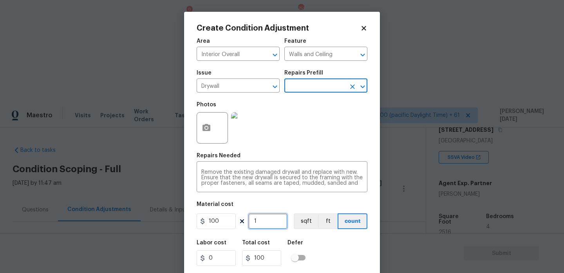
click at [273, 223] on input "1" at bounding box center [267, 221] width 39 height 16
type input "0"
type input "2"
type input "200"
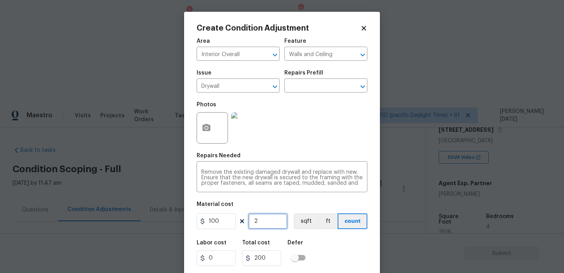
type input "2"
click at [324, 132] on div "Photos" at bounding box center [282, 122] width 171 height 51
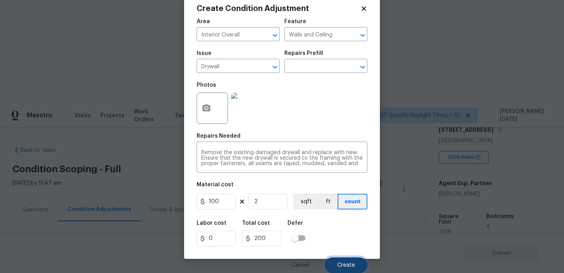
click at [348, 261] on button "Create" at bounding box center [346, 265] width 43 height 16
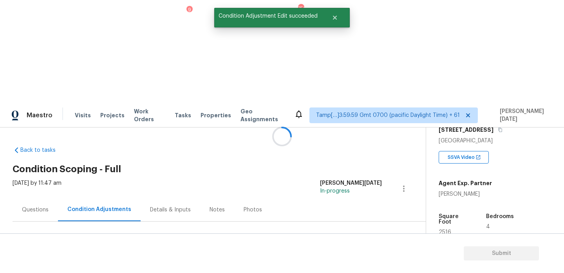
scroll to position [0, 0]
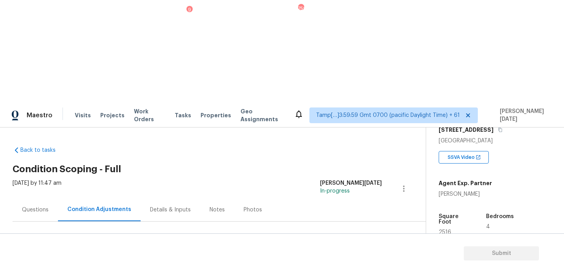
click at [352, 265] on span "Add Condition Adjustment" at bounding box center [362, 268] width 79 height 7
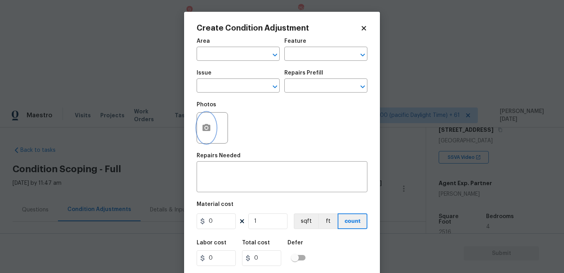
click at [207, 135] on button "button" at bounding box center [206, 127] width 19 height 31
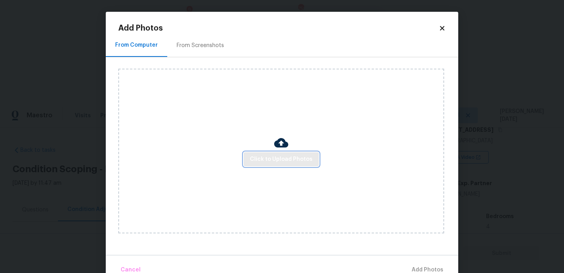
click at [260, 156] on span "Click to Upload Photos" at bounding box center [281, 159] width 63 height 10
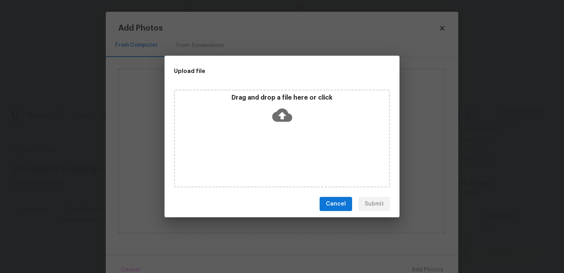
click at [260, 156] on div "Drag and drop a file here or click" at bounding box center [282, 138] width 216 height 98
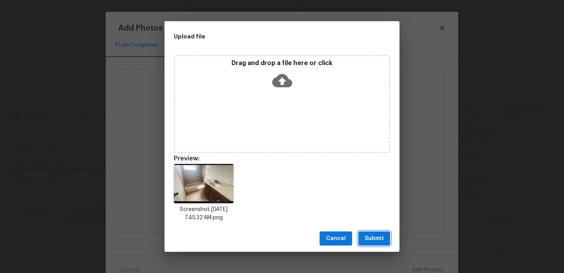
click at [380, 238] on span "Submit" at bounding box center [374, 238] width 19 height 10
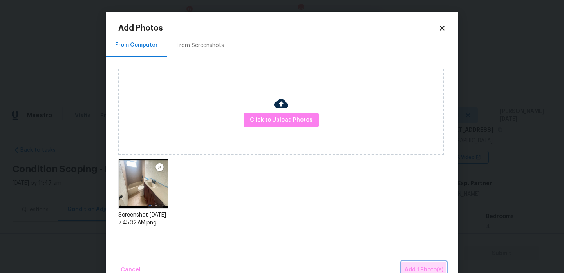
click at [418, 262] on button "Add 1 Photo(s)" at bounding box center [423, 269] width 45 height 17
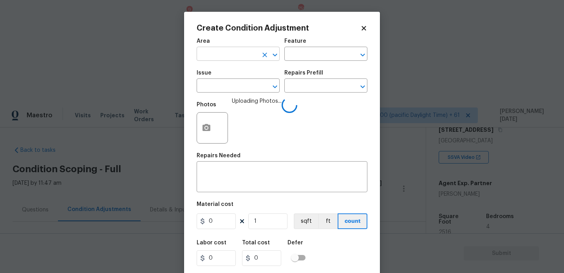
click at [225, 54] on input "text" at bounding box center [227, 55] width 61 height 12
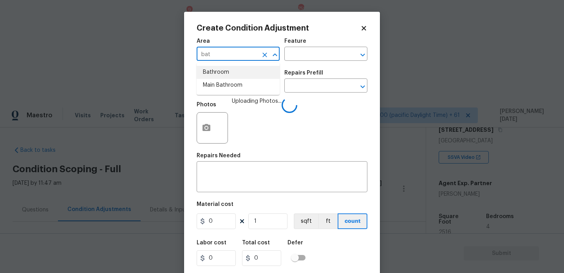
click at [226, 71] on li "Bathroom" at bounding box center [238, 72] width 83 height 13
type input "Bathroom"
click at [222, 88] on input "text" at bounding box center [227, 86] width 61 height 12
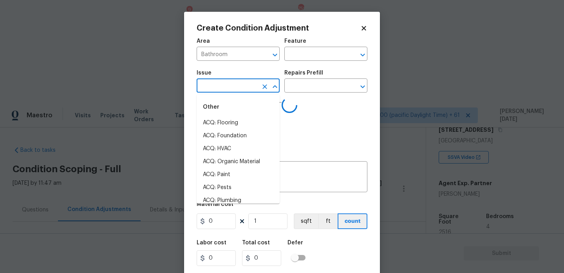
click at [223, 91] on input "text" at bounding box center [227, 86] width 61 height 12
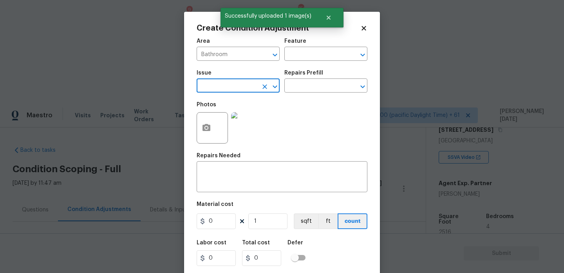
click at [223, 91] on input "text" at bounding box center [227, 86] width 61 height 12
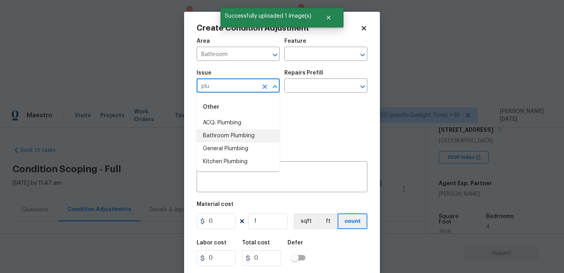
click at [233, 137] on li "Bathroom Plumbing" at bounding box center [238, 135] width 83 height 13
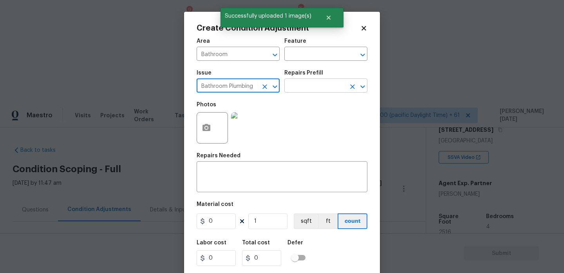
type input "Bathroom Plumbing"
click at [307, 91] on input "text" at bounding box center [314, 86] width 61 height 12
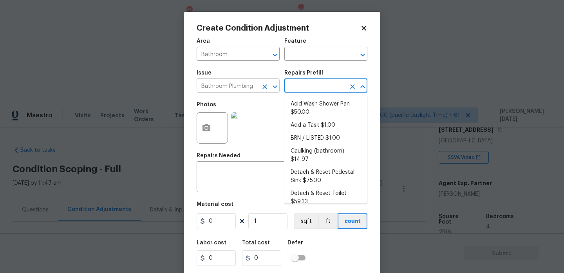
click at [264, 86] on icon "Clear" at bounding box center [264, 86] width 5 height 5
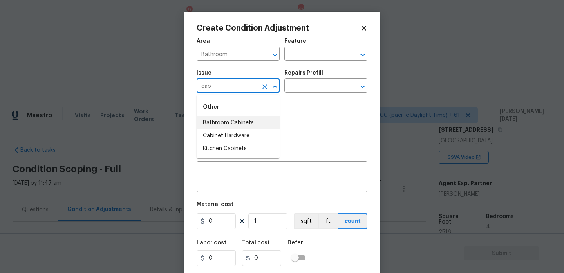
click at [246, 123] on li "Bathroom Cabinets" at bounding box center [238, 122] width 83 height 13
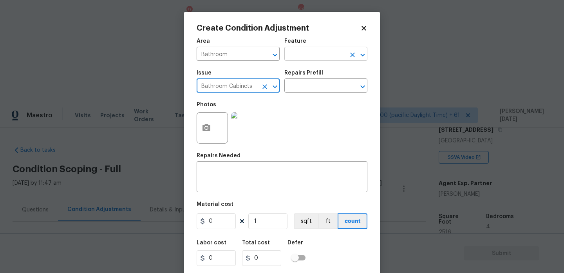
type input "Bathroom Cabinets"
click at [301, 52] on input "text" at bounding box center [314, 55] width 61 height 12
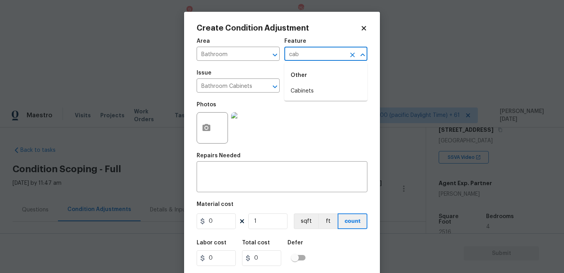
click at [320, 85] on li "Cabinets" at bounding box center [325, 91] width 83 height 13
type input "Cabinets"
click at [219, 219] on input "0" at bounding box center [216, 221] width 39 height 16
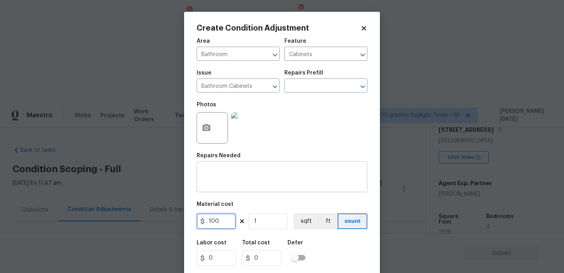
type input "100"
click at [222, 188] on div "x ​" at bounding box center [282, 177] width 171 height 29
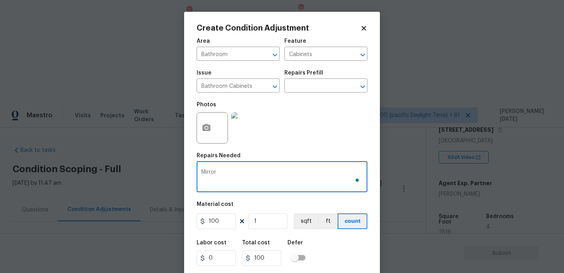
scroll to position [20, 0]
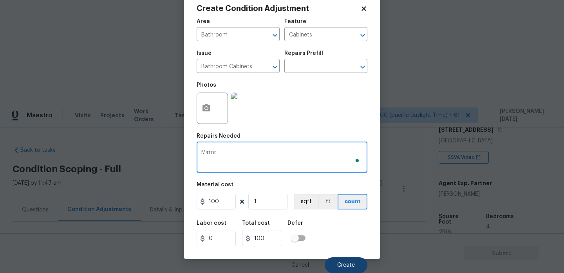
type textarea "Mirror"
click at [343, 264] on span "Create" at bounding box center [346, 265] width 18 height 6
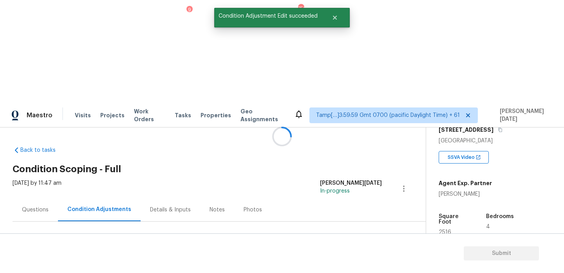
scroll to position [0, 0]
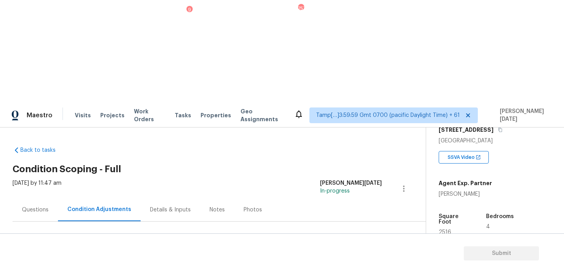
click at [356, 265] on span "Add Condition Adjustment" at bounding box center [362, 268] width 79 height 7
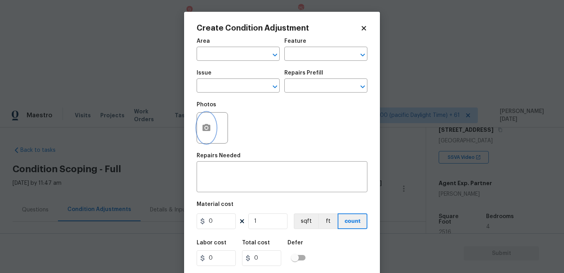
click at [205, 123] on button "button" at bounding box center [206, 127] width 19 height 31
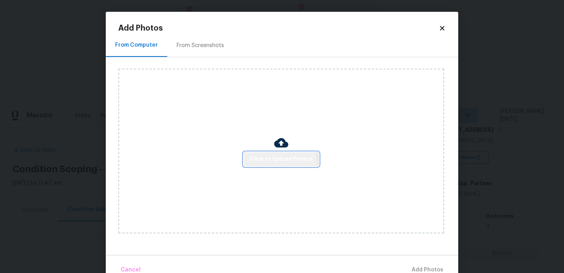
click at [274, 160] on span "Click to Upload Photos" at bounding box center [281, 159] width 63 height 10
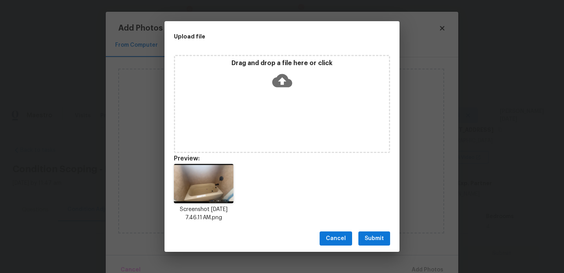
click at [376, 238] on span "Submit" at bounding box center [374, 238] width 19 height 10
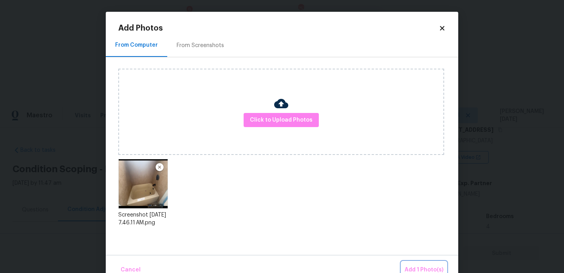
click at [413, 266] on span "Add 1 Photo(s)" at bounding box center [424, 270] width 39 height 10
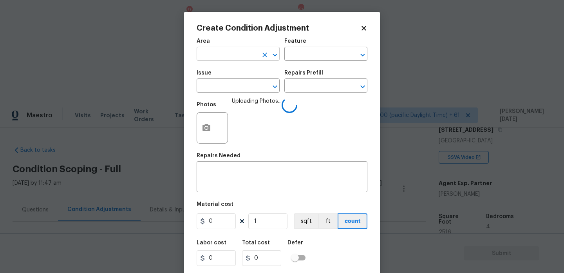
click at [232, 58] on input "text" at bounding box center [227, 55] width 61 height 12
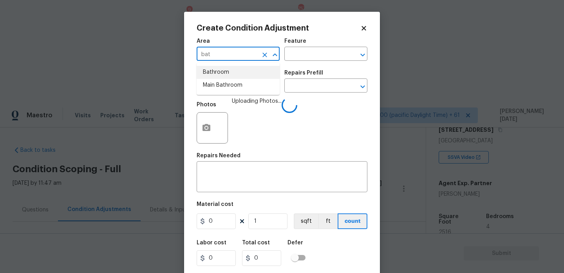
click at [230, 75] on li "Bathroom" at bounding box center [238, 72] width 83 height 13
type input "Bathroom"
click at [225, 83] on input "text" at bounding box center [227, 86] width 61 height 12
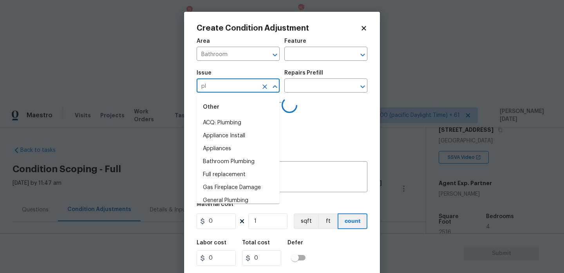
type input "plu"
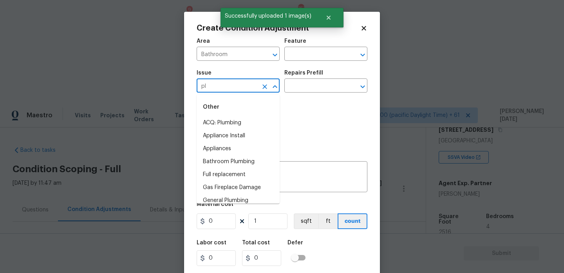
type input "plu"
click at [244, 140] on li "Bathroom Plumbing" at bounding box center [238, 135] width 83 height 13
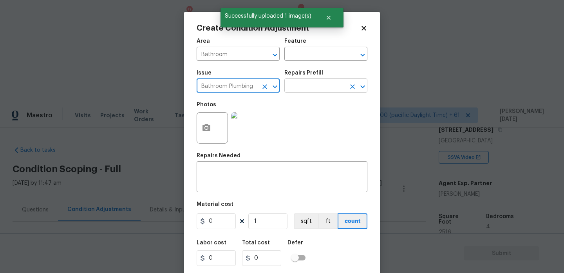
type input "Bathroom Plumbing"
click at [309, 91] on input "text" at bounding box center [314, 86] width 61 height 12
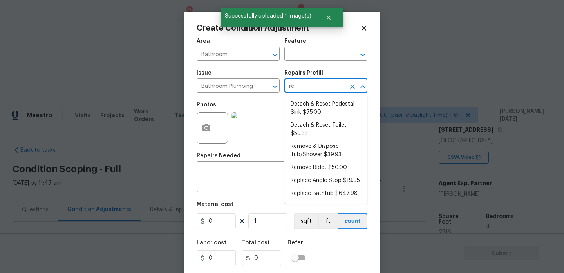
type input "ref"
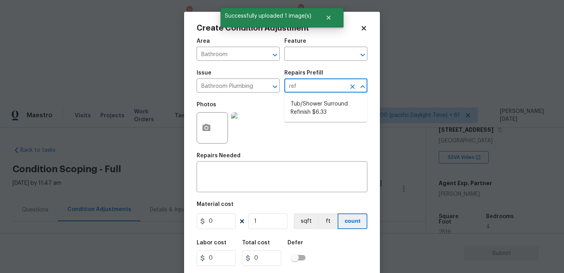
click at [313, 115] on li "Tub/Shower Surround Refinish $6.33" at bounding box center [325, 108] width 83 height 21
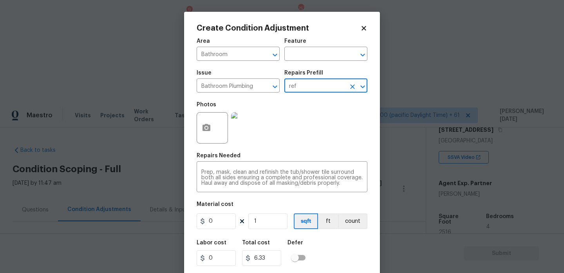
type input "Plumbing"
type textarea "Prep, mask, clean and refinish the tub/shower tile surround both all sides ensu…"
type input "6.33"
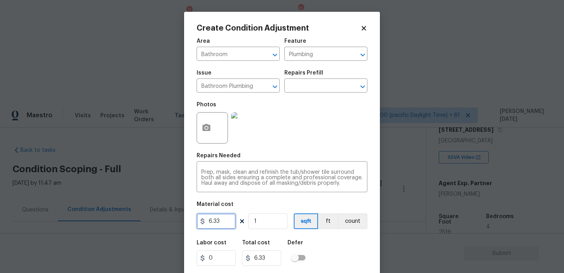
drag, startPoint x: 226, startPoint y: 219, endPoint x: 127, endPoint y: 215, distance: 98.8
click at [127, 215] on div "Create Condition Adjustment Area Bathroom ​ Feature Plumbing ​ Issue Bathroom P…" at bounding box center [282, 136] width 564 height 273
type input "350"
click at [312, 134] on div "Photos" at bounding box center [282, 122] width 171 height 51
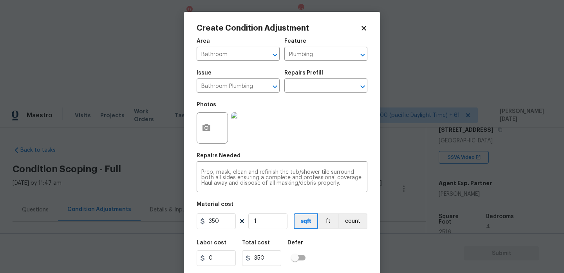
scroll to position [20, 0]
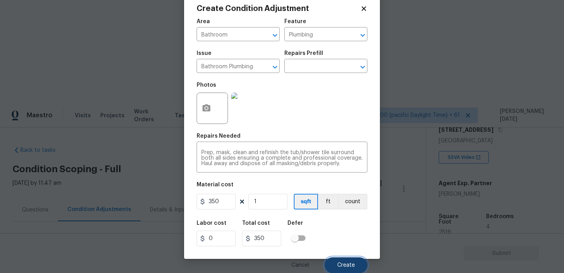
click at [341, 260] on button "Create" at bounding box center [346, 265] width 43 height 16
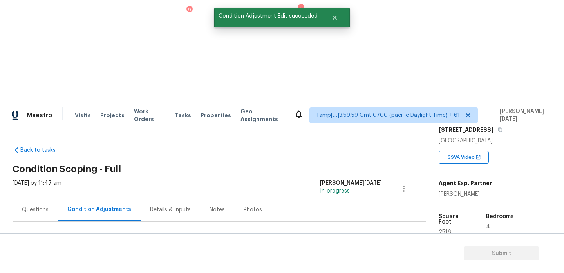
scroll to position [0, 0]
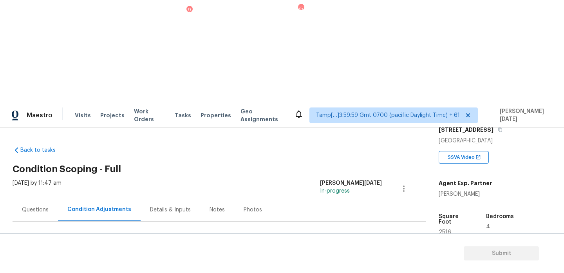
click at [357, 260] on button "Add Condition Adjustment" at bounding box center [362, 268] width 89 height 16
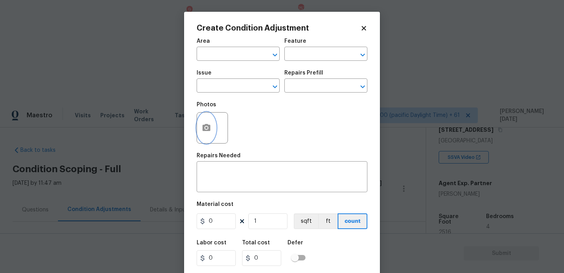
click at [207, 125] on icon "button" at bounding box center [206, 127] width 8 height 7
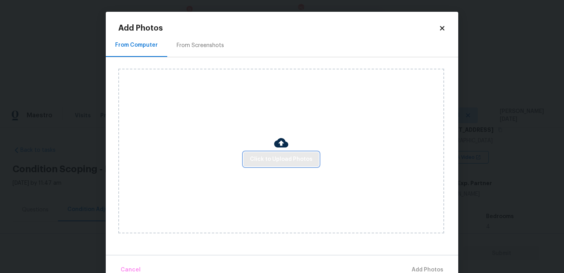
click at [276, 161] on span "Click to Upload Photos" at bounding box center [281, 159] width 63 height 10
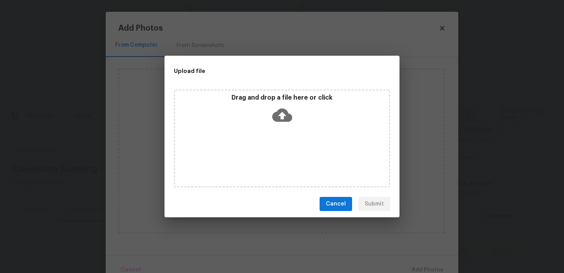
click at [276, 161] on div "Drag and drop a file here or click" at bounding box center [282, 138] width 216 height 98
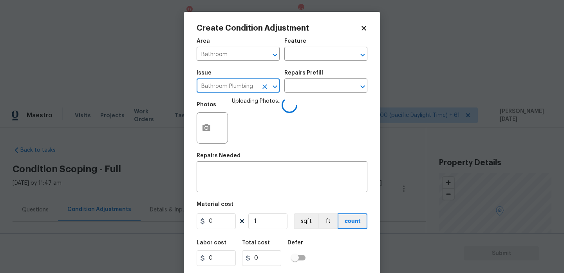
scroll to position [135, 0]
type input "Bathroom Plumbing"
click at [300, 84] on input "text" at bounding box center [314, 86] width 61 height 12
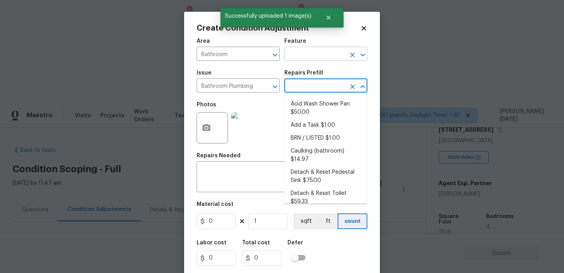
click at [306, 60] on input "text" at bounding box center [314, 55] width 61 height 12
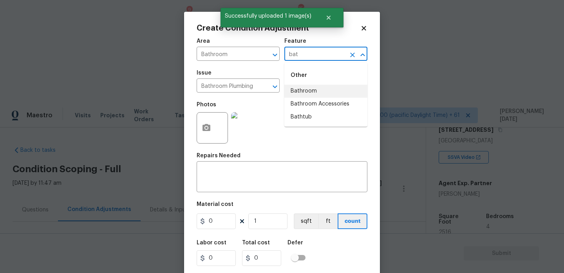
click at [309, 92] on li "Bathroom" at bounding box center [325, 91] width 83 height 13
type input "Bathroom"
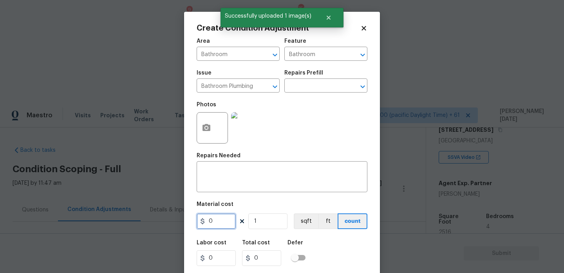
click at [221, 227] on input "0" at bounding box center [216, 221] width 39 height 16
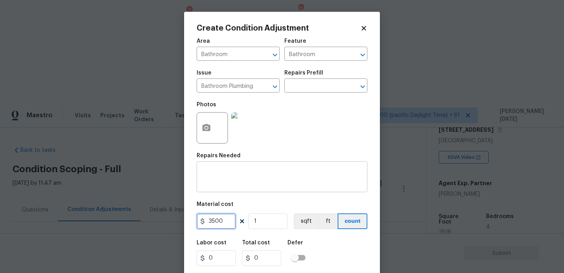
type input "3500"
click at [222, 172] on textarea at bounding box center [281, 177] width 161 height 16
type input "3500"
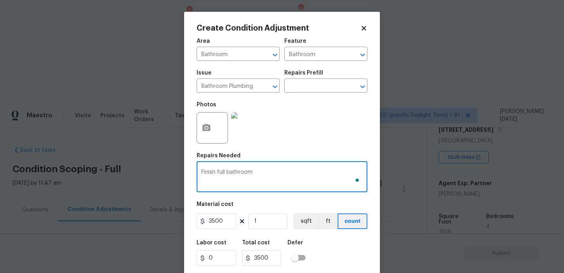
scroll to position [20, 0]
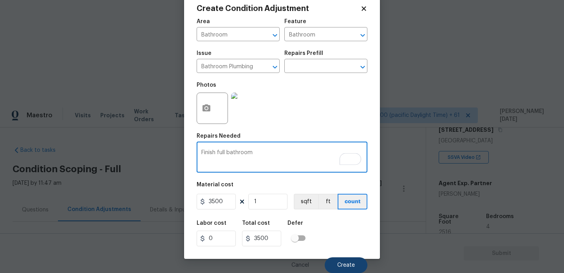
type textarea "Finish full bathroom"
click at [342, 261] on button "Create" at bounding box center [346, 265] width 43 height 16
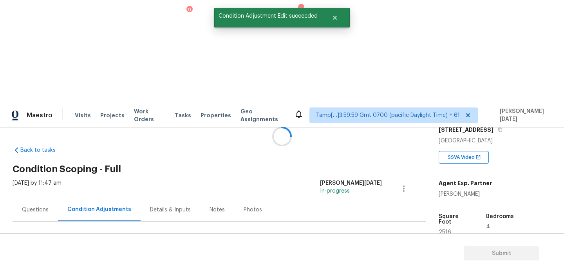
scroll to position [0, 0]
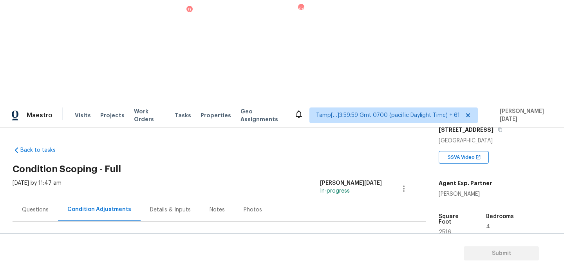
click at [349, 265] on span "Add Condition Adjustment" at bounding box center [362, 268] width 79 height 7
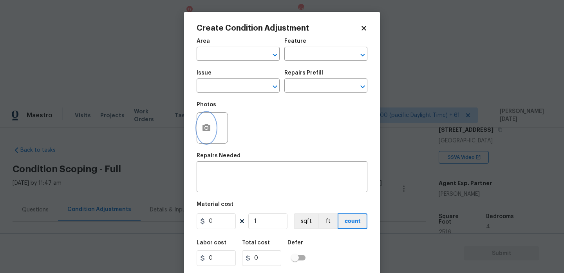
click at [206, 132] on icon "button" at bounding box center [206, 127] width 9 height 9
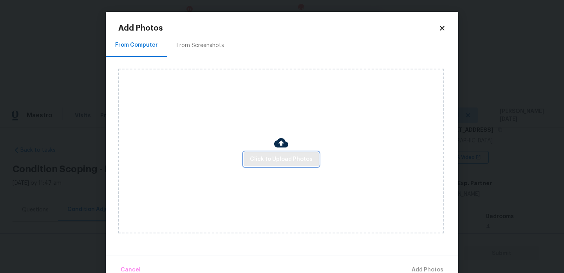
click at [277, 157] on span "Click to Upload Photos" at bounding box center [281, 159] width 63 height 10
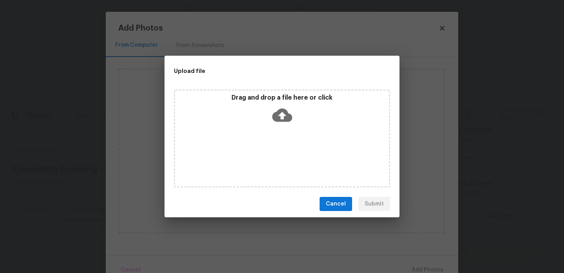
click at [277, 157] on div "Drag and drop a file here or click" at bounding box center [282, 138] width 216 height 98
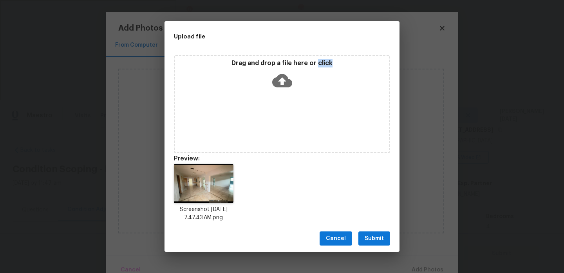
click at [369, 237] on span "Submit" at bounding box center [374, 238] width 19 height 10
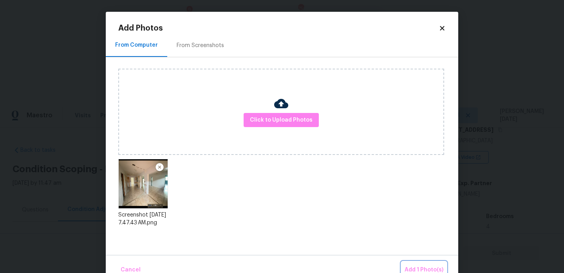
click at [422, 265] on span "Add 1 Photo(s)" at bounding box center [424, 270] width 39 height 10
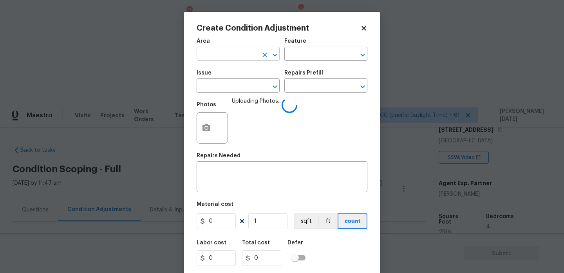
click at [216, 56] on input "text" at bounding box center [227, 55] width 61 height 12
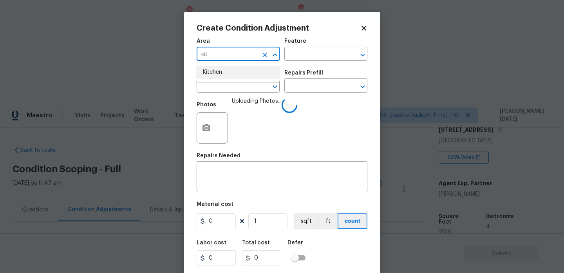
click at [213, 72] on li "Kitchen" at bounding box center [238, 72] width 83 height 13
type input "Kitchen"
click at [218, 91] on input "text" at bounding box center [227, 86] width 61 height 12
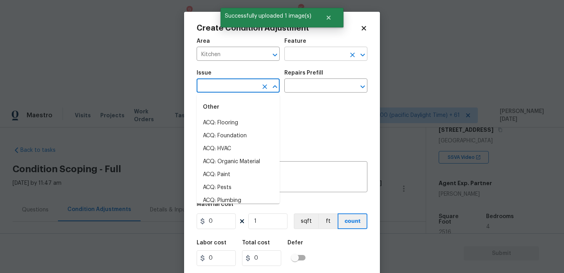
click at [302, 54] on input "text" at bounding box center [314, 55] width 61 height 12
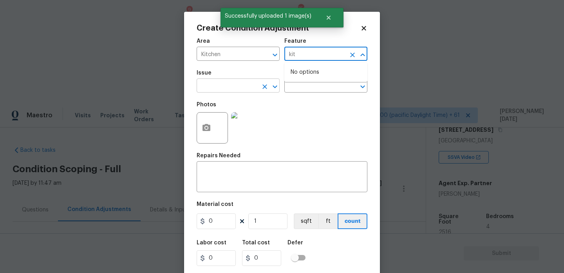
type input "kit"
click at [235, 87] on input "text" at bounding box center [227, 86] width 61 height 12
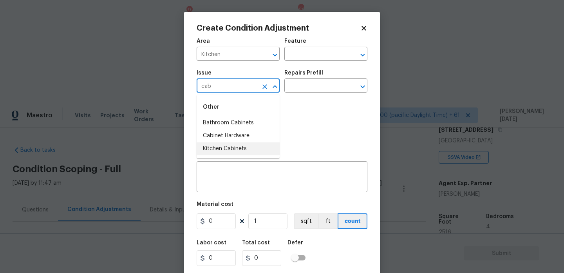
click at [248, 145] on li "Kitchen Cabinets" at bounding box center [238, 148] width 83 height 13
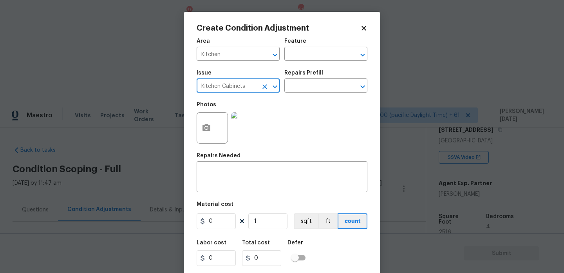
type input "Kitchen Cabinets"
click at [225, 224] on input "0" at bounding box center [216, 221] width 39 height 16
type input "14000"
click at [222, 185] on textarea at bounding box center [281, 177] width 161 height 16
type input "14000"
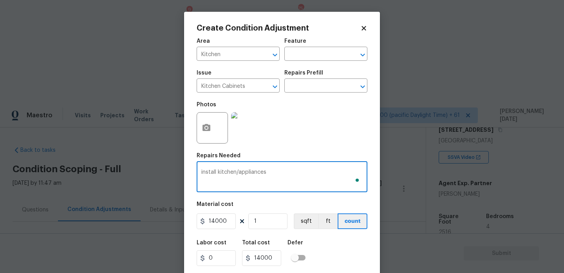
scroll to position [20, 0]
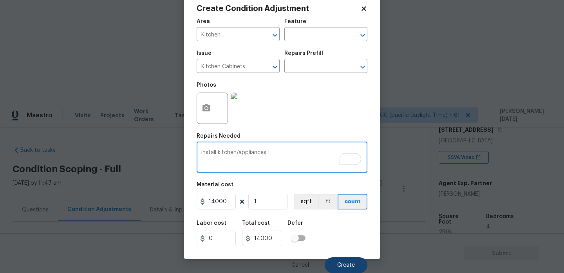
type textarea "install kitchen/appliances"
click at [337, 266] on button "Create" at bounding box center [346, 265] width 43 height 16
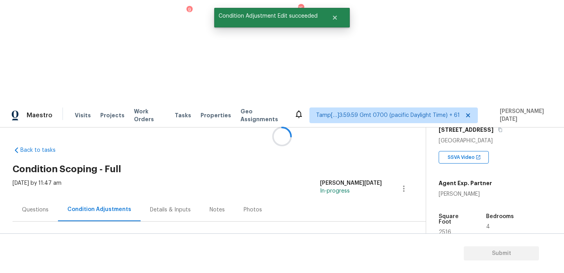
scroll to position [0, 0]
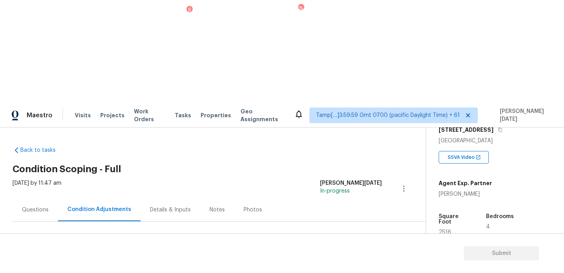
click at [358, 265] on span "Add Condition Adjustment" at bounding box center [362, 268] width 79 height 7
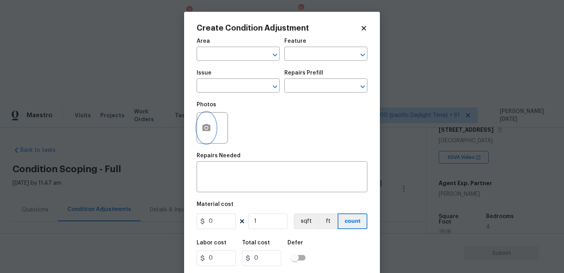
click at [211, 130] on icon "button" at bounding box center [206, 127] width 9 height 9
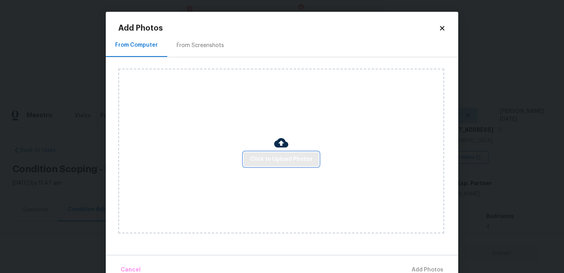
click at [279, 166] on button "Click to Upload Photos" at bounding box center [281, 159] width 75 height 14
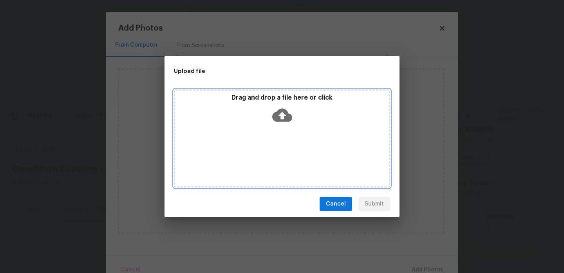
click at [279, 166] on div "Drag and drop a file here or click" at bounding box center [282, 138] width 216 height 98
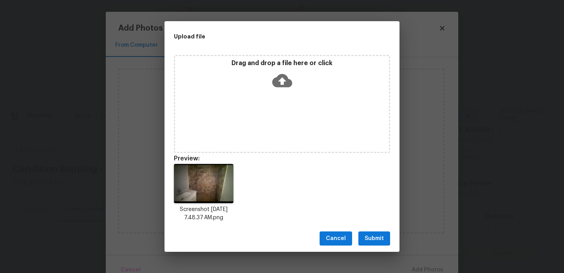
click at [378, 239] on span "Submit" at bounding box center [374, 238] width 19 height 10
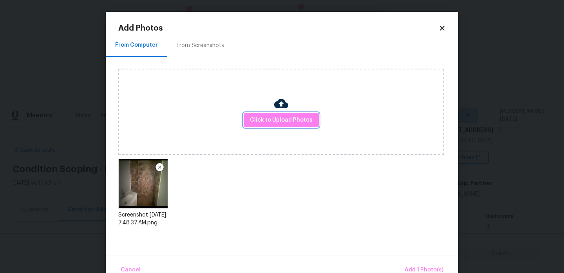
scroll to position [17, 0]
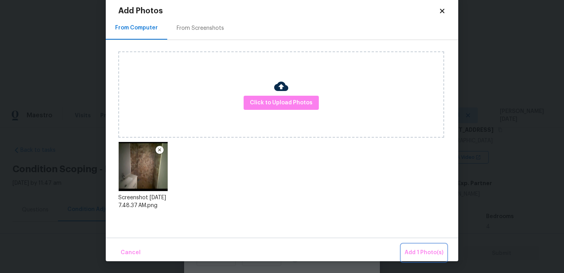
click at [418, 252] on span "Add 1 Photo(s)" at bounding box center [424, 253] width 39 height 10
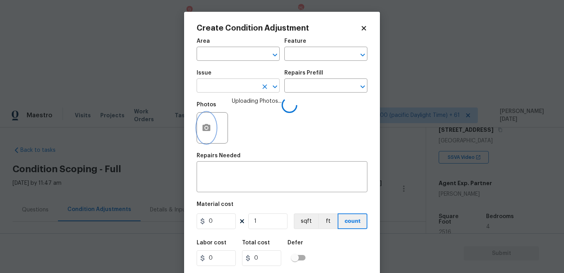
scroll to position [0, 0]
click at [228, 48] on div "Area" at bounding box center [238, 43] width 83 height 10
click at [228, 52] on input "text" at bounding box center [227, 55] width 61 height 12
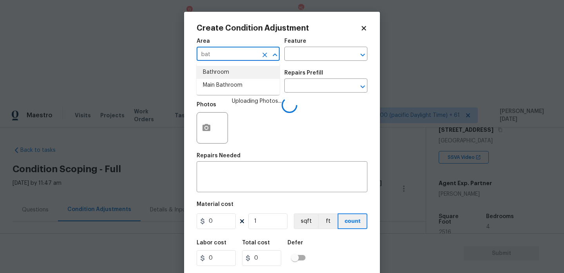
click at [227, 70] on li "Bathroom" at bounding box center [238, 72] width 83 height 13
type input "Bathroom"
click at [221, 88] on input "text" at bounding box center [227, 86] width 61 height 12
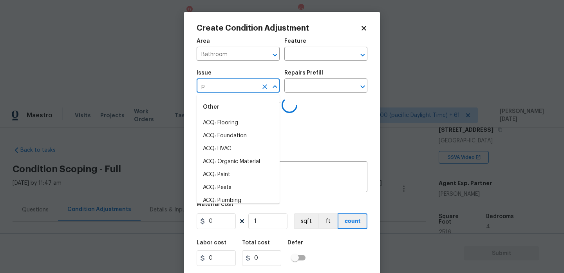
type input "pl"
type input "u"
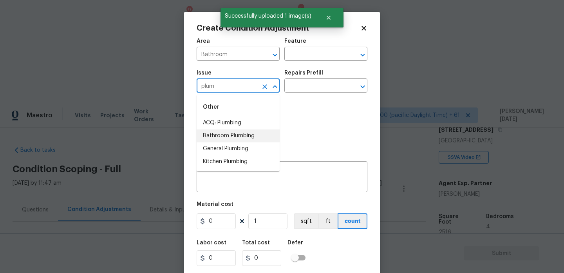
click at [228, 134] on li "Bathroom Plumbing" at bounding box center [238, 135] width 83 height 13
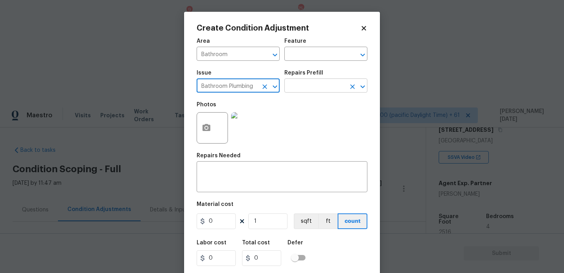
type input "Bathroom Plumbing"
click at [305, 89] on input "text" at bounding box center [314, 86] width 61 height 12
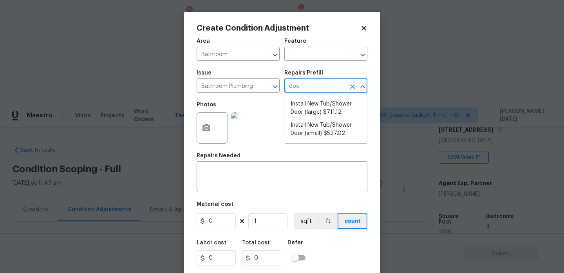
type input "door"
click at [316, 106] on li "Install New Tub/Shower Door (large) $711.12" at bounding box center [325, 108] width 83 height 21
type input "Plumbing"
type textarea "Prep the tub/shower surround and install a new 52''-58'' tempered shower door. …"
type input "711.12"
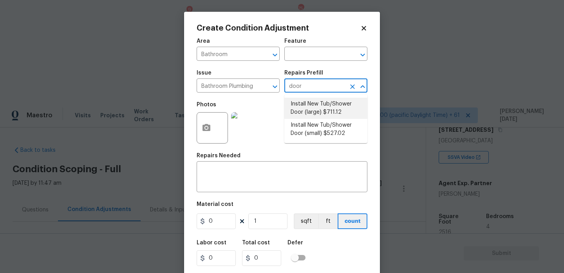
type input "711.12"
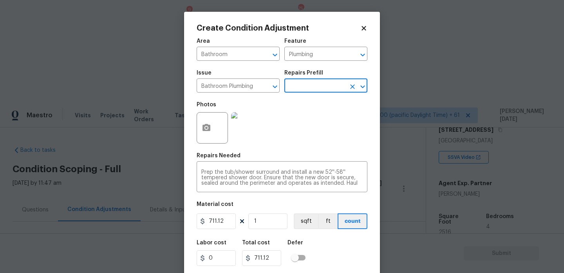
scroll to position [20, 0]
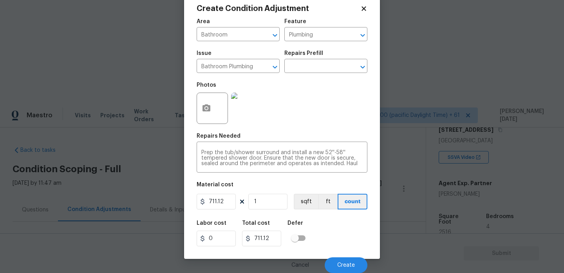
click at [343, 256] on div "Cancel Create" at bounding box center [282, 262] width 171 height 22
click at [343, 261] on button "Create" at bounding box center [346, 265] width 43 height 16
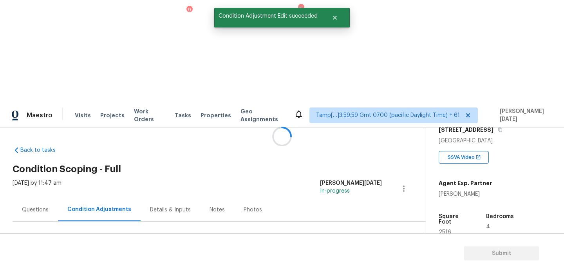
scroll to position [0, 0]
click at [371, 260] on button "Add Condition Adjustment" at bounding box center [362, 268] width 89 height 16
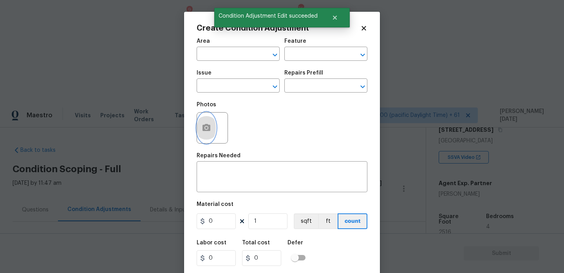
click at [207, 132] on icon "button" at bounding box center [206, 127] width 9 height 9
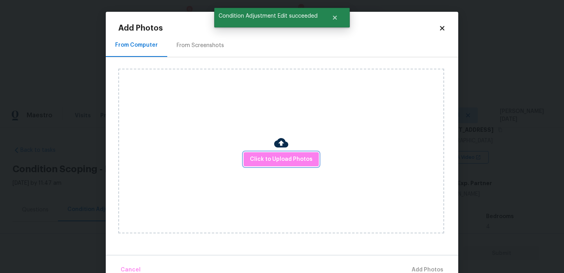
click at [271, 155] on span "Click to Upload Photos" at bounding box center [281, 159] width 63 height 10
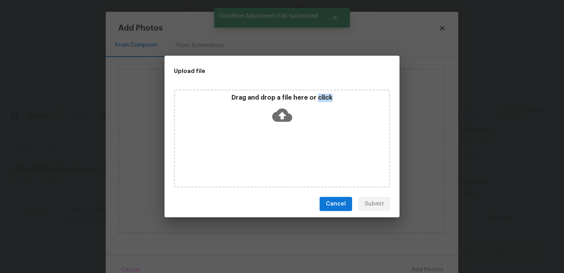
click at [271, 155] on div "Drag and drop a file here or click" at bounding box center [282, 138] width 216 height 98
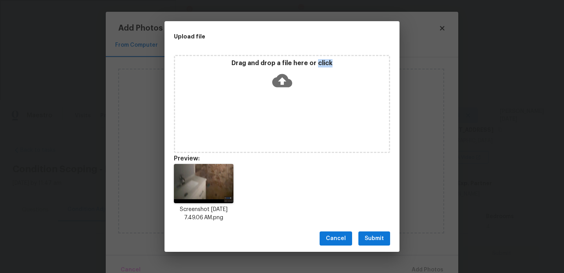
click at [316, 87] on div "Drag and drop a file here or click" at bounding box center [282, 76] width 214 height 34
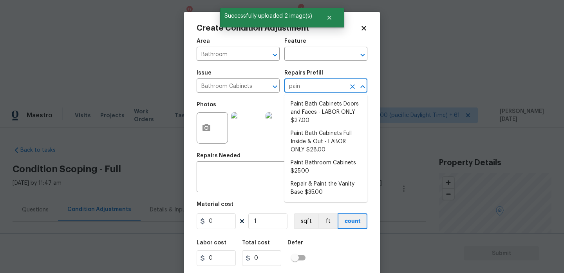
scroll to position [135, 0]
type input "paint"
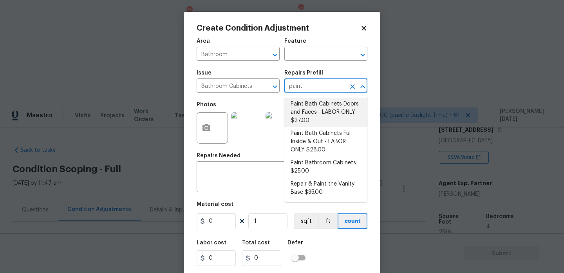
click at [312, 104] on li "Paint Bath Cabinets Doors and Faces - LABOR ONLY $27.00" at bounding box center [325, 112] width 83 height 29
type input "Cabinets"
type input "27"
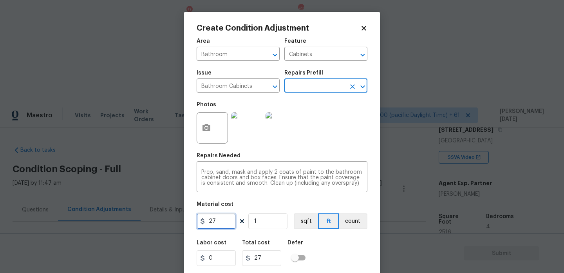
drag, startPoint x: 226, startPoint y: 225, endPoint x: 149, endPoint y: 220, distance: 77.3
click at [149, 220] on div "Create Condition Adjustment Area Bathroom ​ Feature Cabinets ​ Issue Bathroom C…" at bounding box center [282, 136] width 564 height 273
type input "1000"
click at [322, 132] on div "Photos" at bounding box center [282, 122] width 171 height 51
type input "1000"
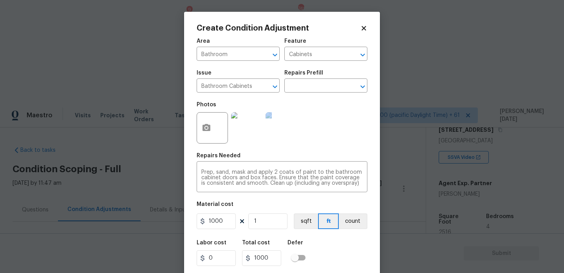
drag, startPoint x: 322, startPoint y: 132, endPoint x: 324, endPoint y: 102, distance: 29.9
click at [323, 114] on div "Photos" at bounding box center [282, 122] width 171 height 51
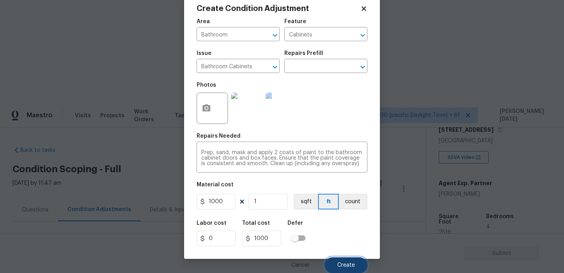
click at [345, 259] on button "Create" at bounding box center [346, 265] width 43 height 16
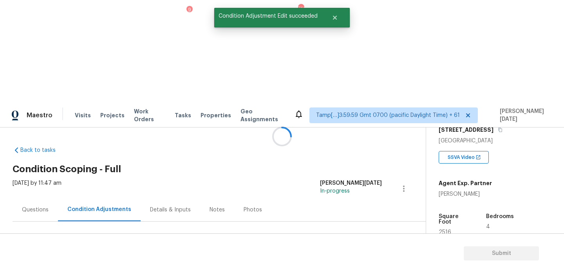
scroll to position [0, 0]
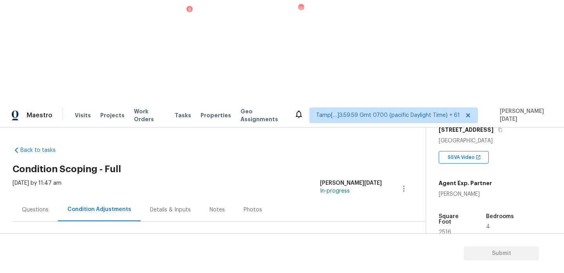
click at [353, 265] on span "Add Condition Adjustment" at bounding box center [362, 268] width 79 height 7
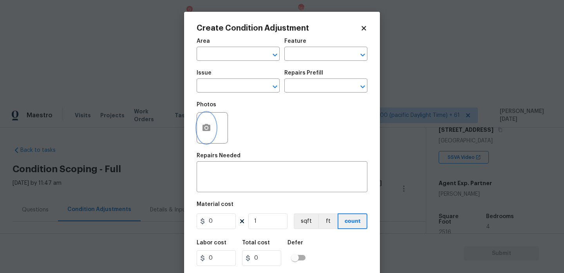
click at [202, 128] on icon "button" at bounding box center [206, 127] width 9 height 9
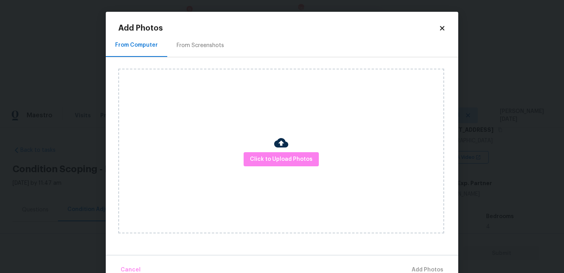
click at [275, 167] on div "Click to Upload Photos" at bounding box center [281, 151] width 326 height 165
click at [289, 159] on span "Click to Upload Photos" at bounding box center [281, 159] width 63 height 10
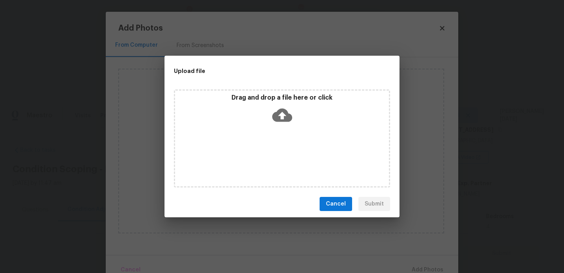
click at [289, 159] on div "Drag and drop a file here or click" at bounding box center [282, 138] width 216 height 98
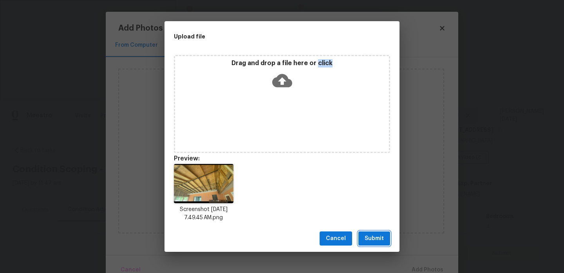
click at [372, 237] on span "Submit" at bounding box center [374, 238] width 19 height 10
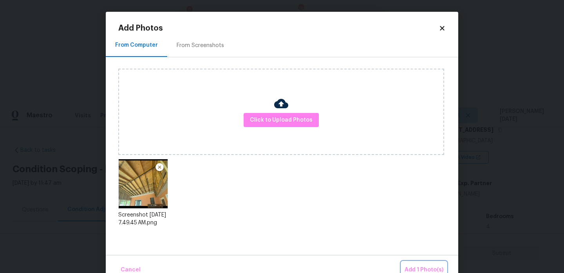
click at [419, 269] on span "Add 1 Photo(s)" at bounding box center [424, 270] width 39 height 10
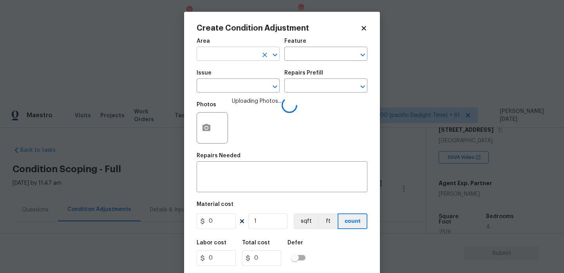
click at [202, 56] on input "text" at bounding box center [227, 55] width 61 height 12
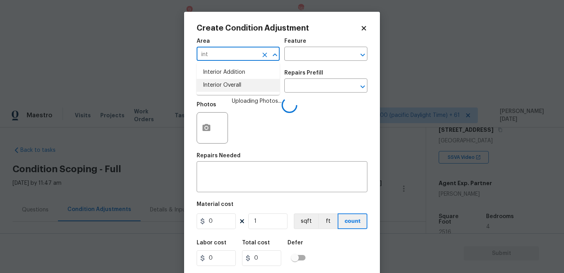
click at [228, 91] on li "Interior Overall" at bounding box center [238, 85] width 83 height 13
type input "Interior Overall"
click at [238, 88] on input "text" at bounding box center [227, 86] width 61 height 12
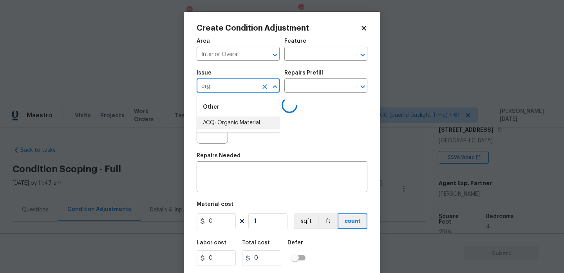
click at [251, 118] on li "ACQ: Organic Material" at bounding box center [238, 122] width 83 height 13
type input "ACQ: Organic Material"
click at [320, 91] on input "text" at bounding box center [314, 86] width 61 height 12
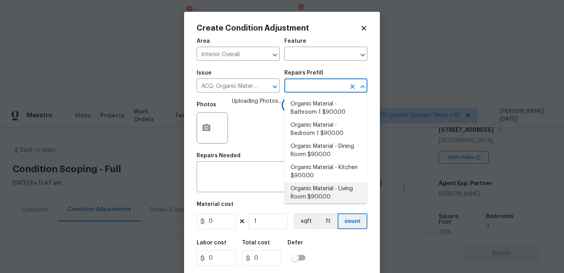
click at [326, 194] on li "Organic Material - Living Room $900.00" at bounding box center [325, 192] width 83 height 21
type input "Acquisition"
type textarea "Acquisition Scope: Conditions Conducive to Organic Material - Living Room Discl…"
type input "900"
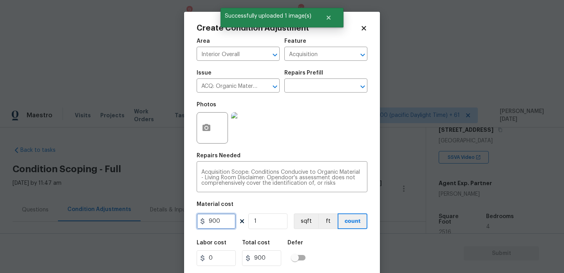
drag, startPoint x: 228, startPoint y: 222, endPoint x: 172, endPoint y: 219, distance: 55.3
click at [172, 219] on div "Create Condition Adjustment Area Interior Overall ​ Feature Acquisition ​ Issue…" at bounding box center [282, 136] width 564 height 273
type input "2500"
click at [319, 134] on div "Photos" at bounding box center [282, 122] width 171 height 51
type input "2500"
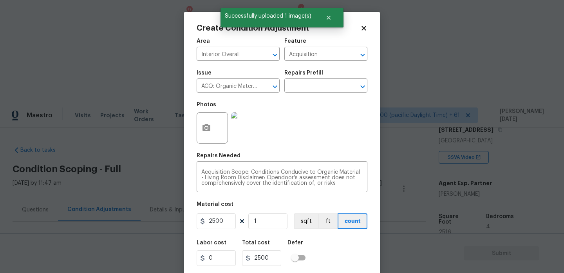
scroll to position [20, 0]
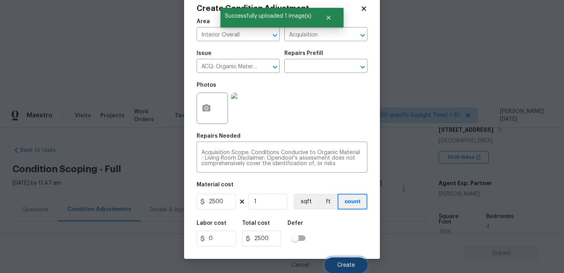
click at [346, 262] on span "Create" at bounding box center [346, 265] width 18 height 6
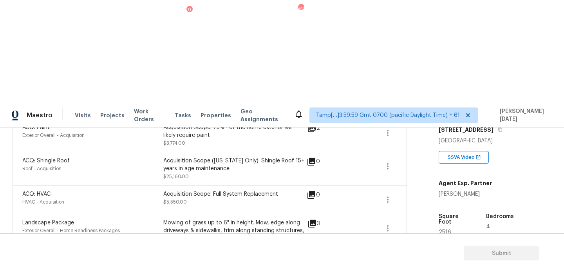
scroll to position [747, 0]
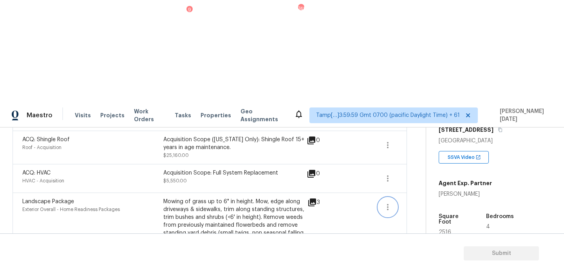
click at [386, 202] on icon "button" at bounding box center [387, 206] width 9 height 9
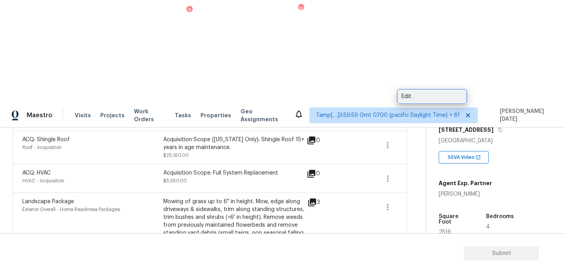
click at [411, 98] on div "Edit" at bounding box center [431, 96] width 61 height 8
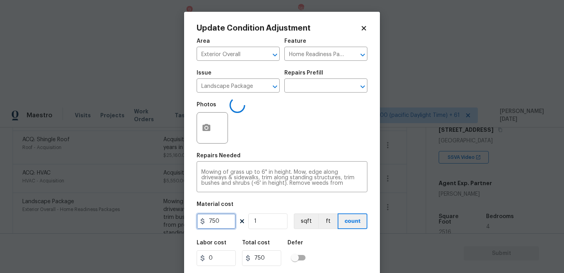
drag, startPoint x: 225, startPoint y: 224, endPoint x: 145, endPoint y: 218, distance: 79.8
click at [145, 218] on div "Update Condition Adjustment Area Exterior Overall ​ Feature Home Readiness Pack…" at bounding box center [282, 136] width 564 height 273
type input "1000"
click at [335, 139] on div "Photos +1" at bounding box center [282, 122] width 171 height 51
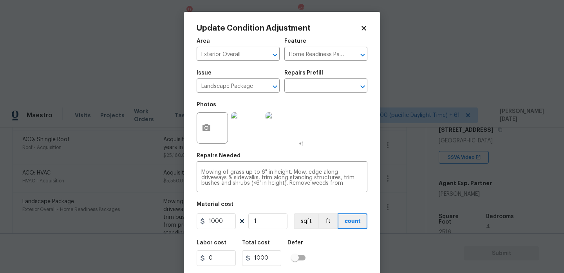
scroll to position [20, 0]
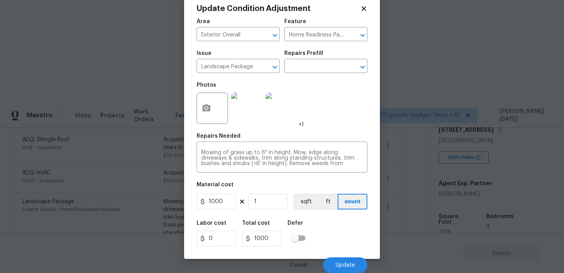
click at [342, 257] on div "Cancel Update" at bounding box center [282, 262] width 171 height 22
click at [342, 260] on button "Update" at bounding box center [345, 265] width 44 height 16
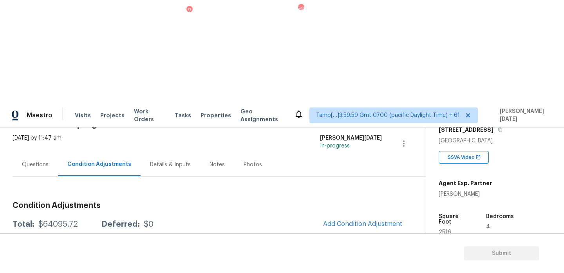
scroll to position [0, 0]
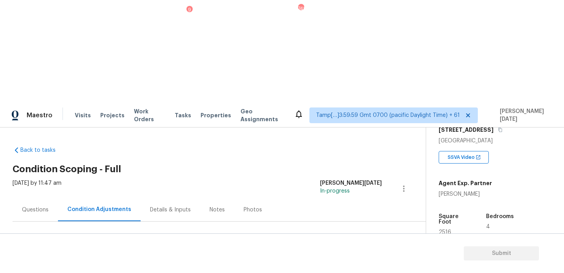
click at [368, 265] on span "Add Condition Adjustment" at bounding box center [362, 268] width 79 height 7
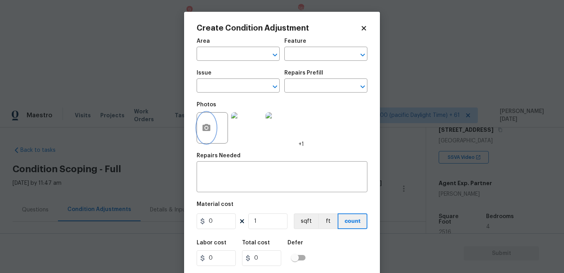
click at [197, 126] on button "button" at bounding box center [206, 127] width 19 height 31
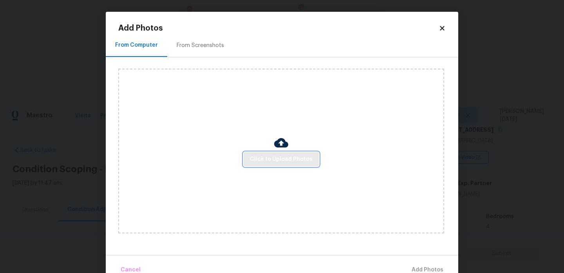
click at [290, 164] on button "Click to Upload Photos" at bounding box center [281, 159] width 75 height 14
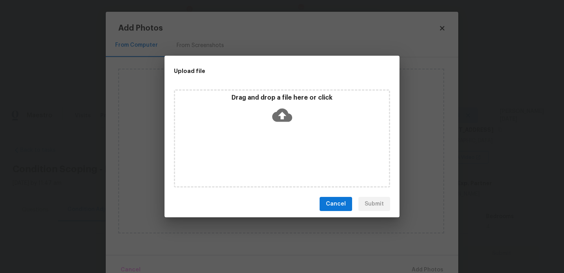
click at [290, 164] on div "Drag and drop a file here or click" at bounding box center [282, 138] width 216 height 98
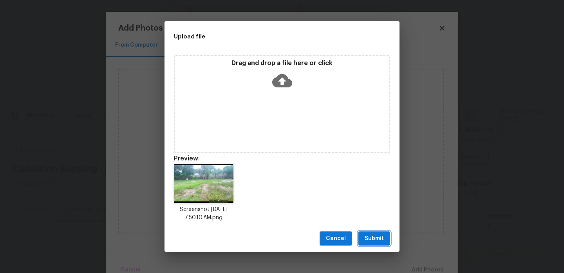
click at [370, 234] on span "Submit" at bounding box center [374, 238] width 19 height 10
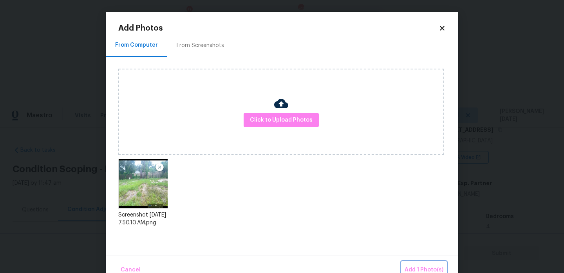
click at [416, 264] on button "Add 1 Photo(s)" at bounding box center [423, 269] width 45 height 17
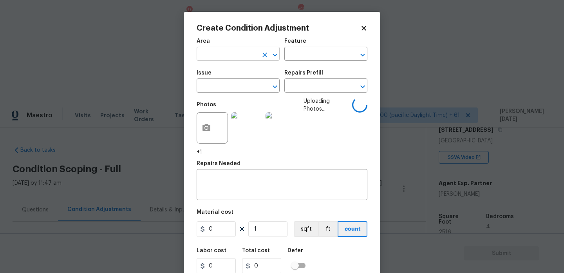
click at [212, 52] on input "text" at bounding box center [227, 55] width 61 height 12
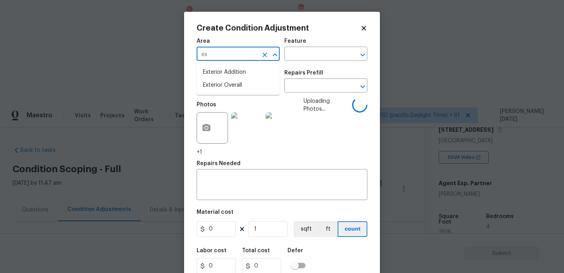
type input "ex"
click at [168, 103] on body "Maestro Visits Projects Work Orders Tasks 9 Properties Geo Assignments 748 Tamp…" at bounding box center [282, 239] width 564 height 273
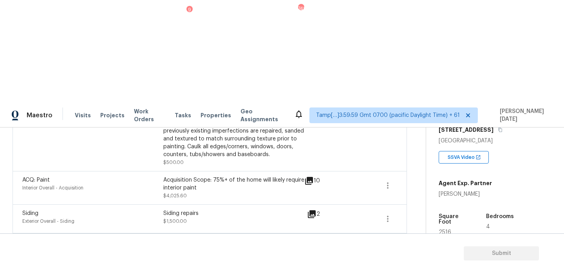
scroll to position [609, 0]
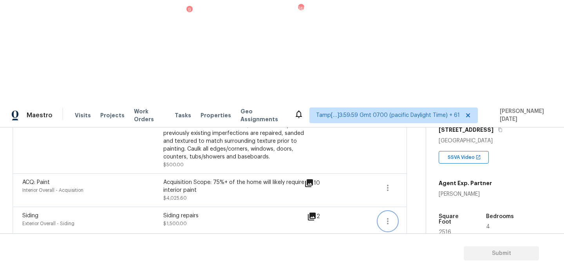
click at [385, 216] on icon "button" at bounding box center [387, 220] width 9 height 9
click at [430, 109] on div "Edit" at bounding box center [431, 110] width 61 height 8
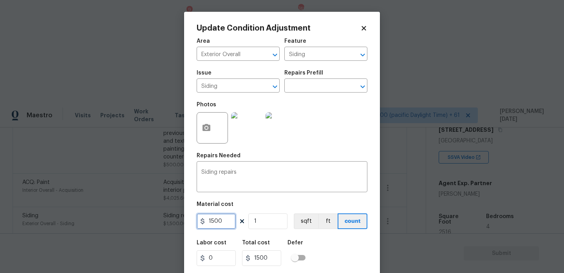
drag, startPoint x: 223, startPoint y: 228, endPoint x: 179, endPoint y: 228, distance: 43.9
click at [179, 228] on div "Update Condition Adjustment Area Exterior Overall ​ Feature Siding ​ Issue Sidi…" at bounding box center [282, 136] width 564 height 273
type input "2500"
click at [349, 130] on div "Photos" at bounding box center [282, 122] width 171 height 51
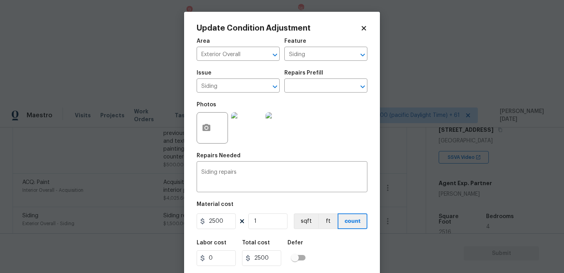
scroll to position [20, 0]
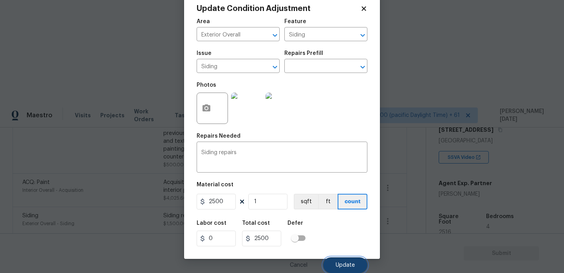
click at [357, 267] on button "Update" at bounding box center [345, 265] width 44 height 16
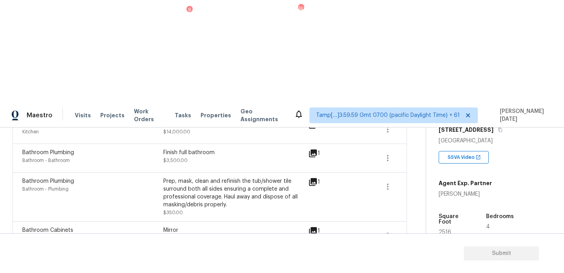
scroll to position [394, 0]
click at [384, 260] on icon "button" at bounding box center [387, 264] width 9 height 9
click at [418, 163] on div "Edit" at bounding box center [431, 162] width 61 height 8
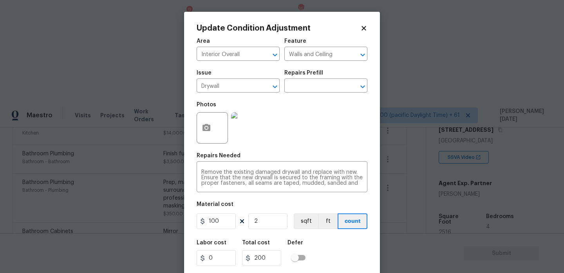
click at [217, 127] on div at bounding box center [212, 127] width 31 height 31
click at [208, 127] on icon "button" at bounding box center [206, 127] width 8 height 7
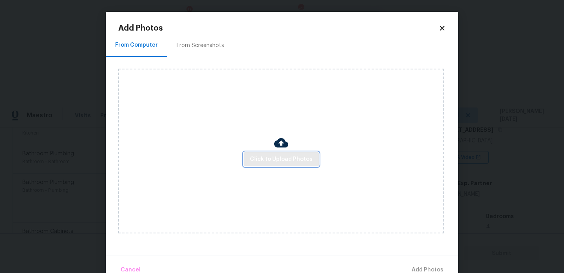
click at [298, 164] on button "Click to Upload Photos" at bounding box center [281, 159] width 75 height 14
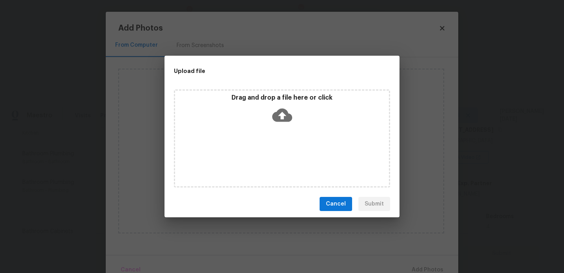
click at [298, 164] on div "Drag and drop a file here or click" at bounding box center [282, 138] width 216 height 98
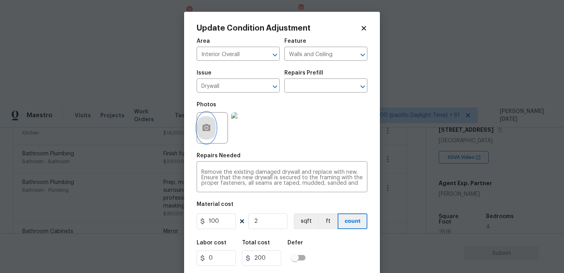
scroll to position [20, 0]
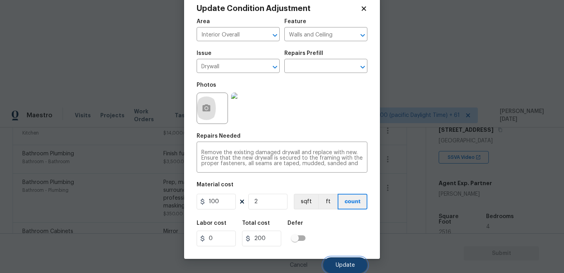
click at [347, 266] on span "Update" at bounding box center [345, 265] width 19 height 6
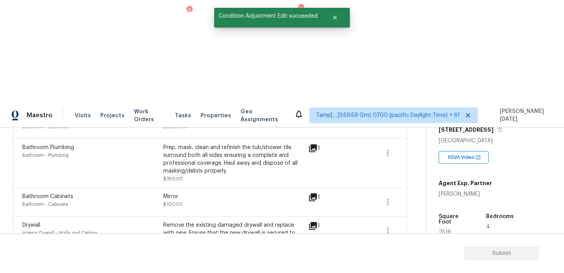
scroll to position [430, 0]
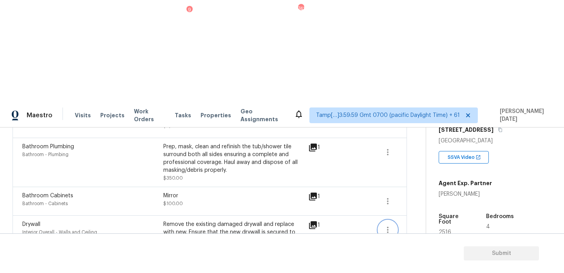
click at [386, 225] on icon "button" at bounding box center [387, 229] width 9 height 9
click at [416, 128] on div "Edit" at bounding box center [431, 126] width 61 height 8
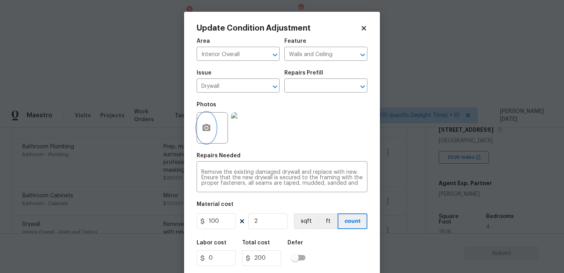
click at [204, 132] on icon "button" at bounding box center [206, 127] width 9 height 9
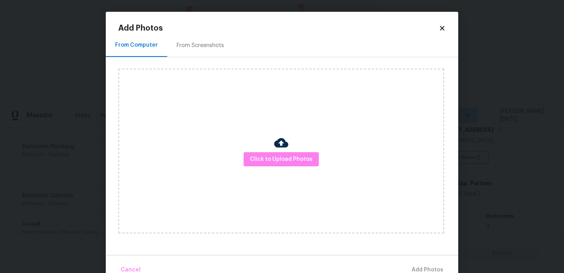
click at [280, 146] on img at bounding box center [281, 143] width 14 height 14
click at [281, 160] on span "Click to Upload Photos" at bounding box center [281, 159] width 63 height 10
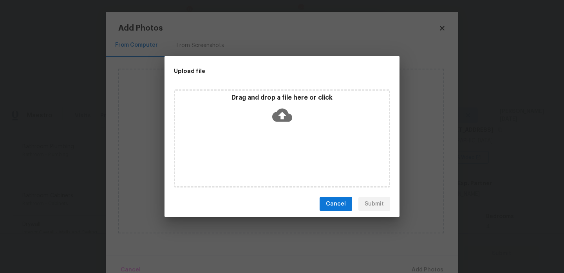
click at [281, 160] on div "Drag and drop a file here or click" at bounding box center [282, 138] width 216 height 98
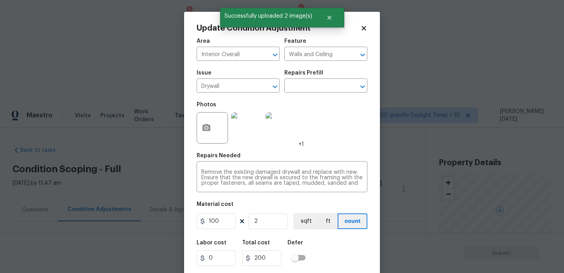
scroll to position [20, 0]
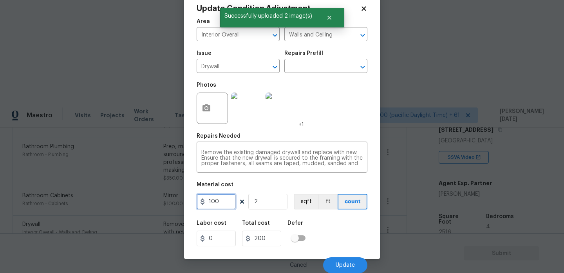
drag, startPoint x: 222, startPoint y: 202, endPoint x: 172, endPoint y: 202, distance: 50.9
click at [172, 202] on div "Update Condition Adjustment Area Interior Overall ​ Feature Walls and Ceiling ​…" at bounding box center [282, 136] width 564 height 273
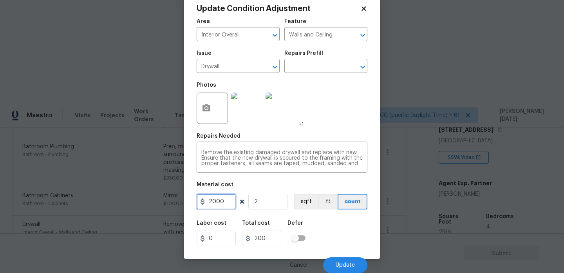
type input "2000"
type input "4000"
drag, startPoint x: 277, startPoint y: 204, endPoint x: 238, endPoint y: 204, distance: 39.2
click at [238, 204] on div "2000 2 sqft ft count" at bounding box center [282, 201] width 171 height 16
type input "1"
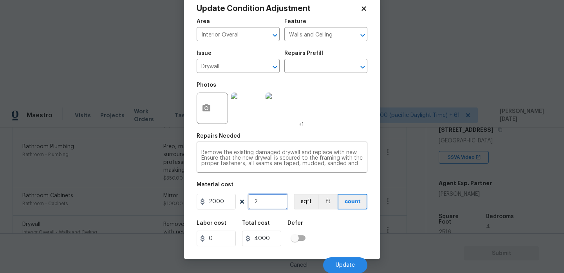
type input "2000"
type input "1"
click at [347, 121] on div "Photos +1" at bounding box center [282, 103] width 171 height 51
click at [340, 266] on span "Update" at bounding box center [345, 265] width 19 height 6
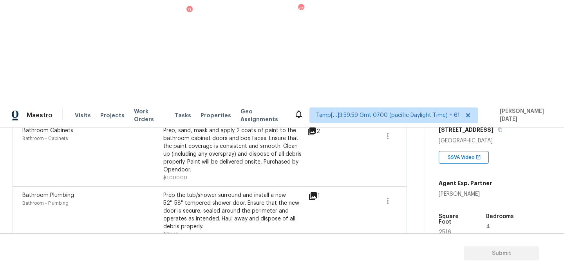
scroll to position [0, 0]
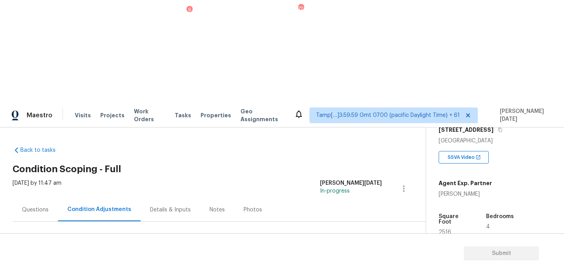
click at [362, 260] on button "Add Condition Adjustment" at bounding box center [362, 268] width 89 height 16
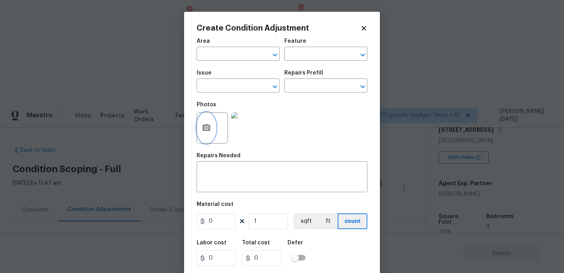
click at [208, 122] on button "button" at bounding box center [206, 127] width 19 height 31
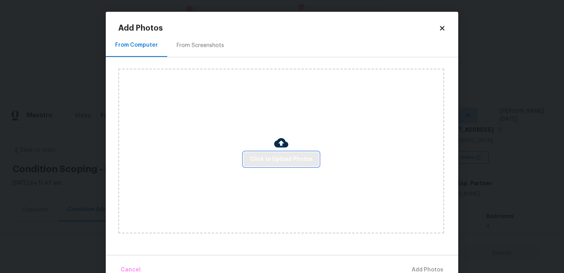
click at [287, 155] on span "Click to Upload Photos" at bounding box center [281, 159] width 63 height 10
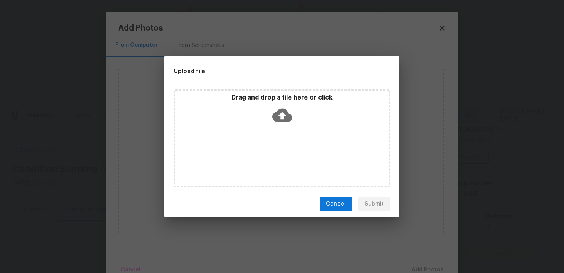
click at [287, 155] on div "Drag and drop a file here or click" at bounding box center [282, 138] width 216 height 98
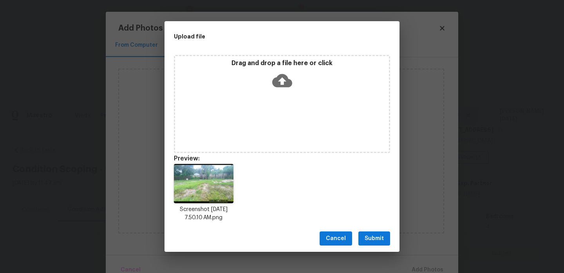
click at [369, 226] on div "Cancel Submit" at bounding box center [282, 238] width 235 height 27
click at [374, 238] on span "Submit" at bounding box center [374, 238] width 19 height 10
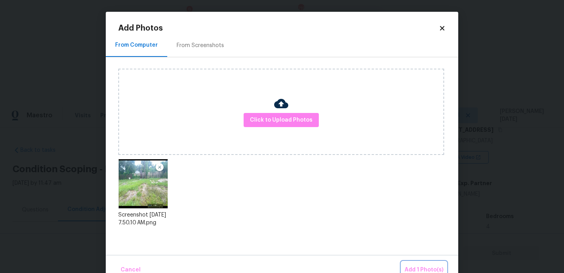
click at [412, 264] on button "Add 1 Photo(s)" at bounding box center [423, 269] width 45 height 17
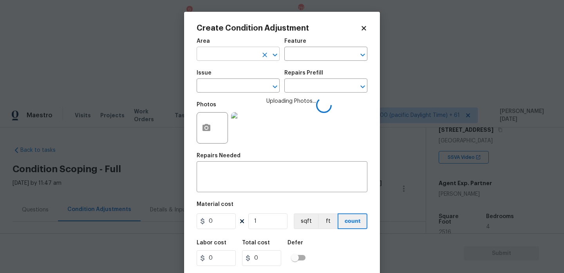
click at [209, 51] on input "text" at bounding box center [227, 55] width 61 height 12
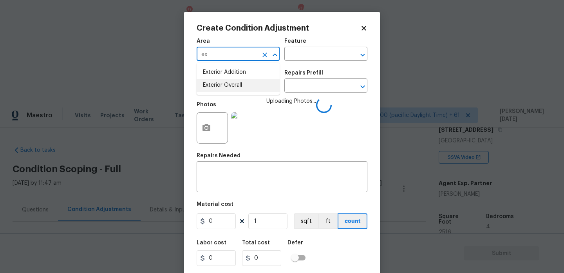
click at [231, 82] on li "Exterior Overall" at bounding box center [238, 85] width 83 height 13
type input "Exterior Overall"
click at [231, 82] on input "text" at bounding box center [227, 86] width 61 height 12
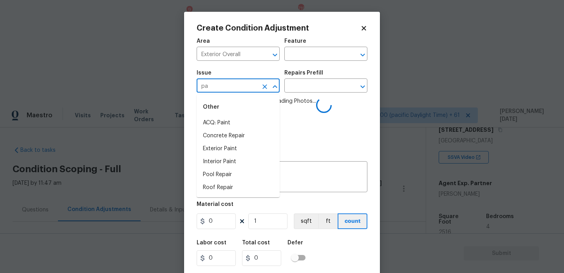
type input "p"
click at [236, 82] on input "fe c" at bounding box center [227, 86] width 61 height 12
click at [246, 86] on input "fe c" at bounding box center [227, 86] width 61 height 12
click at [243, 116] on div "Other" at bounding box center [238, 107] width 83 height 19
click at [243, 119] on li "Fencing" at bounding box center [238, 122] width 83 height 13
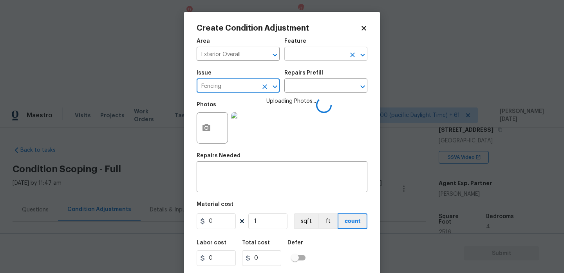
type input "Fencing"
click at [313, 58] on input "text" at bounding box center [314, 55] width 61 height 12
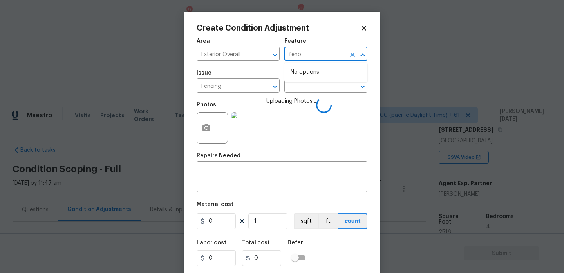
click at [313, 58] on input "fenb" at bounding box center [314, 55] width 61 height 12
type input "fenc"
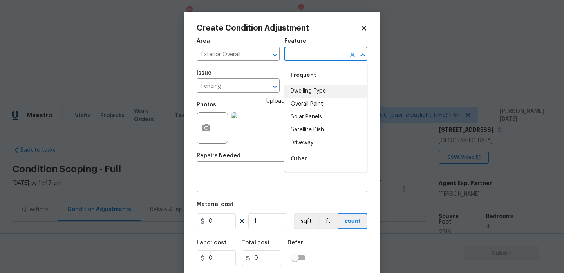
click at [311, 91] on li "Dwelling Type" at bounding box center [325, 91] width 83 height 13
type input "Dwelling Type"
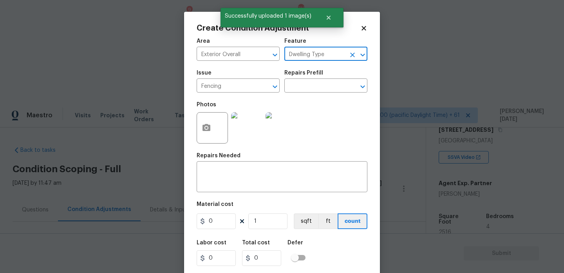
click at [358, 56] on button "Open" at bounding box center [362, 54] width 11 height 11
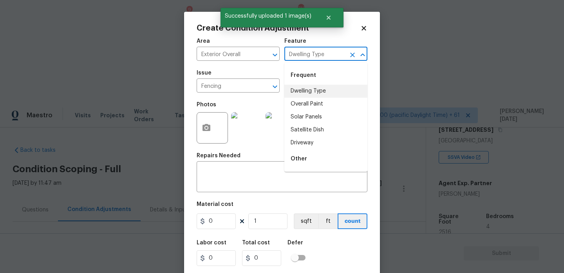
click at [336, 56] on input "Dwelling Type" at bounding box center [314, 55] width 61 height 12
click at [348, 56] on button "Clear" at bounding box center [352, 54] width 11 height 11
click at [314, 86] on li "Fence" at bounding box center [325, 91] width 83 height 13
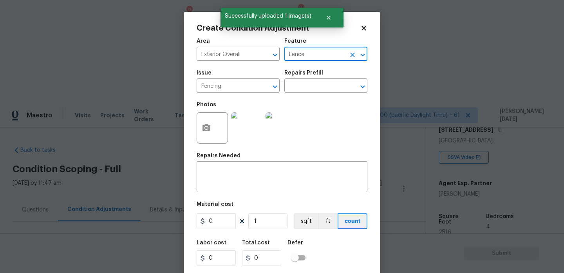
type input "Fence"
click at [222, 221] on input "0" at bounding box center [216, 221] width 39 height 16
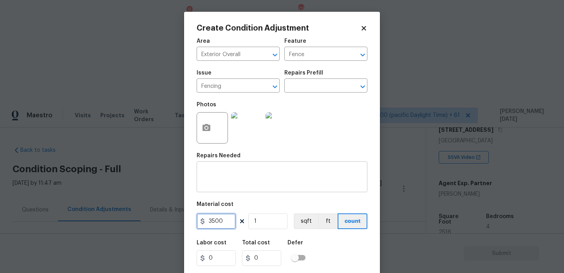
type input "3500"
click at [227, 179] on textarea at bounding box center [281, 177] width 161 height 16
type input "3500"
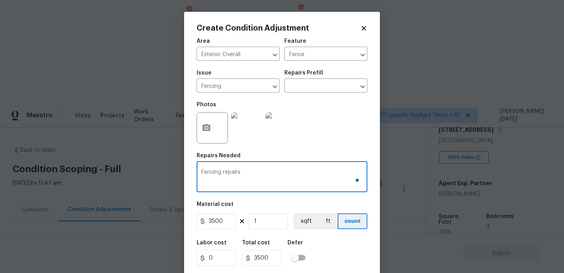
scroll to position [20, 0]
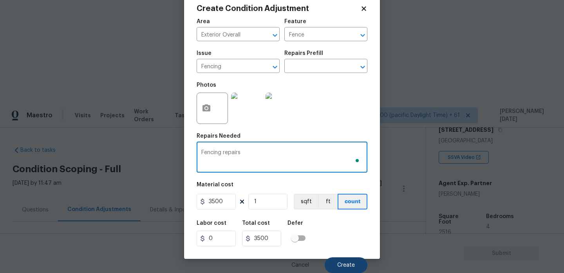
type textarea "Fencing repairs"
click at [337, 260] on button "Create" at bounding box center [346, 265] width 43 height 16
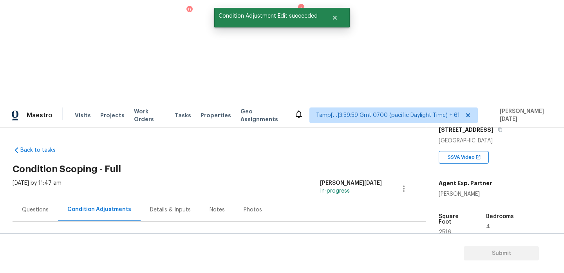
scroll to position [0, 0]
click at [354, 265] on span "Add Condition Adjustment" at bounding box center [362, 268] width 79 height 7
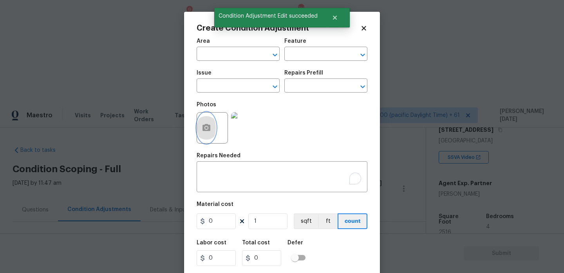
click at [204, 129] on icon "button" at bounding box center [206, 127] width 8 height 7
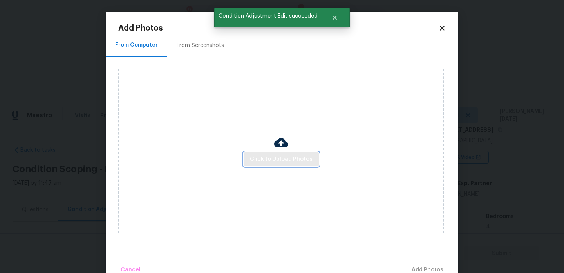
click at [292, 160] on span "Click to Upload Photos" at bounding box center [281, 159] width 63 height 10
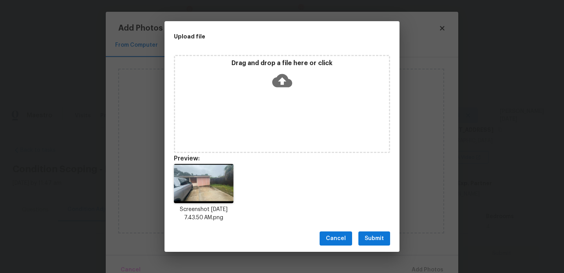
click at [383, 231] on button "Submit" at bounding box center [374, 238] width 32 height 14
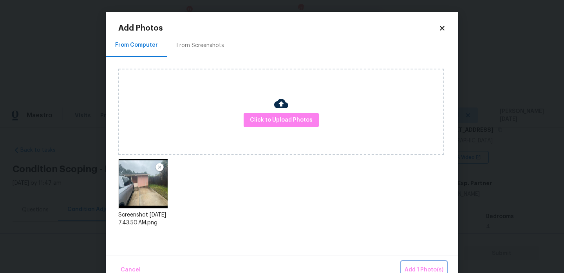
click at [411, 265] on span "Add 1 Photo(s)" at bounding box center [424, 270] width 39 height 10
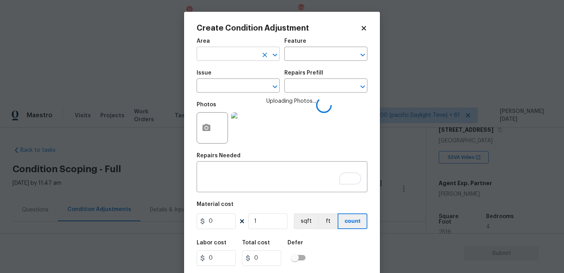
click at [213, 56] on input "text" at bounding box center [227, 55] width 61 height 12
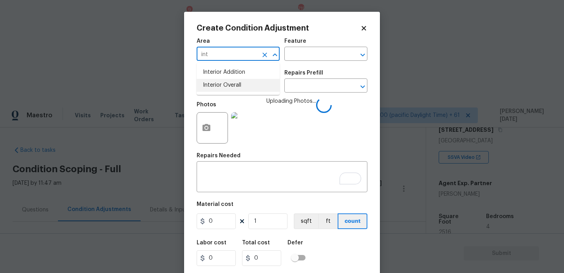
click at [225, 84] on li "Interior Overall" at bounding box center [238, 85] width 83 height 13
type input "Interior Overall"
click at [225, 84] on input "text" at bounding box center [227, 86] width 61 height 12
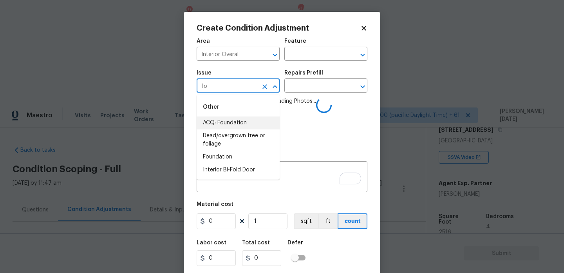
click at [230, 127] on li "ACQ: Foundation" at bounding box center [238, 122] width 83 height 13
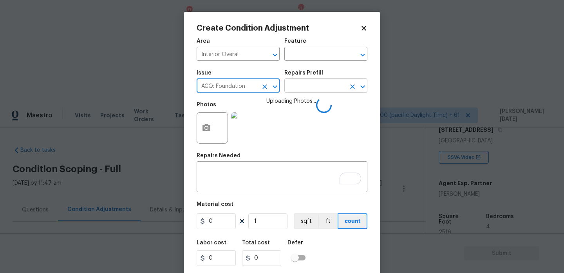
type input "ACQ: Foundation"
click at [315, 83] on input "text" at bounding box center [314, 86] width 61 height 12
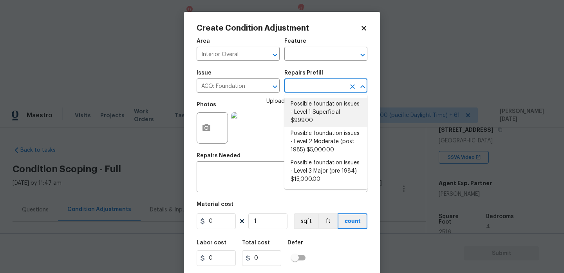
click at [317, 112] on li "Possible foundation issues - Level 1 Superficial $999.00" at bounding box center [325, 112] width 83 height 29
type input "Acquisition"
type textarea "Possible foundation issues - Level 1 - Superficial. Disclaimer: This is NOT a t…"
type input "999"
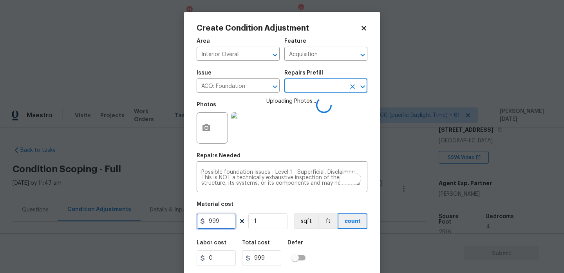
drag, startPoint x: 226, startPoint y: 224, endPoint x: 152, endPoint y: 224, distance: 73.2
click at [152, 224] on div "Create Condition Adjustment Area Interior Overall ​ Feature Acquisition ​ Issue…" at bounding box center [282, 136] width 564 height 273
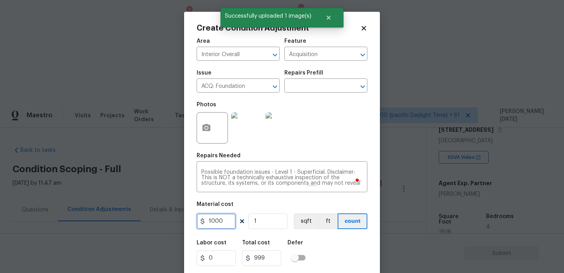
type input "1000"
click at [322, 143] on div "Photos" at bounding box center [282, 122] width 171 height 51
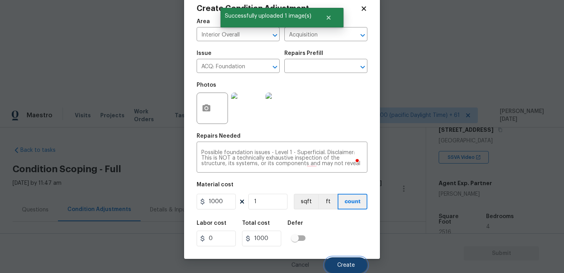
click at [352, 261] on button "Create" at bounding box center [346, 265] width 43 height 16
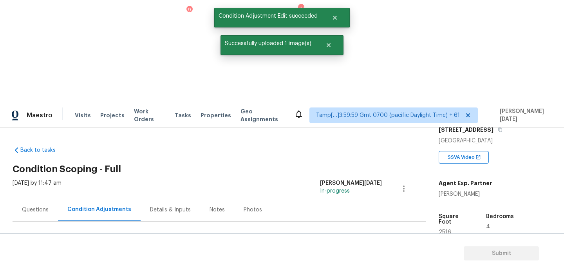
scroll to position [0, 0]
click at [348, 265] on span "Add Condition Adjustment" at bounding box center [362, 268] width 79 height 7
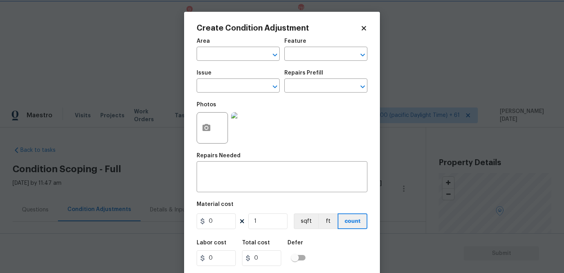
scroll to position [135, 0]
click at [166, 103] on body "Maestro Visits Projects Work Orders Tasks 9 Properties Geo Assignments 719 Tamp…" at bounding box center [282, 239] width 564 height 273
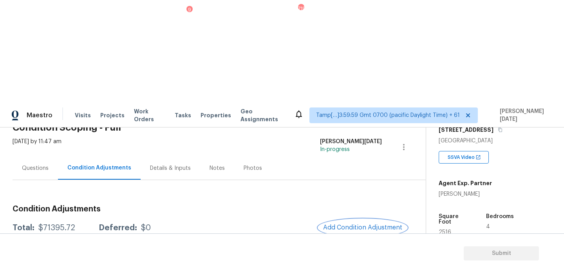
scroll to position [22, 0]
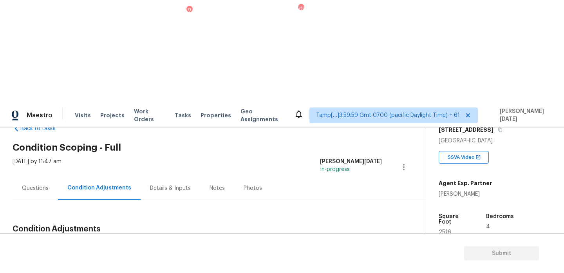
click at [353, 244] on span "Add Condition Adjustment" at bounding box center [362, 247] width 79 height 7
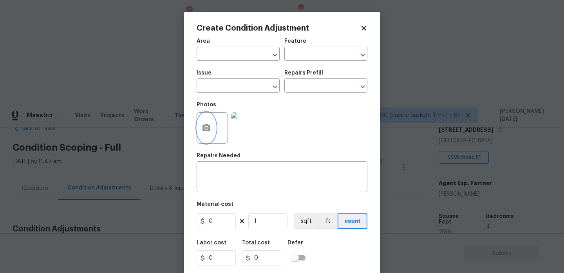
click at [209, 130] on icon "button" at bounding box center [206, 127] width 8 height 7
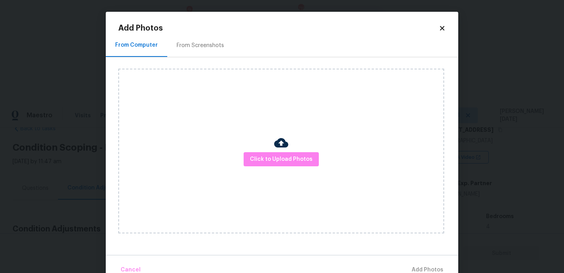
click at [277, 168] on div "Click to Upload Photos" at bounding box center [281, 151] width 326 height 165
click at [293, 152] on button "Click to Upload Photos" at bounding box center [281, 159] width 75 height 14
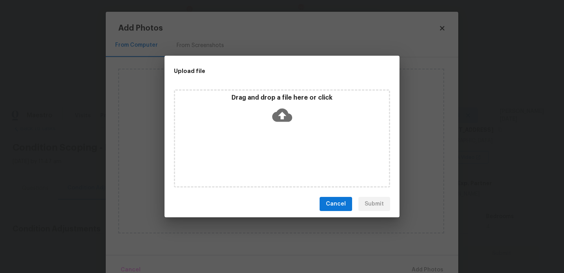
click at [293, 152] on div "Drag and drop a file here or click" at bounding box center [282, 138] width 216 height 98
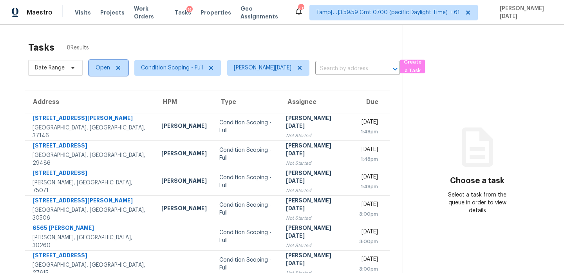
click at [107, 69] on span "Open" at bounding box center [103, 68] width 14 height 8
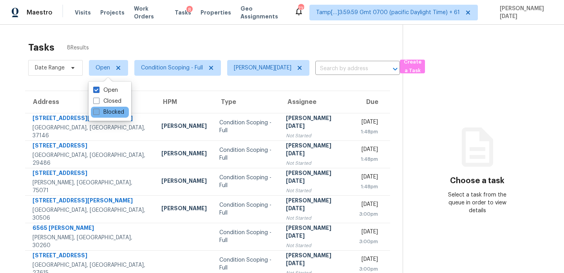
click at [112, 112] on label "Blocked" at bounding box center [108, 112] width 31 height 8
click at [98, 112] on input "Blocked" at bounding box center [95, 110] width 5 height 5
checkbox input "true"
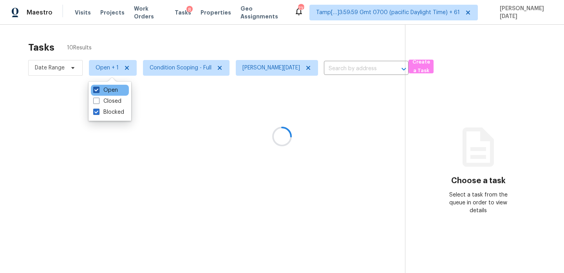
click at [112, 92] on label "Open" at bounding box center [105, 90] width 25 height 8
click at [98, 91] on input "Open" at bounding box center [95, 88] width 5 height 5
checkbox input "false"
click at [215, 110] on div at bounding box center [282, 136] width 564 height 273
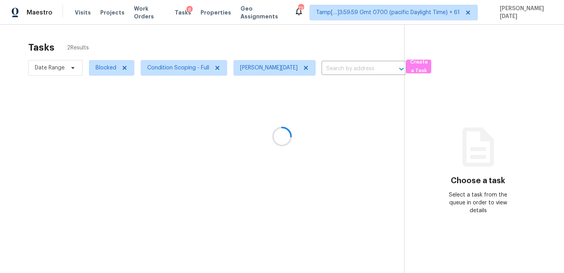
click at [215, 110] on div at bounding box center [282, 136] width 564 height 273
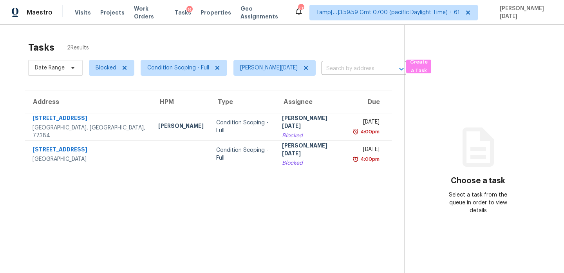
click at [215, 110] on th "Type" at bounding box center [242, 102] width 65 height 22
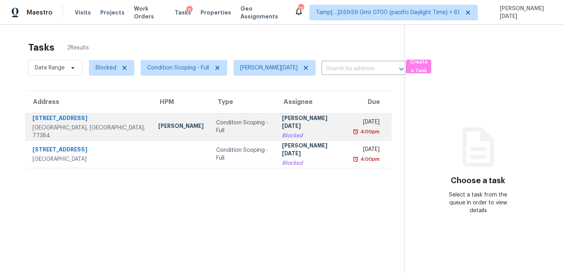
click at [222, 122] on div "Condition Scoping - Full" at bounding box center [242, 127] width 53 height 16
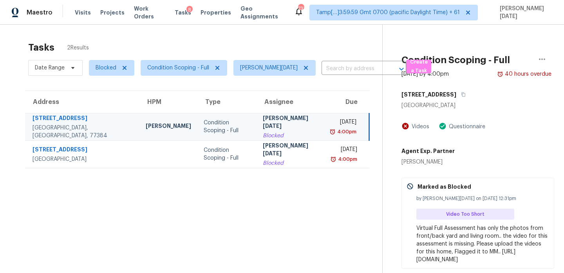
scroll to position [35, 0]
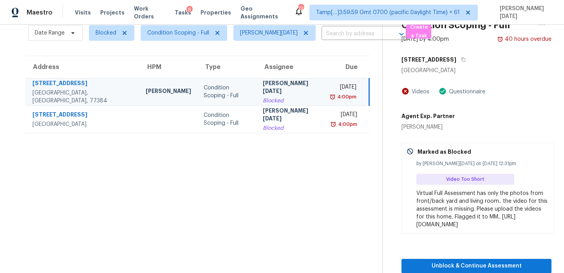
click at [459, 257] on div "Unblock & Continue Assessment" at bounding box center [476, 253] width 150 height 40
click at [463, 260] on button "Unblock & Continue Assessment" at bounding box center [476, 266] width 150 height 14
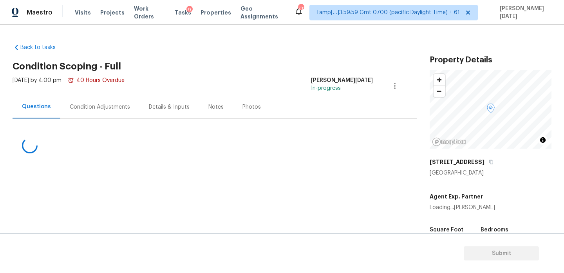
click at [101, 102] on div "Condition Adjustments" at bounding box center [99, 106] width 79 height 23
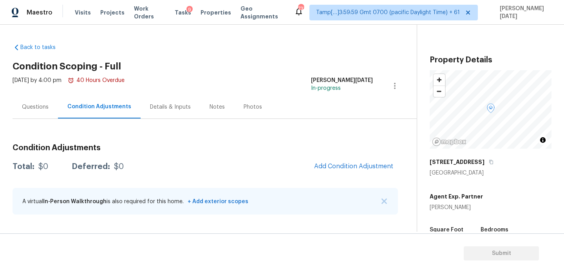
click at [41, 105] on div "Questions" at bounding box center [35, 107] width 27 height 8
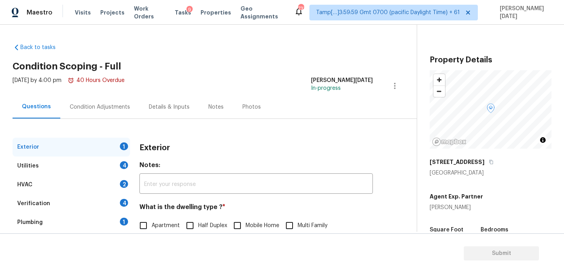
scroll to position [105, 0]
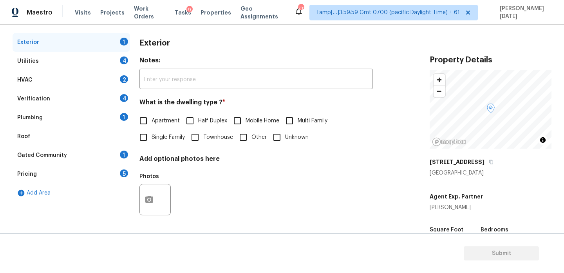
click at [98, 170] on div "Pricing 5" at bounding box center [72, 174] width 118 height 19
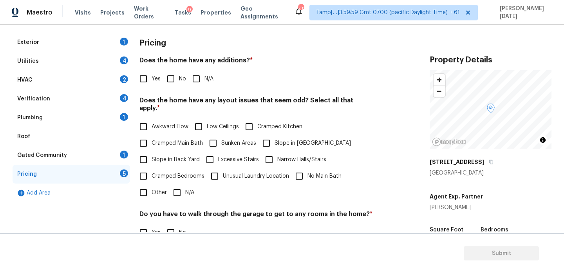
click at [146, 81] on input "Yes" at bounding box center [143, 79] width 16 height 16
checkbox input "true"
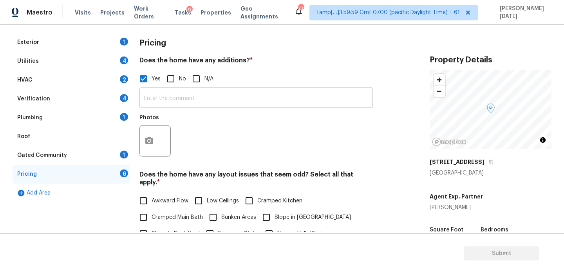
click at [170, 98] on input "text" at bounding box center [255, 98] width 233 height 18
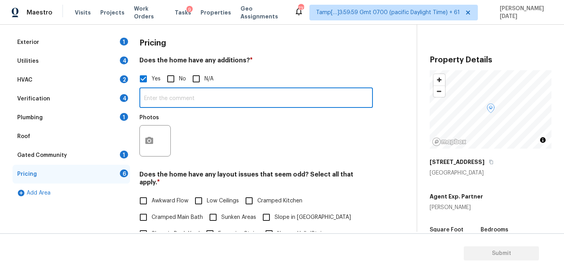
paste input "["Garage conversion"]"
type input "["Garage conversion"]"
click at [216, 136] on div "Photos" at bounding box center [255, 135] width 233 height 51
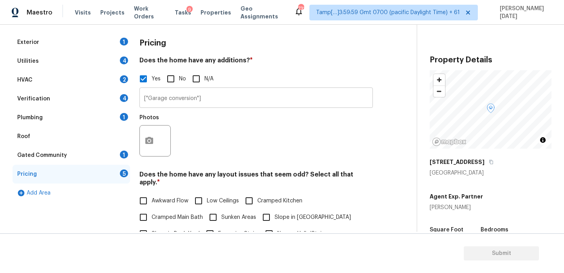
scroll to position [0, 0]
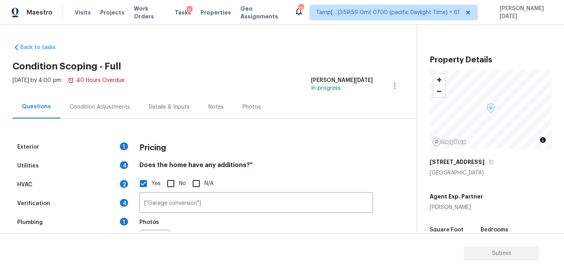
click at [100, 114] on div "Condition Adjustments" at bounding box center [99, 106] width 79 height 23
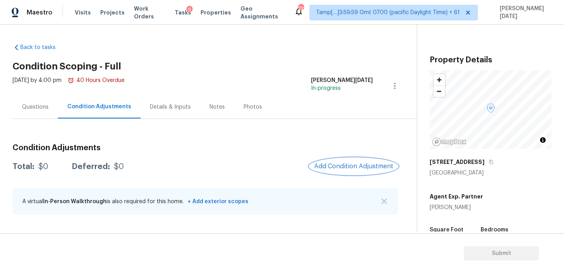
click at [366, 169] on span "Add Condition Adjustment" at bounding box center [353, 166] width 79 height 7
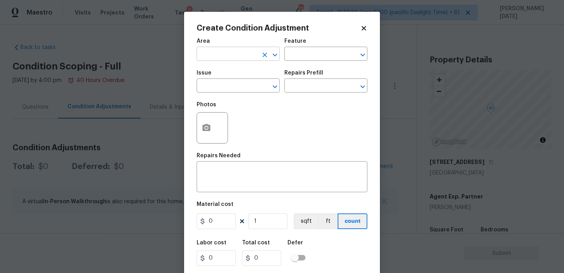
click at [218, 56] on input "text" at bounding box center [227, 55] width 61 height 12
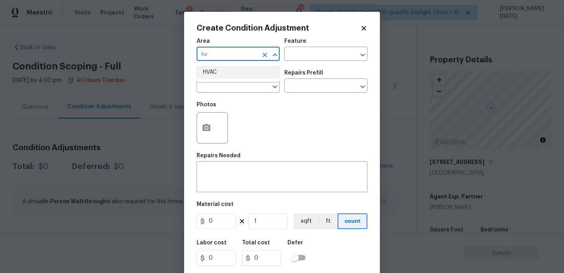
click at [219, 69] on li "HVAC" at bounding box center [238, 72] width 83 height 13
type input "HVAC"
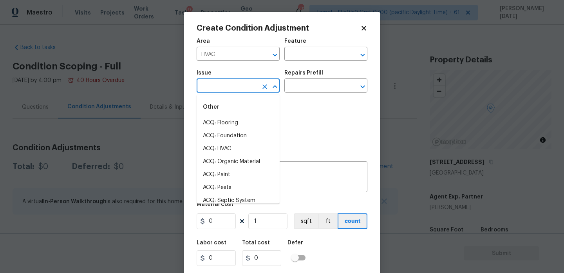
click at [219, 88] on input "text" at bounding box center [227, 86] width 61 height 12
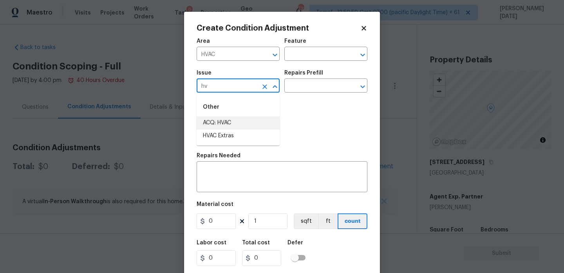
click at [224, 124] on li "ACQ: HVAC" at bounding box center [238, 122] width 83 height 13
type input "ACQ: HVAC"
click at [304, 90] on input "text" at bounding box center [314, 86] width 61 height 12
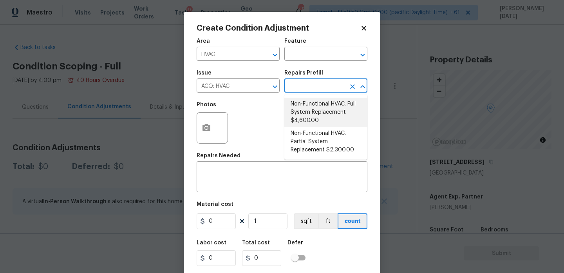
click at [321, 113] on li "Non-Functional HVAC. Full System Replacement $4,600.00" at bounding box center [325, 112] width 83 height 29
type input "Acquisition"
type textarea "Acquisition Scope: Full System Replacement"
type input "4600"
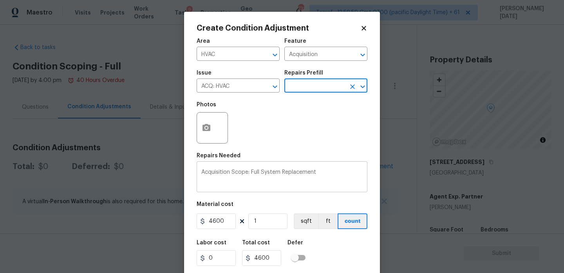
scroll to position [20, 0]
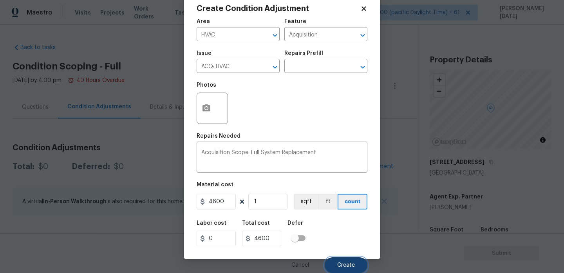
click at [334, 265] on button "Create" at bounding box center [346, 265] width 43 height 16
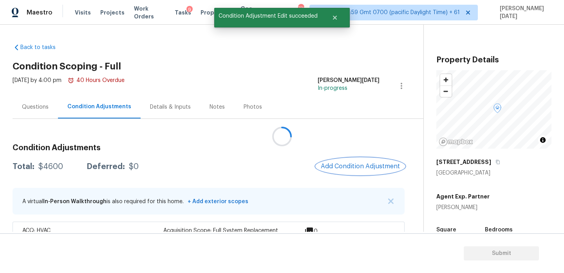
scroll to position [0, 0]
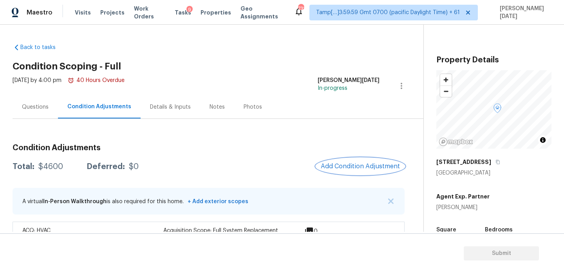
click at [340, 167] on span "Add Condition Adjustment" at bounding box center [360, 166] width 79 height 7
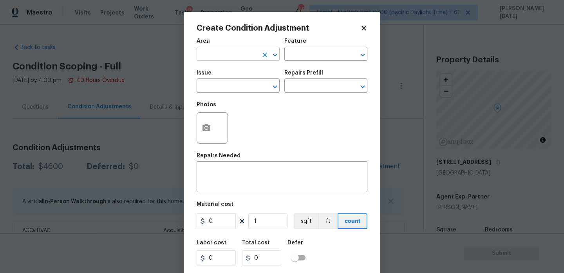
click at [207, 52] on input "text" at bounding box center [227, 55] width 61 height 12
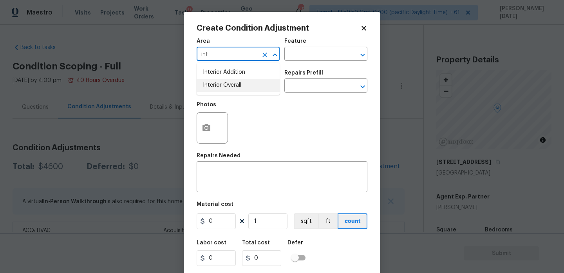
click at [220, 87] on li "Interior Overall" at bounding box center [238, 85] width 83 height 13
type input "Interior Overall"
click at [220, 87] on input "text" at bounding box center [227, 86] width 61 height 12
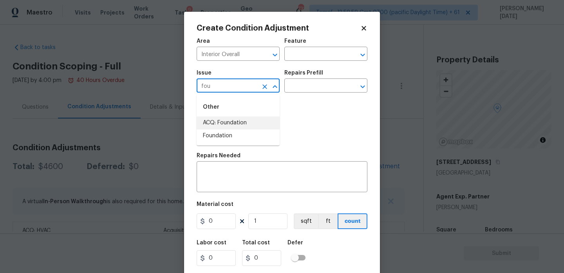
click at [236, 121] on li "ACQ: Foundation" at bounding box center [238, 122] width 83 height 13
type input "ACQ: Foundation"
click at [329, 84] on input "text" at bounding box center [314, 86] width 61 height 12
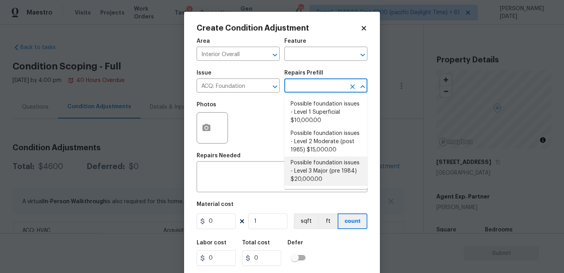
click at [324, 159] on li "Possible foundation issues - Level 3 Major (pre 1984) $20,000.00" at bounding box center [325, 170] width 83 height 29
type input "Acquisition"
type textarea "Possible foundation issues - Level 3 Major: Disclaimer: This is NOT a technical…"
type input "20000"
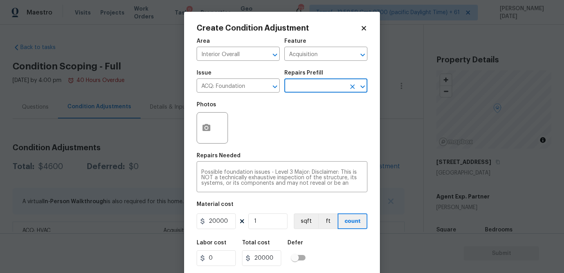
click at [321, 85] on input "text" at bounding box center [314, 86] width 61 height 12
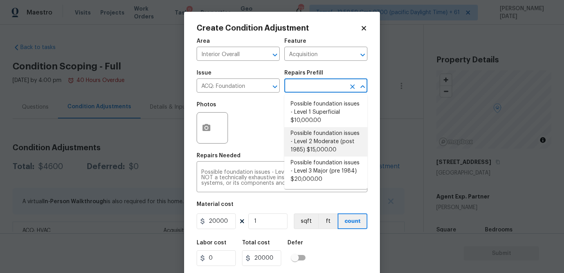
click at [333, 139] on li "Possible foundation issues - Level 2 Moderate (post 1985) $15,000.00" at bounding box center [325, 141] width 83 height 29
type textarea "Possible foundation issues - Level 2 Moderate: Disclaimer: This is NOT a techni…"
type input "15000"
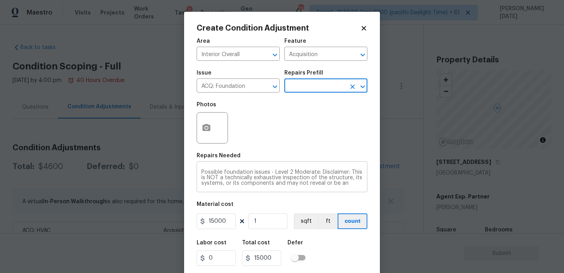
scroll to position [27, 0]
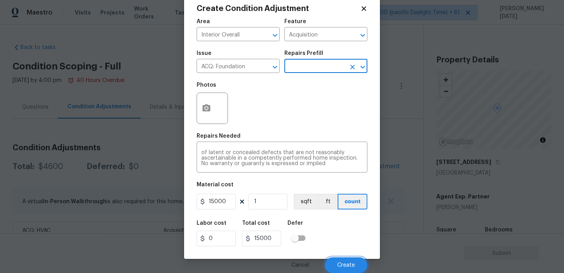
click at [350, 265] on span "Create" at bounding box center [346, 265] width 18 height 6
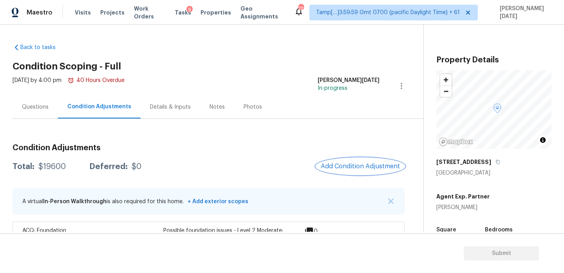
scroll to position [0, 0]
click at [42, 114] on div "Questions" at bounding box center [35, 106] width 45 height 23
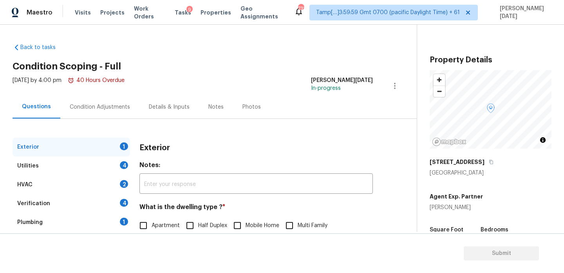
scroll to position [105, 0]
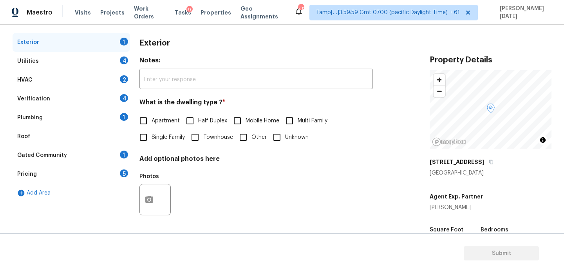
click at [74, 170] on div "Pricing 5" at bounding box center [72, 174] width 118 height 19
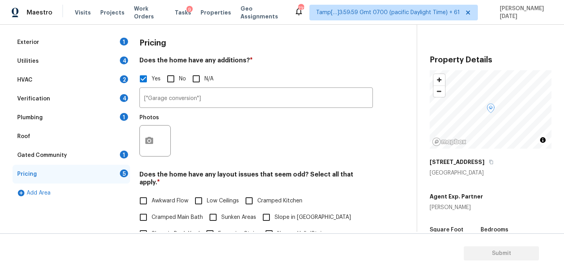
click at [280, 225] on label "Narrow Halls/Stairs" at bounding box center [293, 233] width 65 height 16
click at [277, 225] on input "Narrow Halls/Stairs" at bounding box center [269, 233] width 16 height 16
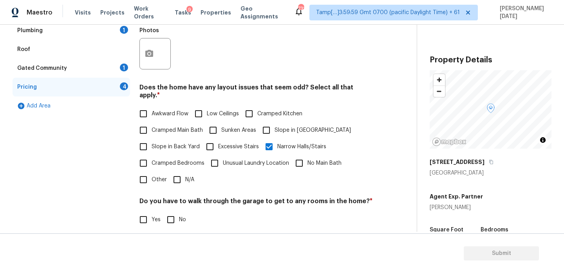
scroll to position [210, 0]
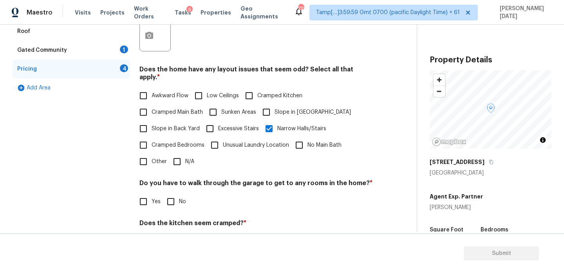
click at [276, 120] on input "Narrow Halls/Stairs" at bounding box center [269, 128] width 16 height 16
checkbox input "false"
click at [271, 112] on input "Slope in Front Yard" at bounding box center [266, 112] width 16 height 16
checkbox input "true"
click at [150, 120] on input "Slope in Back Yard" at bounding box center [143, 128] width 16 height 16
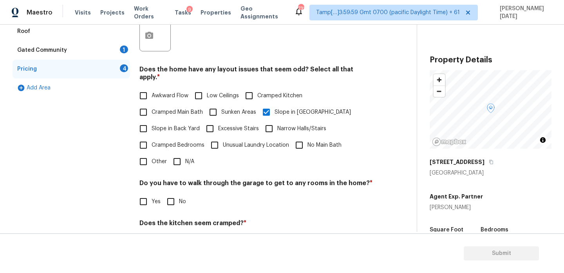
checkbox input "true"
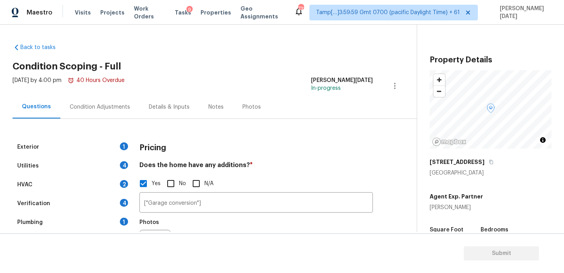
click at [109, 110] on div "Condition Adjustments" at bounding box center [99, 106] width 79 height 23
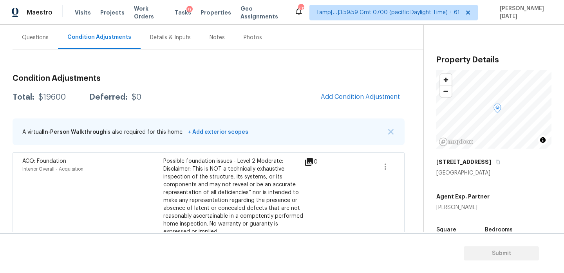
scroll to position [71, 0]
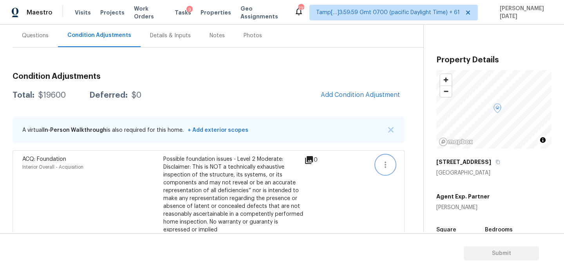
click at [381, 166] on icon "button" at bounding box center [385, 164] width 9 height 9
click at [418, 163] on div "Edit" at bounding box center [430, 163] width 61 height 8
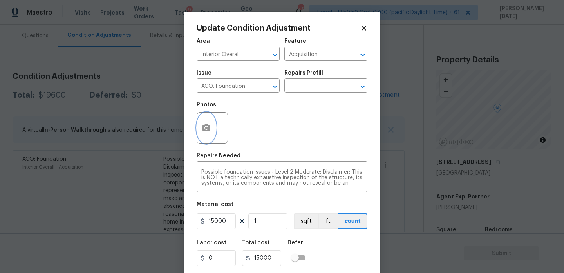
click at [212, 130] on button "button" at bounding box center [206, 127] width 19 height 31
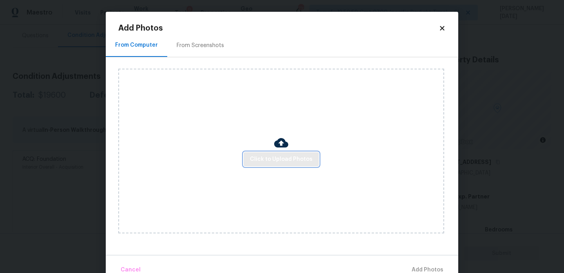
click at [272, 163] on span "Click to Upload Photos" at bounding box center [281, 159] width 63 height 10
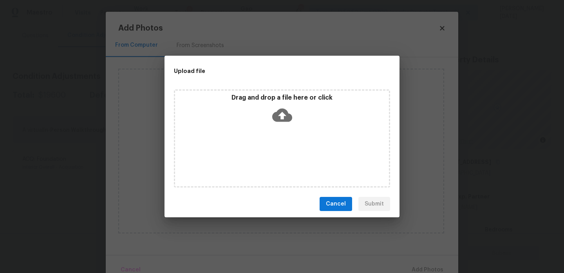
click at [272, 163] on div "Drag and drop a file here or click" at bounding box center [282, 138] width 216 height 98
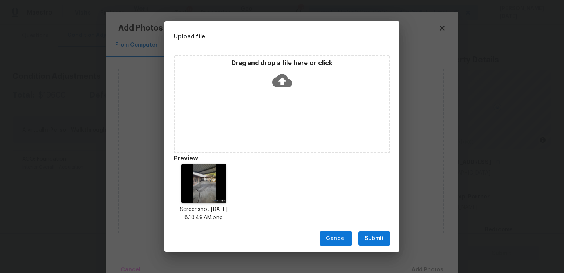
click at [392, 237] on div "Cancel Submit" at bounding box center [282, 238] width 235 height 27
click at [377, 240] on span "Submit" at bounding box center [374, 238] width 19 height 10
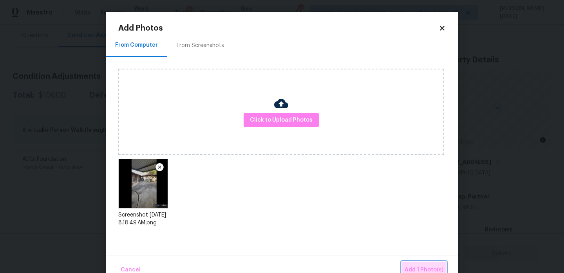
click at [416, 266] on span "Add 1 Photo(s)" at bounding box center [424, 270] width 39 height 10
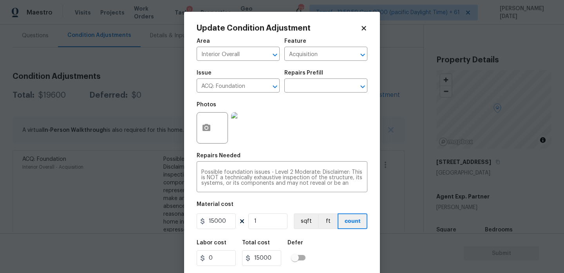
scroll to position [20, 0]
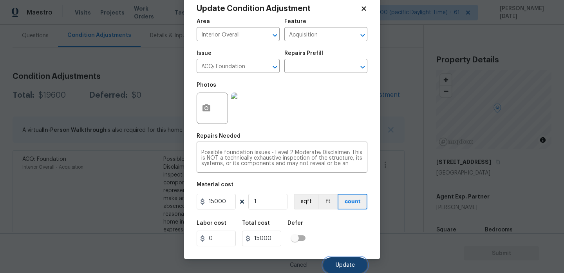
click at [351, 261] on button "Update" at bounding box center [345, 265] width 44 height 16
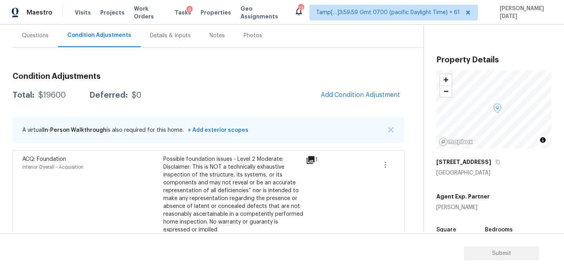
scroll to position [67, 0]
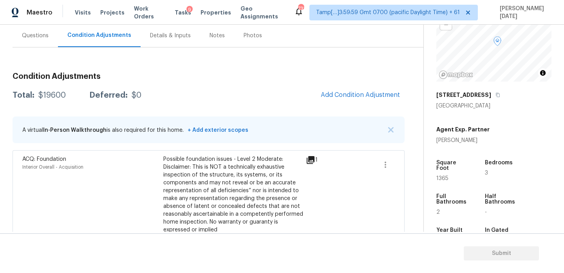
click at [443, 176] on div "Square Foot 1365" at bounding box center [459, 171] width 46 height 34
click at [445, 175] on span "1365" at bounding box center [442, 177] width 12 height 5
copy span "1365"
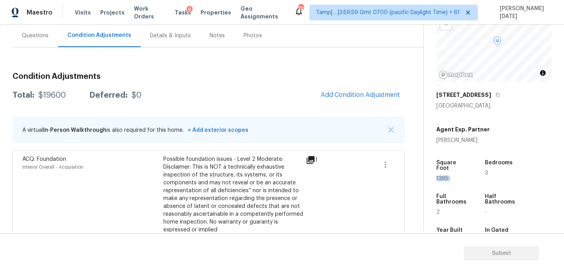
scroll to position [117, 0]
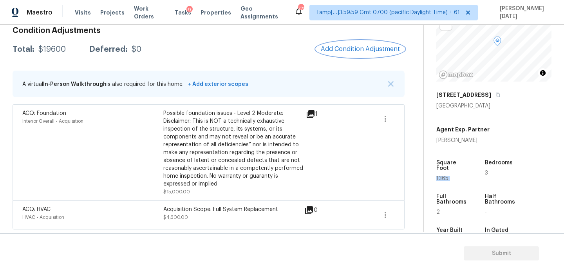
click at [355, 55] on button "Add Condition Adjustment" at bounding box center [360, 49] width 89 height 16
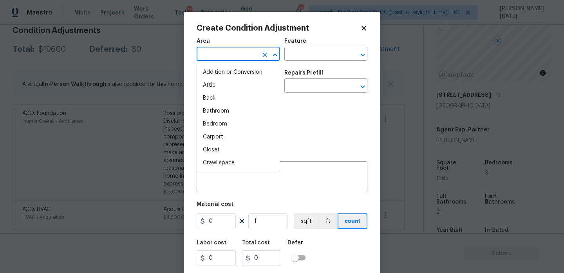
click at [225, 49] on input "text" at bounding box center [227, 55] width 61 height 12
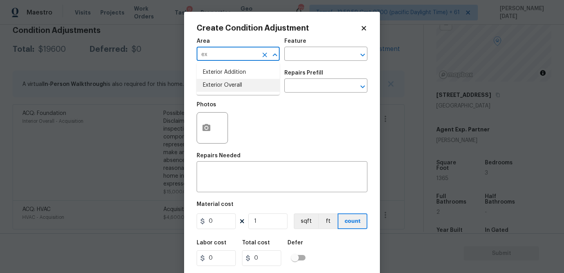
type input "ex"
click at [106, 151] on body "Maestro Visits Projects Work Orders Tasks 9 Properties Geo Assignments 729 Tamp…" at bounding box center [282, 136] width 564 height 273
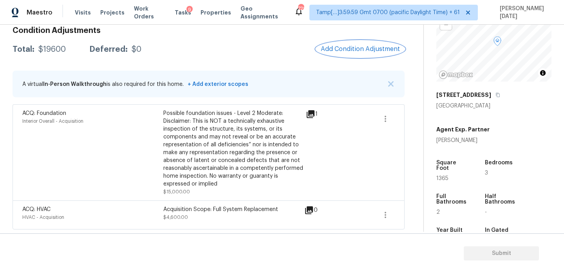
click at [360, 44] on button "Add Condition Adjustment" at bounding box center [360, 49] width 89 height 16
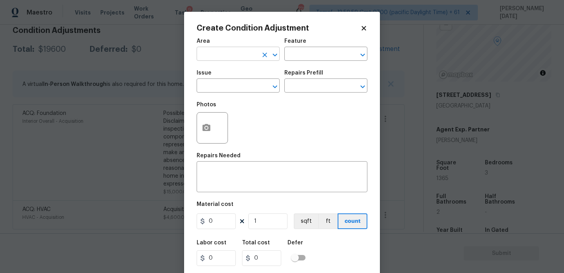
click at [217, 50] on input "text" at bounding box center [227, 55] width 61 height 12
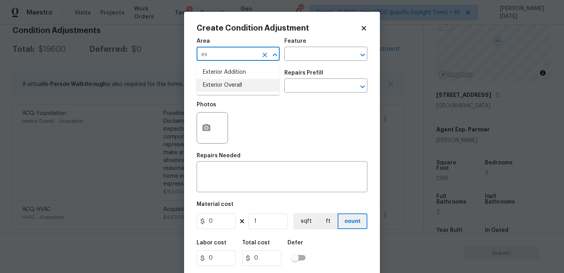
click at [225, 86] on li "Exterior Overall" at bounding box center [238, 85] width 83 height 13
type input "Exterior Overall"
click at [225, 86] on input "text" at bounding box center [227, 86] width 61 height 12
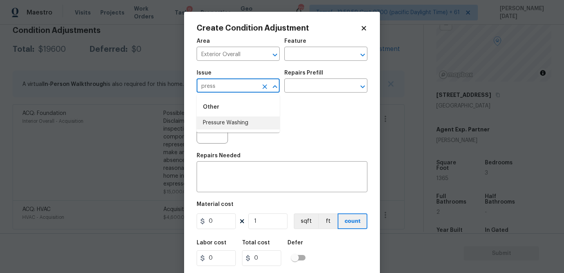
click at [248, 121] on li "Pressure Washing" at bounding box center [238, 122] width 83 height 13
type input "Pressure Washing"
click at [328, 80] on input "text" at bounding box center [314, 86] width 61 height 12
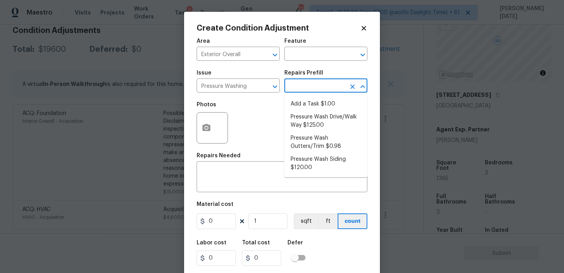
click at [322, 87] on input "text" at bounding box center [314, 86] width 61 height 12
click at [328, 125] on li "Pressure Wash Drive/Walk Way $125.00" at bounding box center [325, 120] width 83 height 21
type input "Siding"
type textarea "Pressure wash the driveways/walkways as directed by the PM. Ensure that all deb…"
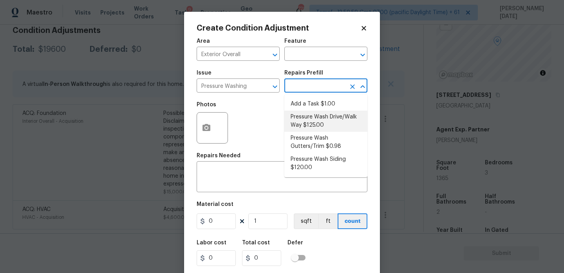
type input "125"
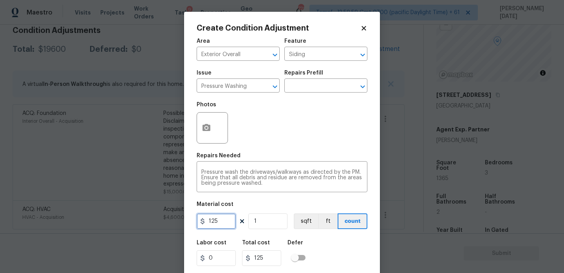
drag, startPoint x: 222, startPoint y: 217, endPoint x: 171, endPoint y: 215, distance: 51.0
click at [171, 215] on div "Create Condition Adjustment Area Exterior Overall ​ Feature Siding ​ Issue Pres…" at bounding box center [282, 136] width 564 height 273
type input "200"
click at [287, 146] on div "Photos" at bounding box center [282, 122] width 171 height 51
type input "200"
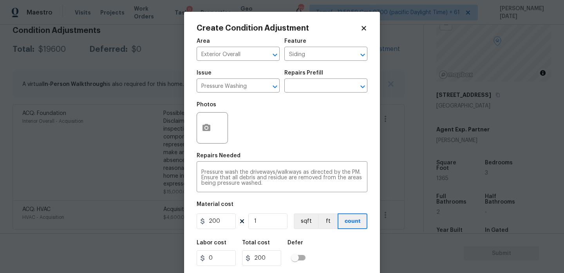
scroll to position [20, 0]
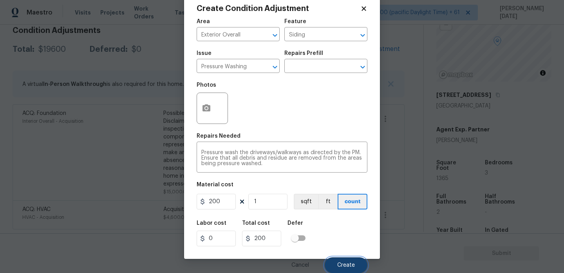
click at [346, 264] on span "Create" at bounding box center [346, 265] width 18 height 6
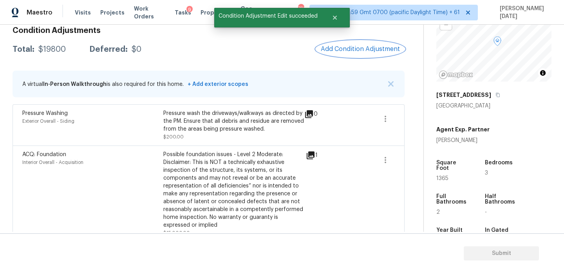
scroll to position [0, 0]
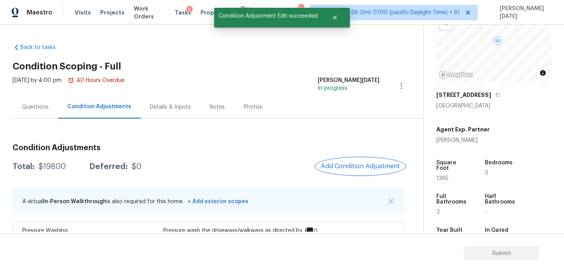
click at [356, 168] on span "Add Condition Adjustment" at bounding box center [360, 166] width 79 height 7
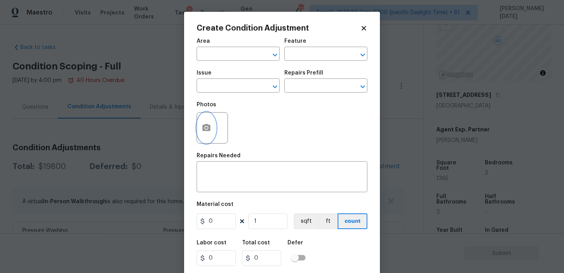
click at [214, 133] on button "button" at bounding box center [206, 127] width 19 height 31
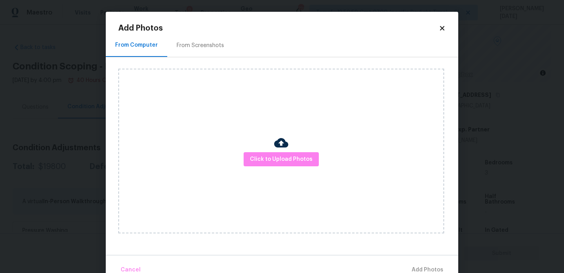
click at [196, 42] on div "From Screenshots" at bounding box center [200, 46] width 47 height 8
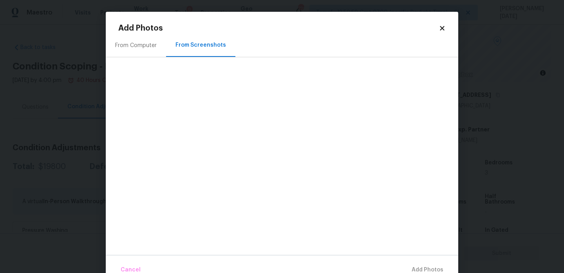
click at [144, 48] on div "From Computer" at bounding box center [136, 46] width 42 height 8
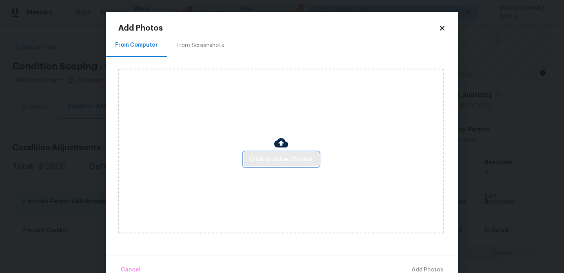
click at [275, 164] on button "Click to Upload Photos" at bounding box center [281, 159] width 75 height 14
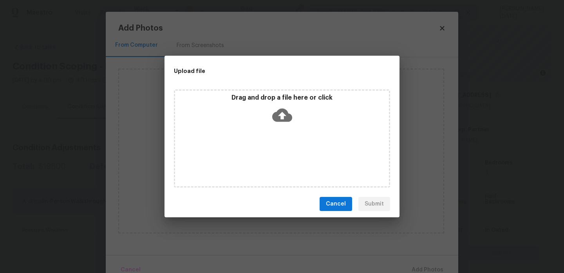
click at [275, 164] on div "Drag and drop a file here or click" at bounding box center [282, 138] width 216 height 98
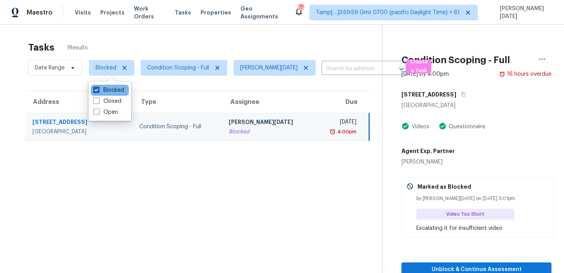
click at [119, 89] on label "Blocked" at bounding box center [108, 90] width 31 height 8
click at [98, 89] on input "Blocked" at bounding box center [95, 88] width 5 height 5
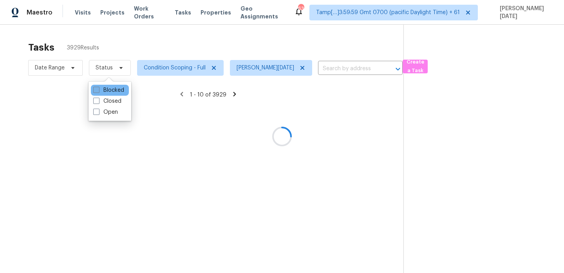
click at [119, 89] on label "Blocked" at bounding box center [108, 90] width 31 height 8
click at [98, 89] on input "Blocked" at bounding box center [95, 88] width 5 height 5
checkbox input "true"
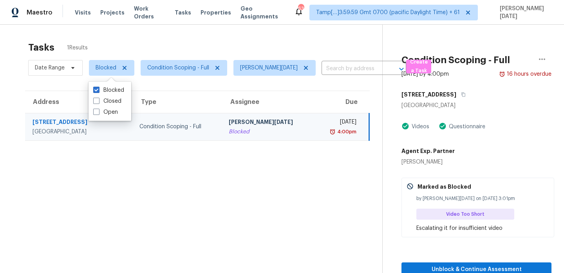
click at [244, 120] on div "[PERSON_NAME][DATE]" at bounding box center [268, 123] width 79 height 10
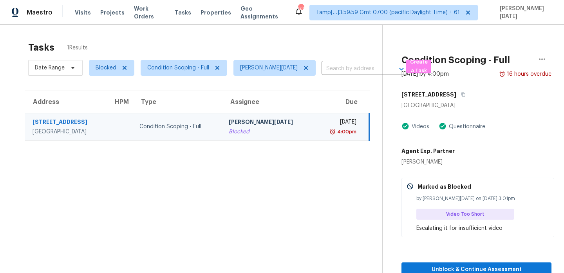
click at [244, 120] on div "[PERSON_NAME][DATE]" at bounding box center [268, 123] width 79 height 10
click at [94, 65] on span "Blocked" at bounding box center [111, 68] width 45 height 16
click at [105, 90] on label "Blocked" at bounding box center [108, 90] width 31 height 8
click at [98, 90] on input "Blocked" at bounding box center [95, 88] width 5 height 5
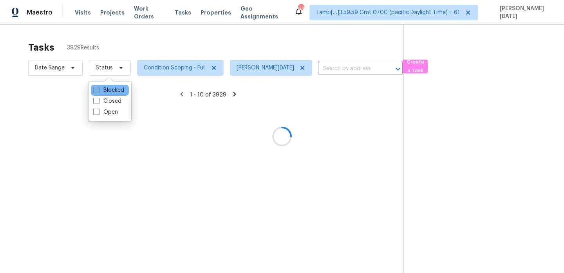
click at [105, 90] on label "Blocked" at bounding box center [108, 90] width 31 height 8
click at [98, 90] on input "Blocked" at bounding box center [95, 88] width 5 height 5
checkbox input "true"
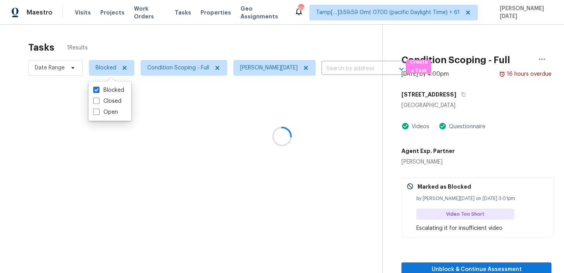
click at [189, 40] on div "Tasks 1 Results" at bounding box center [205, 47] width 354 height 20
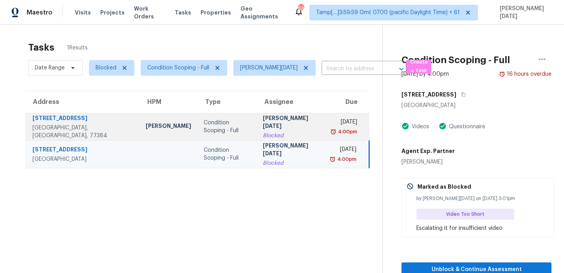
click at [269, 120] on div "[PERSON_NAME][DATE]" at bounding box center [291, 123] width 56 height 18
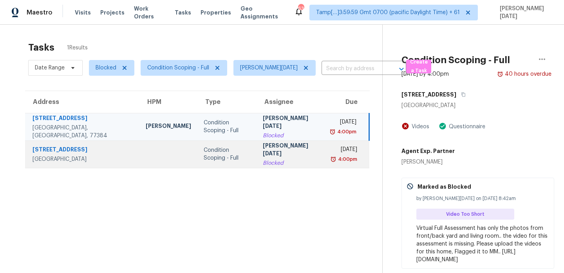
click at [269, 150] on div "[PERSON_NAME][DATE]" at bounding box center [291, 150] width 56 height 18
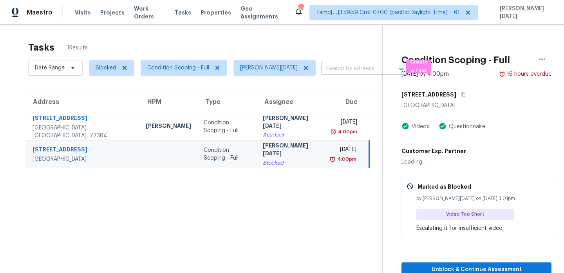
click at [269, 150] on div "[PERSON_NAME][DATE]" at bounding box center [291, 150] width 56 height 18
click at [463, 94] on icon "button" at bounding box center [463, 94] width 5 height 5
click at [269, 163] on td "[PERSON_NAME][DATE]" at bounding box center [291, 153] width 69 height 27
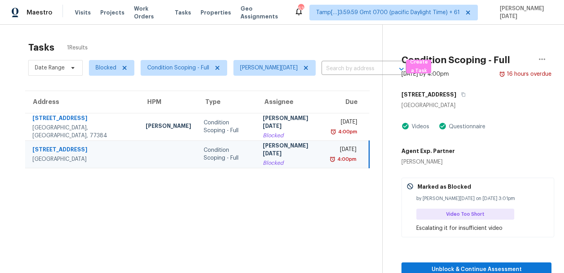
scroll to position [25, 0]
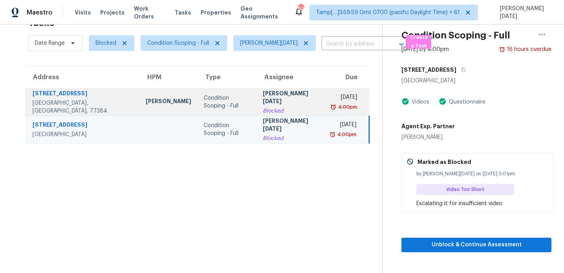
click at [326, 100] on td "[DATE] 4:00pm" at bounding box center [347, 101] width 43 height 27
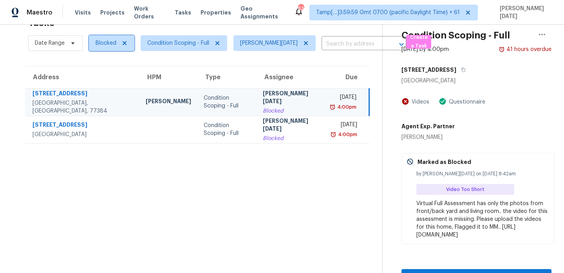
click at [105, 43] on span "Blocked" at bounding box center [106, 43] width 21 height 8
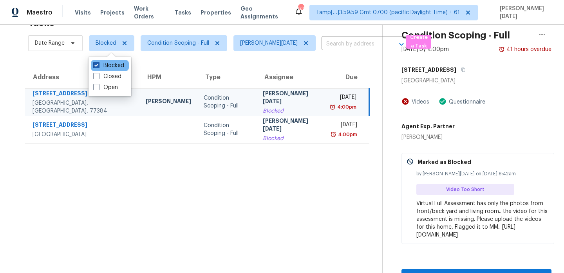
click at [108, 67] on label "Blocked" at bounding box center [108, 65] width 31 height 8
click at [98, 67] on input "Blocked" at bounding box center [95, 63] width 5 height 5
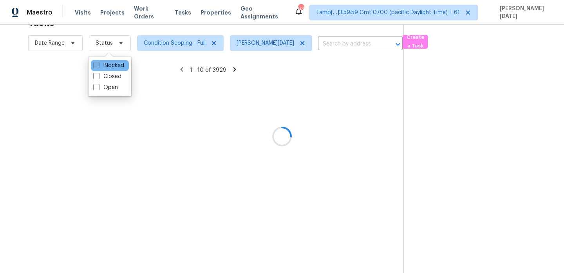
click at [108, 67] on label "Blocked" at bounding box center [108, 65] width 31 height 8
click at [98, 67] on input "Blocked" at bounding box center [95, 63] width 5 height 5
checkbox input "true"
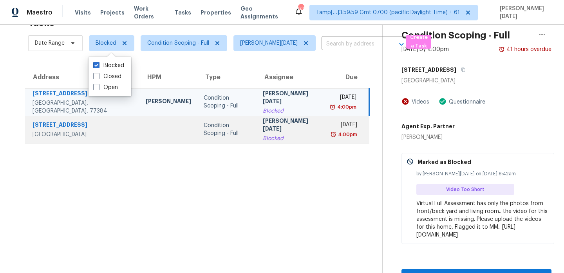
click at [216, 134] on td "Condition Scoping - Full" at bounding box center [227, 129] width 60 height 27
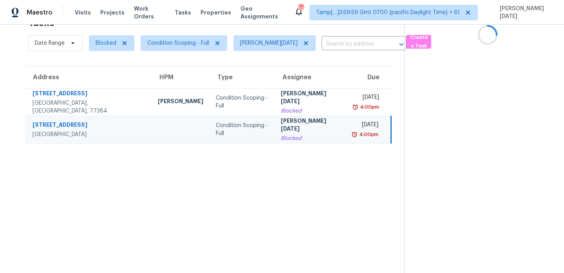
click at [216, 134] on td "Condition Scoping - Full" at bounding box center [242, 129] width 65 height 27
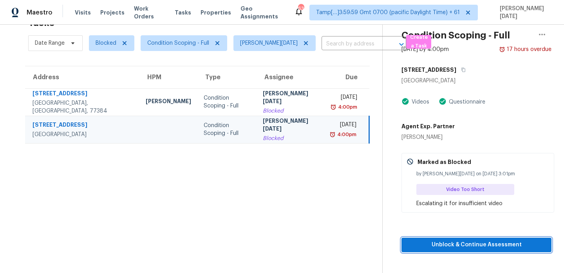
click at [425, 246] on span "Unblock & Continue Assessment" at bounding box center [476, 245] width 137 height 10
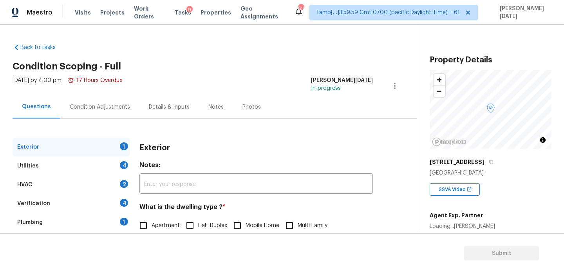
click at [95, 112] on div "Condition Adjustments" at bounding box center [99, 106] width 79 height 23
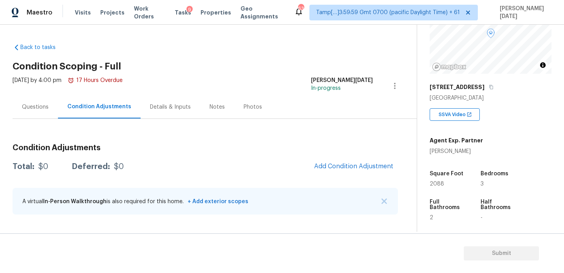
scroll to position [121, 0]
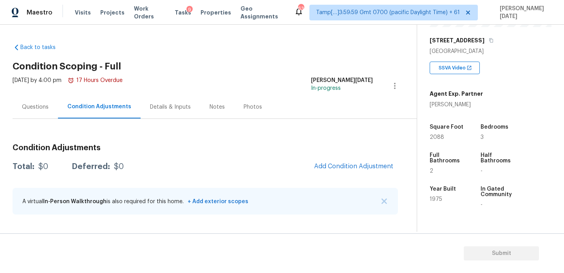
click at [438, 136] on span "2088" at bounding box center [437, 136] width 14 height 5
copy span "2088"
click at [341, 162] on button "Add Condition Adjustment" at bounding box center [353, 166] width 89 height 16
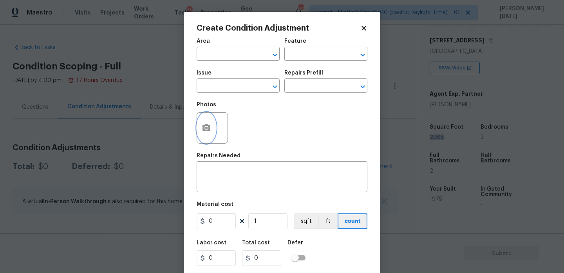
click at [203, 134] on button "button" at bounding box center [206, 127] width 19 height 31
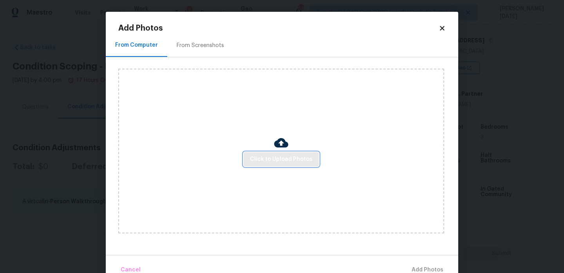
click at [268, 157] on span "Click to Upload Photos" at bounding box center [281, 159] width 63 height 10
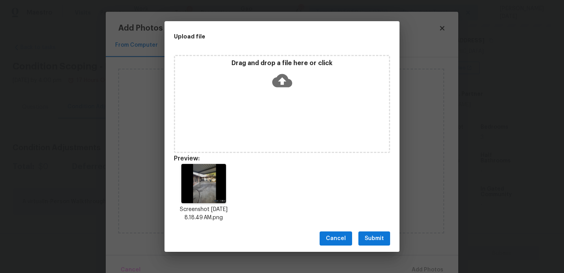
click at [378, 240] on span "Submit" at bounding box center [374, 238] width 19 height 10
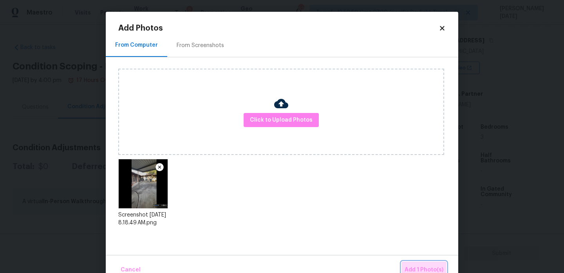
click at [419, 266] on span "Add 1 Photo(s)" at bounding box center [424, 270] width 39 height 10
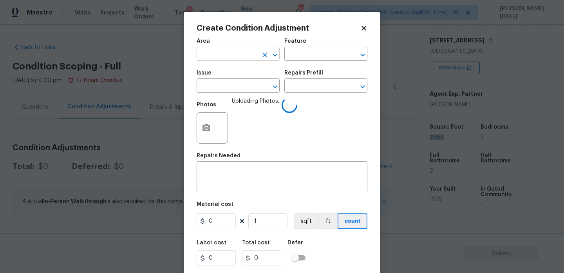
click at [209, 55] on input "text" at bounding box center [227, 55] width 61 height 12
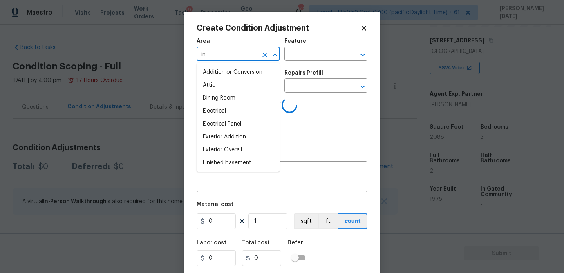
type input "int"
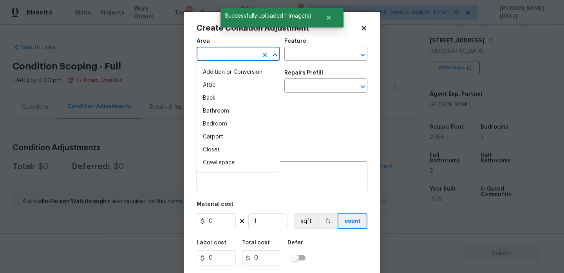
click at [210, 58] on input "text" at bounding box center [227, 55] width 61 height 12
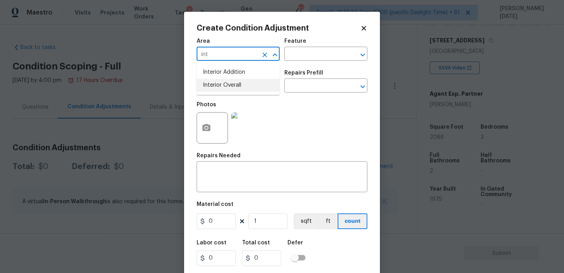
click at [213, 83] on li "Interior Overall" at bounding box center [238, 85] width 83 height 13
type input "Interior Overall"
click at [213, 83] on input "text" at bounding box center [227, 86] width 61 height 12
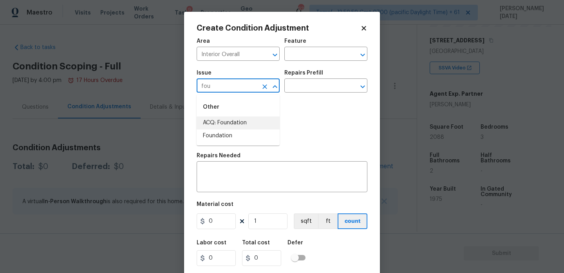
click at [220, 127] on li "ACQ: Foundation" at bounding box center [238, 122] width 83 height 13
type input "ACQ: Foundation"
click at [300, 84] on input "text" at bounding box center [314, 86] width 61 height 12
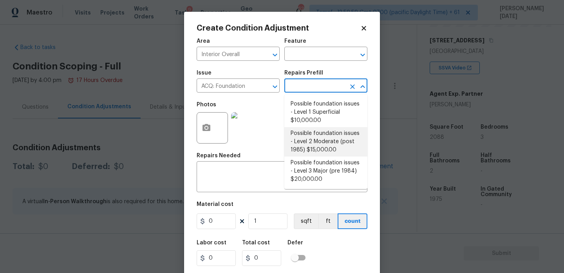
click at [313, 136] on li "Possible foundation issues - Level 2 Moderate (post 1985) $15,000.00" at bounding box center [325, 141] width 83 height 29
type input "Acquisition"
type textarea "Possible foundation issues - Level 2 Moderate: Disclaimer: This is NOT a techni…"
type input "15000"
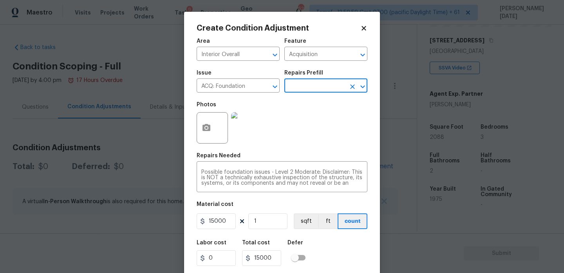
scroll to position [20, 0]
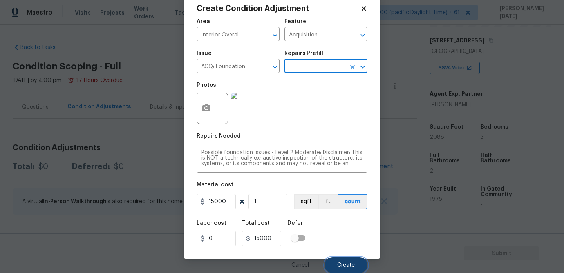
click at [354, 265] on span "Create" at bounding box center [346, 265] width 18 height 6
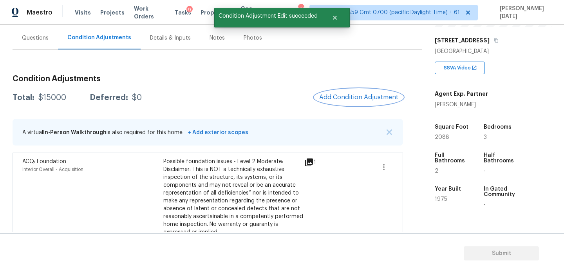
scroll to position [75, 0]
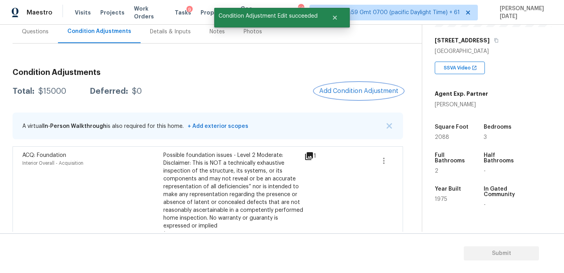
click at [367, 87] on button "Add Condition Adjustment" at bounding box center [359, 91] width 89 height 16
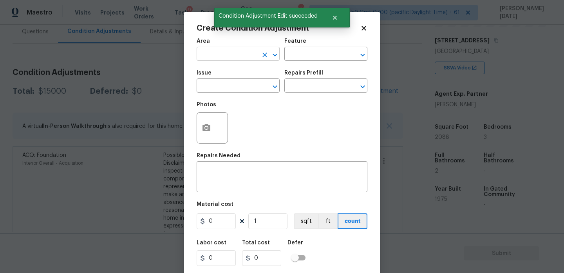
click at [218, 60] on input "text" at bounding box center [227, 55] width 61 height 12
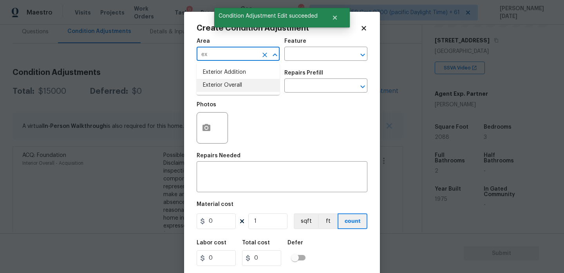
click at [226, 81] on li "Exterior Overall" at bounding box center [238, 85] width 83 height 13
type input "Exterior Overall"
click at [226, 81] on input "text" at bounding box center [227, 86] width 61 height 12
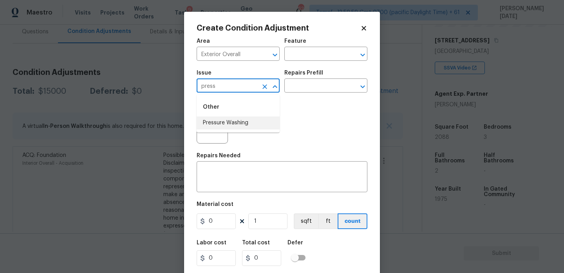
click at [241, 127] on li "Pressure Washing" at bounding box center [238, 122] width 83 height 13
type input "Pressure Washing"
click at [320, 77] on div "Repairs Prefill" at bounding box center [325, 75] width 83 height 10
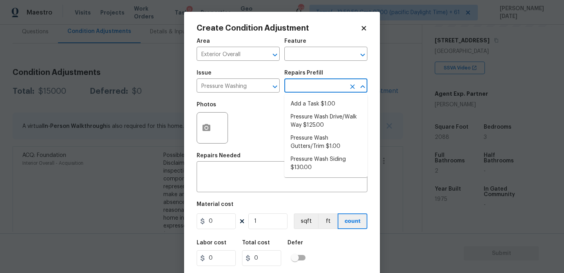
click at [315, 88] on input "text" at bounding box center [314, 86] width 61 height 12
click at [316, 118] on li "Pressure Wash Drive/Walk Way $125.00" at bounding box center [325, 120] width 83 height 21
type input "Siding"
type textarea "Pressure wash the driveways/walkways as directed by the PM. Ensure that all deb…"
type input "125"
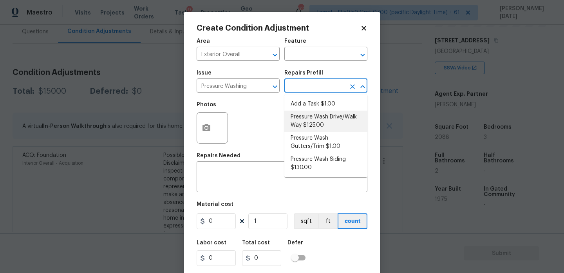
type input "125"
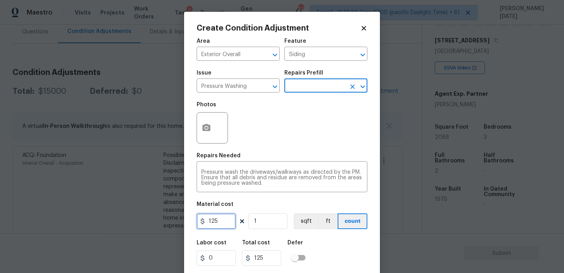
drag, startPoint x: 224, startPoint y: 226, endPoint x: 115, endPoint y: 226, distance: 108.9
click at [115, 226] on div "Create Condition Adjustment Area Exterior Overall ​ Feature Siding ​ Issue Pres…" at bounding box center [282, 136] width 564 height 273
type input "200"
click at [313, 105] on div "Photos" at bounding box center [282, 122] width 171 height 51
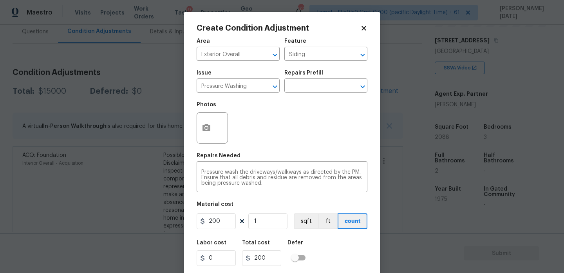
scroll to position [20, 0]
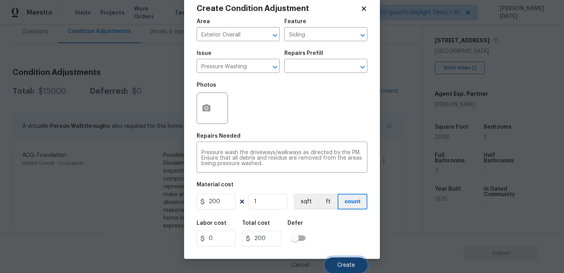
click at [341, 265] on span "Create" at bounding box center [346, 265] width 18 height 6
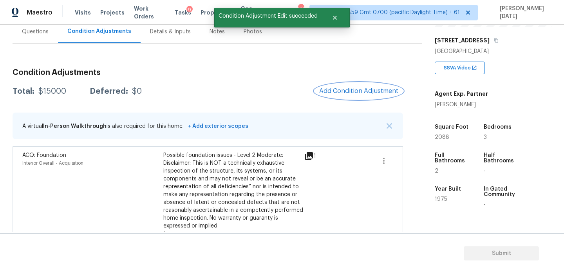
scroll to position [0, 0]
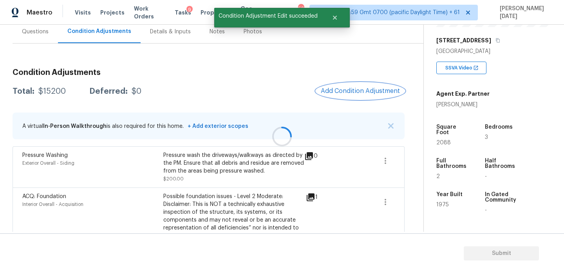
click at [357, 87] on span "Add Condition Adjustment" at bounding box center [360, 90] width 79 height 7
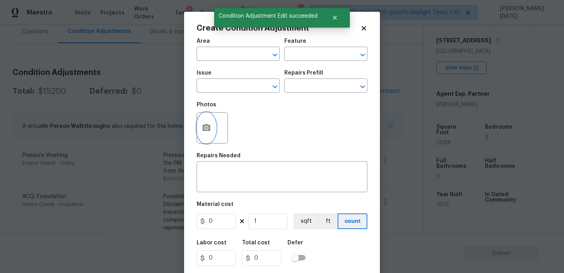
click at [212, 124] on button "button" at bounding box center [206, 127] width 19 height 31
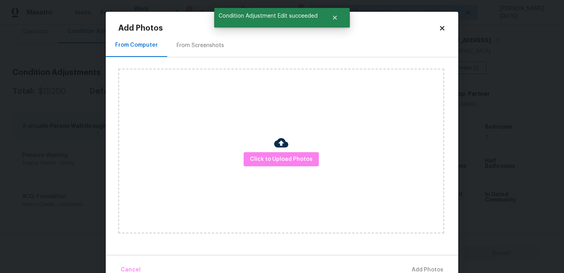
click at [206, 42] on div "From Screenshots" at bounding box center [200, 46] width 47 height 8
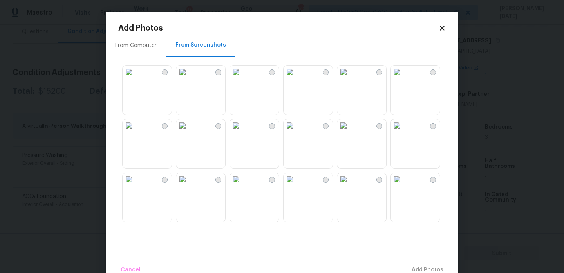
click at [242, 78] on img at bounding box center [236, 71] width 13 height 13
click at [226, 92] on div at bounding box center [288, 143] width 340 height 165
click at [189, 81] on img at bounding box center [182, 75] width 13 height 13
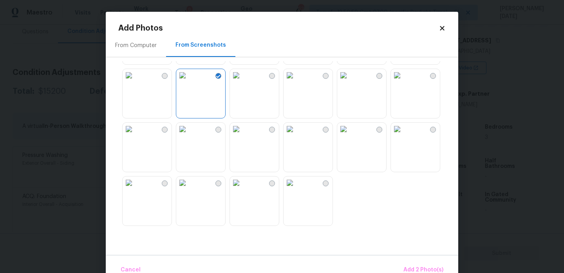
click at [189, 188] on img at bounding box center [182, 182] width 13 height 13
click at [189, 189] on img at bounding box center [182, 182] width 13 height 13
click at [416, 267] on span "Add 2 Photo(s)" at bounding box center [423, 270] width 40 height 10
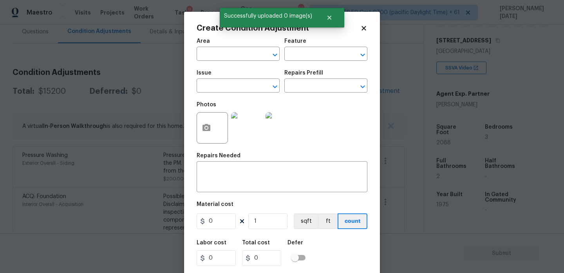
click at [212, 47] on div "Area" at bounding box center [238, 43] width 83 height 10
click at [212, 53] on input "text" at bounding box center [227, 55] width 61 height 12
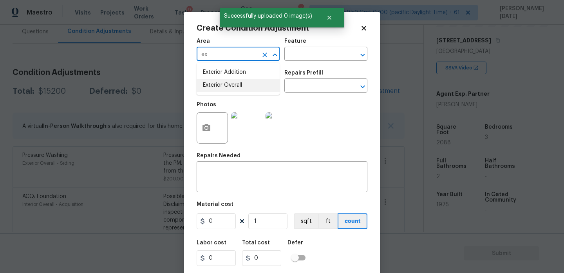
click at [231, 89] on li "Exterior Overall" at bounding box center [238, 85] width 83 height 13
type input "Exterior Overall"
click at [231, 89] on input "text" at bounding box center [227, 86] width 61 height 12
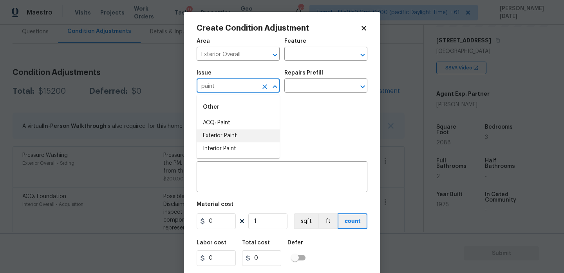
click at [234, 135] on li "Exterior Paint" at bounding box center [238, 135] width 83 height 13
type input "Exterior Paint"
click at [314, 80] on div "Repairs Prefill" at bounding box center [325, 75] width 83 height 10
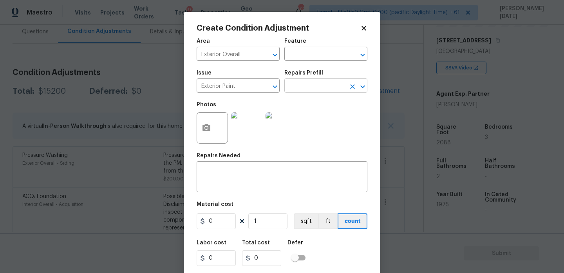
click at [314, 85] on input "text" at bounding box center [314, 86] width 61 height 12
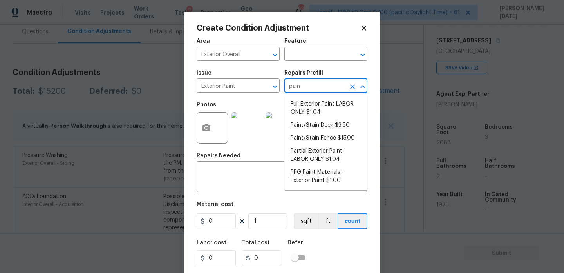
type input "paint"
click at [318, 161] on li "Partial Exterior Paint LABOR ONLY $1.04" at bounding box center [325, 155] width 83 height 21
type input "Overall Paint"
type textarea "Partial Exterior Paint - Prep, mask and paint the exterior of the home in the a…"
type input "1.04"
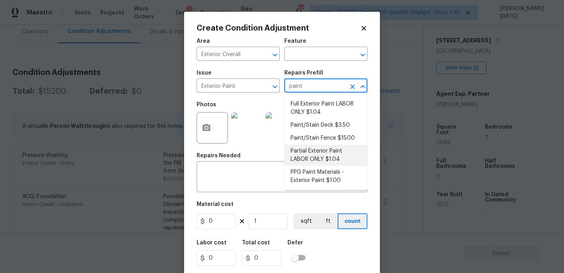
type input "1.04"
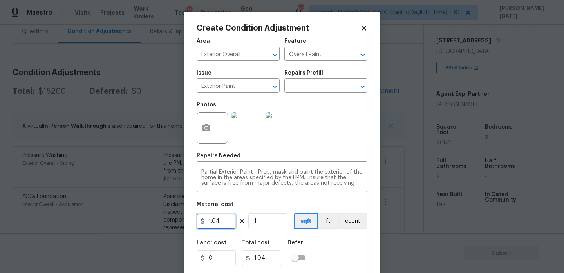
drag, startPoint x: 219, startPoint y: 222, endPoint x: 152, endPoint y: 222, distance: 67.4
click at [152, 222] on div "Create Condition Adjustment Area Exterior Overall ​ Feature Overall Paint ​ Iss…" at bounding box center [282, 136] width 564 height 273
type input "0.65"
click at [268, 226] on input "1" at bounding box center [267, 221] width 39 height 16
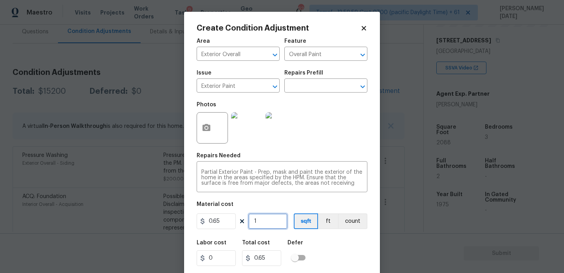
type input "0"
paste input "2088"
type input "2088"
type input "1357.2"
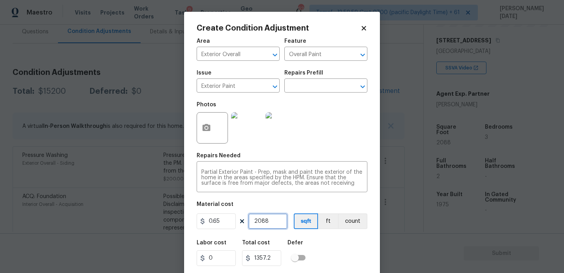
type input "2088"
click at [322, 146] on div "Photos" at bounding box center [282, 122] width 171 height 51
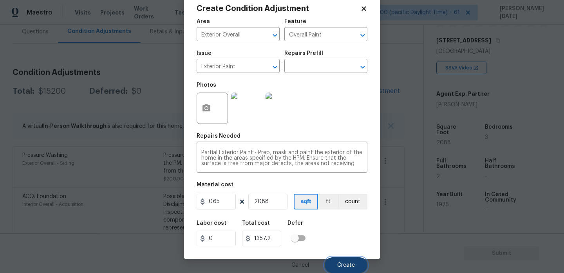
click at [349, 268] on span "Create" at bounding box center [346, 265] width 18 height 6
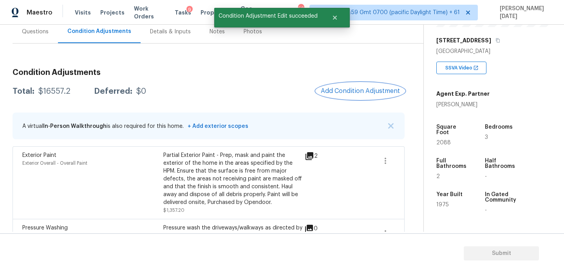
scroll to position [69, 0]
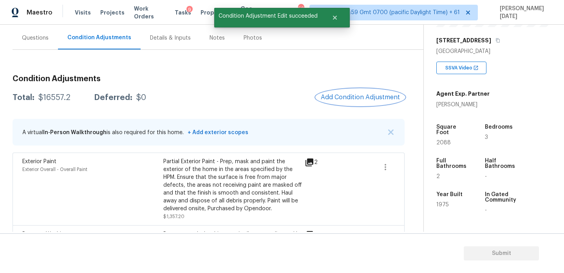
click at [336, 99] on span "Add Condition Adjustment" at bounding box center [360, 97] width 79 height 7
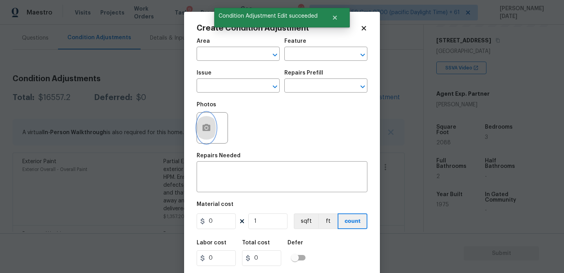
click at [210, 133] on button "button" at bounding box center [206, 127] width 19 height 31
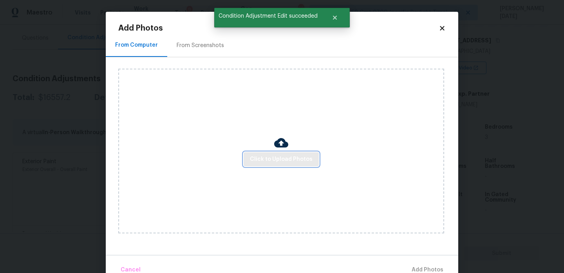
click at [276, 165] on button "Click to Upload Photos" at bounding box center [281, 159] width 75 height 14
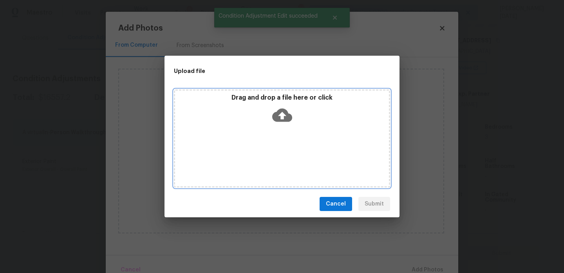
click at [282, 155] on div "Drag and drop a file here or click" at bounding box center [282, 138] width 216 height 98
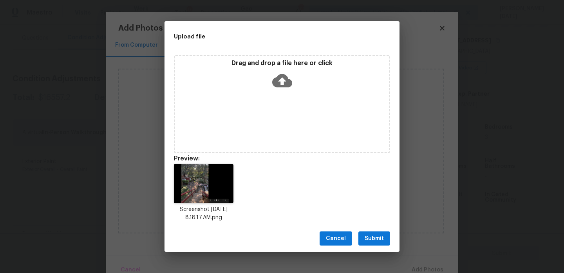
click at [384, 244] on button "Submit" at bounding box center [374, 238] width 32 height 14
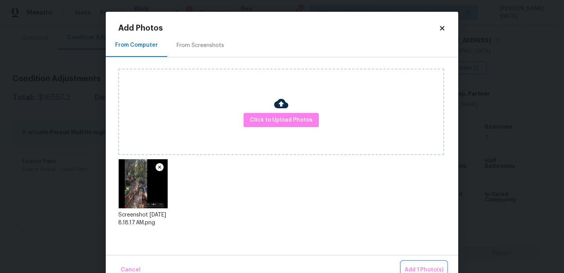
click at [414, 264] on button "Add 1 Photo(s)" at bounding box center [423, 269] width 45 height 17
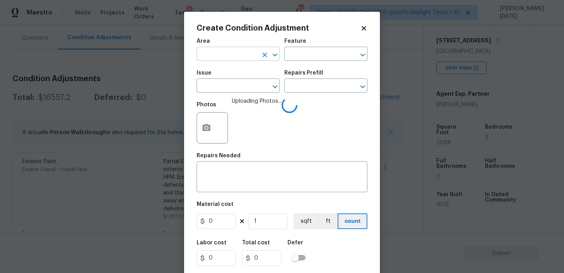
click at [211, 55] on input "text" at bounding box center [227, 55] width 61 height 12
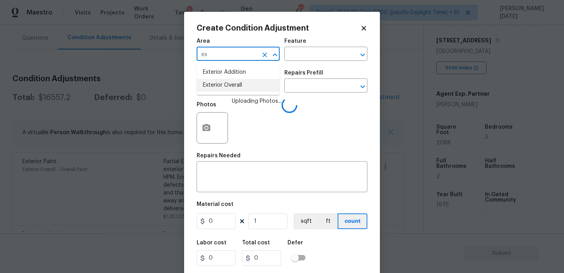
click at [231, 87] on li "Exterior Overall" at bounding box center [238, 85] width 83 height 13
type input "Exterior Overall"
click at [231, 87] on input "text" at bounding box center [227, 86] width 61 height 12
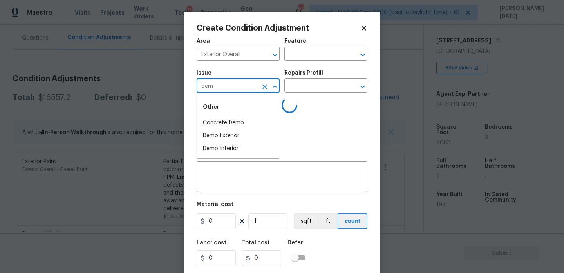
type input "demo"
click at [231, 134] on li "ACQ: Foundation" at bounding box center [238, 135] width 83 height 13
type input "ACQ: Foundation"
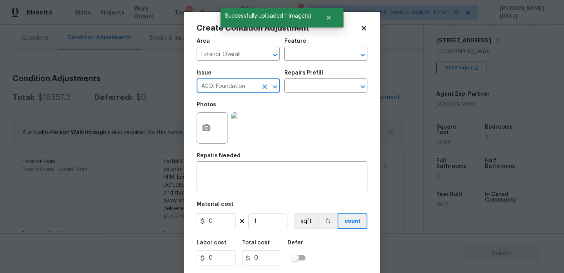
click at [263, 84] on icon "Clear" at bounding box center [265, 87] width 8 height 8
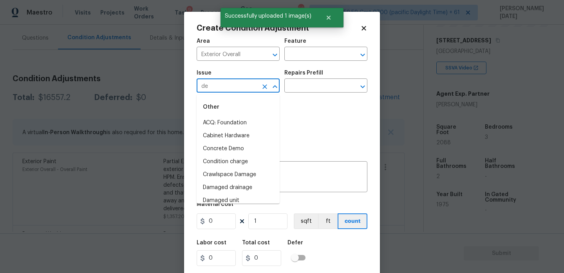
type input "dem"
type input "o"
click at [256, 137] on li "Demo Exterior" at bounding box center [238, 135] width 83 height 13
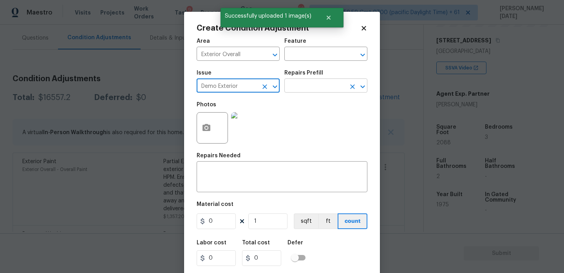
type input "Demo Exterior"
click at [323, 85] on input "text" at bounding box center [314, 86] width 61 height 12
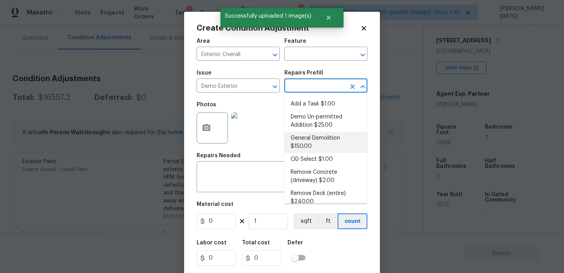
click at [322, 139] on li "General Demolition $150.00" at bounding box center [325, 142] width 83 height 21
type input "Demolition"
type textarea "Decks, sheds, above ground pools,"
type input "150"
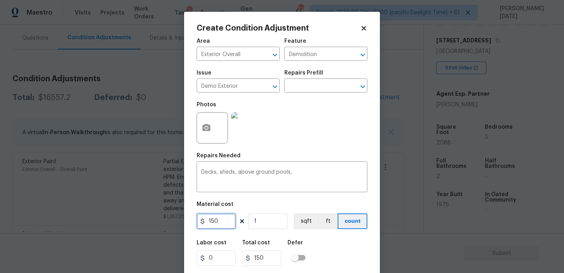
drag, startPoint x: 225, startPoint y: 221, endPoint x: 180, endPoint y: 221, distance: 45.0
click at [180, 221] on div "Create Condition Adjustment Area Exterior Overall ​ Feature Demolition ​ Issue …" at bounding box center [282, 136] width 564 height 273
type input "1500"
click at [337, 152] on div "Area Exterior Overall ​ Feature Demolition ​ Issue Demo Exterior ​ Repairs Pref…" at bounding box center [282, 163] width 171 height 259
type input "1500"
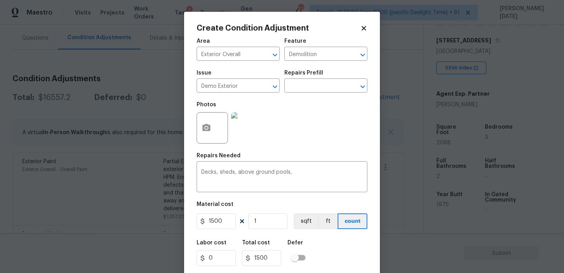
scroll to position [20, 0]
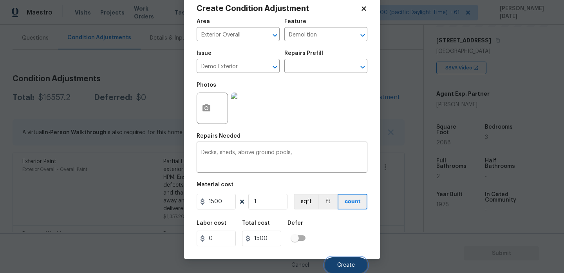
click at [335, 264] on button "Create" at bounding box center [346, 265] width 43 height 16
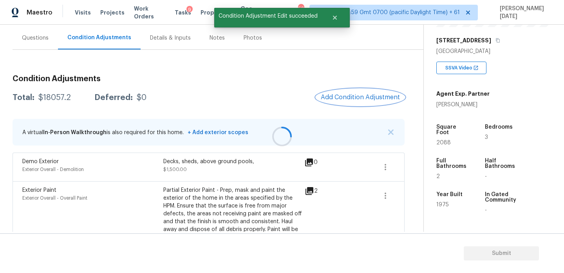
scroll to position [0, 0]
click at [336, 101] on button "Add Condition Adjustment" at bounding box center [360, 97] width 89 height 16
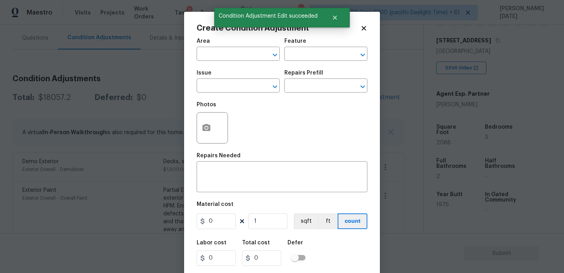
click at [336, 97] on div "Issue ​ Repairs Prefill ​" at bounding box center [282, 81] width 171 height 32
click at [205, 130] on icon "button" at bounding box center [206, 127] width 8 height 7
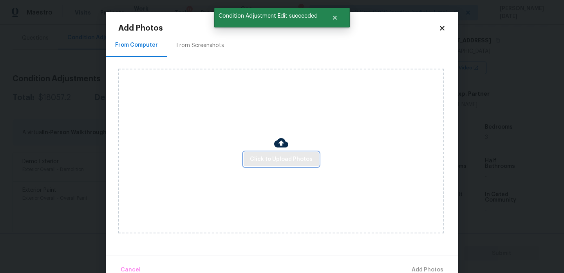
click at [257, 152] on button "Click to Upload Photos" at bounding box center [281, 159] width 75 height 14
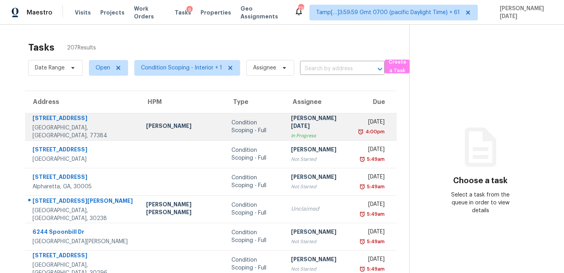
click at [231, 137] on td "Condition Scoping - Full" at bounding box center [255, 126] width 60 height 27
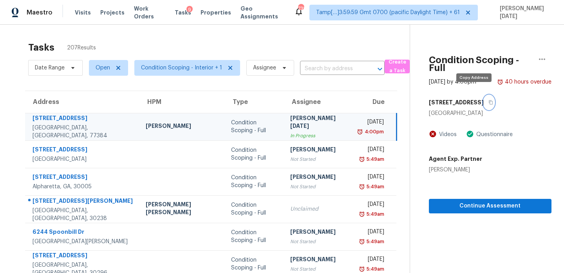
click at [488, 100] on icon "button" at bounding box center [490, 102] width 5 height 5
click at [541, 65] on button "button" at bounding box center [542, 59] width 19 height 19
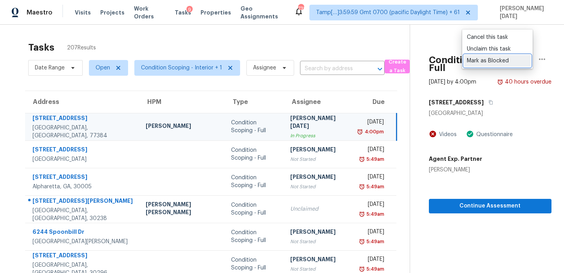
click at [508, 60] on div "Mark as Blocked" at bounding box center [497, 61] width 61 height 8
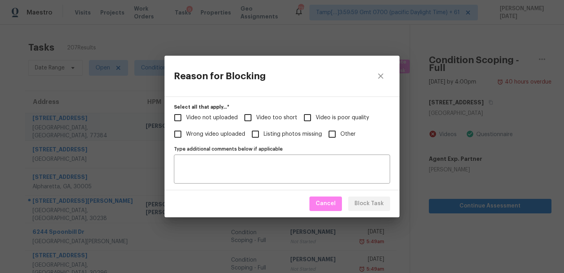
click at [257, 118] on span "Video too short" at bounding box center [276, 118] width 41 height 8
click at [256, 118] on input "Video too short" at bounding box center [248, 117] width 16 height 16
checkbox input "true"
click at [219, 179] on div "Type additional comments below if applicable" at bounding box center [282, 168] width 216 height 29
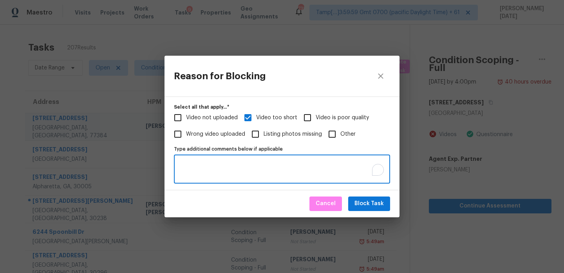
paste textarea "Virtual Full Assessment has only the photos from front/back yard and living roo…"
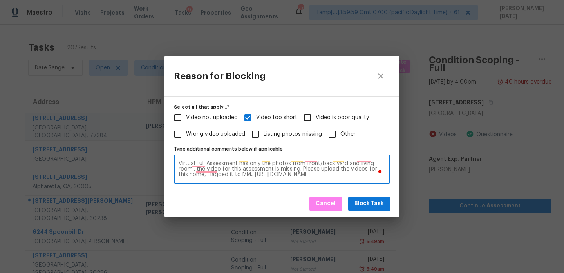
scroll to position [5, 0]
type textarea "Virtual Full Assessment has only the photos from front/back yard and living roo…"
click at [363, 200] on span "Block Task" at bounding box center [368, 204] width 29 height 10
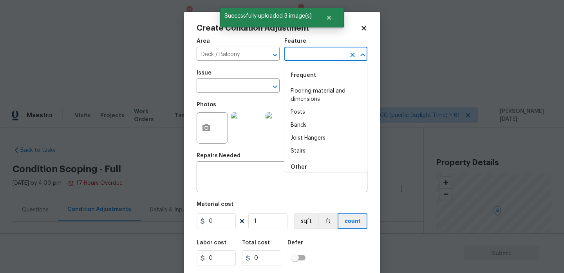
type input "c"
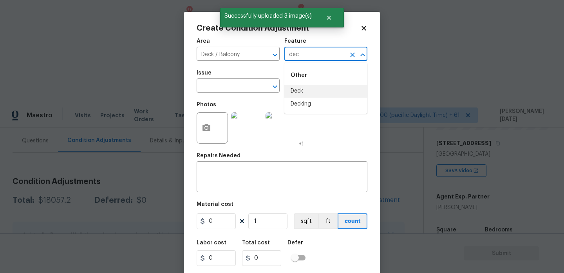
click at [309, 89] on li "Deck" at bounding box center [325, 91] width 83 height 13
type input "Deck"
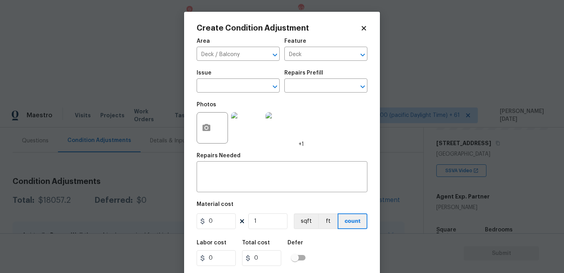
click at [235, 79] on div "Issue" at bounding box center [238, 75] width 83 height 10
click at [227, 90] on input "text" at bounding box center [227, 86] width 61 height 12
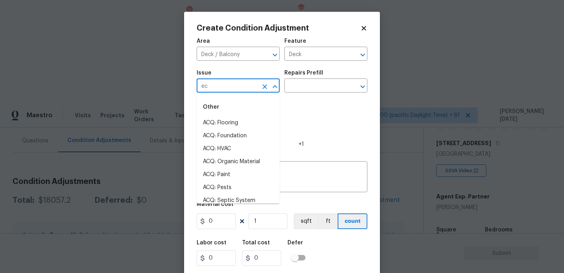
type input "e"
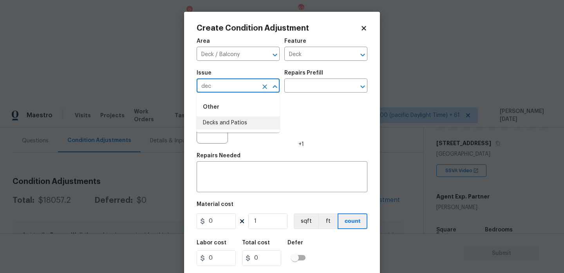
click at [229, 124] on li "Decks and Patios" at bounding box center [238, 122] width 83 height 13
type input "Decks and Patios"
click at [215, 220] on input "0" at bounding box center [216, 221] width 39 height 16
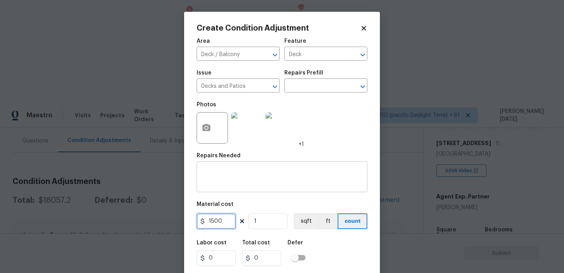
type input "1500"
click at [226, 183] on textarea at bounding box center [281, 177] width 161 height 16
type input "1500"
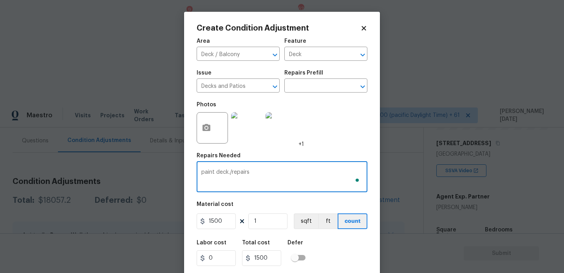
scroll to position [20, 0]
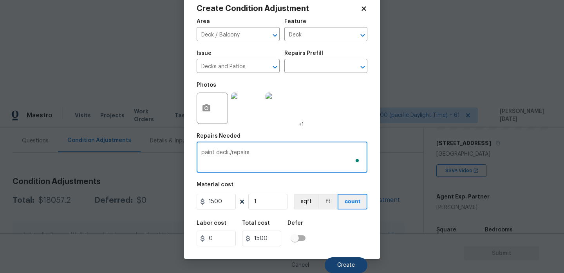
type textarea "paint deck./repairs"
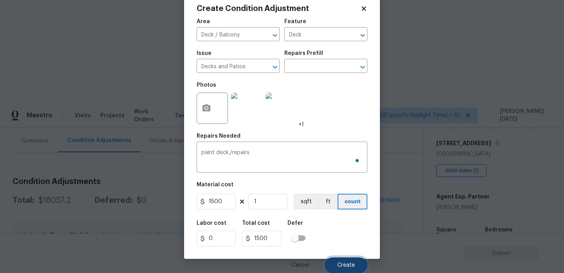
click at [336, 262] on button "Create" at bounding box center [346, 265] width 43 height 16
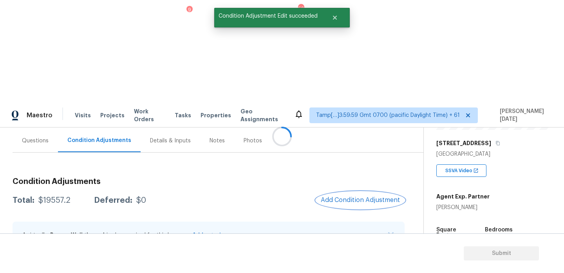
scroll to position [0, 0]
click at [363, 192] on button "Add Condition Adjustment" at bounding box center [360, 200] width 89 height 16
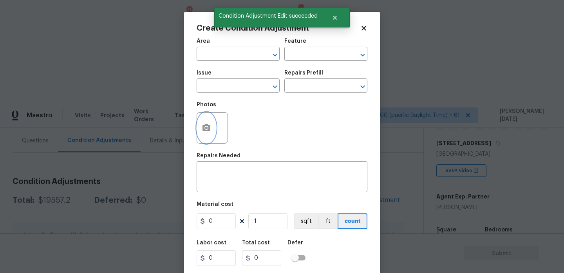
click at [204, 129] on icon "button" at bounding box center [206, 127] width 8 height 7
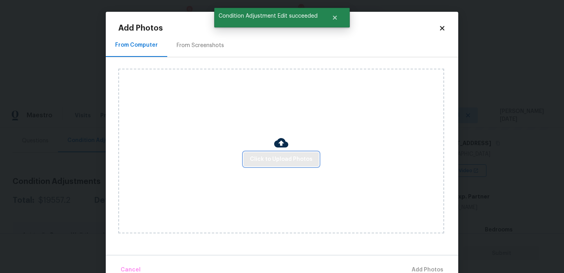
click at [276, 166] on button "Click to Upload Photos" at bounding box center [281, 159] width 75 height 14
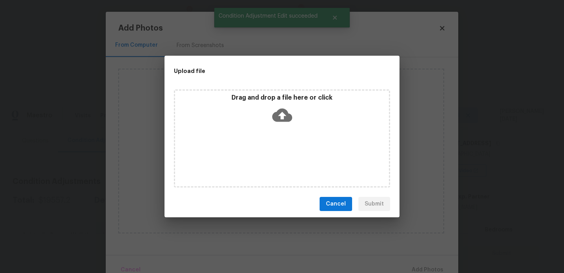
click at [276, 166] on div "Drag and drop a file here or click" at bounding box center [282, 138] width 216 height 98
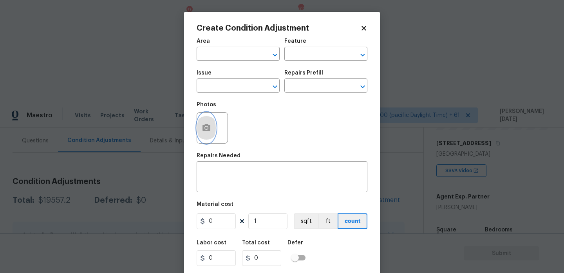
click at [202, 131] on icon "button" at bounding box center [206, 127] width 9 height 9
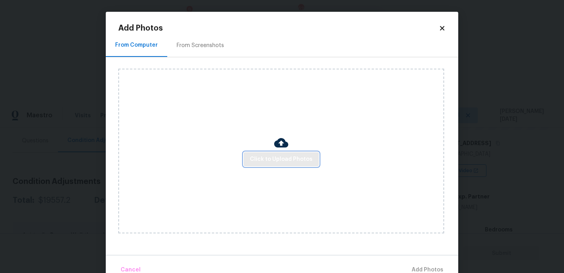
click at [281, 159] on span "Click to Upload Photos" at bounding box center [281, 159] width 63 height 10
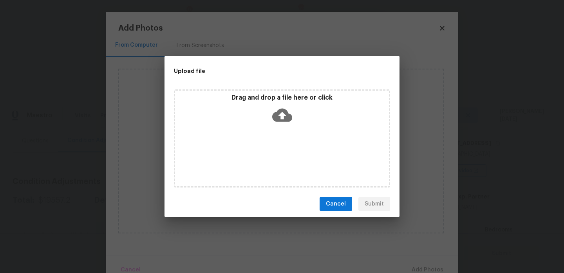
click at [281, 159] on div "Drag and drop a file here or click" at bounding box center [282, 138] width 216 height 98
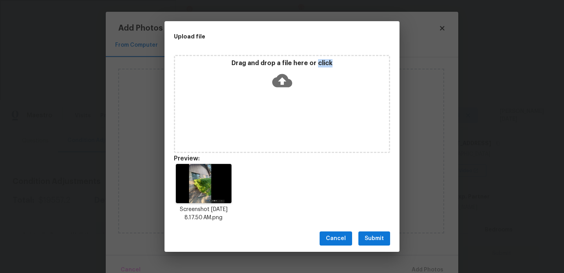
click at [375, 237] on span "Submit" at bounding box center [374, 238] width 19 height 10
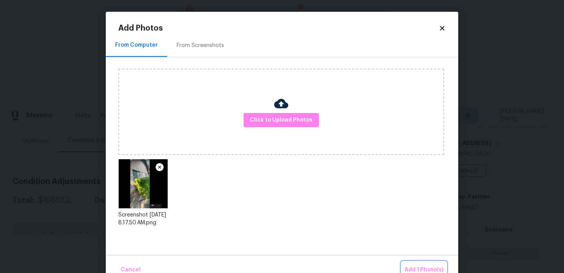
click at [429, 266] on span "Add 1 Photo(s)" at bounding box center [424, 270] width 39 height 10
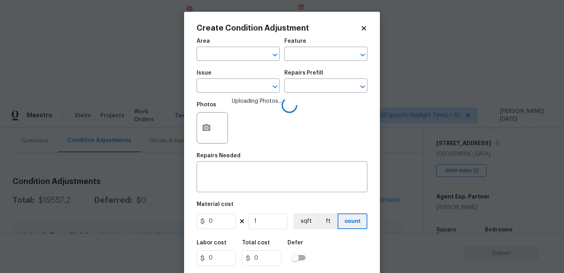
click at [222, 69] on span "Issue ​" at bounding box center [238, 81] width 83 height 32
click at [227, 58] on input "text" at bounding box center [227, 55] width 61 height 12
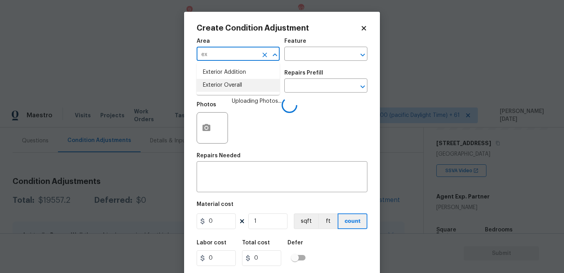
click at [234, 89] on li "Exterior Overall" at bounding box center [238, 85] width 83 height 13
type input "Exterior Overall"
click at [306, 55] on input "text" at bounding box center [314, 55] width 61 height 12
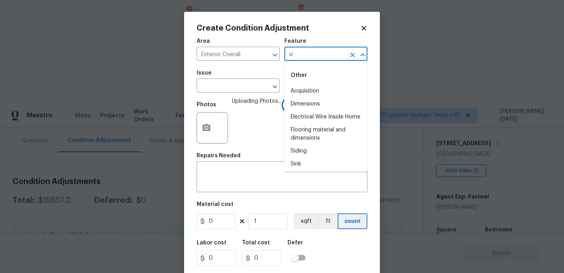
type input "sid"
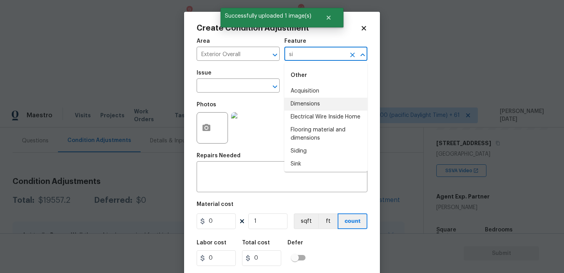
type input "sid"
click at [309, 103] on li "Siding" at bounding box center [325, 104] width 83 height 13
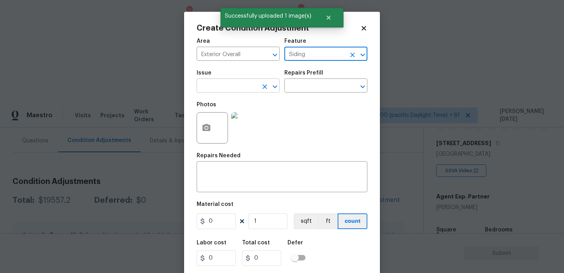
type input "Siding"
click at [247, 90] on input "text" at bounding box center [227, 86] width 61 height 12
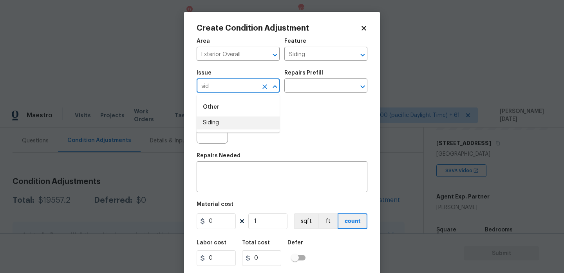
click at [237, 125] on li "Siding" at bounding box center [238, 122] width 83 height 13
type input "Siding"
click at [307, 81] on input "text" at bounding box center [314, 86] width 61 height 12
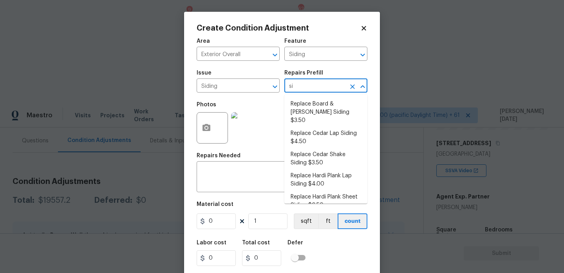
type input "s"
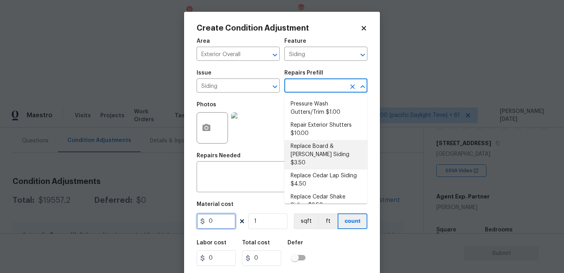
click at [220, 226] on input "0" at bounding box center [216, 221] width 39 height 16
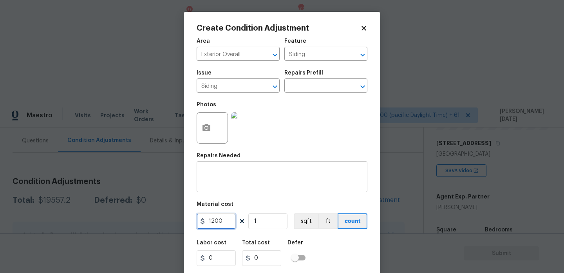
type input "1200"
click at [226, 181] on textarea at bounding box center [281, 177] width 161 height 16
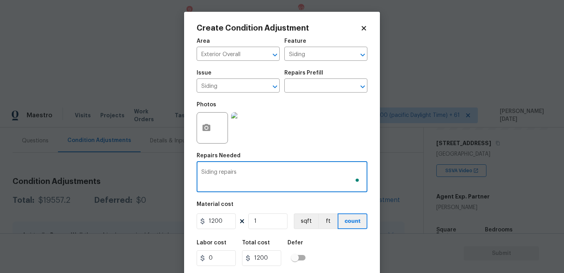
scroll to position [20, 0]
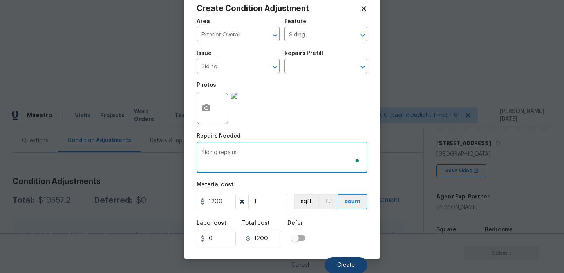
type textarea "Siding repairs"
click at [337, 260] on button "Create" at bounding box center [346, 265] width 43 height 16
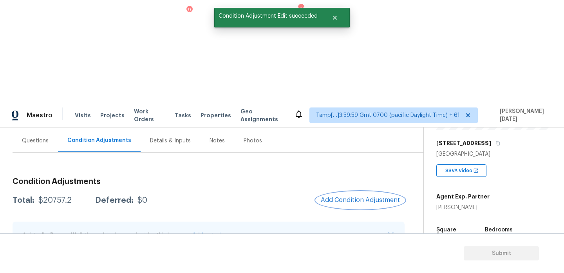
scroll to position [0, 0]
click at [357, 196] on span "Add Condition Adjustment" at bounding box center [360, 199] width 79 height 7
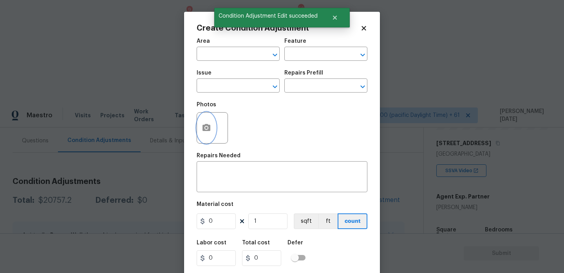
click at [212, 119] on button "button" at bounding box center [206, 127] width 19 height 31
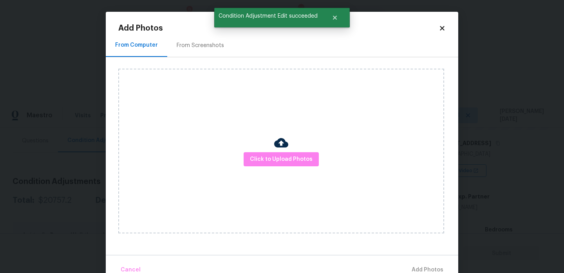
click at [255, 148] on div "Click to Upload Photos" at bounding box center [281, 151] width 326 height 165
click at [259, 151] on div "Click to Upload Photos" at bounding box center [281, 151] width 326 height 165
click at [193, 78] on div "Click to Upload Photos" at bounding box center [281, 151] width 326 height 165
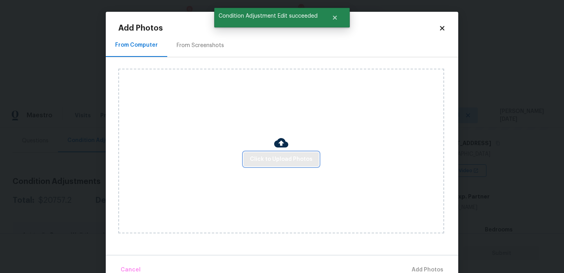
click at [281, 154] on span "Click to Upload Photos" at bounding box center [281, 159] width 63 height 10
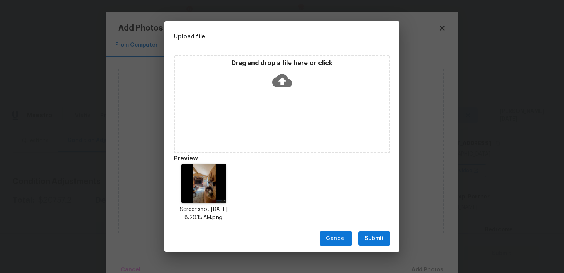
click at [367, 231] on button "Submit" at bounding box center [374, 238] width 32 height 14
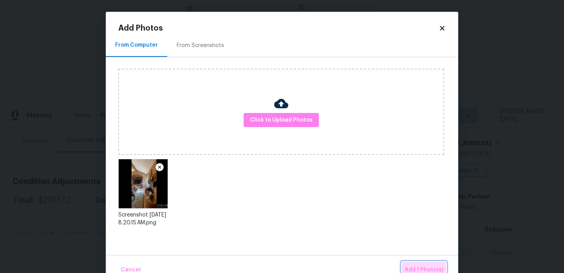
click at [418, 268] on span "Add 1 Photo(s)" at bounding box center [424, 270] width 39 height 10
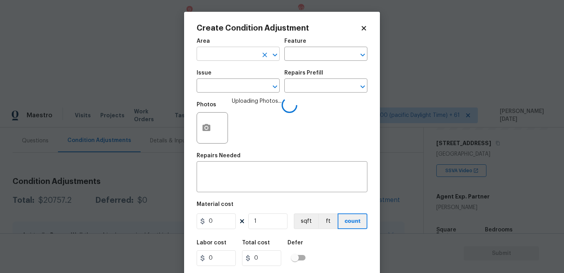
click at [219, 57] on input "text" at bounding box center [227, 55] width 61 height 12
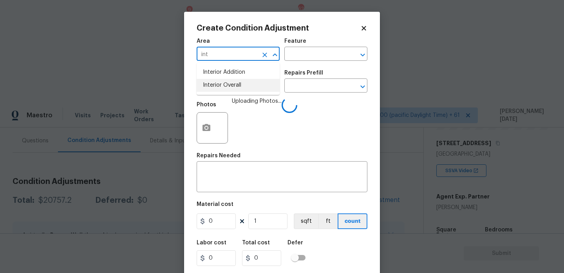
click at [221, 84] on li "Interior Overall" at bounding box center [238, 85] width 83 height 13
type input "Interior Overall"
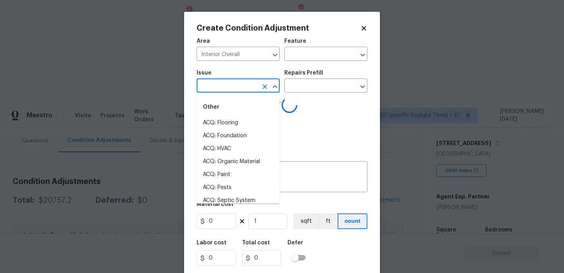
click at [221, 84] on input "text" at bounding box center [227, 86] width 61 height 12
type input "paint"
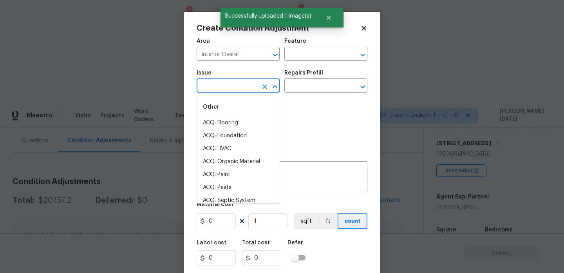
click at [228, 90] on input "text" at bounding box center [227, 86] width 61 height 12
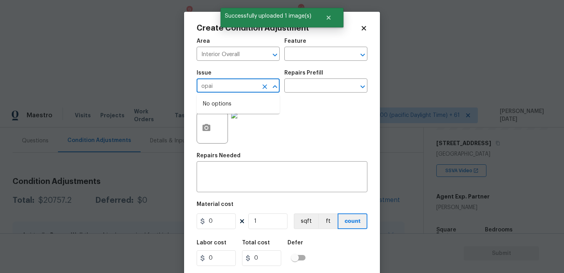
type input "opain"
click at [215, 151] on li "Interior Paint" at bounding box center [238, 148] width 83 height 13
type input "Interior Paint"
click at [289, 92] on input "text" at bounding box center [314, 86] width 61 height 12
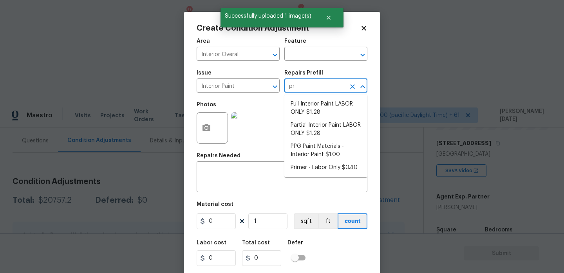
type input "pri"
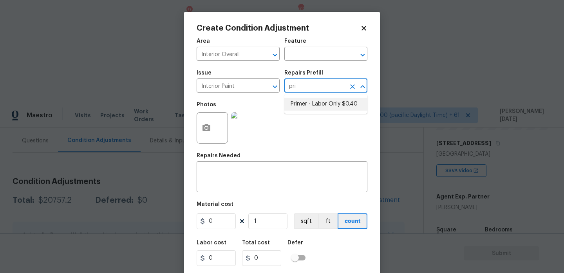
click at [302, 103] on li "Primer - Labor Only $0.40" at bounding box center [325, 104] width 83 height 13
type input "Overall Paint"
type textarea "Interior primer - PRIMER PROVIDED BY OPENDOOR - All nails, screws, drywall anch…"
type input "0.4"
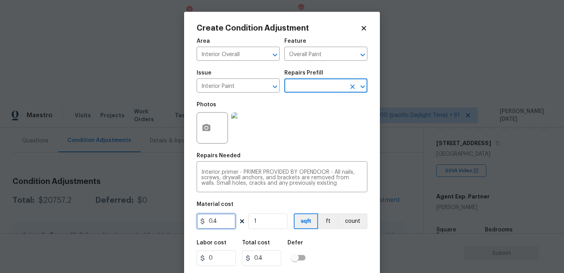
drag, startPoint x: 226, startPoint y: 223, endPoint x: 155, endPoint y: 223, distance: 71.7
click at [155, 223] on div "Create Condition Adjustment Area Interior Overall ​ Feature Overall Paint ​ Iss…" at bounding box center [282, 136] width 564 height 273
type input "500"
click at [322, 132] on div "Photos" at bounding box center [282, 122] width 171 height 51
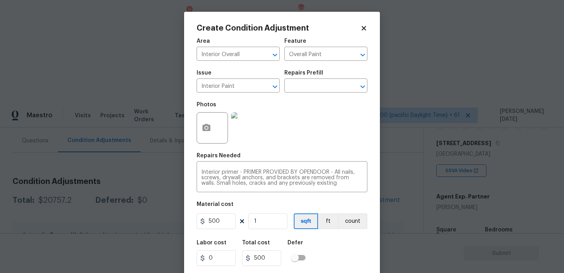
scroll to position [20, 0]
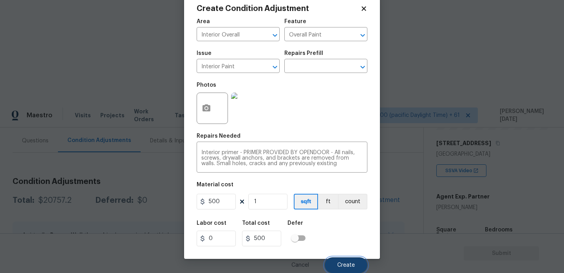
click at [339, 265] on span "Create" at bounding box center [346, 265] width 18 height 6
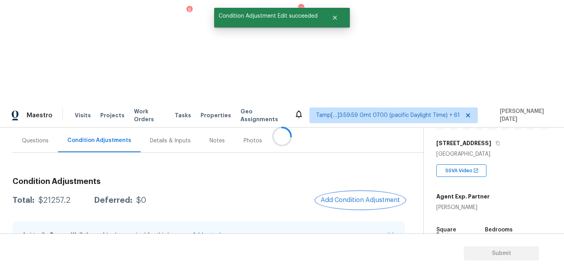
scroll to position [0, 0]
click at [359, 192] on button "Add Condition Adjustment" at bounding box center [360, 200] width 89 height 16
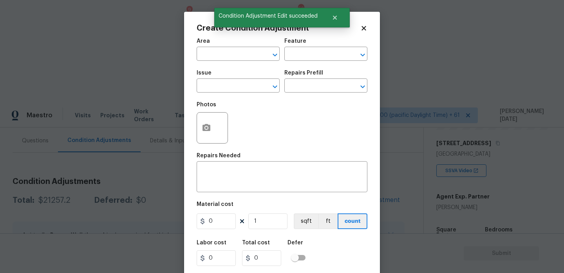
click at [359, 90] on icon "Open" at bounding box center [362, 86] width 9 height 9
click at [196, 127] on div "Create Condition Adjustment Area ​ Feature ​ Issue ​ Repairs Prefill ​ Photos R…" at bounding box center [282, 145] width 196 height 266
click at [208, 131] on icon "button" at bounding box center [206, 127] width 9 height 9
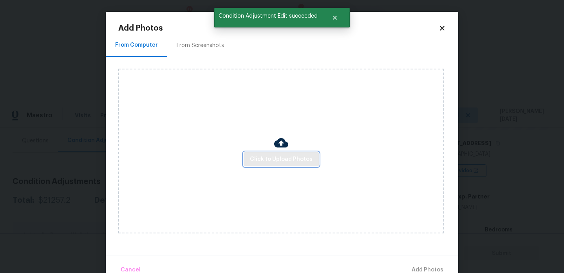
click at [275, 161] on span "Click to Upload Photos" at bounding box center [281, 159] width 63 height 10
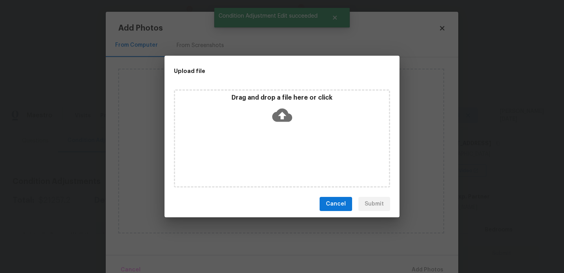
click at [275, 161] on div "Drag and drop a file here or click" at bounding box center [282, 138] width 216 height 98
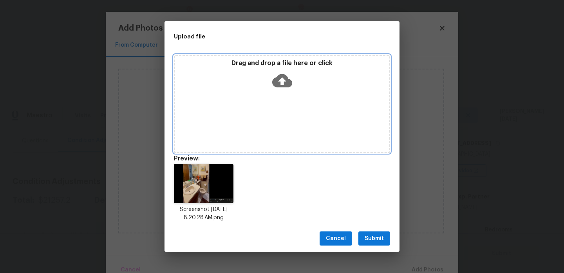
click at [278, 87] on icon at bounding box center [282, 80] width 20 height 13
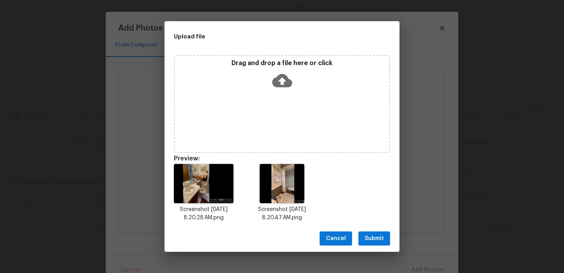
click at [387, 241] on button "Submit" at bounding box center [374, 238] width 32 height 14
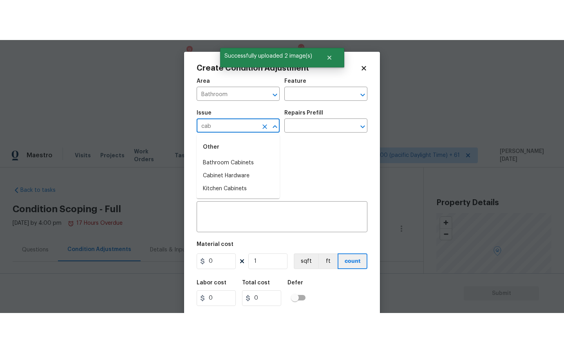
scroll to position [121, 0]
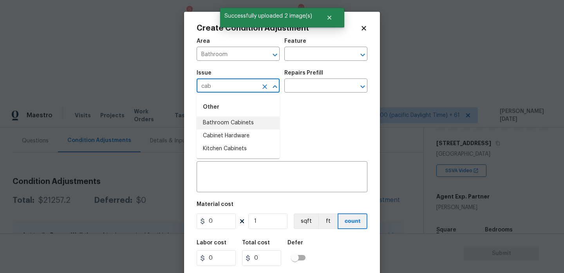
click at [247, 122] on li "Bathroom Cabinets" at bounding box center [238, 122] width 83 height 13
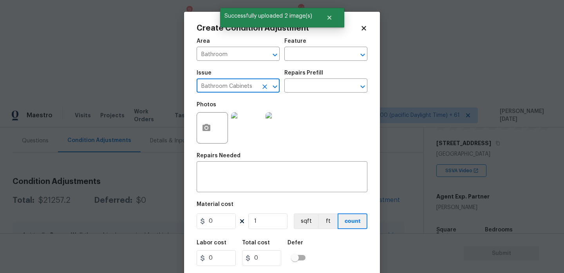
type input "Bathroom Cabinets"
click at [301, 76] on div "Repairs Prefill" at bounding box center [325, 75] width 83 height 10
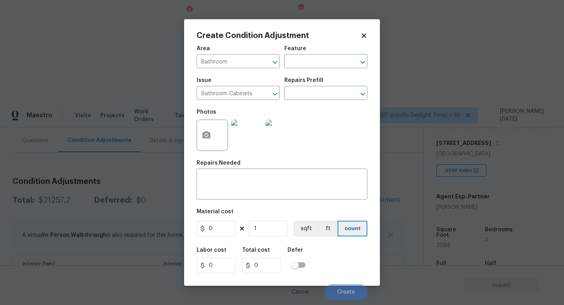
click at [296, 83] on h5 "Repairs Prefill" at bounding box center [303, 80] width 39 height 5
click at [296, 96] on input "text" at bounding box center [314, 94] width 61 height 12
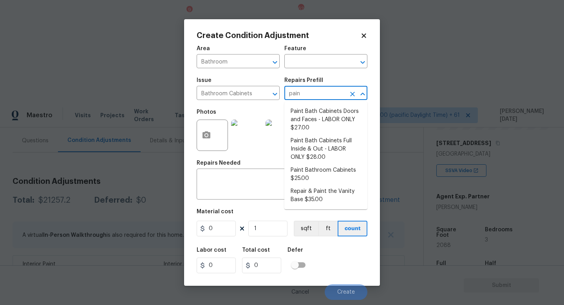
type input "paint"
click at [307, 119] on li "Paint Bath Cabinets Doors and Faces - LABOR ONLY $27.00" at bounding box center [325, 119] width 83 height 29
type input "Cabinets"
type input "27"
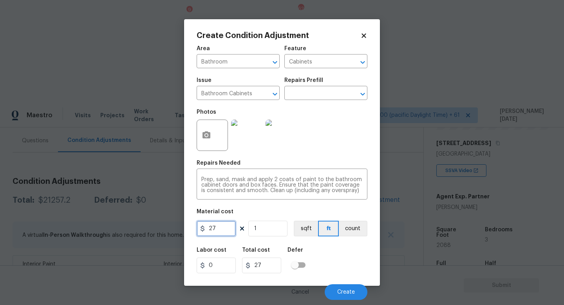
drag, startPoint x: 226, startPoint y: 228, endPoint x: 113, endPoint y: 228, distance: 112.8
click at [113, 228] on div "Create Condition Adjustment Area Bathroom ​ Feature Cabinets ​ Issue Bathroom C…" at bounding box center [282, 152] width 564 height 305
type input "1000"
click at [321, 145] on div "Photos" at bounding box center [282, 130] width 171 height 51
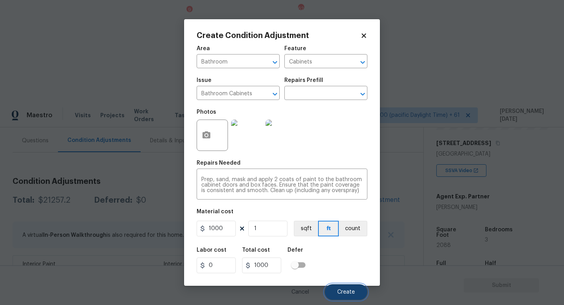
click at [339, 272] on button "Create" at bounding box center [346, 292] width 43 height 16
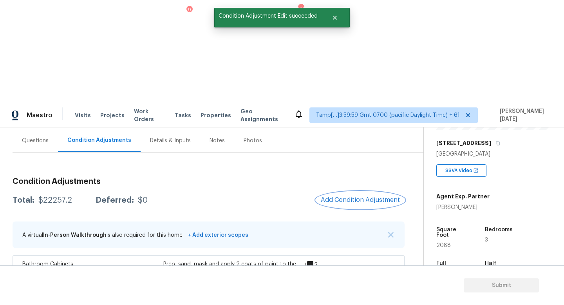
click at [363, 196] on span "Add Condition Adjustment" at bounding box center [360, 199] width 79 height 7
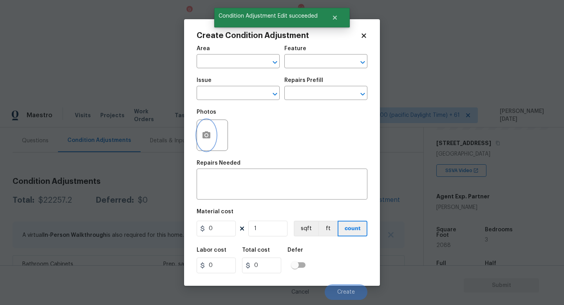
click at [206, 132] on icon "button" at bounding box center [206, 134] width 8 height 7
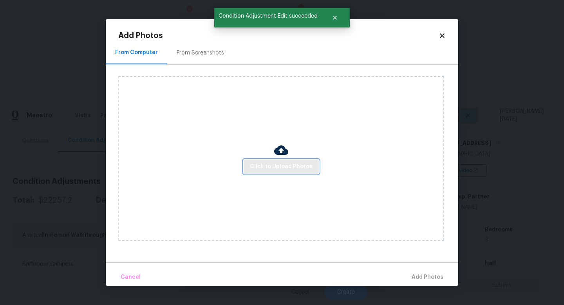
click at [286, 160] on button "Click to Upload Photos" at bounding box center [281, 166] width 75 height 14
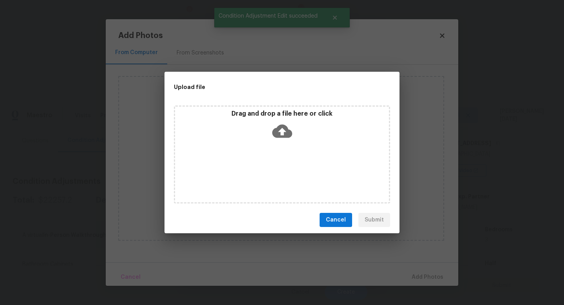
click at [286, 160] on div "Drag and drop a file here or click" at bounding box center [282, 154] width 216 height 98
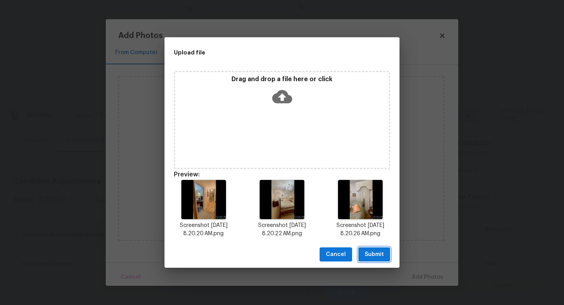
click at [374, 251] on span "Submit" at bounding box center [374, 254] width 19 height 10
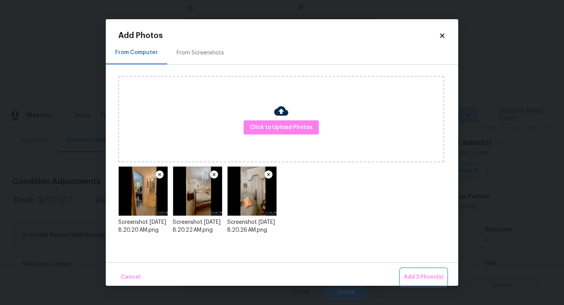
click at [428, 272] on span "Add 3 Photo(s)" at bounding box center [424, 277] width 40 height 10
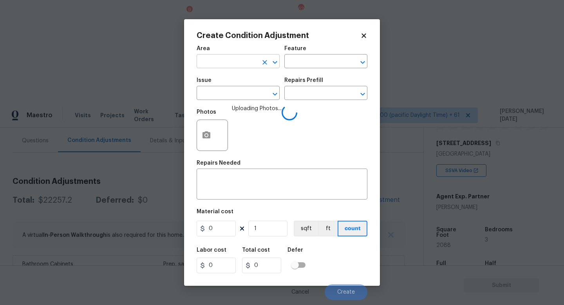
click at [223, 67] on input "text" at bounding box center [227, 62] width 61 height 12
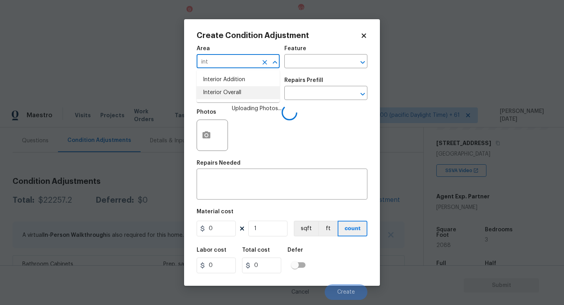
click at [231, 92] on li "Interior Overall" at bounding box center [238, 92] width 83 height 13
type input "Interior Overall"
click at [231, 92] on input "text" at bounding box center [227, 94] width 61 height 12
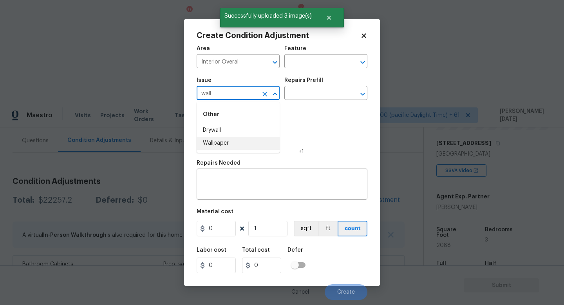
click at [231, 140] on li "Wallpaper" at bounding box center [238, 143] width 83 height 13
type input "Wallpaper"
click at [313, 94] on input "text" at bounding box center [314, 94] width 61 height 12
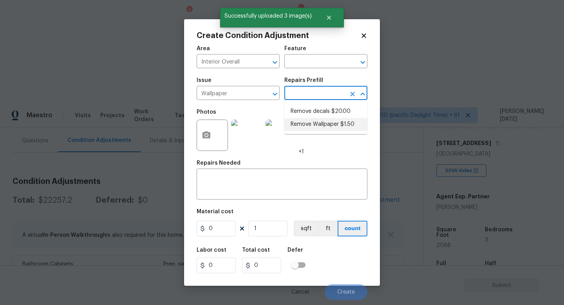
click at [318, 125] on li "Remove Wallpaper $1.50" at bounding box center [325, 124] width 83 height 13
type input "Walls and Ceiling"
type textarea "Remove wallpaper and texture walls to best match existing conditions"
type input "1.5"
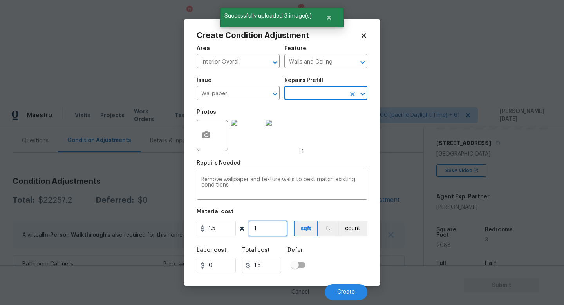
click at [276, 226] on input "1" at bounding box center [267, 229] width 39 height 16
type input "0"
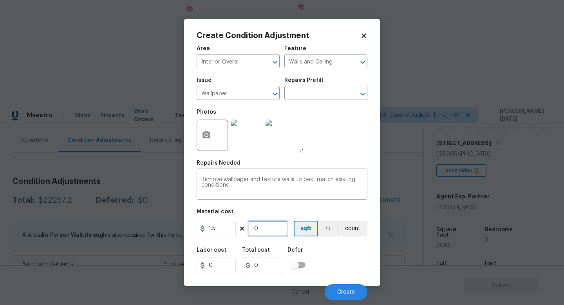
type input "3"
type input "4.5"
type input "30"
type input "45"
type input "300"
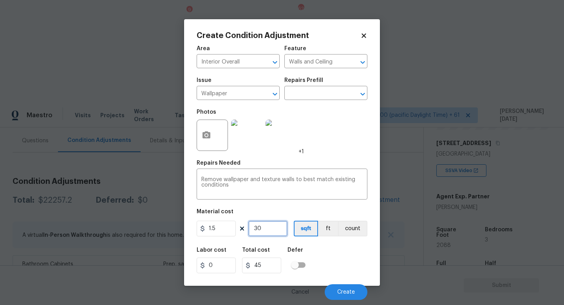
type input "450"
type input "30"
type input "45"
type input "3"
type input "4.5"
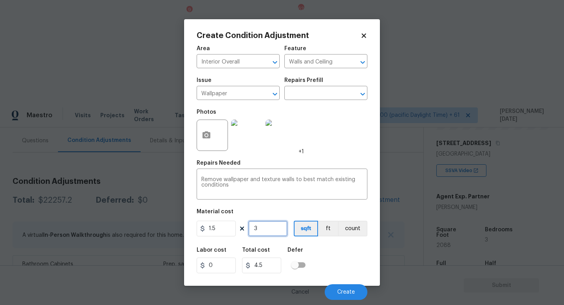
type input "0"
type input "4"
type input "6"
type input "40"
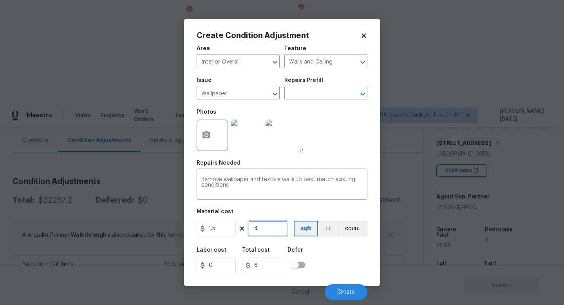
type input "60"
type input "400"
type input "600"
type input "400"
click at [331, 144] on div "Photos +1" at bounding box center [282, 130] width 171 height 51
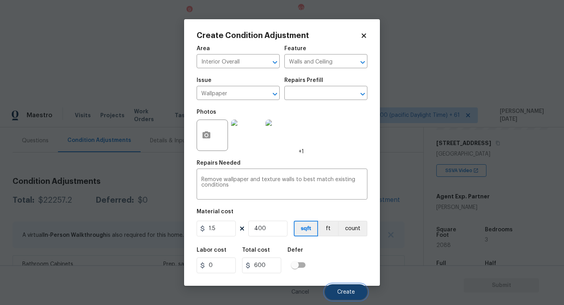
click at [343, 272] on button "Create" at bounding box center [346, 292] width 43 height 16
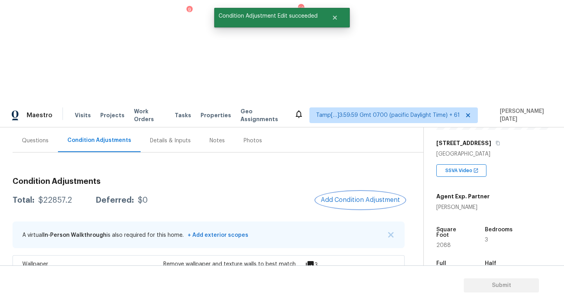
click at [365, 196] on span "Add Condition Adjustment" at bounding box center [360, 199] width 79 height 7
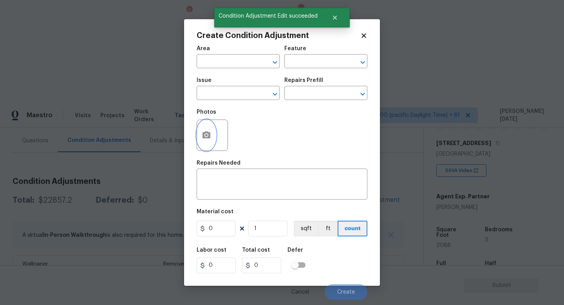
click at [206, 137] on icon "button" at bounding box center [206, 134] width 9 height 9
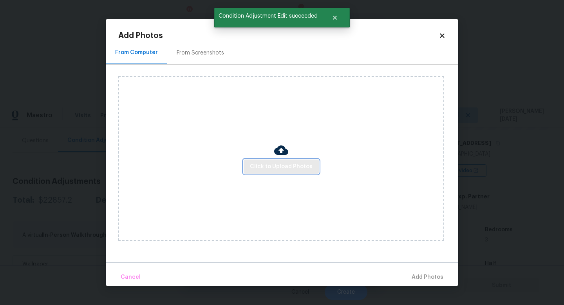
click at [273, 163] on span "Click to Upload Photos" at bounding box center [281, 167] width 63 height 10
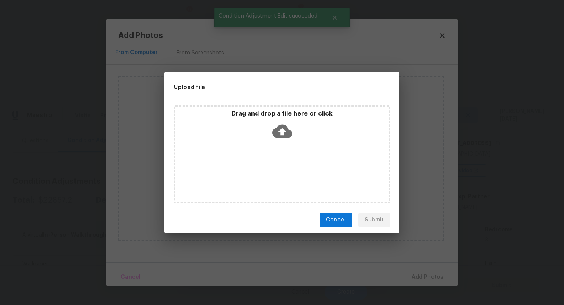
click at [273, 163] on div "Drag and drop a file here or click" at bounding box center [282, 154] width 216 height 98
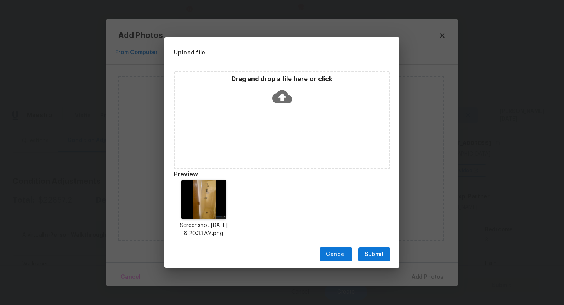
click at [377, 255] on span "Submit" at bounding box center [374, 254] width 19 height 10
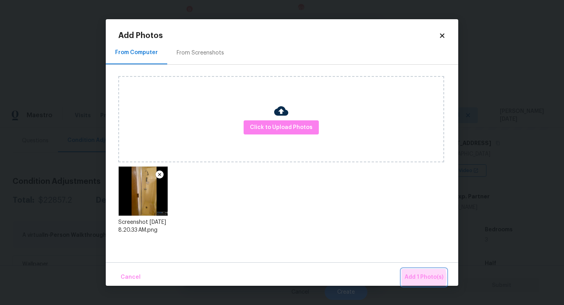
click at [410, 272] on span "Add 1 Photo(s)" at bounding box center [424, 277] width 39 height 10
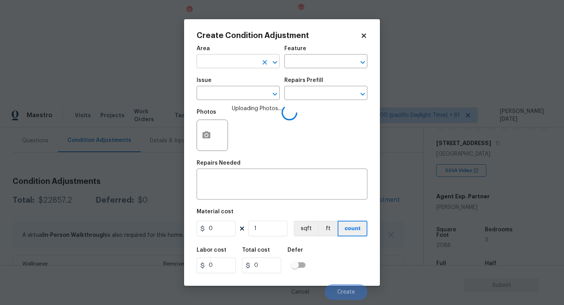
click at [221, 59] on input "text" at bounding box center [227, 62] width 61 height 12
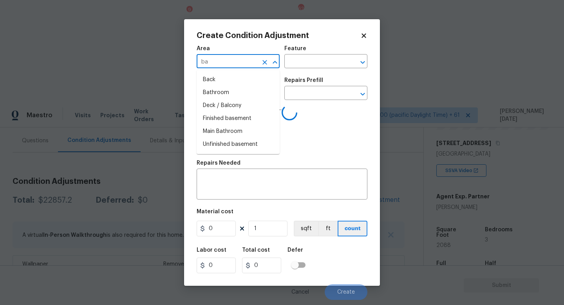
type input "bat"
click at [221, 74] on li "Addition or Conversion" at bounding box center [238, 79] width 83 height 13
type input "Addition or Conversion"
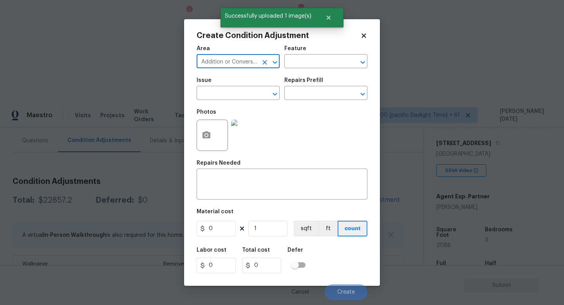
click at [273, 63] on icon "Open" at bounding box center [274, 62] width 9 height 9
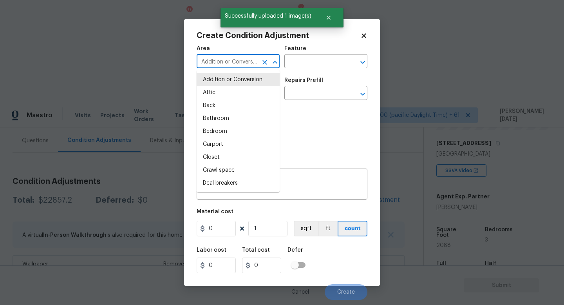
click at [263, 63] on icon "Clear" at bounding box center [265, 62] width 8 height 8
click at [232, 63] on input "b" at bounding box center [227, 62] width 61 height 12
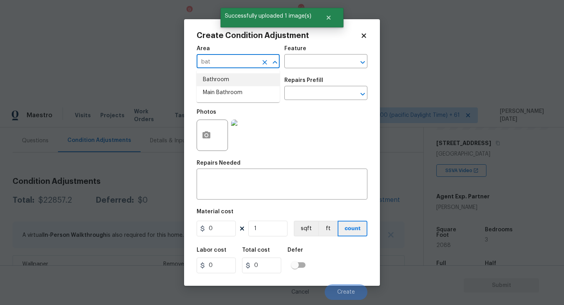
click at [228, 75] on li "Bathroom" at bounding box center [238, 79] width 83 height 13
type input "Bathroom"
click at [222, 89] on input "text" at bounding box center [227, 94] width 61 height 12
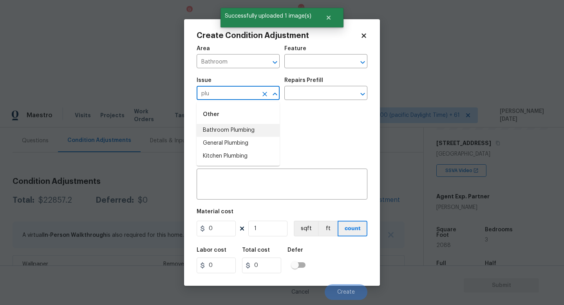
click at [225, 129] on li "Bathroom Plumbing" at bounding box center [238, 130] width 83 height 13
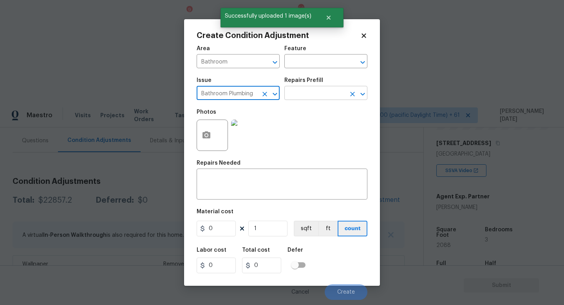
type input "Bathroom Plumbing"
click at [310, 93] on input "text" at bounding box center [314, 94] width 61 height 12
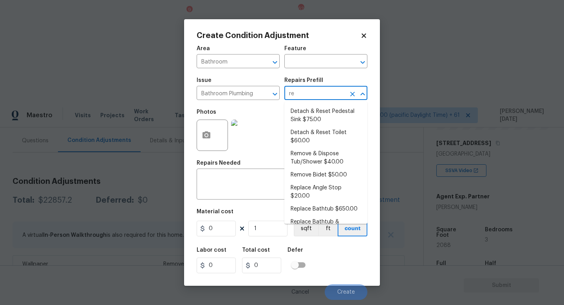
type input "ref"
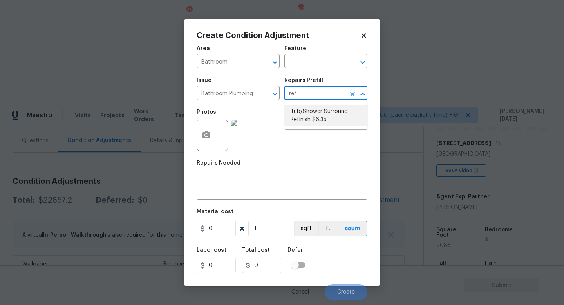
click at [312, 118] on li "Tub/Shower Surround Refinish $6.35" at bounding box center [325, 115] width 83 height 21
type input "Plumbing"
type textarea "Prep, mask, clean and refinish the tub/shower tile surround both all sides ensu…"
type input "6.35"
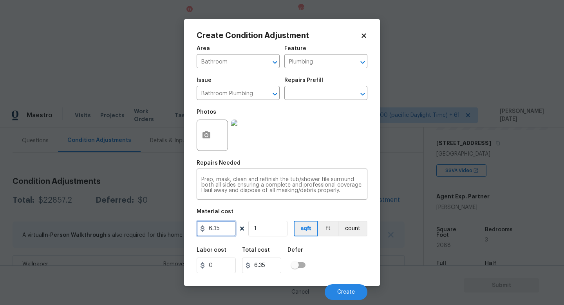
drag, startPoint x: 226, startPoint y: 226, endPoint x: 136, endPoint y: 226, distance: 90.1
click at [136, 226] on div "Create Condition Adjustment Area Bathroom ​ Feature Plumbing ​ Issue Bathroom P…" at bounding box center [282, 152] width 564 height 305
type input "350"
click at [302, 156] on div "Area Bathroom ​ Feature Plumbing ​ Issue Bathroom Plumbing ​ Repairs Prefill ​ …" at bounding box center [282, 170] width 171 height 259
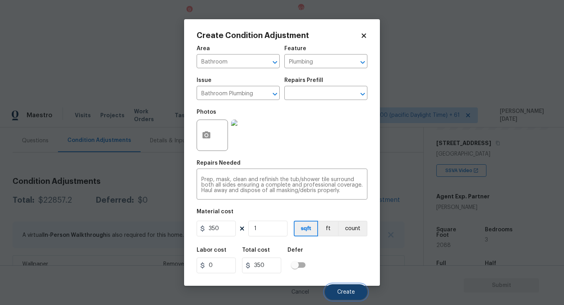
click at [343, 272] on span "Create" at bounding box center [346, 292] width 18 height 6
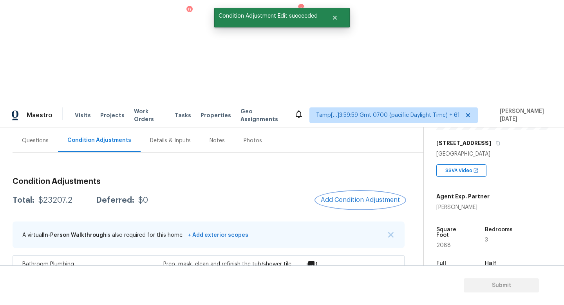
click at [351, 196] on span "Add Condition Adjustment" at bounding box center [360, 199] width 79 height 7
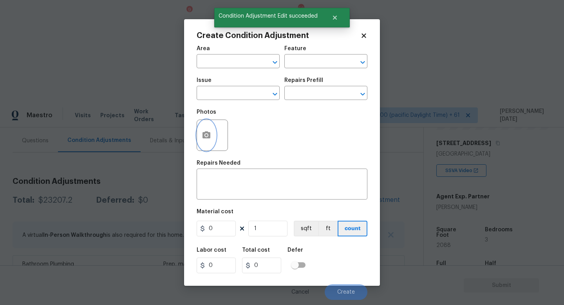
click at [208, 136] on icon "button" at bounding box center [206, 134] width 8 height 7
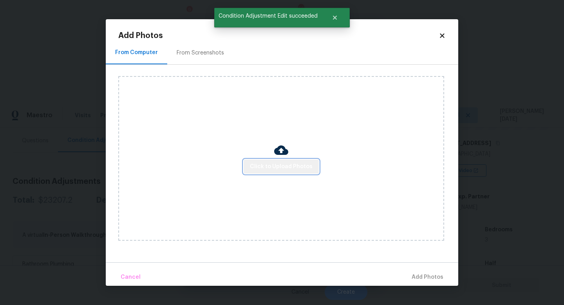
click at [289, 168] on span "Click to Upload Photos" at bounding box center [281, 167] width 63 height 10
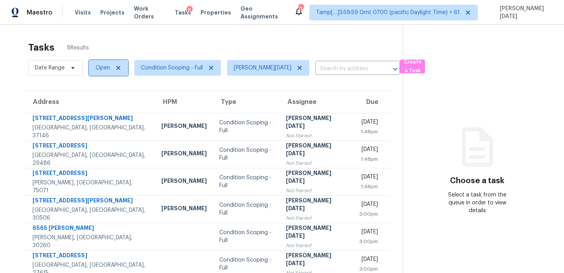
click at [100, 66] on span "Open" at bounding box center [103, 68] width 14 height 8
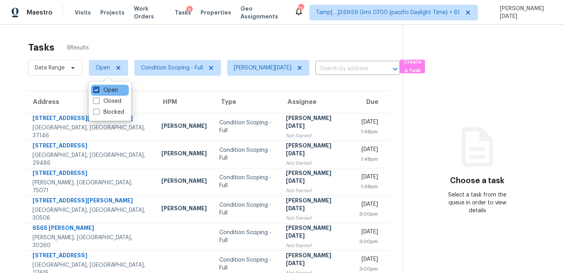
click at [99, 88] on span at bounding box center [96, 90] width 6 height 6
click at [98, 88] on input "Open" at bounding box center [95, 88] width 5 height 5
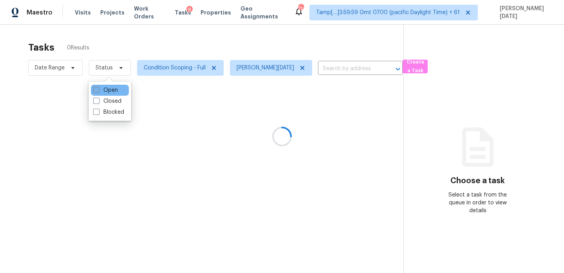
click at [99, 88] on span at bounding box center [96, 90] width 6 height 6
click at [98, 88] on input "Open" at bounding box center [95, 88] width 5 height 5
checkbox input "true"
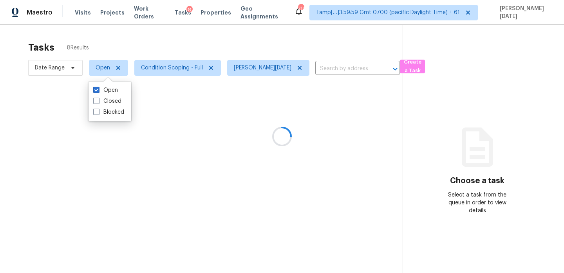
click at [170, 49] on div at bounding box center [282, 136] width 564 height 273
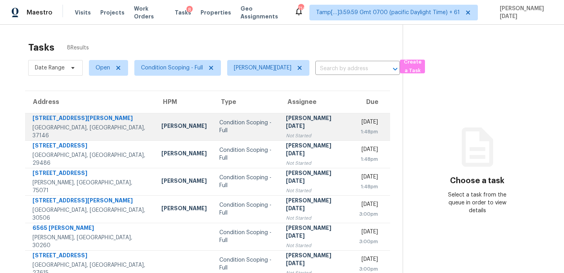
click at [298, 125] on div "[PERSON_NAME][DATE]" at bounding box center [316, 123] width 60 height 18
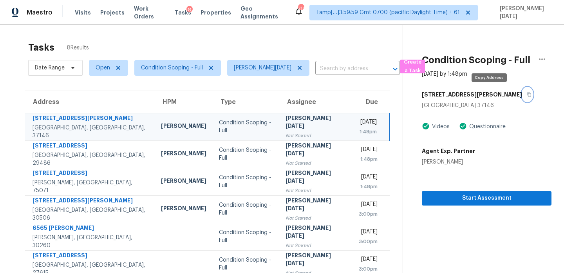
click at [527, 94] on icon "button" at bounding box center [529, 94] width 5 height 5
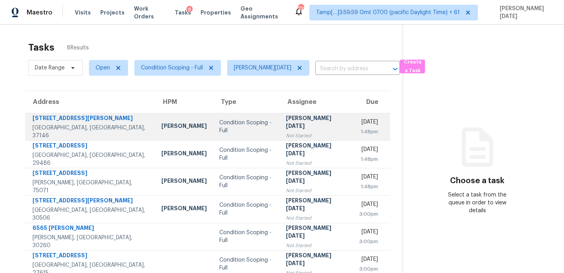
click at [353, 114] on td "[DATE] 1:48pm" at bounding box center [372, 126] width 38 height 27
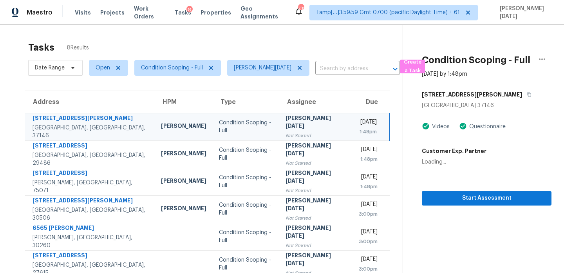
click at [358, 126] on div "[DATE]" at bounding box center [367, 123] width 19 height 10
click at [527, 94] on icon "button" at bounding box center [529, 94] width 5 height 5
click at [286, 119] on div "[PERSON_NAME][DATE]" at bounding box center [316, 123] width 60 height 18
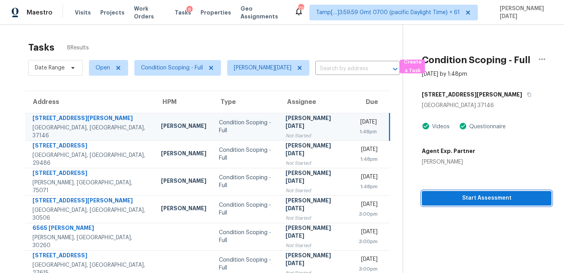
click at [437, 191] on button "Start Assessment" at bounding box center [487, 198] width 130 height 14
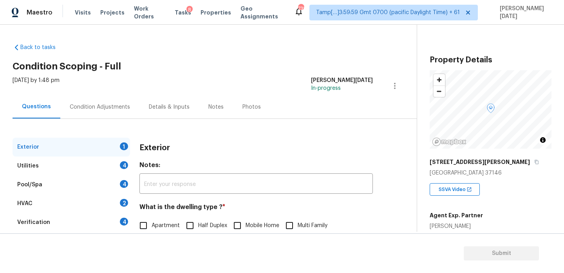
click at [112, 107] on div "Condition Adjustments" at bounding box center [100, 107] width 60 height 8
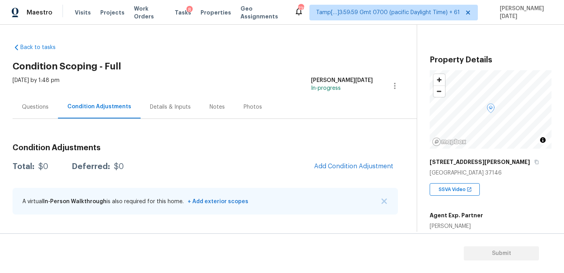
click at [282, 77] on div "[DATE] by 1:48 pm [PERSON_NAME][DATE] In-progress" at bounding box center [215, 85] width 404 height 19
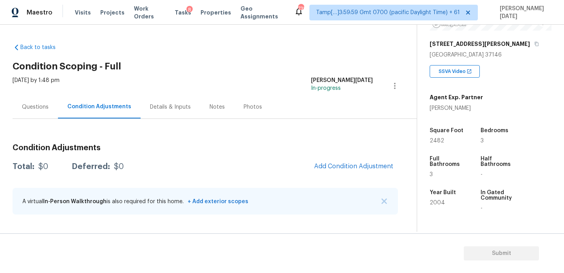
scroll to position [199, 0]
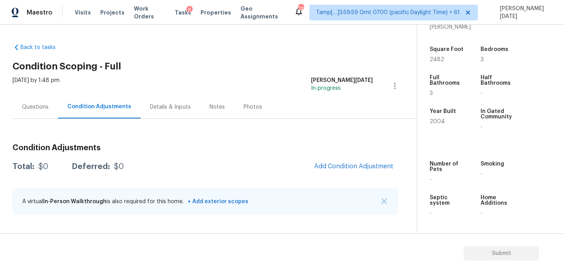
click at [29, 107] on div "Questions" at bounding box center [35, 107] width 27 height 8
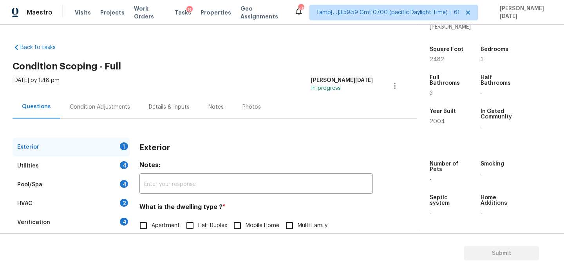
click at [62, 160] on div "Utilities 4" at bounding box center [72, 165] width 118 height 19
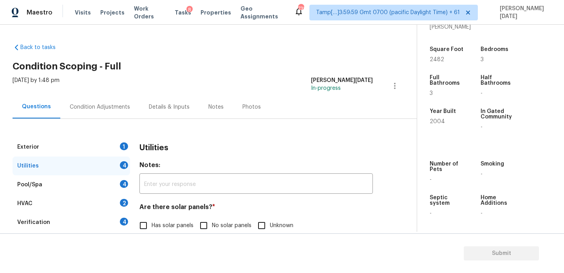
scroll to position [317, 0]
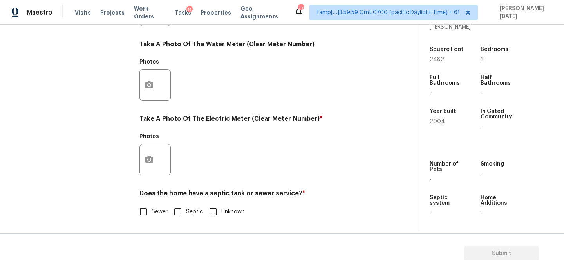
click at [187, 215] on label "Septic" at bounding box center [186, 211] width 33 height 16
click at [186, 215] on input "Septic" at bounding box center [178, 211] width 16 height 16
checkbox input "true"
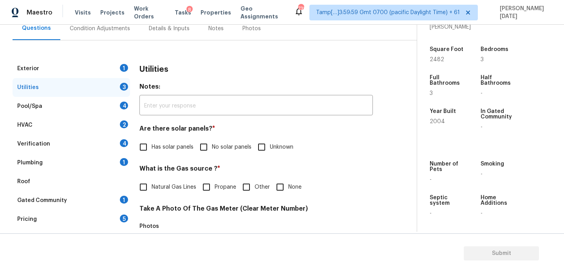
scroll to position [78, 0]
click at [81, 105] on div "Pool/Spa 4" at bounding box center [72, 106] width 118 height 19
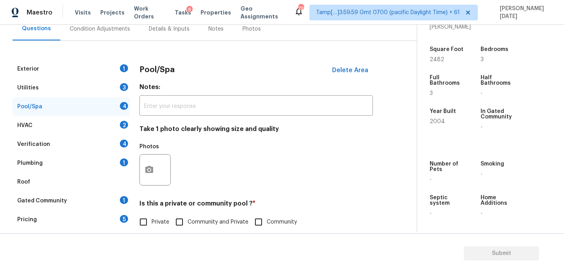
click at [84, 167] on div "Plumbing 1" at bounding box center [72, 163] width 118 height 19
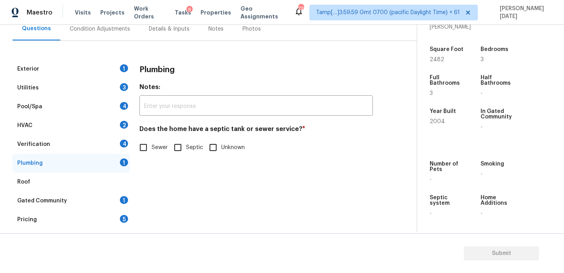
scroll to position [96, 0]
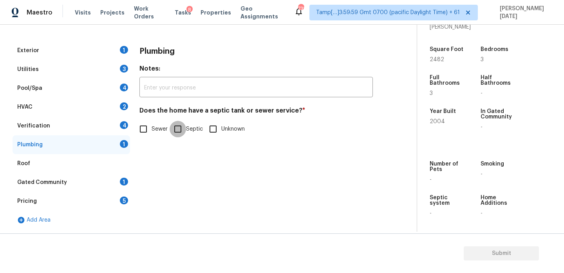
click at [181, 136] on input "Septic" at bounding box center [178, 129] width 16 height 16
checkbox input "true"
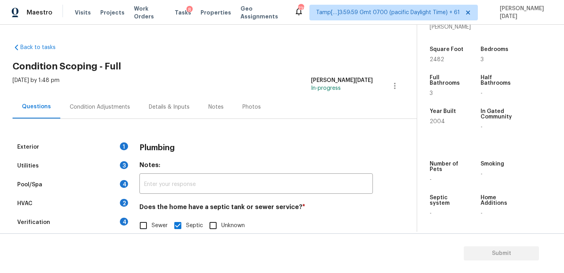
click at [112, 108] on div "Condition Adjustments" at bounding box center [100, 107] width 60 height 8
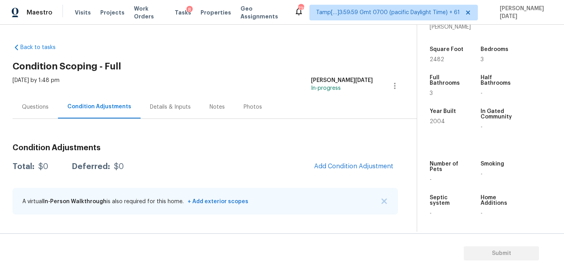
click at [346, 155] on div "Condition Adjustments Total: $0 Deferred: $0 Add Condition Adjustment A virtual…" at bounding box center [205, 179] width 385 height 84
click at [339, 162] on button "Add Condition Adjustment" at bounding box center [353, 166] width 89 height 16
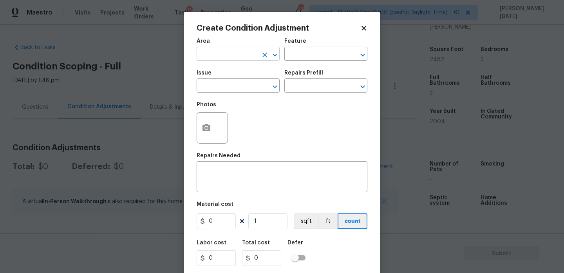
click at [208, 60] on input "text" at bounding box center [227, 55] width 61 height 12
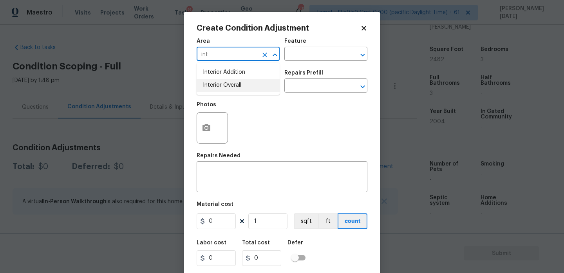
click at [227, 91] on li "Interior Overall" at bounding box center [238, 85] width 83 height 13
type input "Interior Overall"
click at [227, 91] on input "text" at bounding box center [227, 86] width 61 height 12
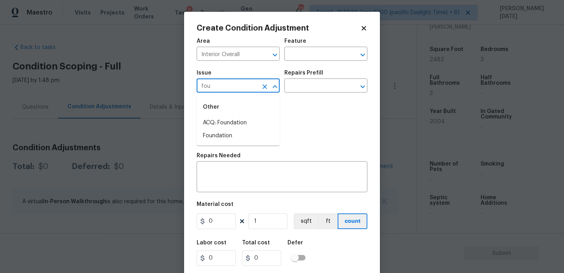
click at [227, 114] on div "Other" at bounding box center [238, 107] width 83 height 19
click at [228, 119] on li "ACQ: Foundation" at bounding box center [238, 122] width 83 height 13
type input "ACQ: Foundation"
click at [305, 94] on div "Issue ACQ: Foundation ​ Repairs Prefill ​" at bounding box center [282, 81] width 171 height 32
click at [316, 89] on input "text" at bounding box center [314, 86] width 61 height 12
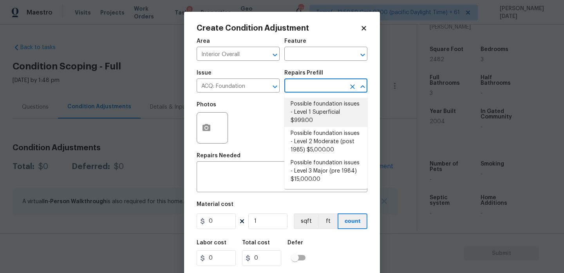
click at [318, 113] on li "Possible foundation issues - Level 1 Superficial $999.00" at bounding box center [325, 112] width 83 height 29
type input "Acquisition"
type textarea "Possible foundation issues - Level 1 - Superficial. Disclaimer: This is NOT a t…"
type input "999"
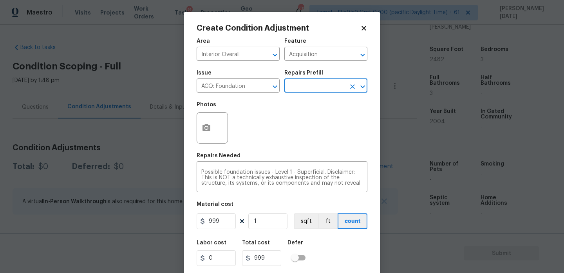
click at [321, 90] on input "text" at bounding box center [314, 86] width 61 height 12
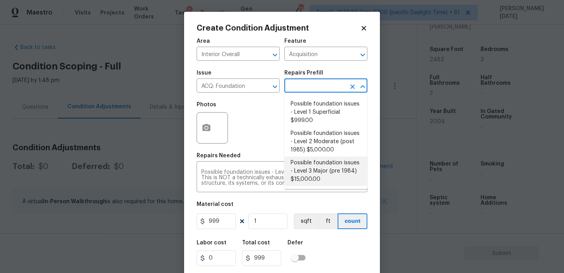
click at [324, 170] on li "Possible foundation issues - Level 3 Major (pre 1984) $15,000.00" at bounding box center [325, 170] width 83 height 29
type textarea "Possible foundation issues - Level 3 Major: Disclaimer: This is NOT a technical…"
type input "15000"
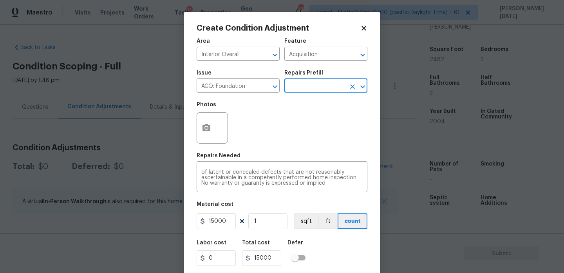
scroll to position [20, 0]
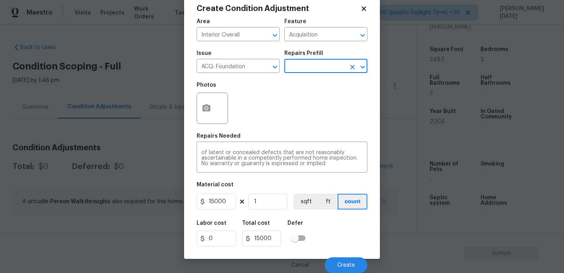
click at [338, 252] on div "Cancel Create" at bounding box center [282, 262] width 171 height 22
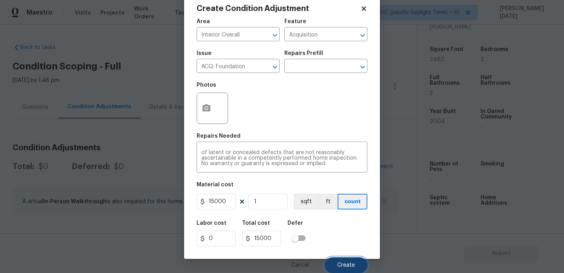
click at [340, 263] on span "Create" at bounding box center [346, 265] width 18 height 6
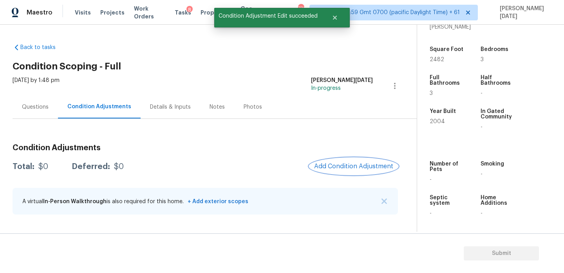
scroll to position [0, 0]
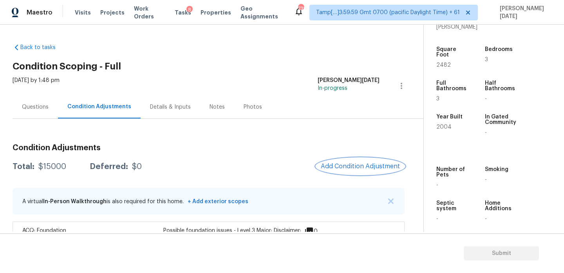
click at [341, 173] on button "Add Condition Adjustment" at bounding box center [360, 166] width 89 height 16
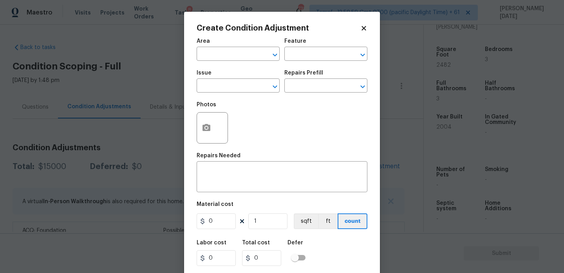
click at [157, 161] on body "Maestro Visits Projects Work Orders Tasks 8 Properties Geo Assignments 738 Tamp…" at bounding box center [282, 136] width 564 height 273
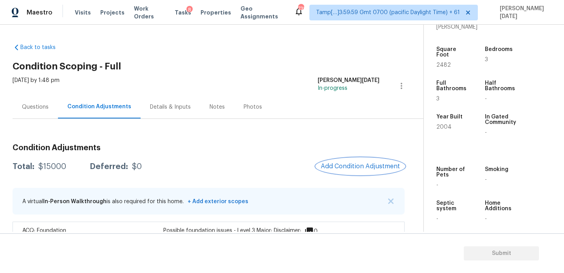
scroll to position [89, 0]
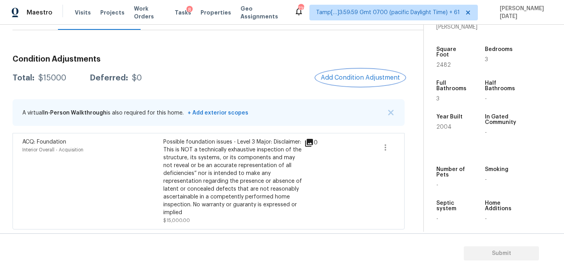
click at [351, 78] on span "Add Condition Adjustment" at bounding box center [360, 77] width 79 height 7
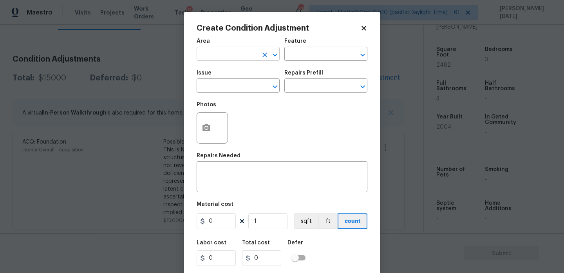
click at [224, 59] on input "text" at bounding box center [227, 55] width 61 height 12
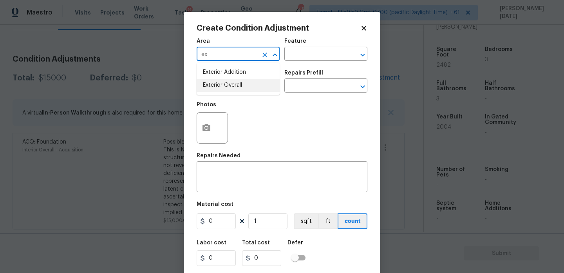
click at [227, 84] on li "Exterior Overall" at bounding box center [238, 85] width 83 height 13
type input "Exterior Overall"
click at [227, 84] on input "text" at bounding box center [227, 86] width 61 height 12
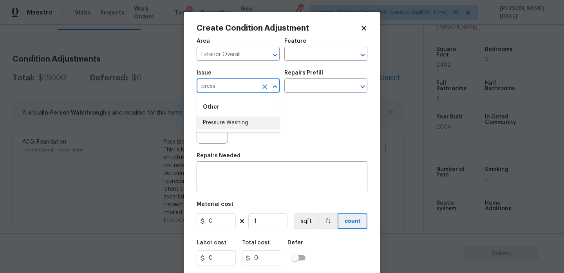
click at [234, 119] on li "Pressure Washing" at bounding box center [238, 122] width 83 height 13
type input "Pressure Washing"
click at [287, 94] on div "Issue Pressure Washing ​ Repairs Prefill ​" at bounding box center [282, 81] width 171 height 32
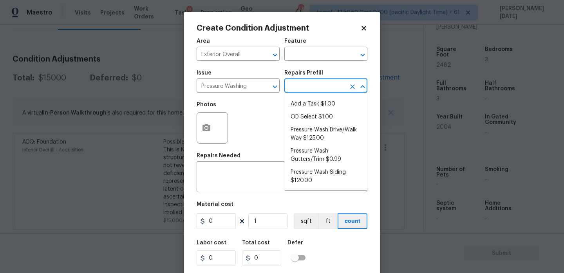
click at [306, 87] on input "text" at bounding box center [314, 86] width 61 height 12
click at [314, 132] on li "Pressure Wash Drive/Walk Way $125.00" at bounding box center [325, 133] width 83 height 21
type input "Siding"
type textarea "Pressure wash the driveways/walkways as directed by the PM. Ensure that all deb…"
type input "125"
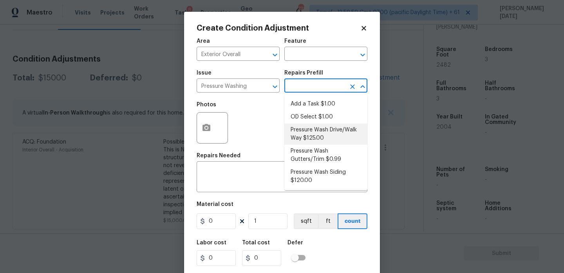
type input "125"
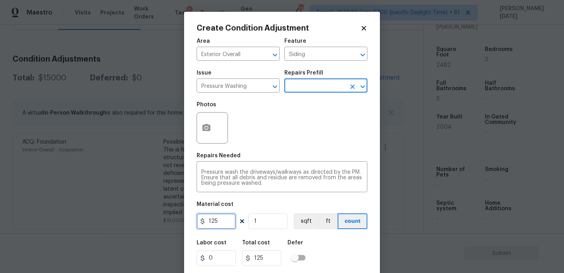
drag, startPoint x: 225, startPoint y: 220, endPoint x: 121, endPoint y: 219, distance: 103.8
click at [121, 219] on div "Create Condition Adjustment Area Exterior Overall ​ Feature Siding ​ Issue Pres…" at bounding box center [282, 136] width 564 height 273
type input "200"
click at [286, 157] on div "Repairs Needed" at bounding box center [282, 158] width 171 height 10
type input "200"
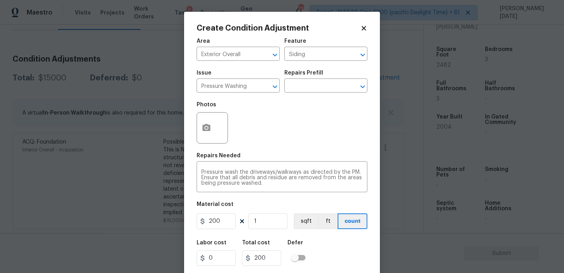
scroll to position [20, 0]
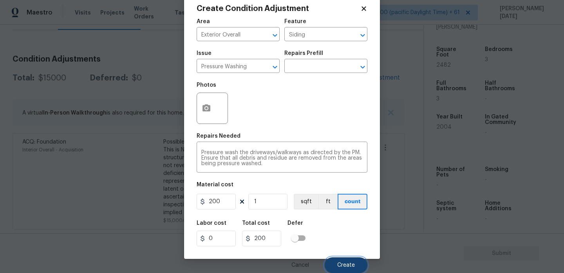
click at [336, 267] on button "Create" at bounding box center [346, 265] width 43 height 16
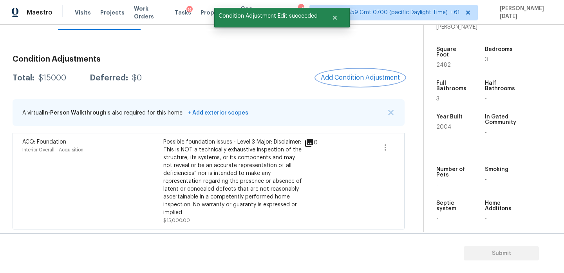
scroll to position [0, 0]
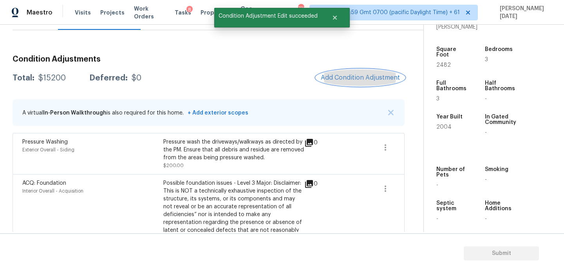
click at [354, 84] on button "Add Condition Adjustment" at bounding box center [360, 77] width 89 height 16
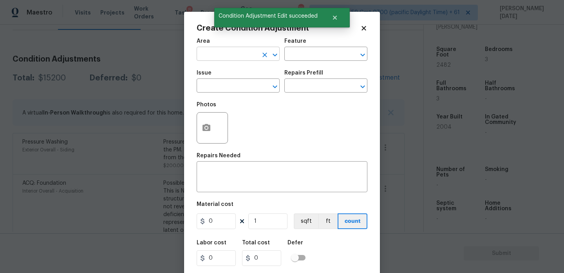
click at [206, 56] on input "text" at bounding box center [227, 55] width 61 height 12
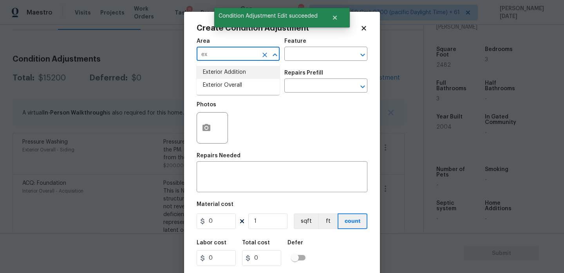
click at [216, 76] on li "Exterior Addition" at bounding box center [238, 72] width 83 height 13
type input "Exterior Addition"
click at [265, 52] on icon "Clear" at bounding box center [265, 55] width 8 height 8
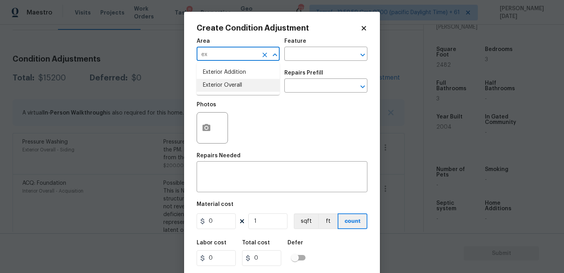
click at [234, 91] on li "Exterior Overall" at bounding box center [238, 85] width 83 height 13
type input "Exterior Overall"
click at [234, 91] on input "text" at bounding box center [227, 86] width 61 height 12
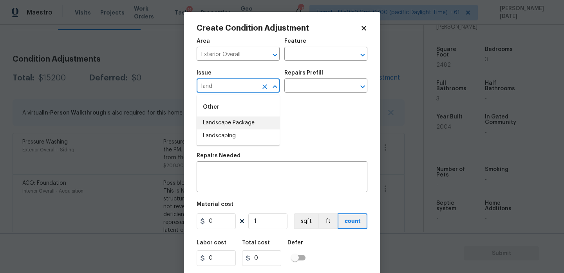
click at [229, 120] on li "Landscape Package" at bounding box center [238, 122] width 83 height 13
type input "Landscape Package"
click at [325, 87] on input "text" at bounding box center [314, 86] width 61 height 12
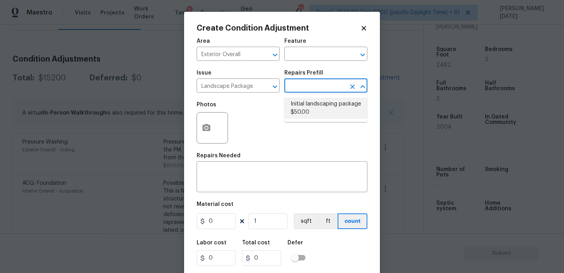
click at [321, 110] on li "Initial landscaping package $50.00" at bounding box center [325, 108] width 83 height 21
type input "Home Readiness Packages"
type textarea "Mowing of grass up to 6" in height. Mow, edge along driveways & sidewalks, trim…"
type input "50"
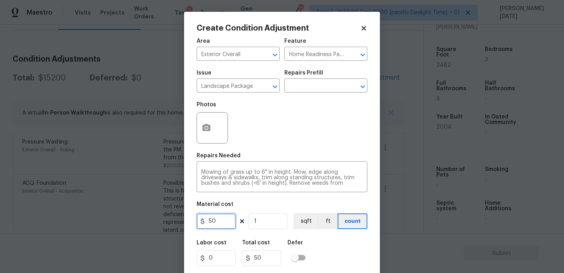
drag, startPoint x: 227, startPoint y: 223, endPoint x: 161, endPoint y: 223, distance: 65.4
click at [161, 223] on div "Create Condition Adjustment Area Exterior Overall ​ Feature Home Readiness Pack…" at bounding box center [282, 136] width 564 height 273
type input "300"
click at [206, 133] on button "button" at bounding box center [206, 127] width 19 height 31
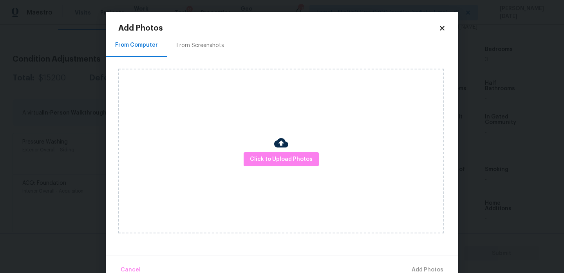
click at [212, 40] on div "From Screenshots" at bounding box center [200, 45] width 66 height 23
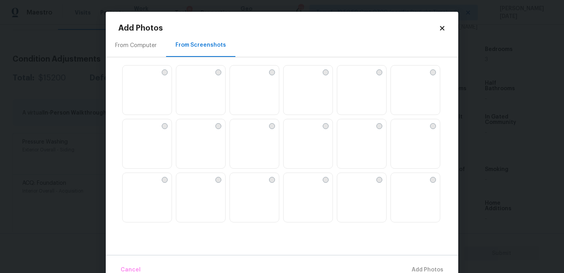
click at [242, 78] on img at bounding box center [236, 71] width 13 height 13
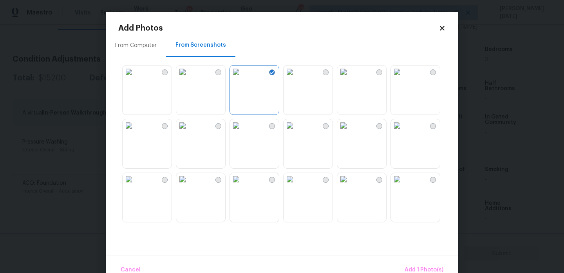
click at [242, 184] on img at bounding box center [236, 179] width 13 height 13
click at [403, 132] on img at bounding box center [397, 125] width 13 height 13
click at [403, 78] on img at bounding box center [397, 71] width 13 height 13
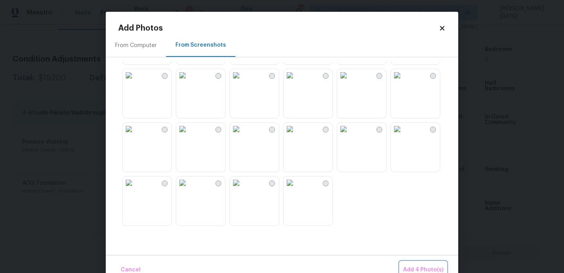
click at [421, 269] on span "Add 4 Photo(s)" at bounding box center [423, 270] width 40 height 10
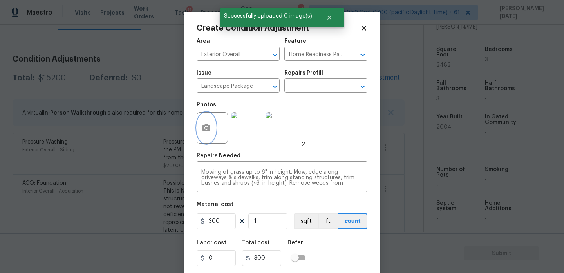
scroll to position [20, 0]
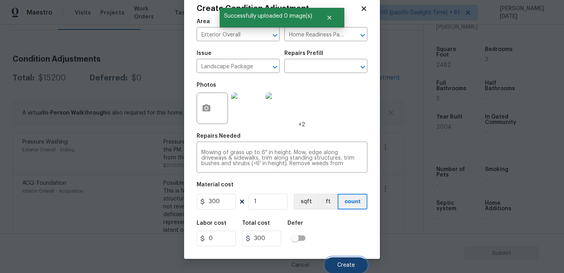
click at [343, 268] on button "Create" at bounding box center [346, 265] width 43 height 16
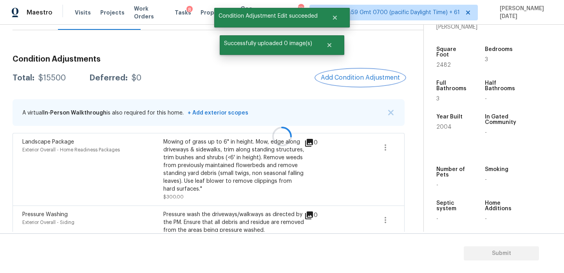
scroll to position [0, 0]
click at [362, 78] on span "Add Condition Adjustment" at bounding box center [360, 77] width 79 height 7
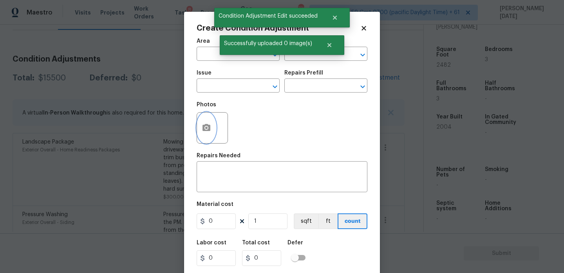
click at [204, 131] on icon "button" at bounding box center [206, 127] width 8 height 7
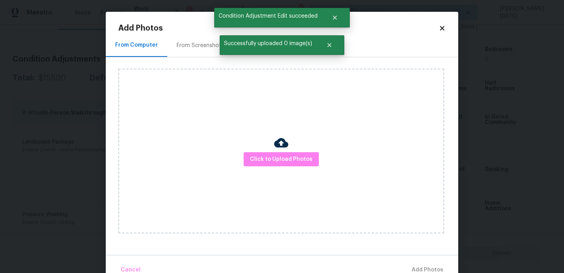
click at [196, 45] on div "From Screenshots" at bounding box center [200, 46] width 47 height 8
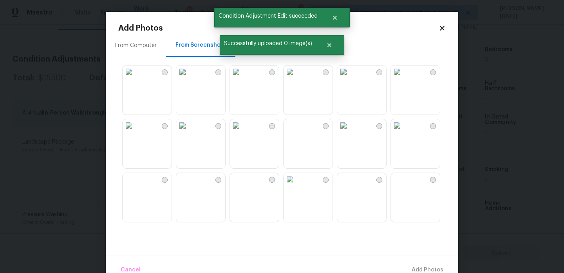
click at [189, 78] on img at bounding box center [182, 71] width 13 height 13
click at [189, 132] on img at bounding box center [182, 125] width 13 height 13
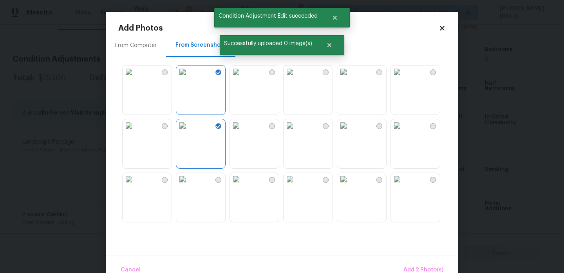
click at [242, 132] on img at bounding box center [236, 125] width 13 height 13
click at [135, 132] on img at bounding box center [129, 125] width 13 height 13
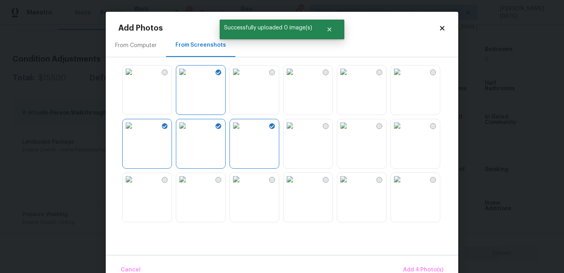
scroll to position [748, 0]
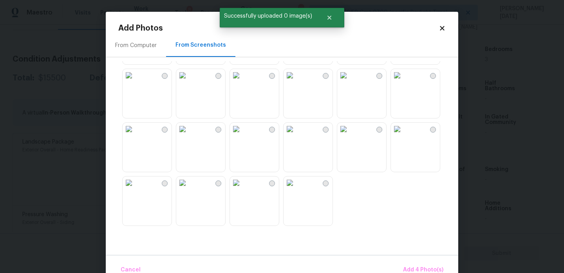
click at [135, 81] on img at bounding box center [129, 75] width 13 height 13
click at [135, 135] on img at bounding box center [129, 129] width 13 height 13
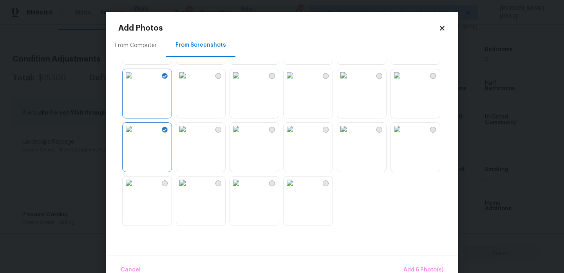
click at [350, 135] on img at bounding box center [343, 129] width 13 height 13
click at [403, 135] on img at bounding box center [397, 129] width 13 height 13
click at [403, 81] on img at bounding box center [397, 75] width 13 height 13
click at [240, 189] on img at bounding box center [236, 182] width 13 height 13
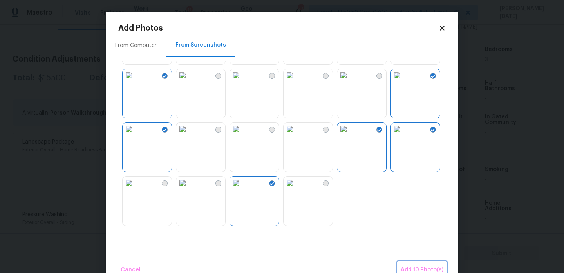
click at [423, 269] on span "Add 10 Photo(s)" at bounding box center [422, 270] width 43 height 10
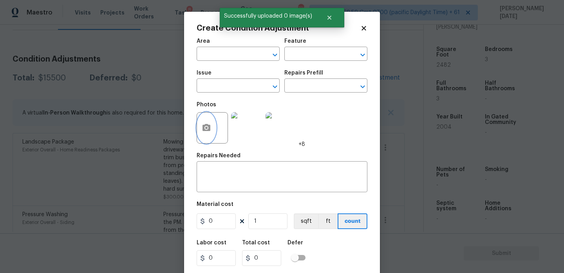
scroll to position [20, 0]
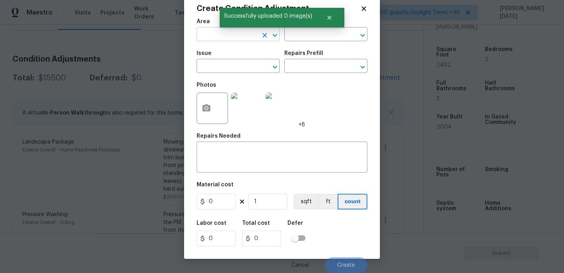
click at [204, 33] on input "text" at bounding box center [227, 35] width 61 height 12
click at [223, 65] on li "Interior Overall" at bounding box center [238, 65] width 83 height 13
type input "Interior Overall"
click at [223, 65] on input "text" at bounding box center [227, 67] width 61 height 12
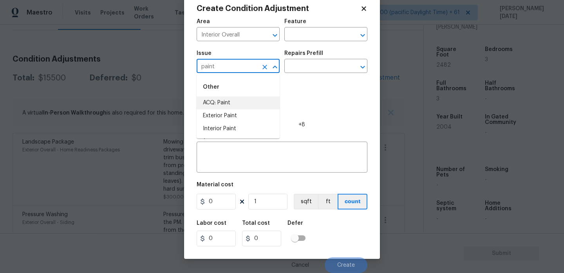
click at [242, 99] on li "ACQ: Paint" at bounding box center [238, 102] width 83 height 13
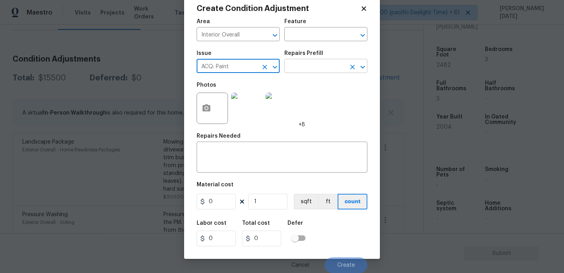
type input "ACQ: Paint"
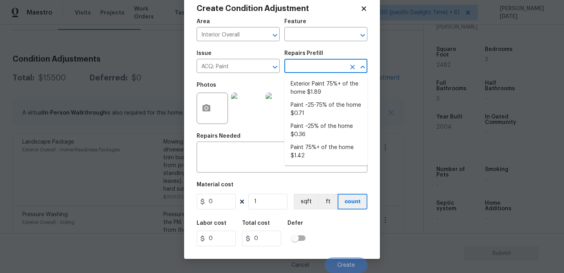
click at [313, 65] on input "text" at bounding box center [314, 67] width 61 height 12
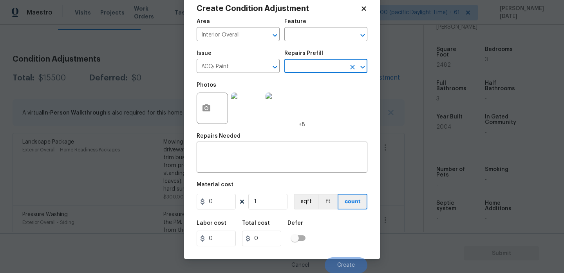
click at [313, 65] on input "text" at bounding box center [314, 67] width 61 height 12
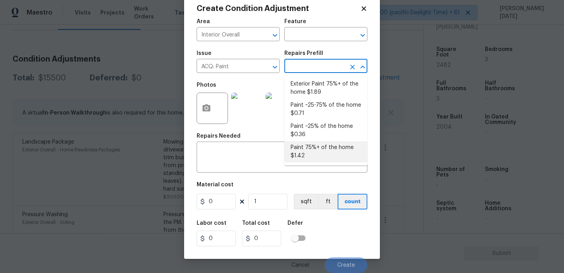
click at [315, 150] on li "Paint 75%+ of the home $1.42" at bounding box center [325, 151] width 83 height 21
type input "Acquisition"
type textarea "Acquisition Scope: 75%+ of the home will likely require interior paint"
type input "1.42"
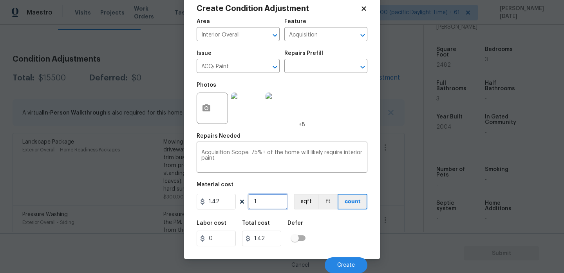
click at [274, 201] on input "1" at bounding box center [267, 201] width 39 height 16
type input "0"
paste input "text"
type input "3"
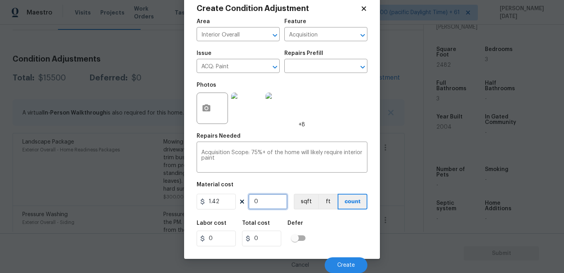
type input "4.26"
type input "34"
type input "48.28"
type input "345"
type input "489.9"
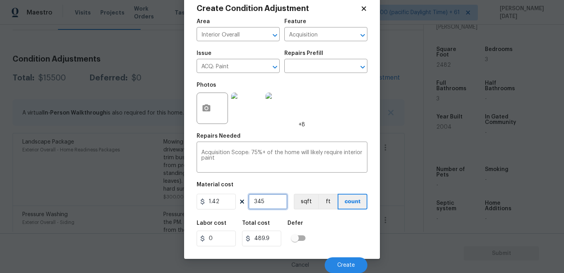
type input "3452"
type input "4901.84"
type input "3452"
click at [369, 124] on div "Create Condition Adjustment Area Interior Overall ​ Feature Acquisition ​ Issue…" at bounding box center [282, 125] width 196 height 266
click at [353, 261] on button "Create" at bounding box center [346, 265] width 43 height 16
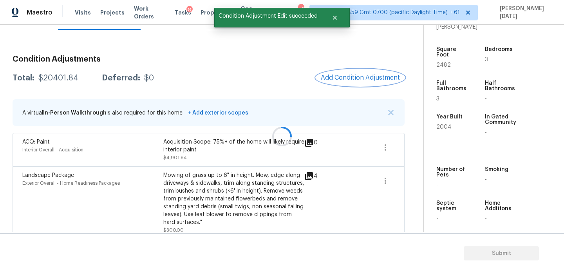
scroll to position [0, 0]
click at [347, 83] on button "Add Condition Adjustment" at bounding box center [362, 77] width 89 height 16
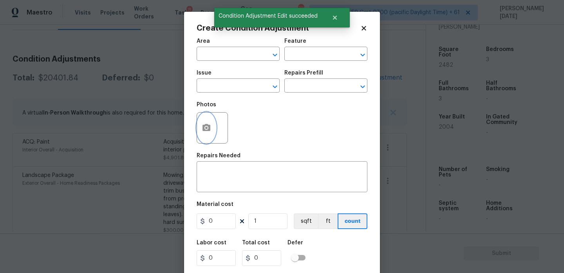
click at [207, 123] on button "button" at bounding box center [206, 127] width 19 height 31
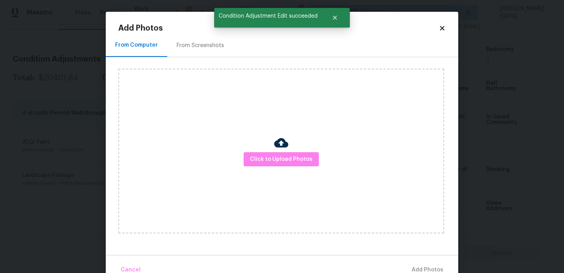
click at [206, 41] on div "From Screenshots" at bounding box center [200, 45] width 66 height 23
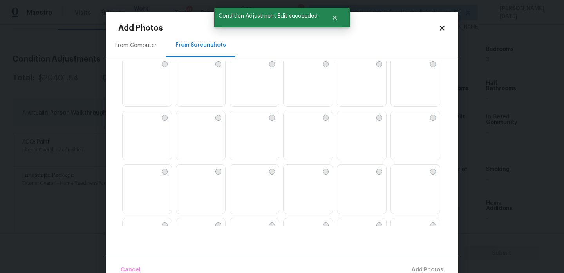
scroll to position [748, 0]
